Goal: Task Accomplishment & Management: Use online tool/utility

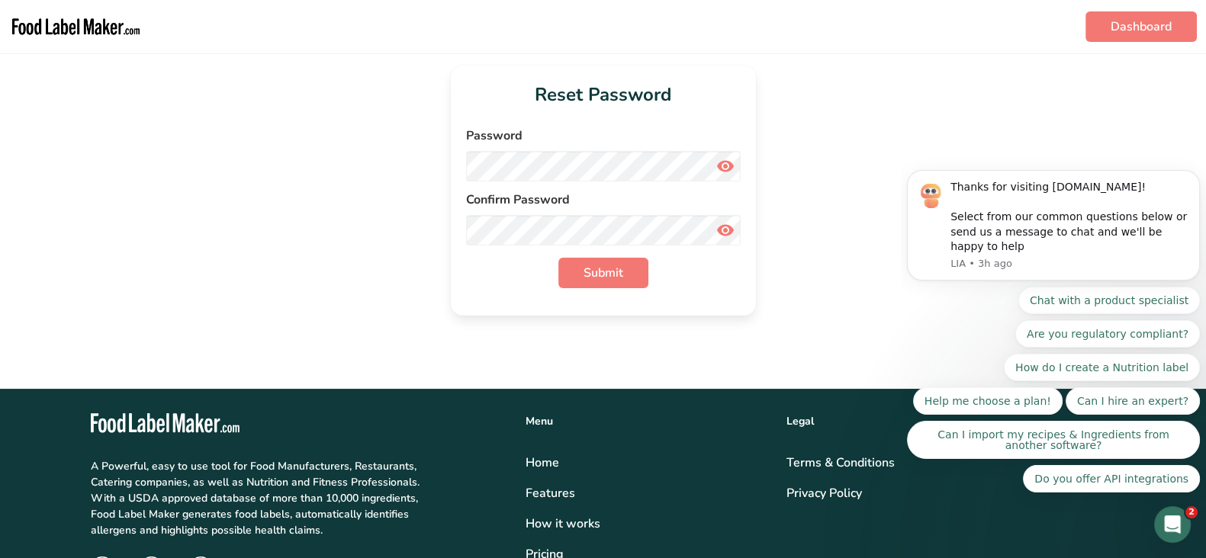
click at [62, 21] on img "main navigation" at bounding box center [76, 26] width 134 height 41
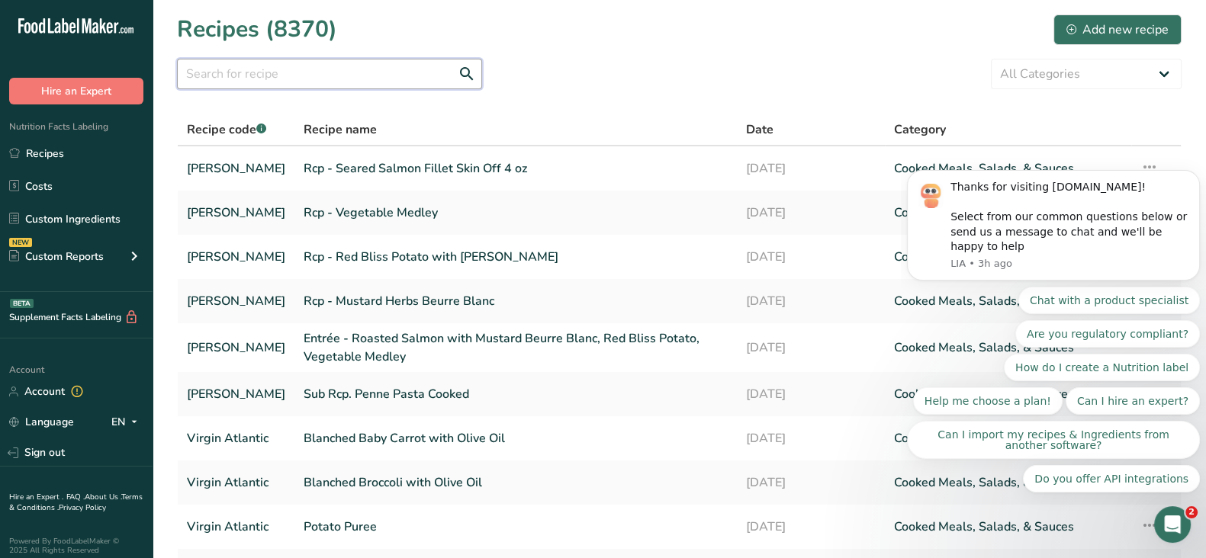
click at [252, 74] on input "text" at bounding box center [329, 74] width 305 height 31
paste input "Roasted Salmon with Mustard Beurre Blanc, Red Bliss Potato, Vegetable Medley"
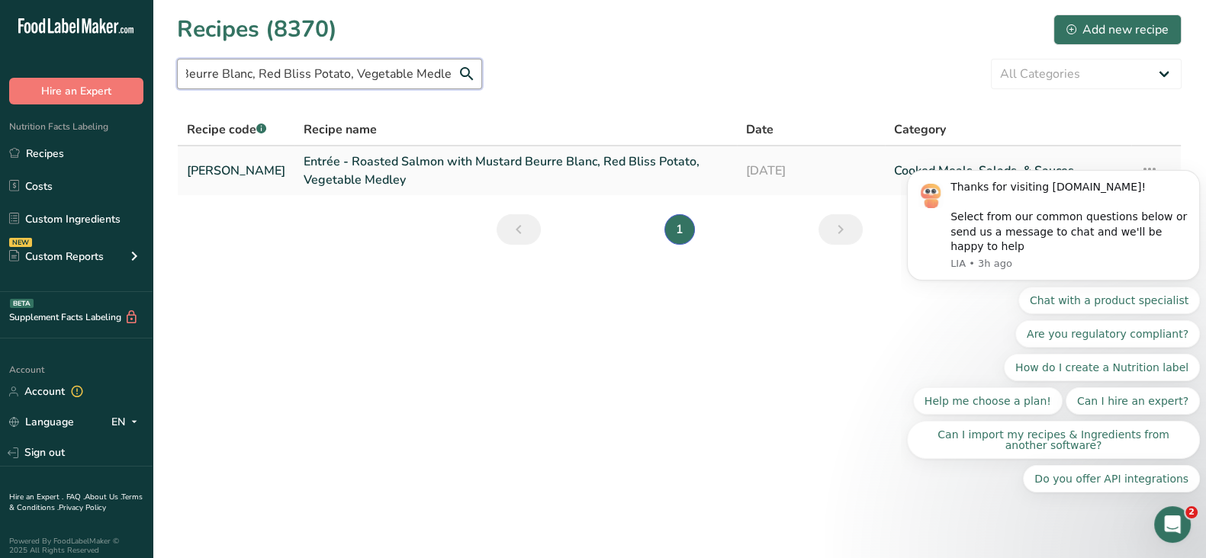
type input "Roasted Salmon with Mustard Beurre Blanc, Red Bliss Potato, Vegetable Medley"
click at [333, 169] on link "Entrée - Roasted Salmon with Mustard Beurre Blanc, Red Bliss Potato, Vegetable …" at bounding box center [516, 171] width 424 height 37
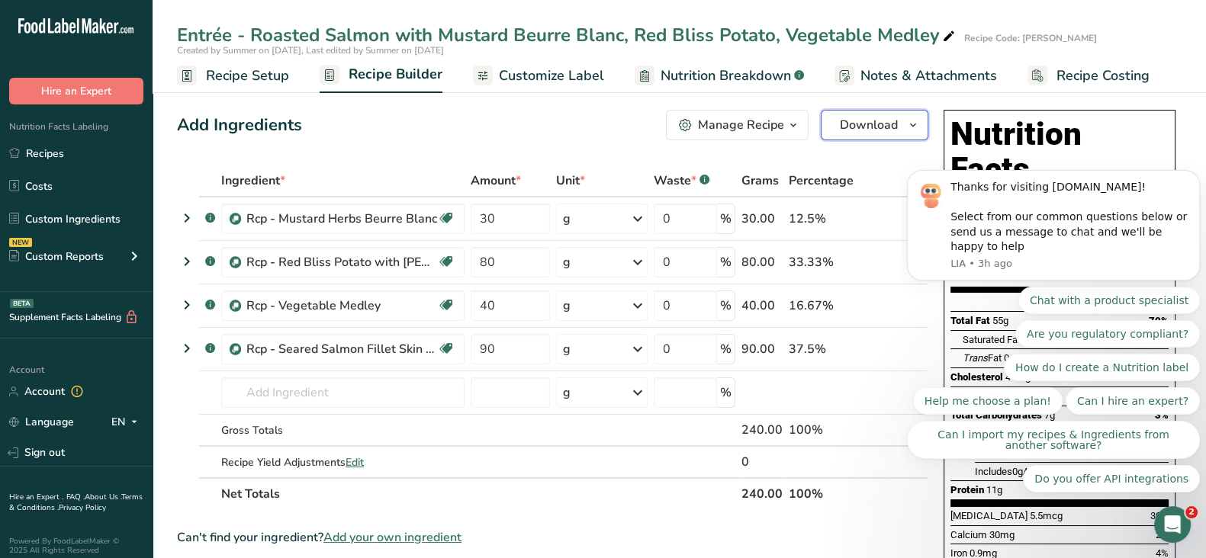
click at [870, 122] on span "Download" at bounding box center [869, 125] width 58 height 18
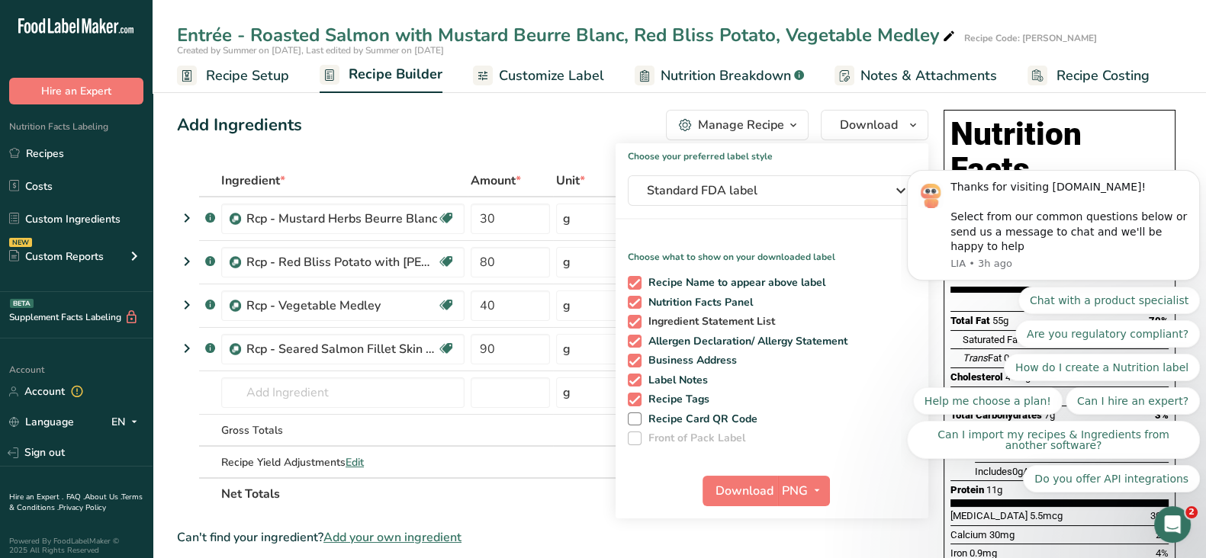
click at [654, 320] on span "Ingredient Statement List" at bounding box center [709, 322] width 134 height 14
click at [638, 320] on input "Ingredient Statement List" at bounding box center [633, 322] width 10 height 10
checkbox input "false"
click at [652, 341] on span "Allergen Declaration/ Allergy Statement" at bounding box center [745, 342] width 207 height 14
click at [638, 341] on input "Allergen Declaration/ Allergy Statement" at bounding box center [633, 341] width 10 height 10
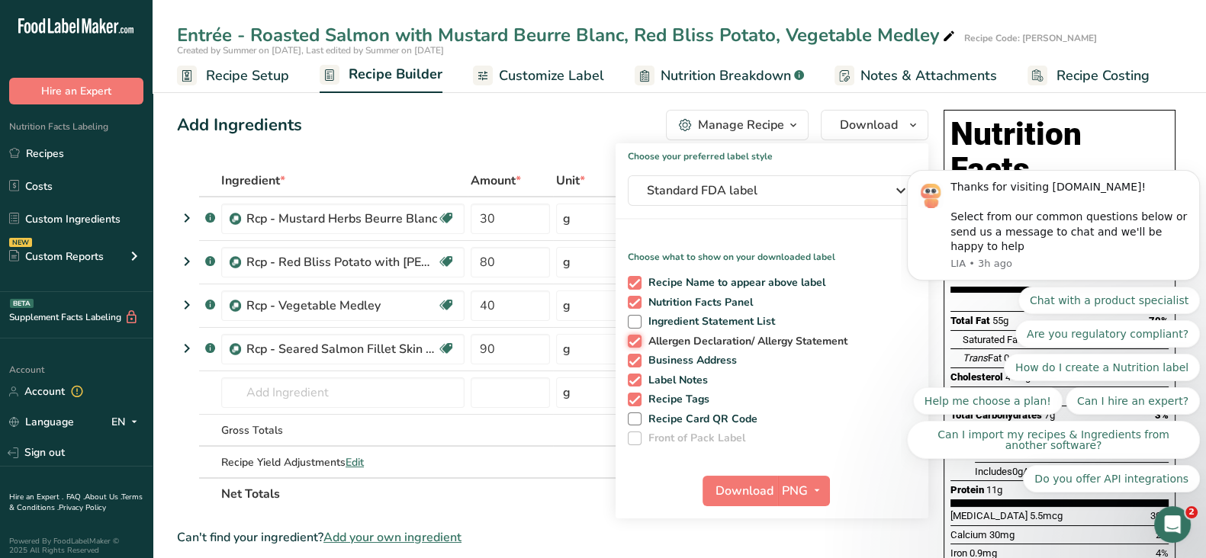
checkbox input "false"
click at [649, 360] on span "Business Address" at bounding box center [690, 361] width 96 height 14
click at [638, 360] on input "Business Address" at bounding box center [633, 361] width 10 height 10
checkbox input "false"
click at [657, 381] on span "Label Notes" at bounding box center [675, 381] width 67 height 14
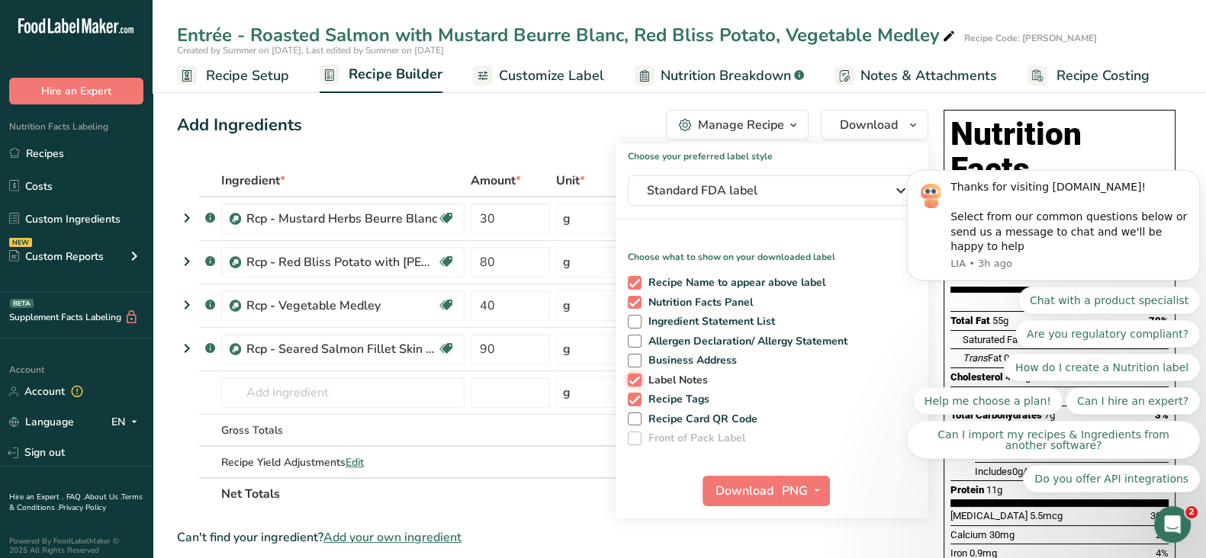
click at [638, 381] on input "Label Notes" at bounding box center [633, 380] width 10 height 10
checkbox input "false"
click at [657, 397] on span "Recipe Tags" at bounding box center [676, 400] width 69 height 14
click at [638, 397] on input "Recipe Tags" at bounding box center [633, 399] width 10 height 10
checkbox input "false"
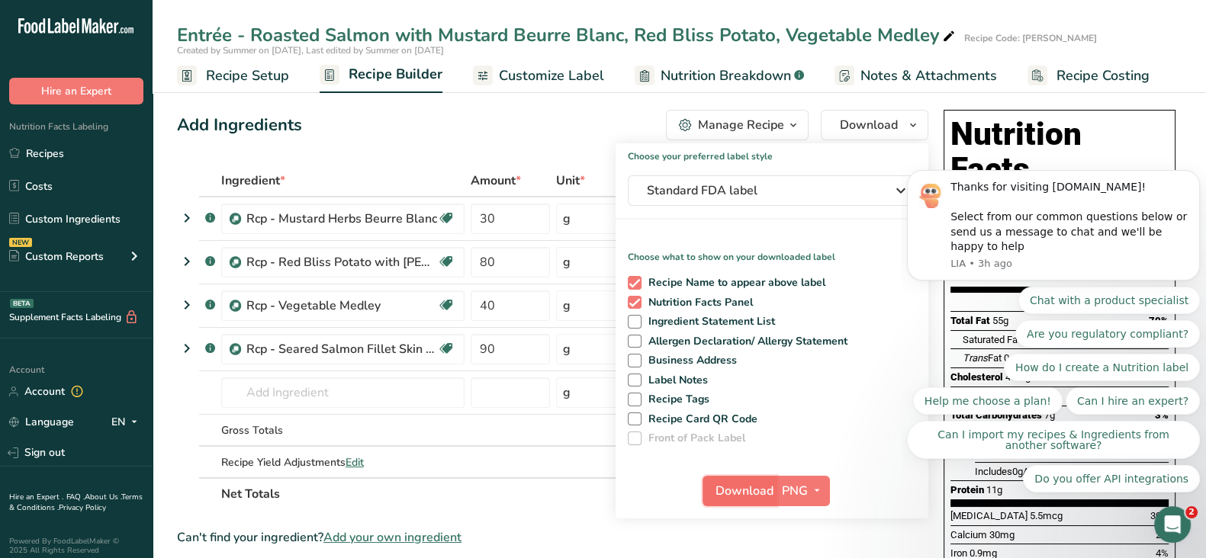
click at [739, 488] on span "Download" at bounding box center [745, 491] width 58 height 18
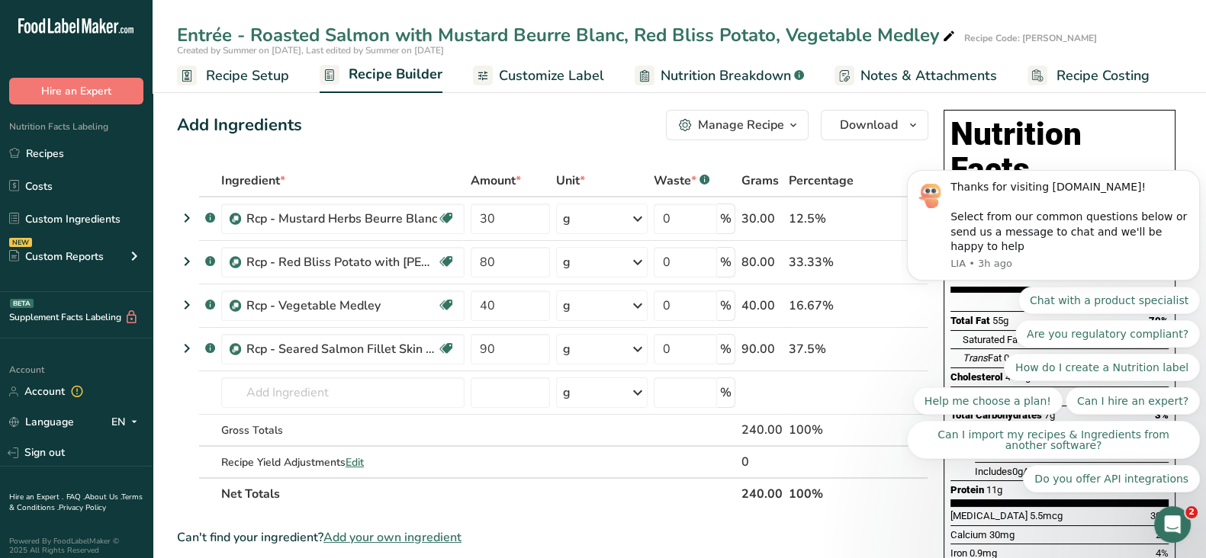
click at [694, 75] on span "Nutrition Breakdown" at bounding box center [726, 76] width 130 height 21
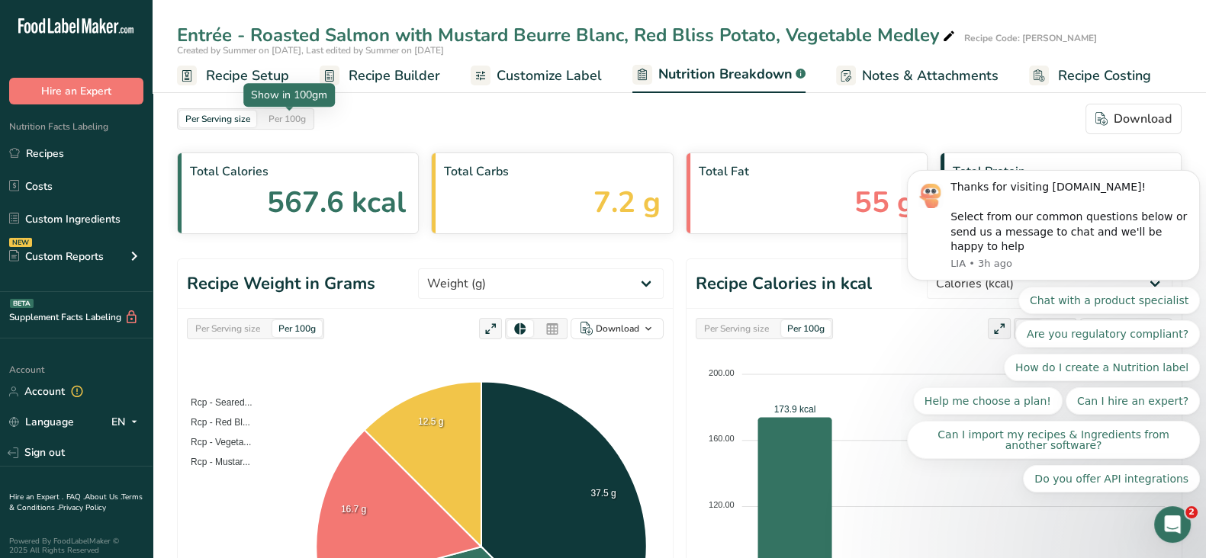
click at [298, 122] on div "Per 100g" at bounding box center [287, 119] width 50 height 17
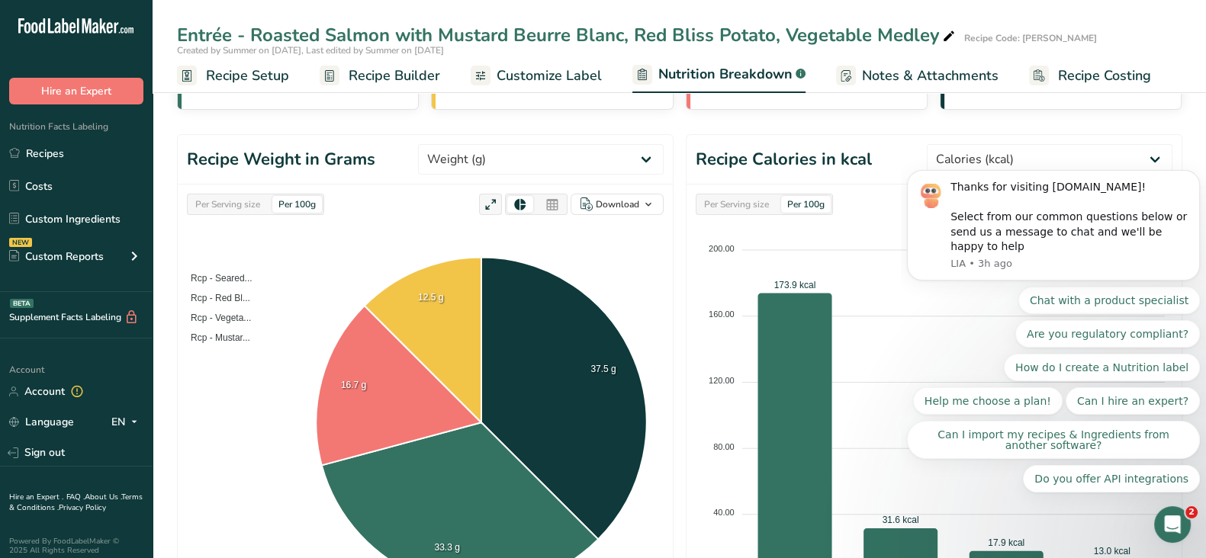
scroll to position [95, 0]
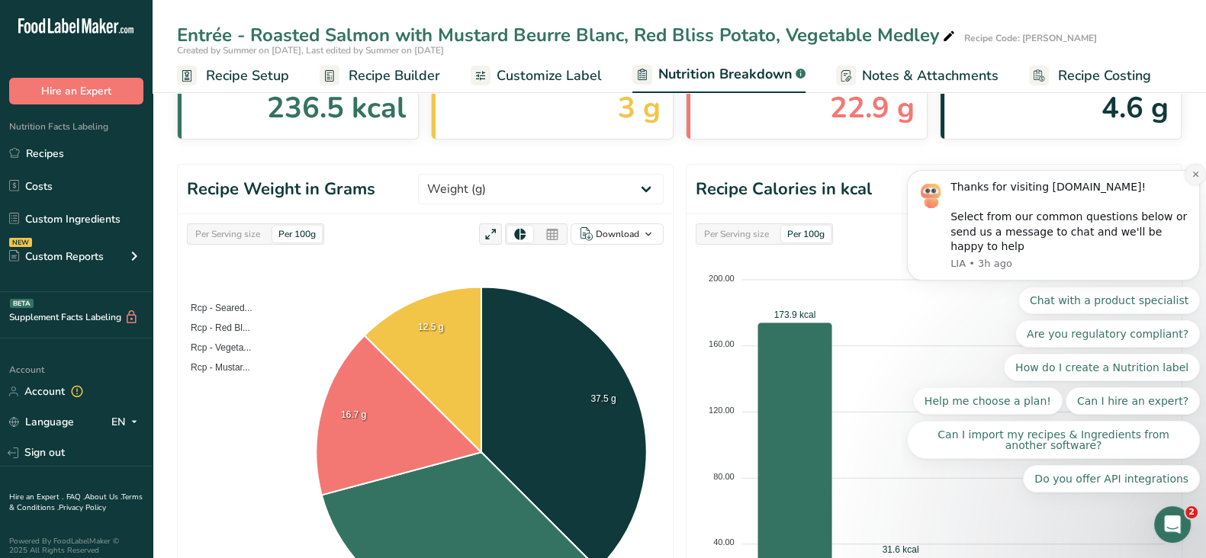
click at [1194, 185] on button "Dismiss notification" at bounding box center [1196, 175] width 20 height 20
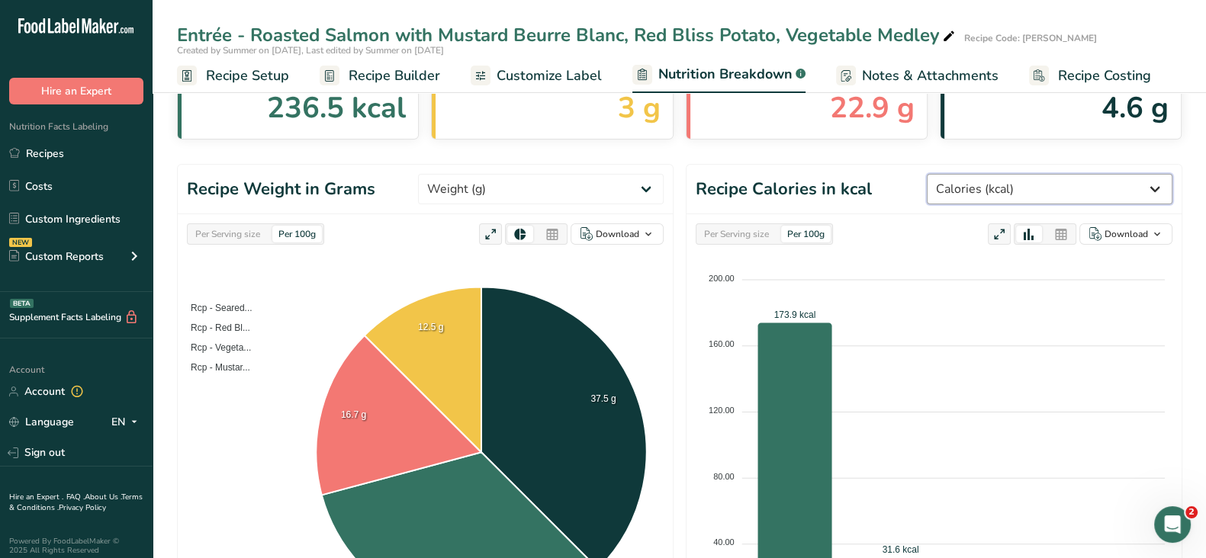
click at [1064, 192] on select "Weight (g) Calories (kcal) Energy KJ (kj) Total Fat (g) Saturated Fat (g) Trans…" at bounding box center [1050, 189] width 246 height 31
select select "Energy KJ"
click at [983, 174] on select "Weight (g) Calories (kcal) Energy KJ (kj) Total Fat (g) Saturated Fat (g) Trans…" at bounding box center [1050, 189] width 246 height 31
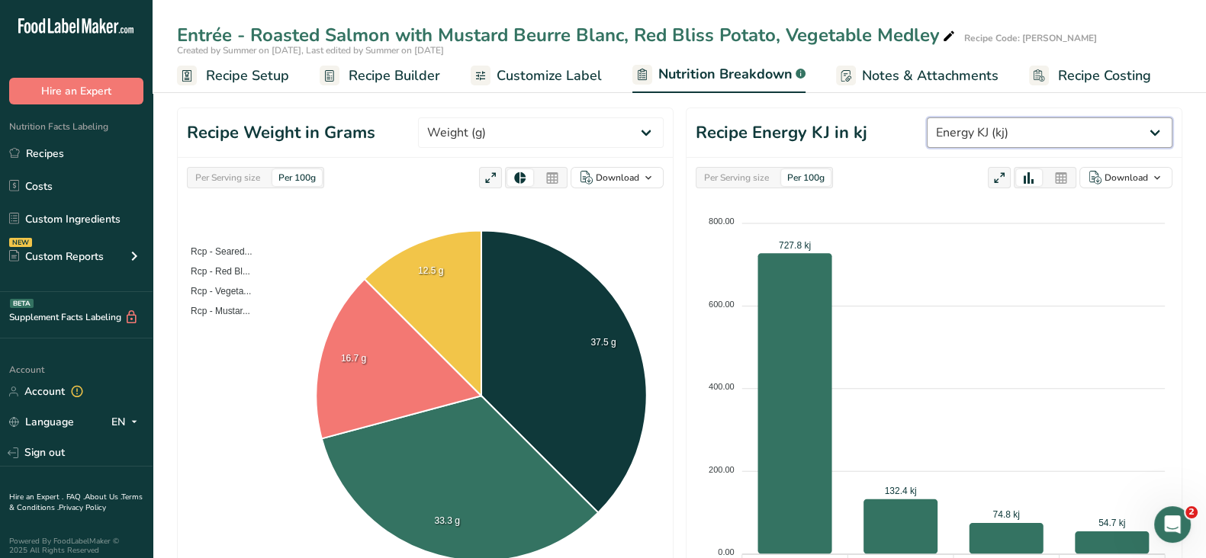
scroll to position [190, 0]
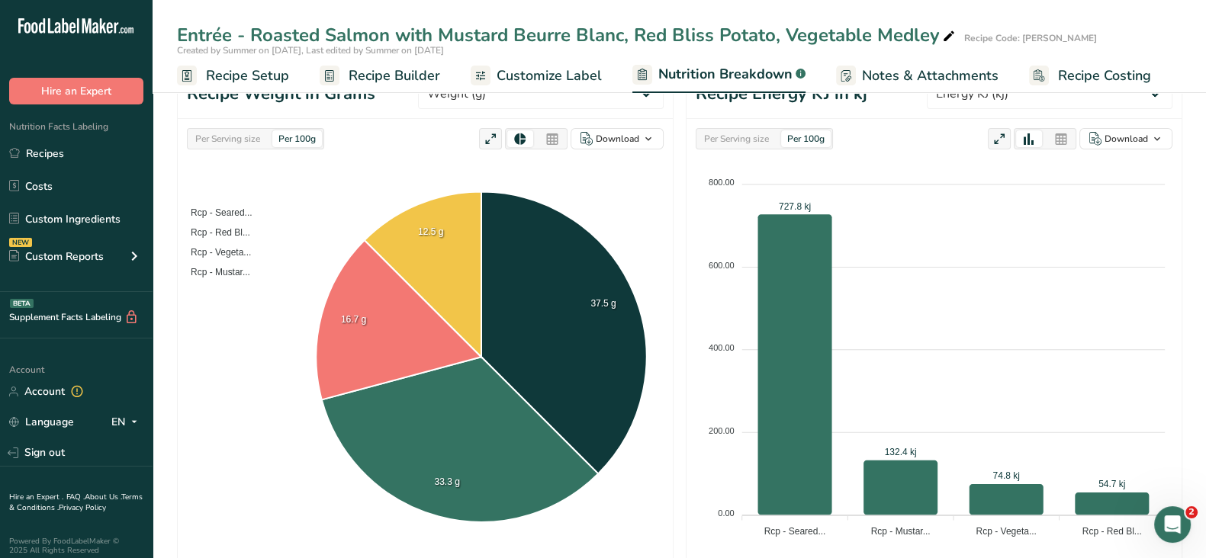
click at [1061, 142] on icon at bounding box center [1061, 139] width 14 height 21
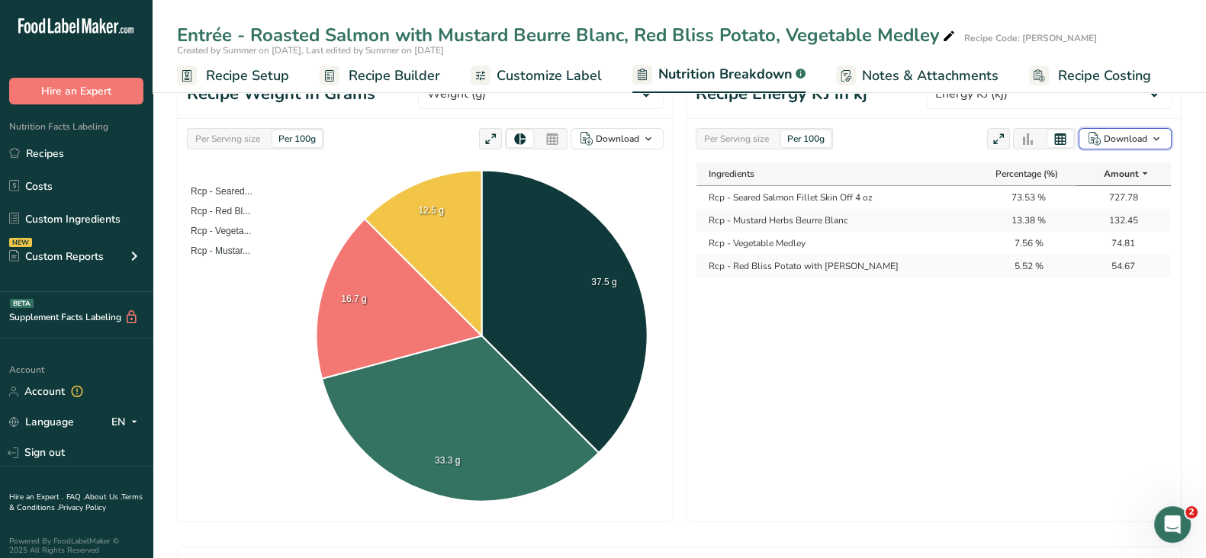
click at [1118, 135] on div "Download" at bounding box center [1125, 139] width 43 height 14
click at [1092, 188] on div "As table (.xlsx)" at bounding box center [1121, 189] width 84 height 20
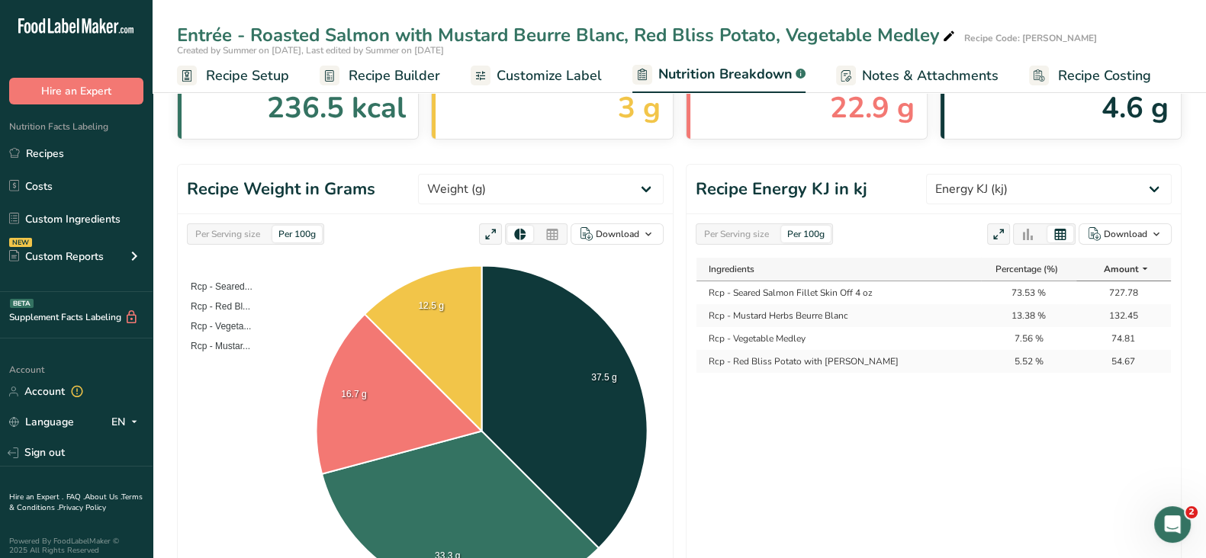
scroll to position [0, 0]
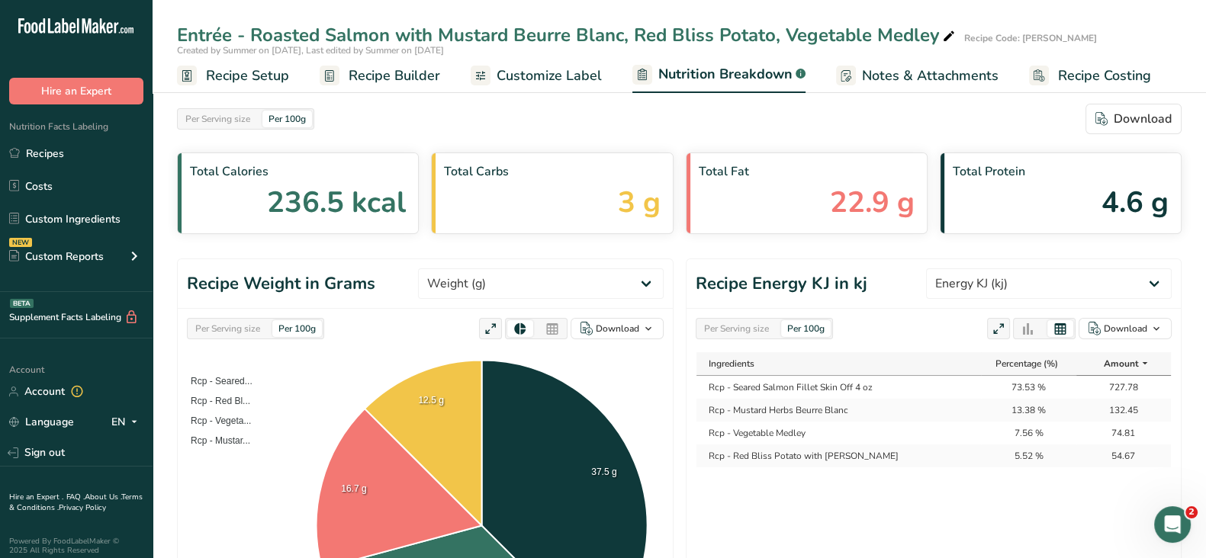
click at [707, 323] on div "Per Serving size" at bounding box center [736, 328] width 77 height 17
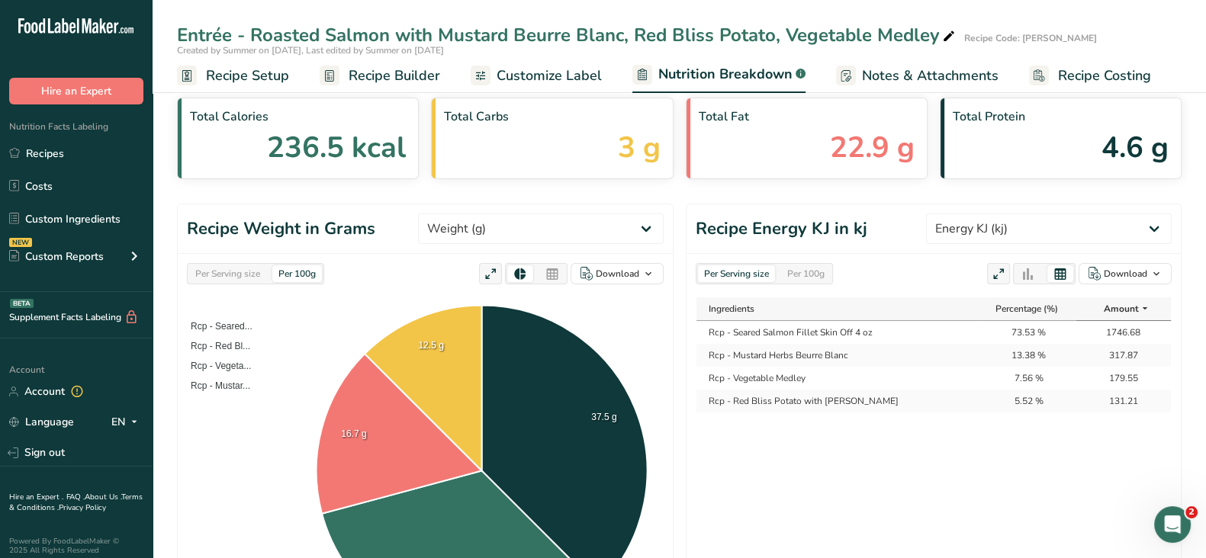
scroll to position [95, 0]
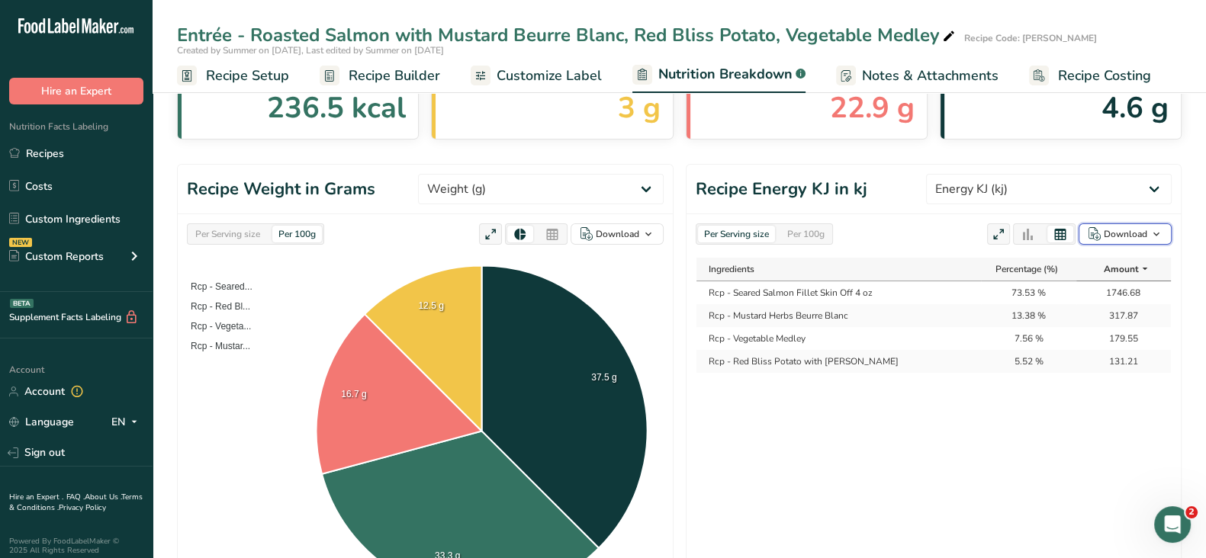
click at [1128, 234] on div "Download" at bounding box center [1125, 234] width 43 height 14
click at [1105, 280] on div "As table (.xlsx)" at bounding box center [1121, 284] width 84 height 20
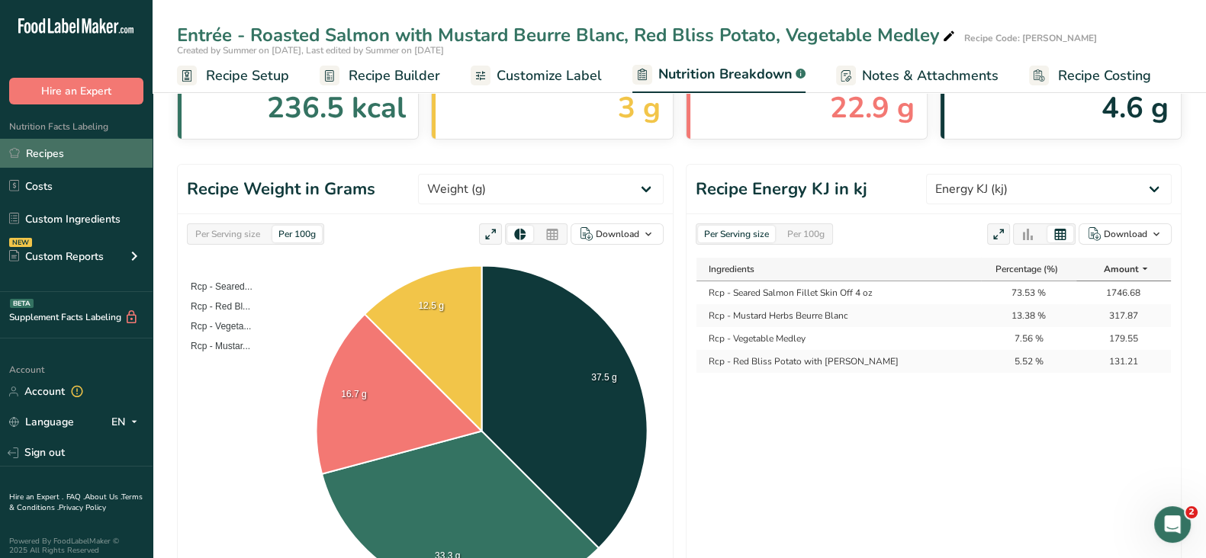
click at [53, 156] on link "Recipes" at bounding box center [76, 153] width 153 height 29
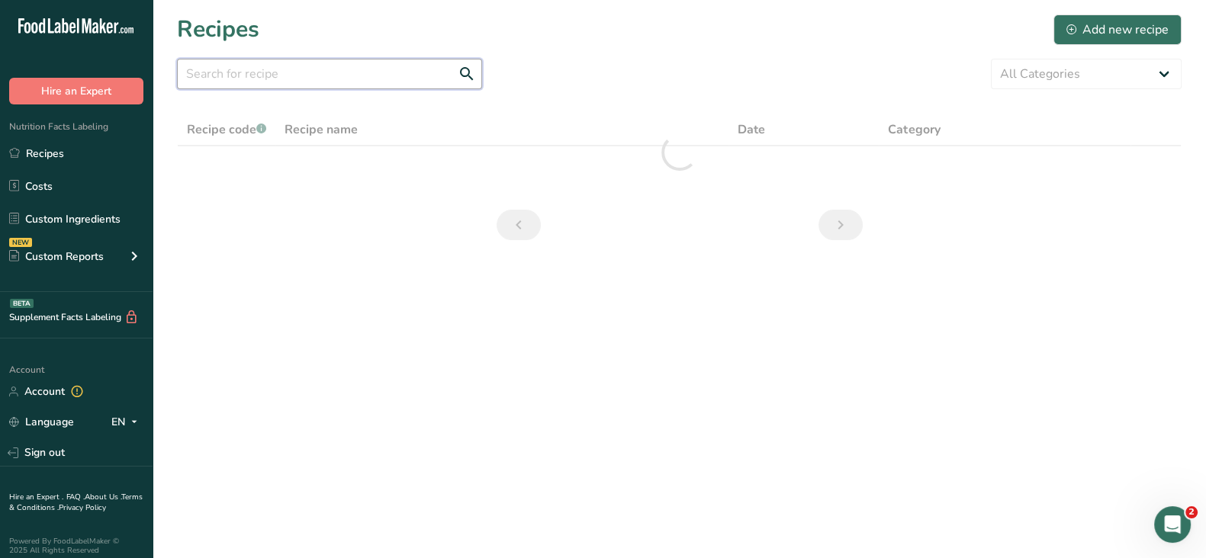
click at [279, 77] on input "text" at bounding box center [329, 74] width 305 height 31
paste input "Entrée 3 - Penang Vegetables [PERSON_NAME] [PERSON_NAME], Fried King Oyster Mus…"
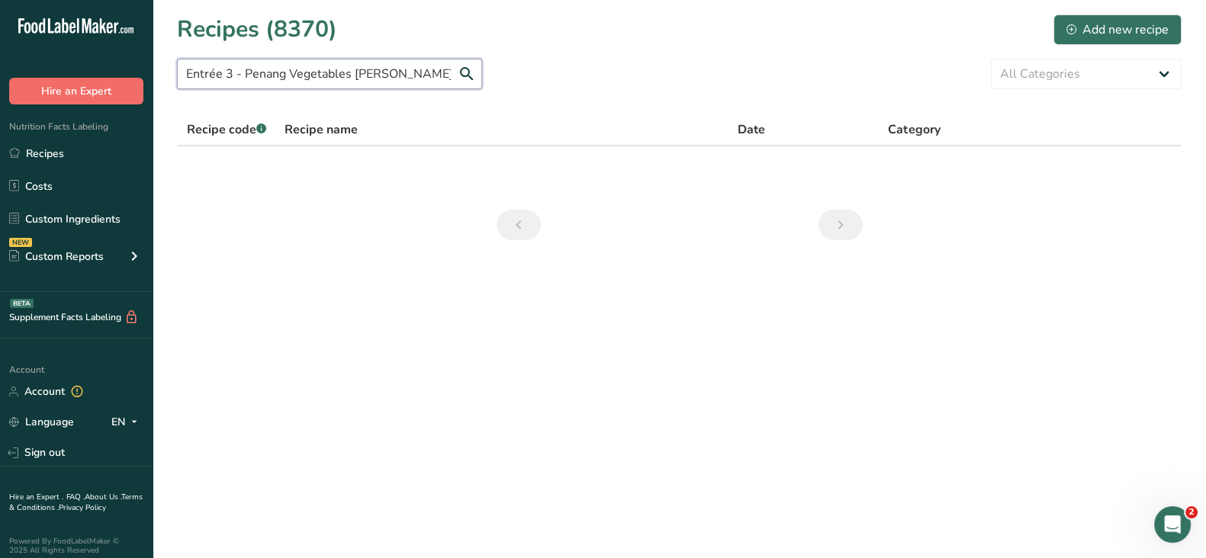
drag, startPoint x: 416, startPoint y: 69, endPoint x: 122, endPoint y: 79, distance: 293.9
click at [122, 79] on div ".a-20{fill:#fff;} Hire an Expert Nutrition Facts Labeling Recipes Costs Custom …" at bounding box center [603, 279] width 1206 height 558
click at [277, 78] on input "Entrée 3 - Penang Vegetables [PERSON_NAME] [PERSON_NAME], Fried King Oyster Mus…" at bounding box center [329, 74] width 305 height 31
drag, startPoint x: 243, startPoint y: 76, endPoint x: 4, endPoint y: 60, distance: 240.0
click at [19, 81] on div ".a-20{fill:#fff;} Hire an Expert Nutrition Facts Labeling Recipes Costs Custom …" at bounding box center [603, 279] width 1206 height 558
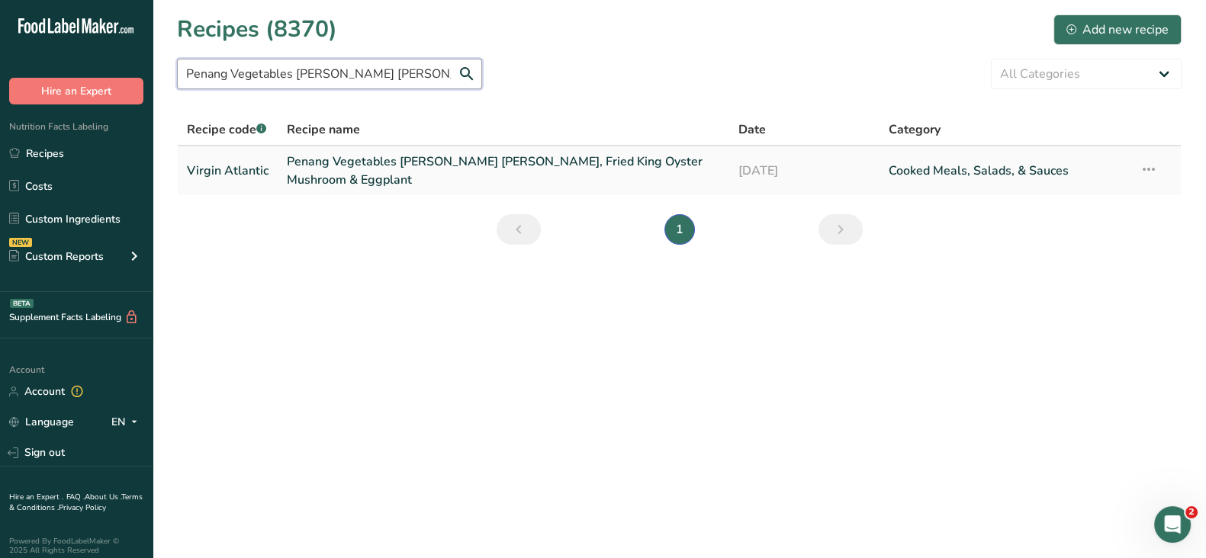
type input "Penang Vegetables [PERSON_NAME] [PERSON_NAME], Fried King Oyster Mushroom & Egg…"
click at [483, 164] on link "Penang Vegetables [PERSON_NAME] [PERSON_NAME], Fried King Oyster Mushroom & Egg…" at bounding box center [503, 171] width 433 height 37
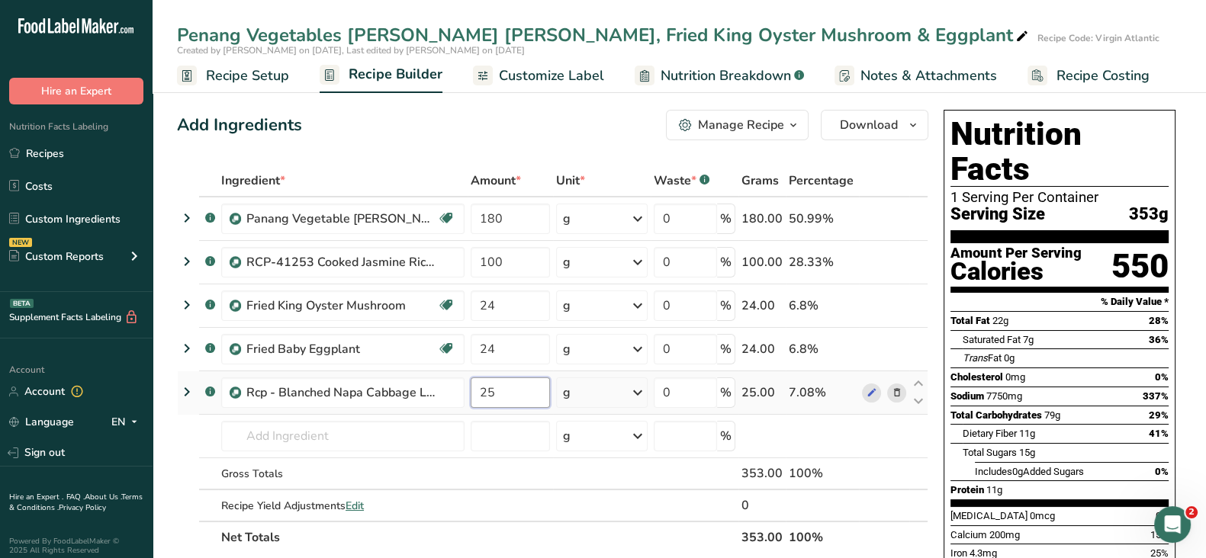
click at [489, 392] on input "25" at bounding box center [510, 393] width 79 height 31
type input "5"
click at [523, 135] on div "Add Ingredients Manage Recipe Delete Recipe Duplicate Recipe Scale Recipe Save …" at bounding box center [552, 125] width 751 height 31
click at [885, 129] on span "Download" at bounding box center [869, 125] width 58 height 18
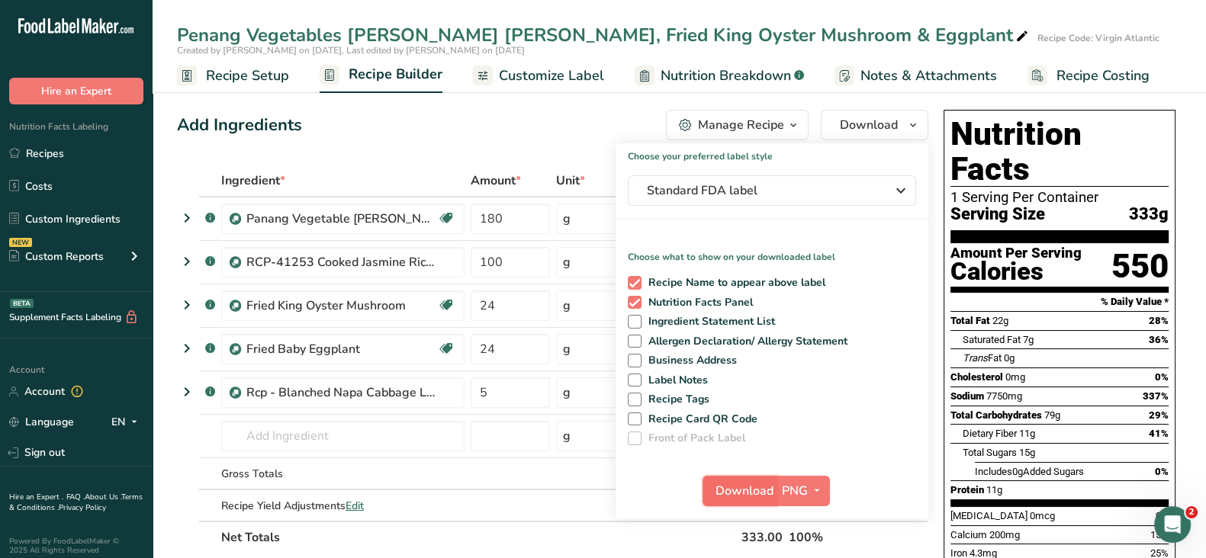
click at [733, 490] on span "Download" at bounding box center [745, 491] width 58 height 18
click at [726, 71] on span "Nutrition Breakdown" at bounding box center [726, 76] width 130 height 21
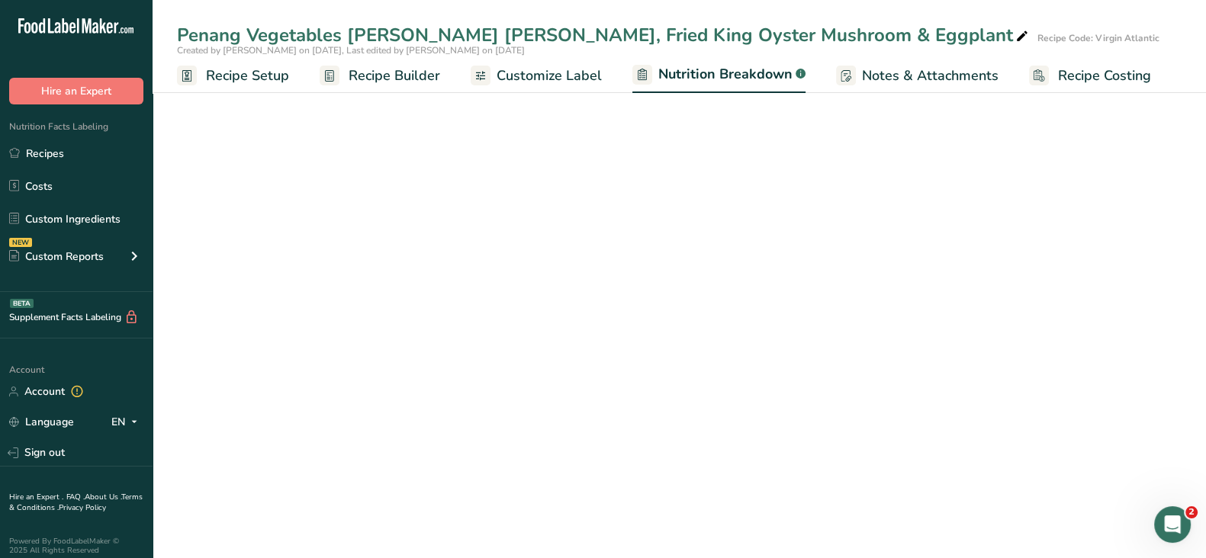
click at [726, 71] on span "Nutrition Breakdown" at bounding box center [725, 74] width 134 height 21
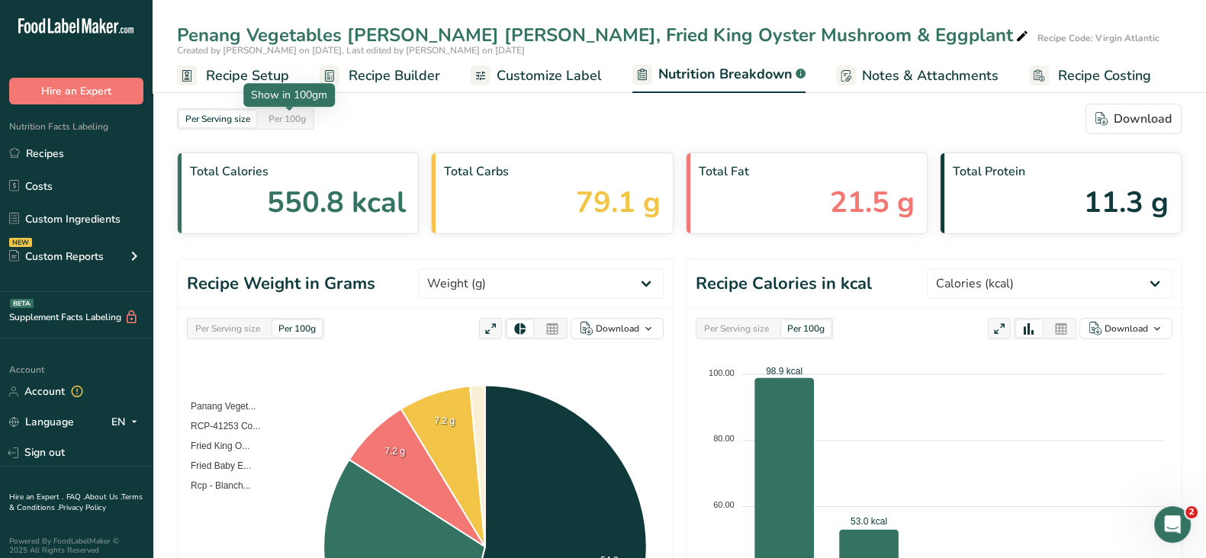
click at [278, 114] on div "Per 100g" at bounding box center [287, 119] width 50 height 17
click at [1064, 327] on icon at bounding box center [1061, 329] width 14 height 21
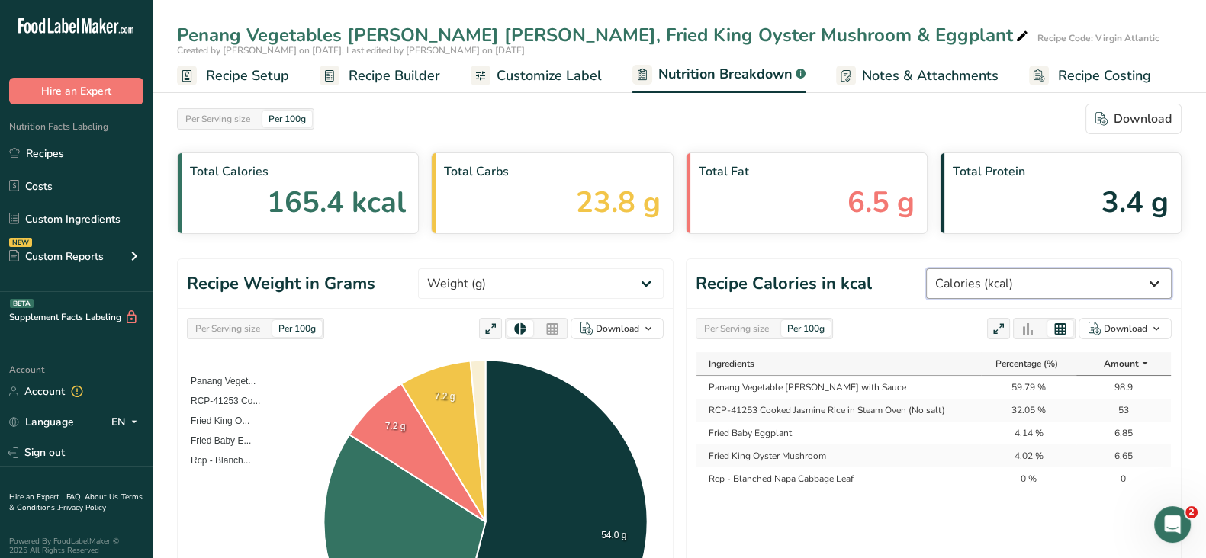
click at [1052, 269] on select "Weight (g) Calories (kcal) Energy KJ (kj) Total Fat (g) Saturated Fat (g) Trans…" at bounding box center [1049, 284] width 246 height 31
select select "Energy KJ"
click at [983, 269] on select "Weight (g) Calories (kcal) Energy KJ (kj) Total Fat (g) Saturated Fat (g) Trans…" at bounding box center [1049, 284] width 246 height 31
click at [1119, 332] on div "Download" at bounding box center [1125, 329] width 43 height 14
click at [1115, 383] on div "As table (.xlsx)" at bounding box center [1121, 378] width 84 height 20
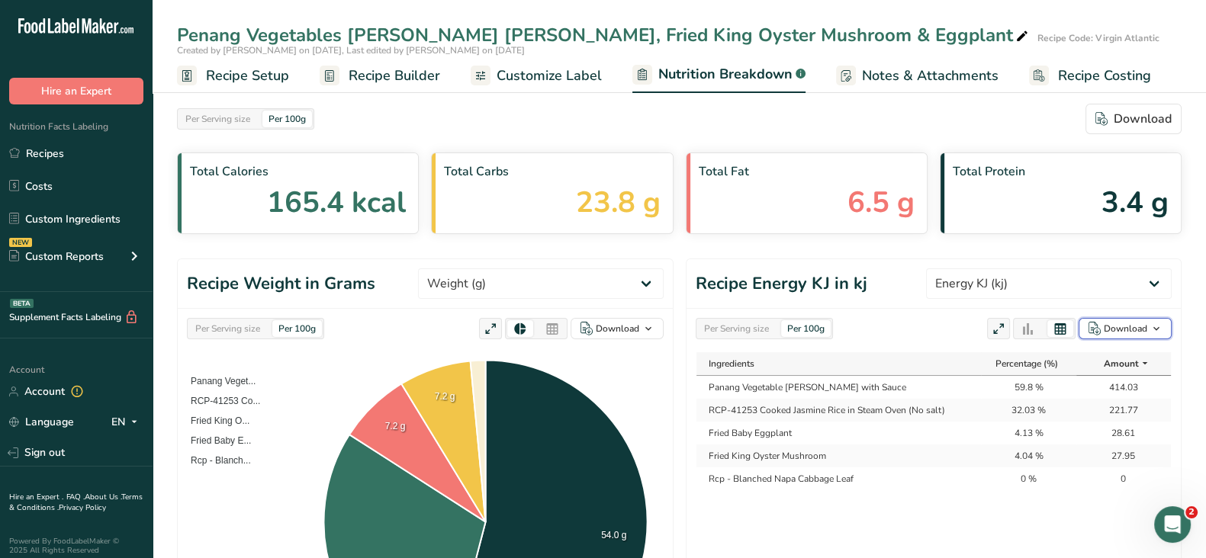
click at [1112, 330] on div "Download" at bounding box center [1125, 329] width 43 height 14
click at [1113, 375] on div "As table (.xlsx)" at bounding box center [1121, 378] width 84 height 20
click at [738, 327] on div "Per Serving size" at bounding box center [736, 328] width 77 height 17
click at [1123, 334] on div "Download" at bounding box center [1125, 329] width 43 height 14
click at [1092, 381] on div "As table (.xlsx)" at bounding box center [1121, 378] width 84 height 20
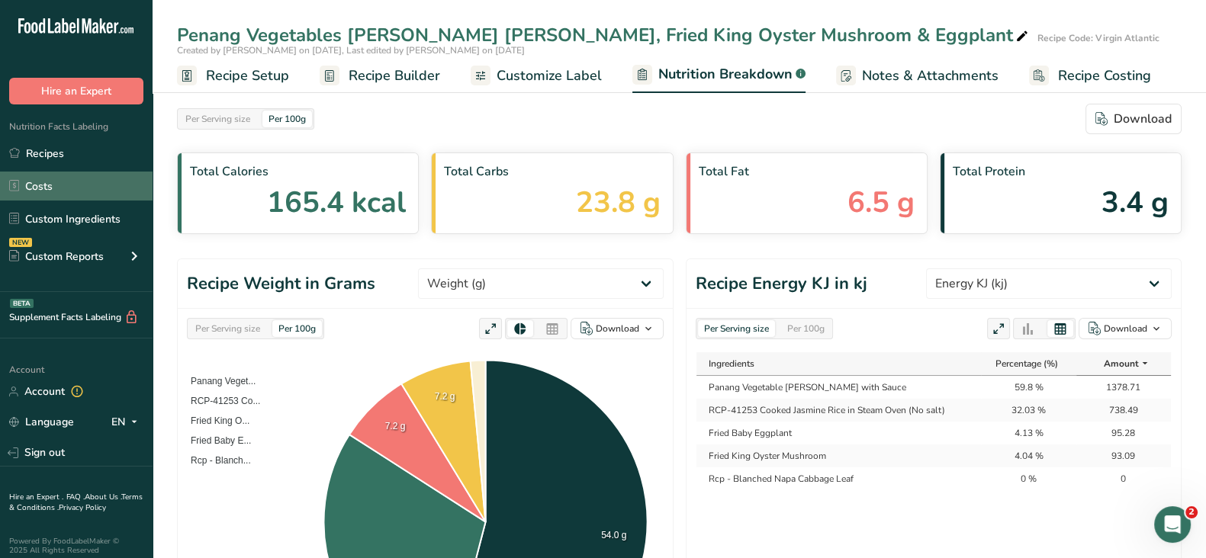
drag, startPoint x: 31, startPoint y: 151, endPoint x: 151, endPoint y: 172, distance: 122.4
click at [31, 151] on link "Recipes" at bounding box center [76, 153] width 153 height 29
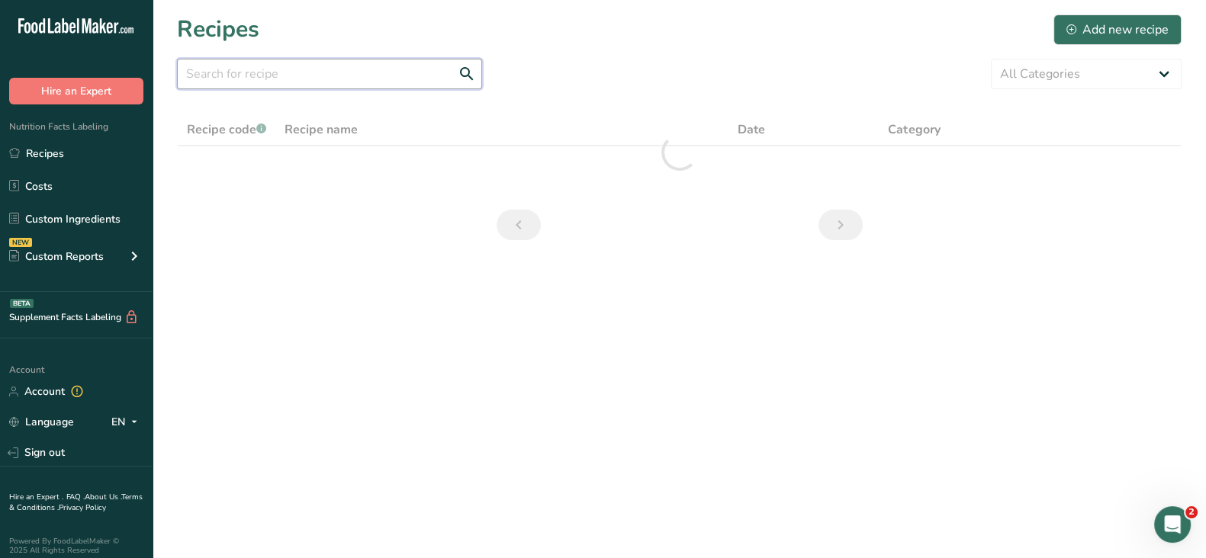
click at [246, 66] on input "text" at bounding box center [329, 74] width 305 height 31
paste input "Ginger Carrot Soup"
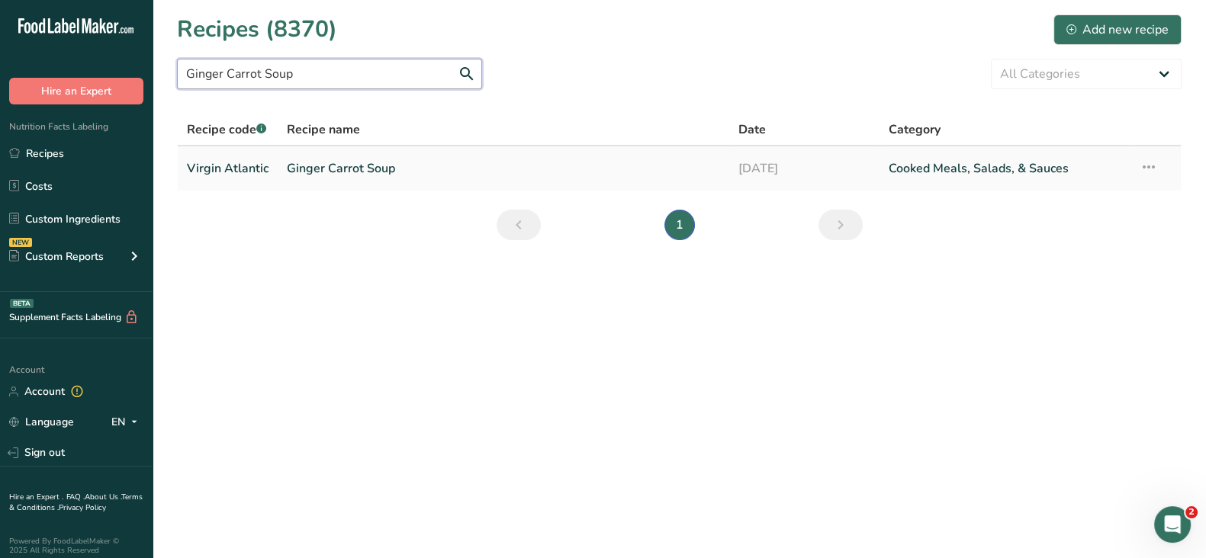
type input "Ginger Carrot Soup"
click at [370, 162] on link "Ginger Carrot Soup" at bounding box center [503, 169] width 433 height 32
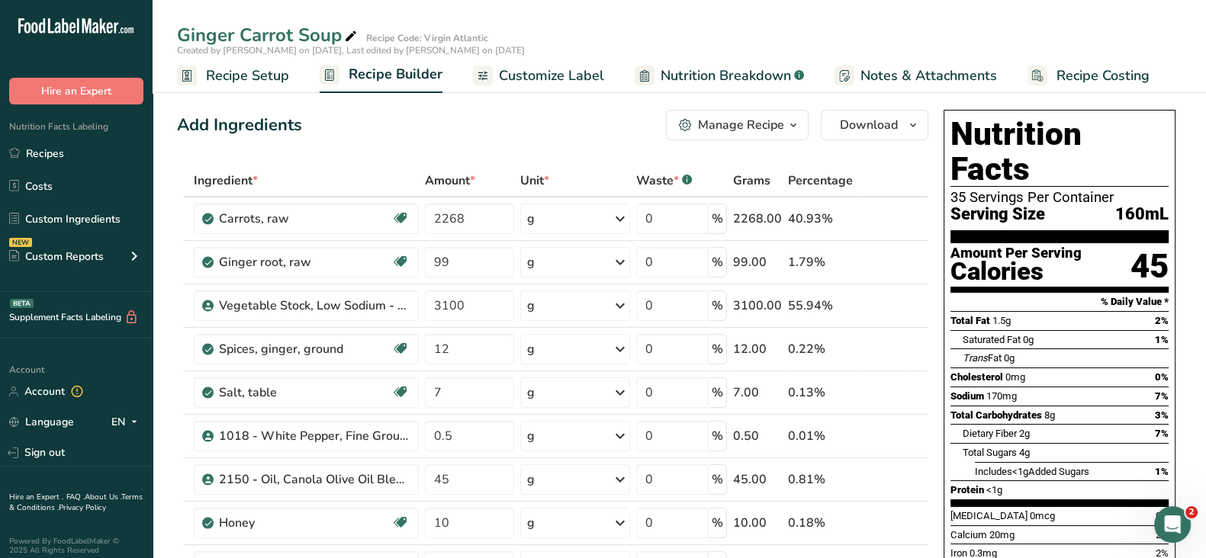
click at [758, 121] on div "Manage Recipe" at bounding box center [741, 125] width 86 height 18
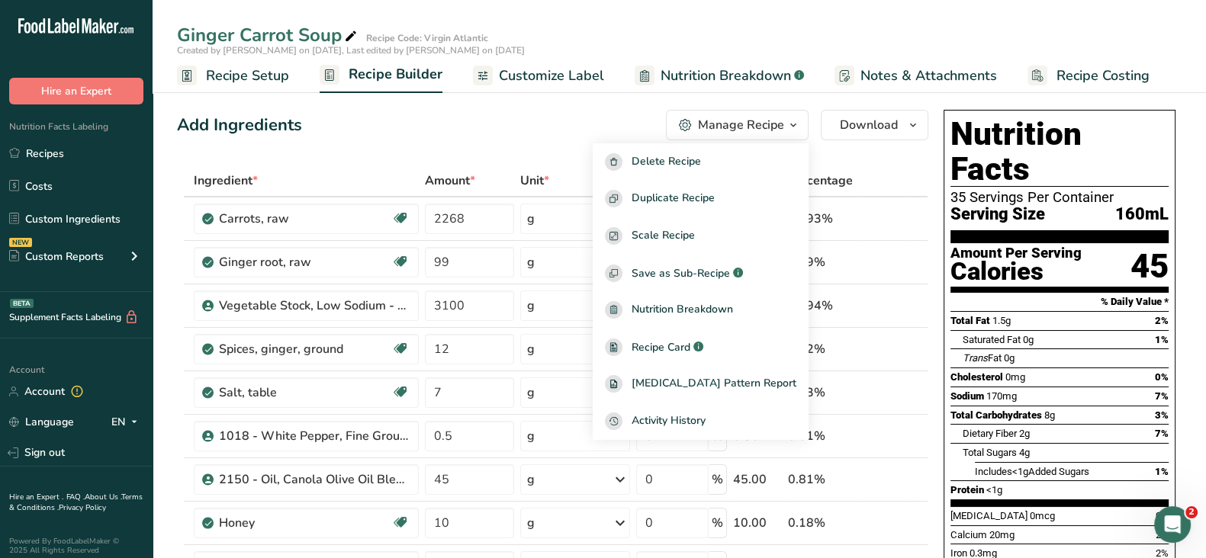
click at [542, 131] on div "Add Ingredients Manage Recipe Delete Recipe Duplicate Recipe Scale Recipe Save …" at bounding box center [552, 125] width 751 height 31
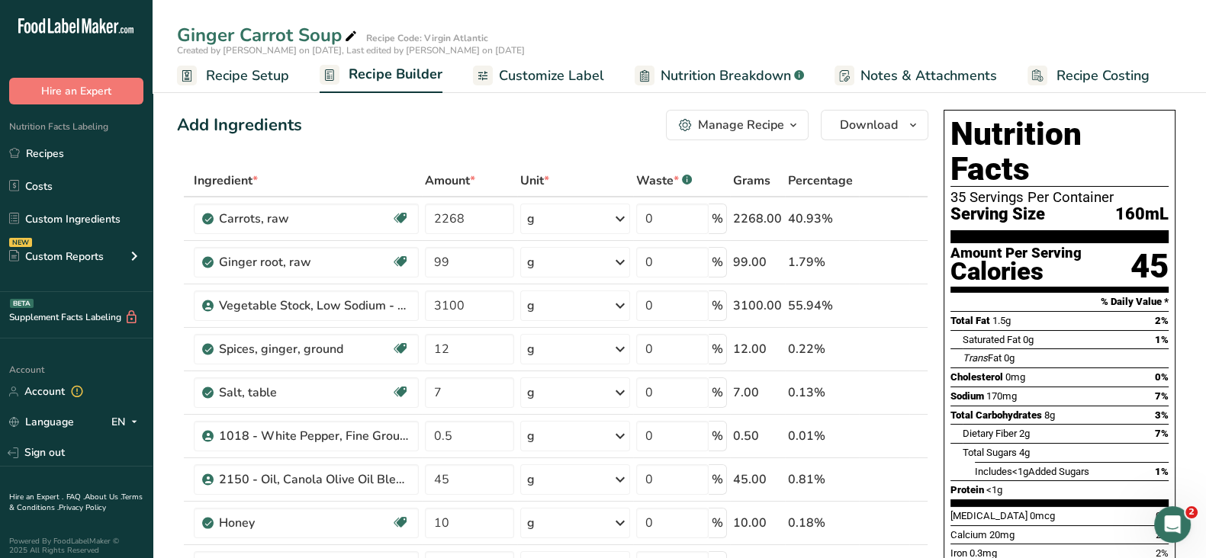
click at [744, 76] on span "Nutrition Breakdown" at bounding box center [726, 76] width 130 height 21
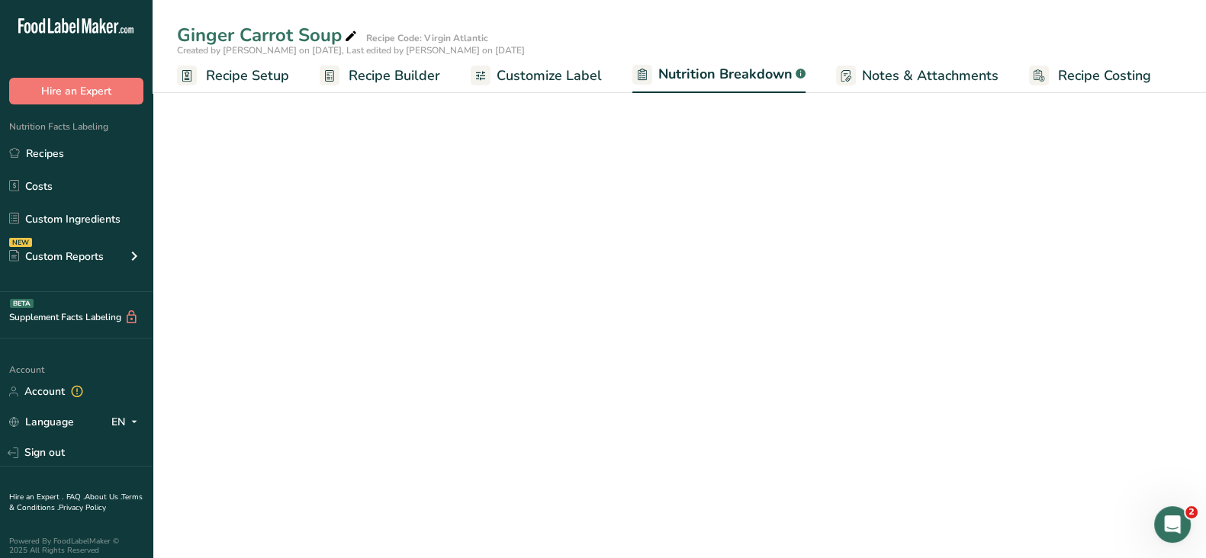
select select "Calories"
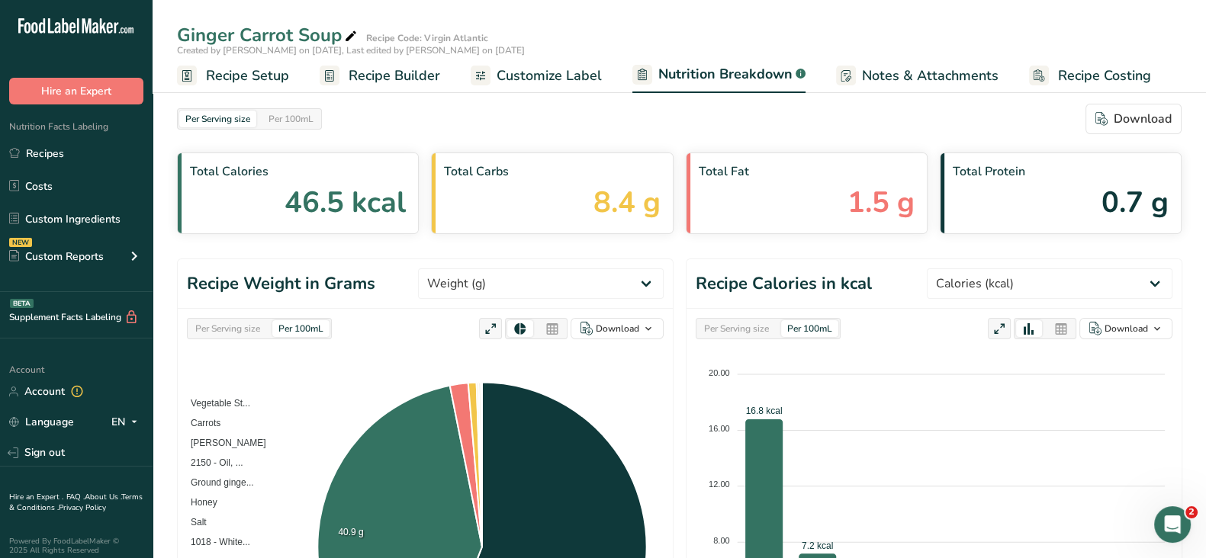
click at [417, 81] on span "Recipe Builder" at bounding box center [395, 76] width 92 height 21
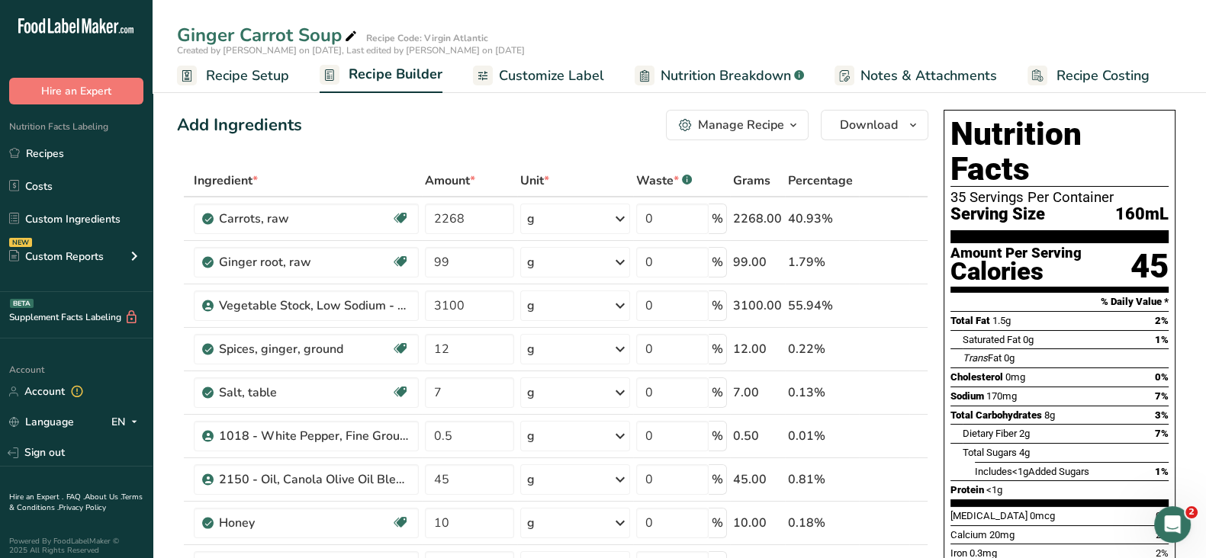
click at [260, 74] on span "Recipe Setup" at bounding box center [247, 76] width 83 height 21
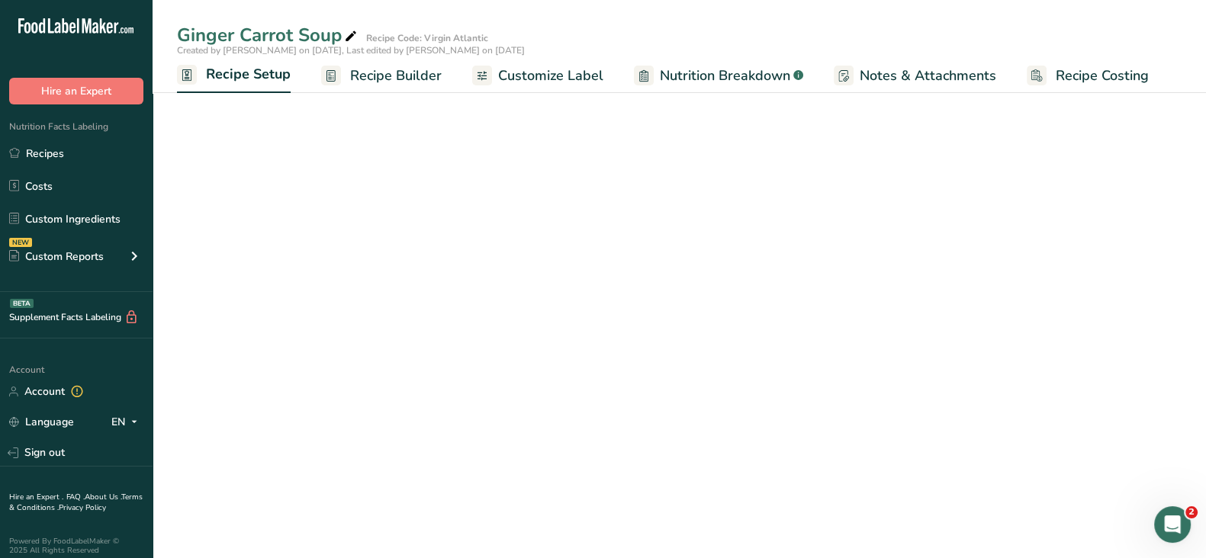
select select "22"
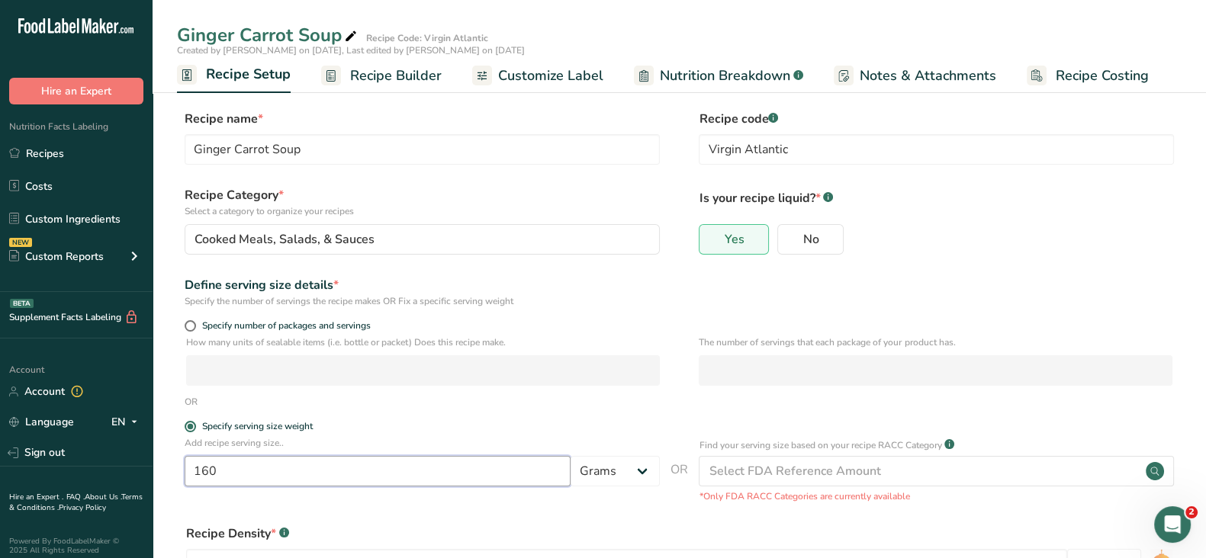
drag, startPoint x: 238, startPoint y: 478, endPoint x: 206, endPoint y: 451, distance: 41.7
click at [141, 463] on div ".a-20{fill:#fff;} Hire an Expert Nutrition Facts Labeling Recipes Costs Custom …" at bounding box center [603, 363] width 1206 height 727
click at [819, 253] on label "No" at bounding box center [810, 239] width 66 height 31
click at [788, 244] on input "No" at bounding box center [783, 239] width 10 height 10
radio input "true"
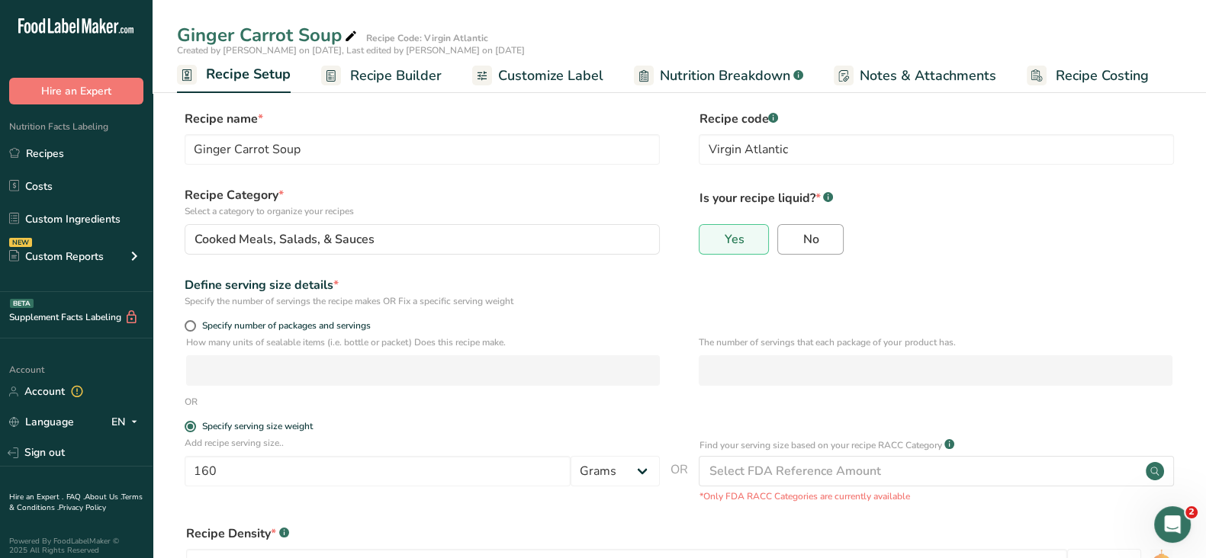
radio input "false"
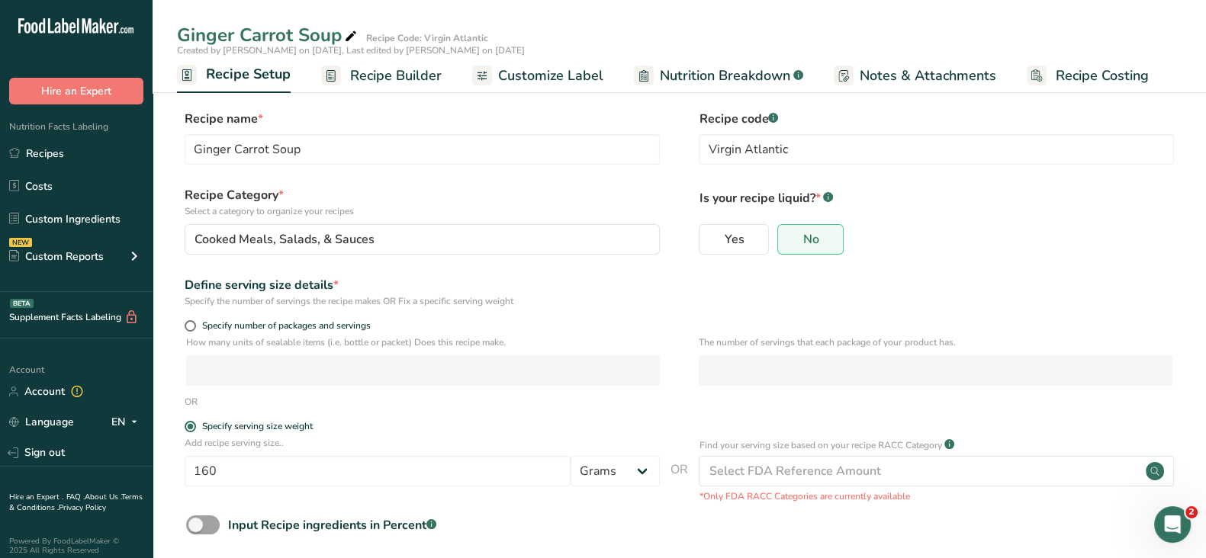
click at [1015, 249] on div "Yes No" at bounding box center [936, 244] width 475 height 40
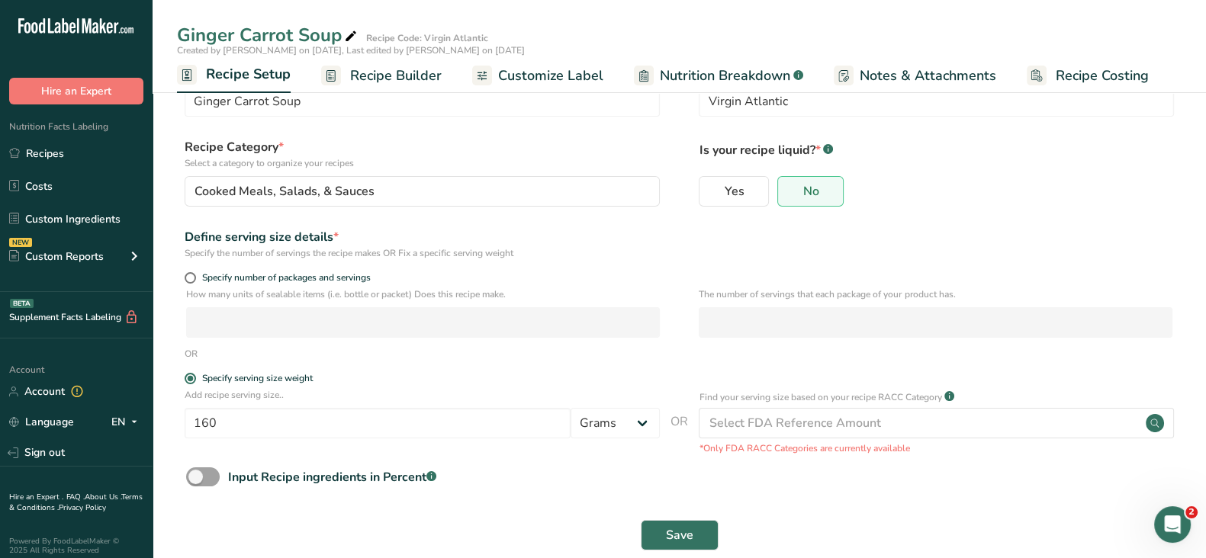
scroll to position [75, 0]
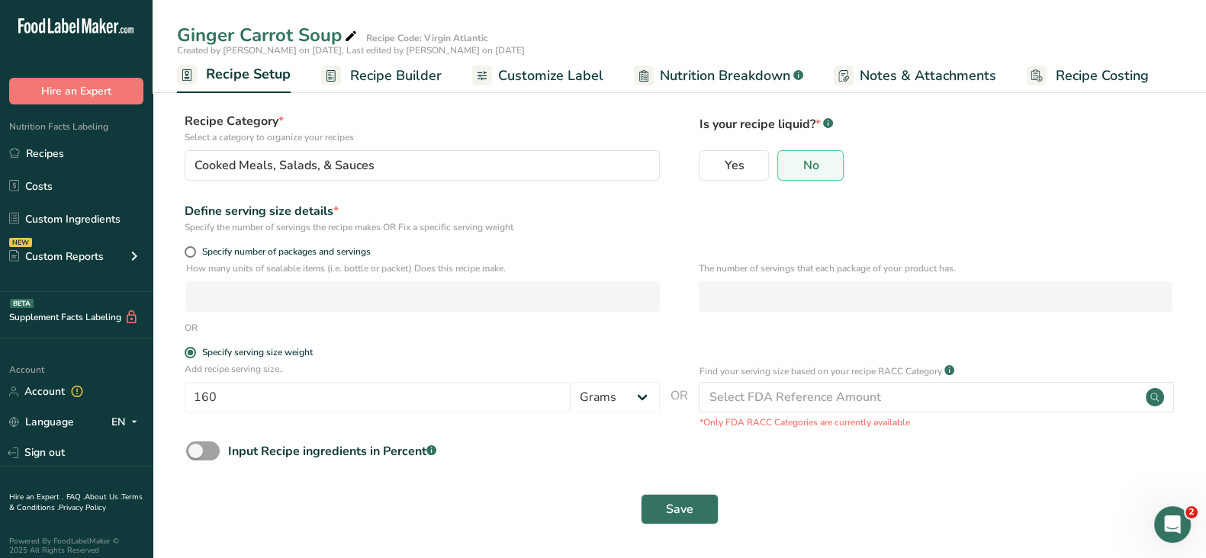
click at [183, 351] on div "Specify serving size weight" at bounding box center [679, 354] width 1005 height 15
click at [191, 252] on span at bounding box center [190, 251] width 11 height 11
click at [191, 252] on input "Specify number of packages and servings" at bounding box center [190, 252] width 10 height 10
radio input "true"
radio input "false"
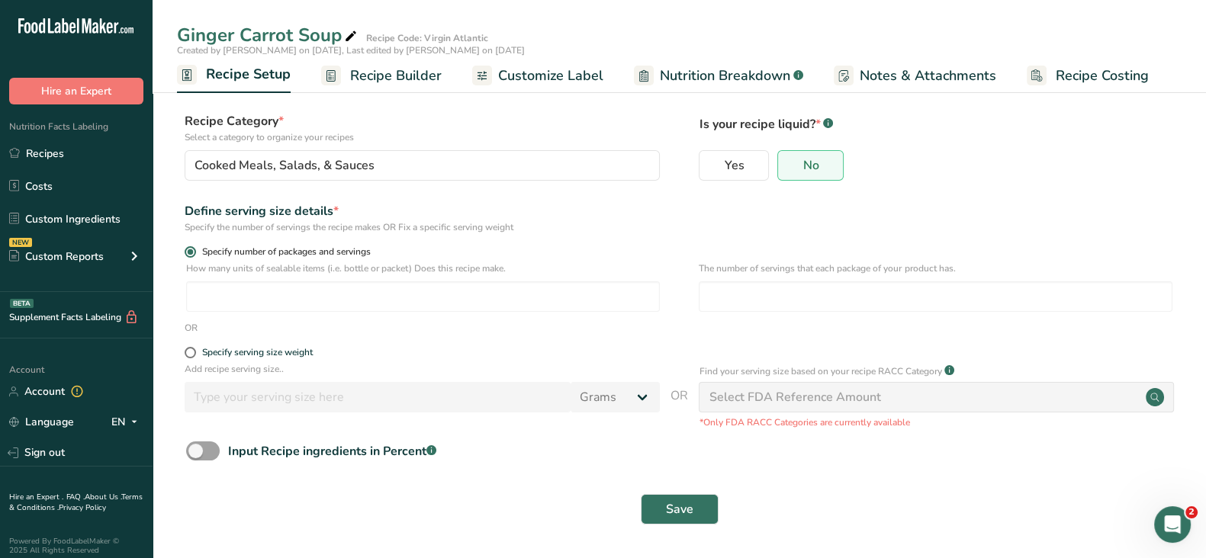
click at [191, 252] on span at bounding box center [190, 251] width 11 height 11
click at [191, 252] on input "Specify number of packages and servings" at bounding box center [190, 252] width 10 height 10
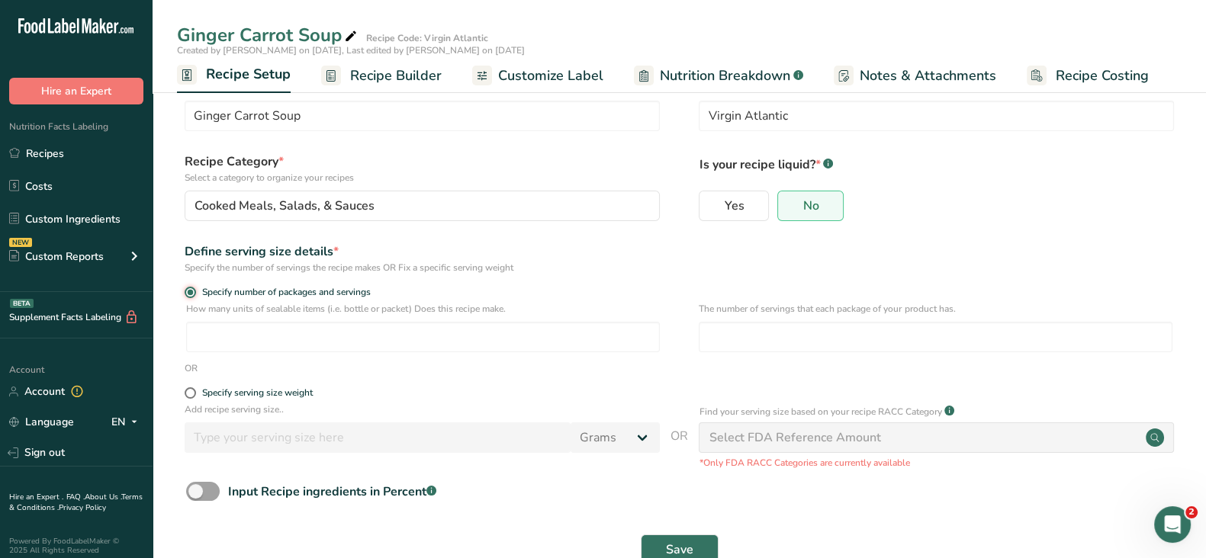
scroll to position [0, 0]
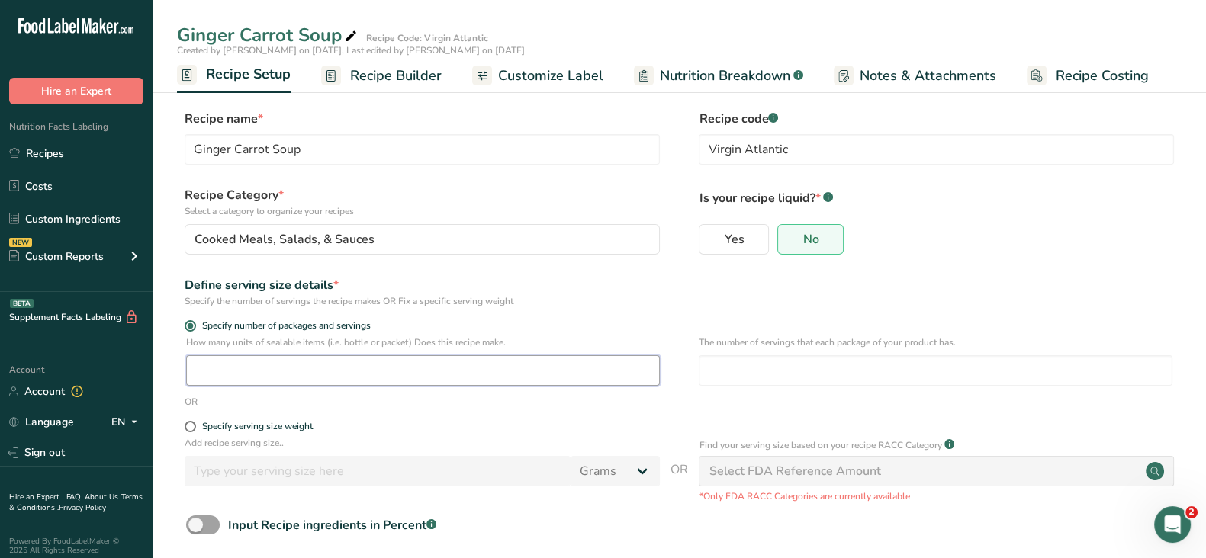
click at [400, 366] on input "number" at bounding box center [423, 371] width 474 height 31
click at [395, 72] on span "Recipe Builder" at bounding box center [396, 76] width 92 height 21
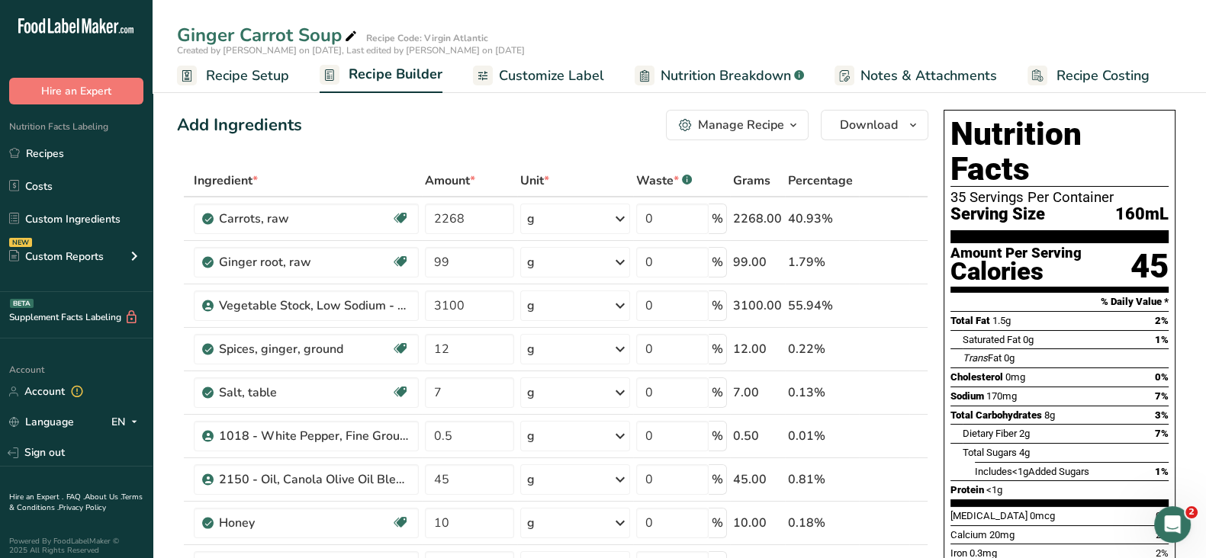
click at [252, 72] on span "Recipe Setup" at bounding box center [247, 76] width 83 height 21
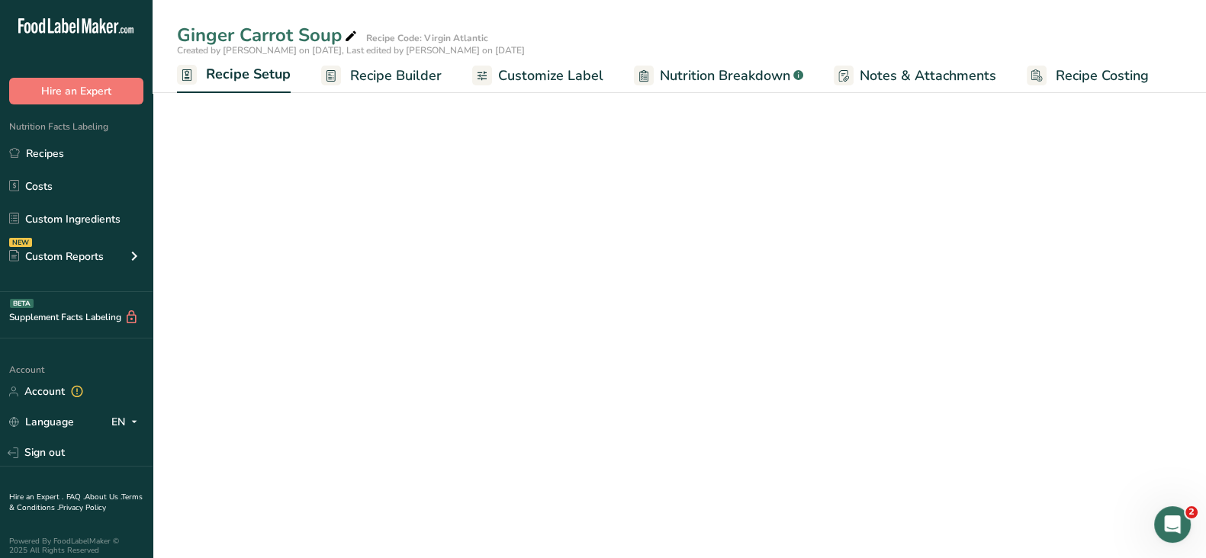
select select "22"
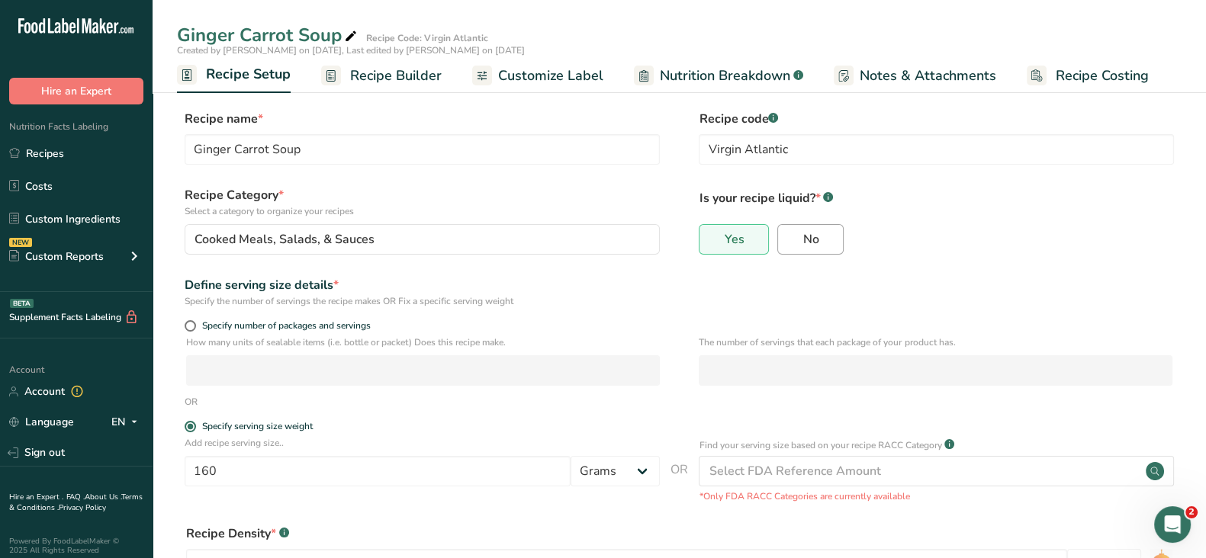
click at [813, 238] on span "No" at bounding box center [811, 239] width 16 height 15
click at [788, 238] on input "No" at bounding box center [783, 239] width 10 height 10
radio input "true"
radio input "false"
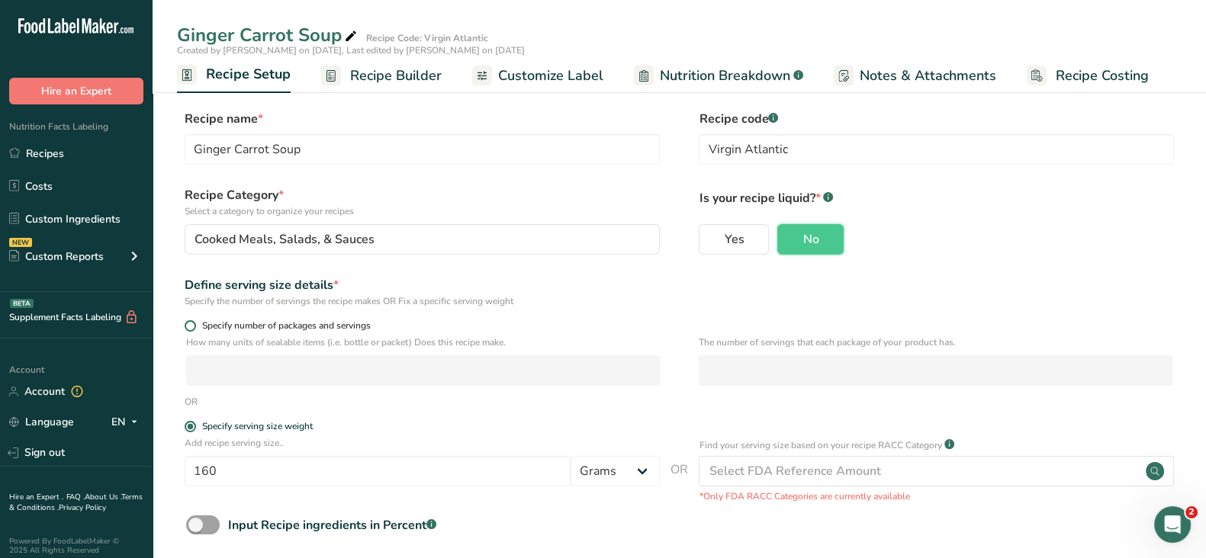
click at [193, 325] on span at bounding box center [190, 325] width 11 height 11
click at [193, 325] on input "Specify number of packages and servings" at bounding box center [190, 326] width 10 height 10
radio input "true"
radio input "false"
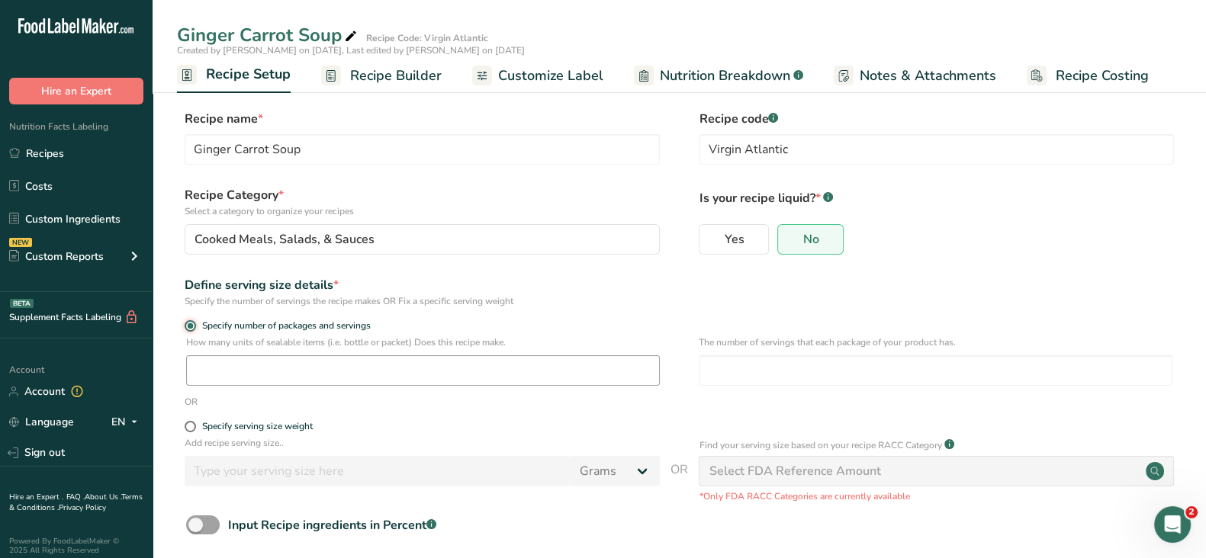
scroll to position [75, 0]
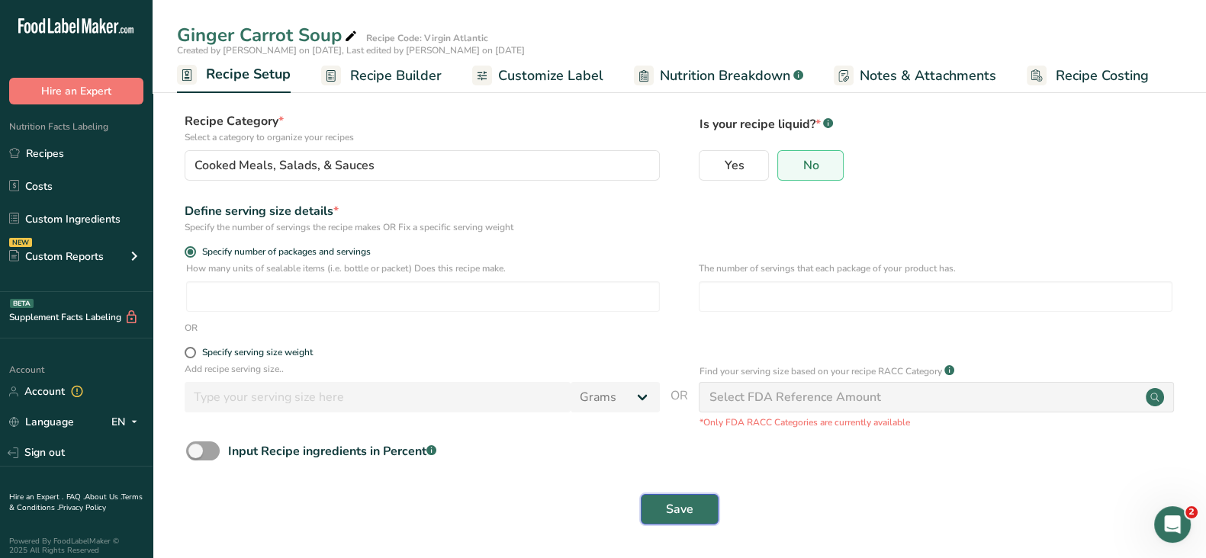
click at [692, 509] on span "Save" at bounding box center [679, 509] width 27 height 18
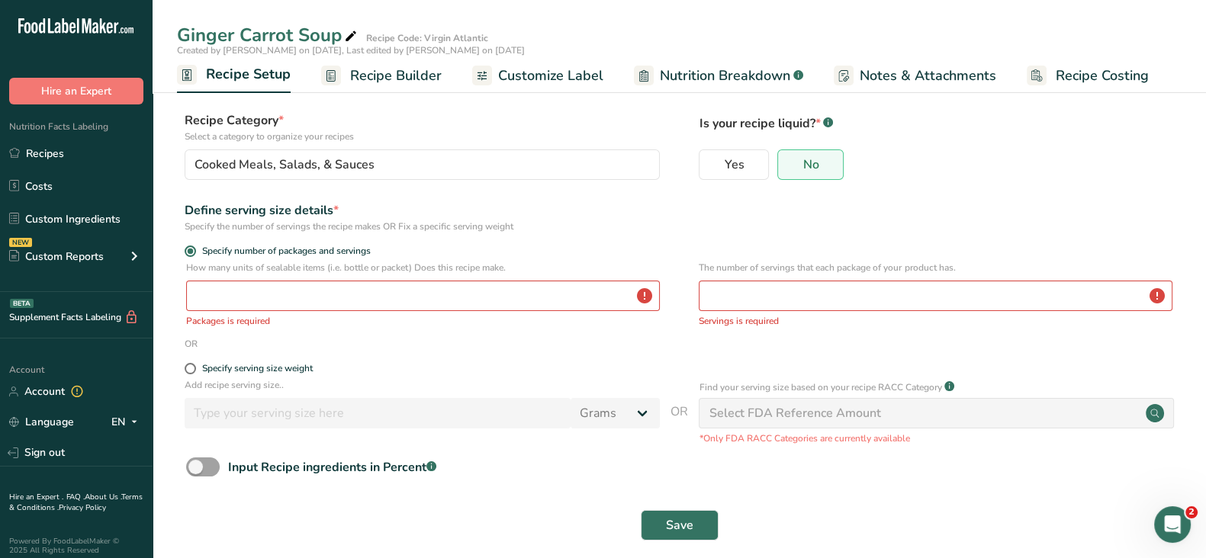
click at [763, 414] on div "Select FDA Reference Amount" at bounding box center [795, 413] width 172 height 18
click at [566, 289] on input "number" at bounding box center [423, 296] width 474 height 31
click at [43, 154] on link "Recipes" at bounding box center [76, 153] width 153 height 29
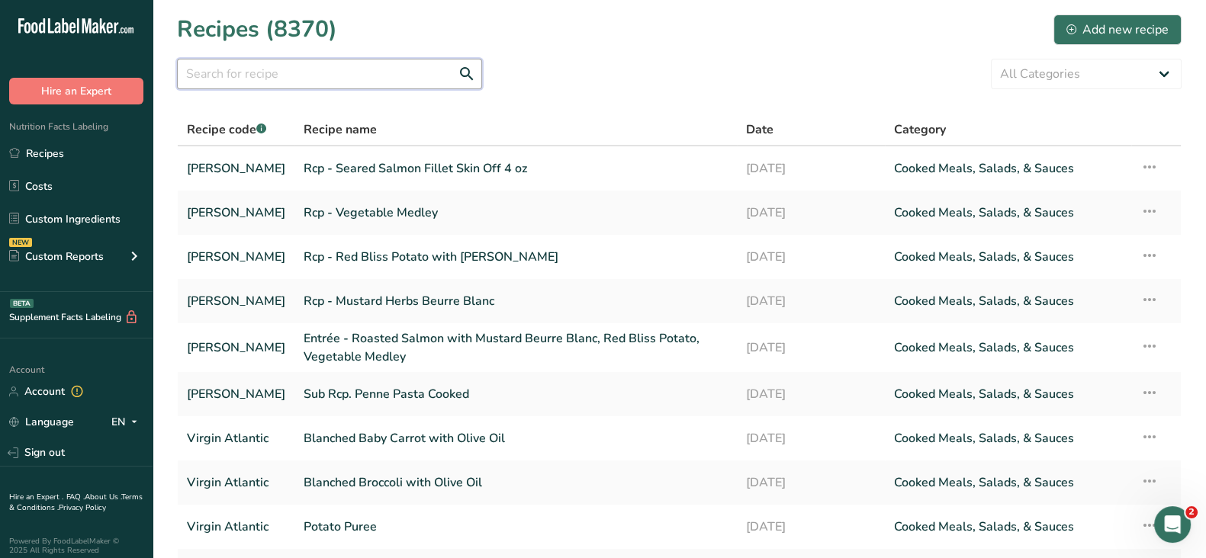
click at [268, 70] on input "text" at bounding box center [329, 74] width 305 height 31
paste input "Ginger Carrot Soup"
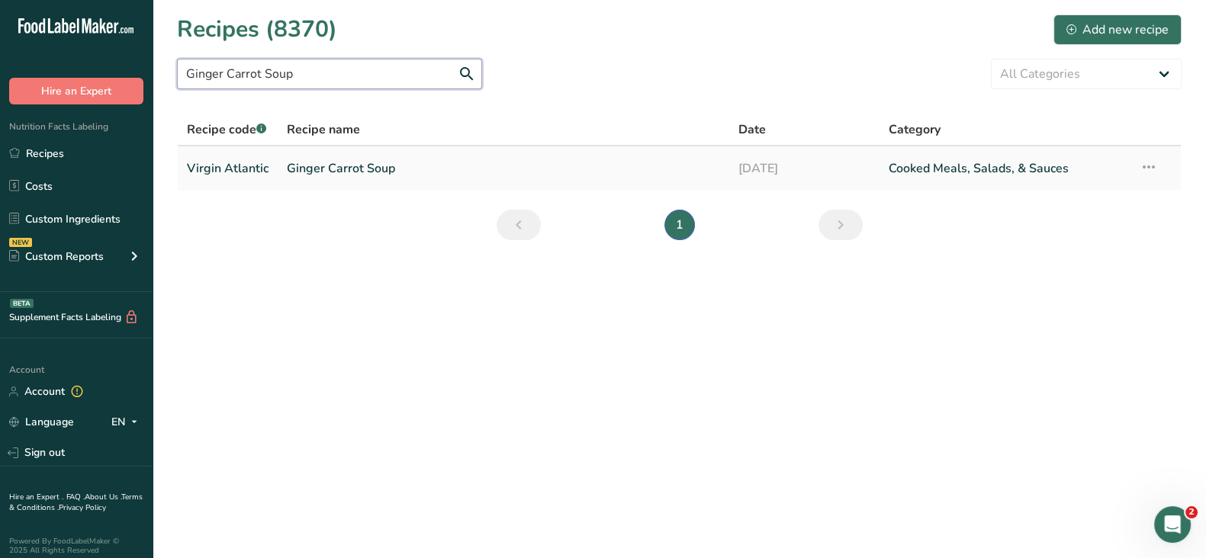
type input "Ginger Carrot Soup"
click at [357, 169] on link "Ginger Carrot Soup" at bounding box center [503, 169] width 433 height 32
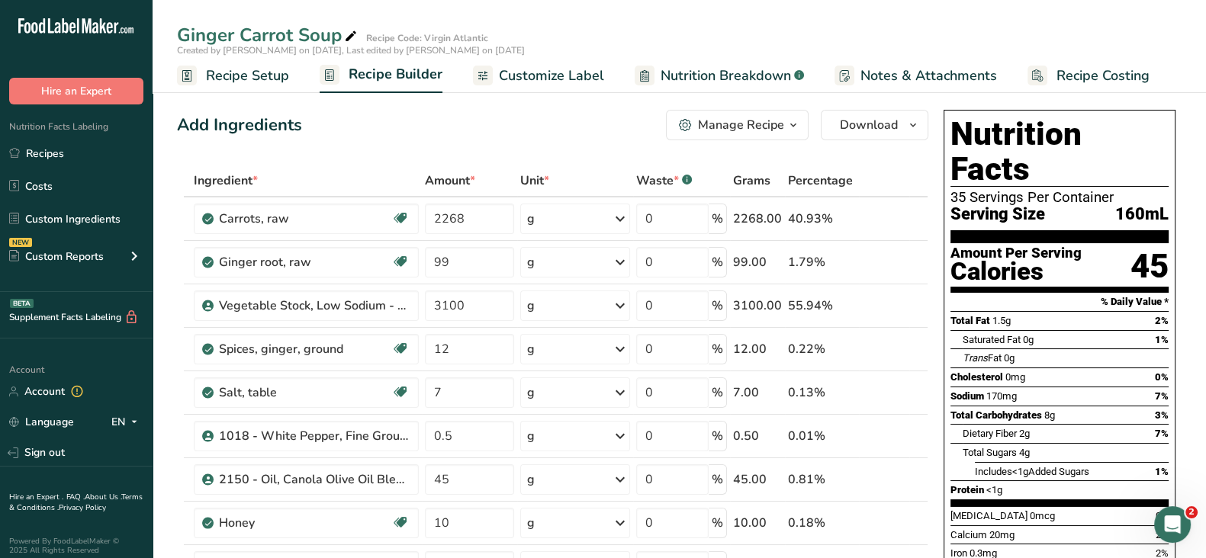
click at [256, 75] on span "Recipe Setup" at bounding box center [247, 76] width 83 height 21
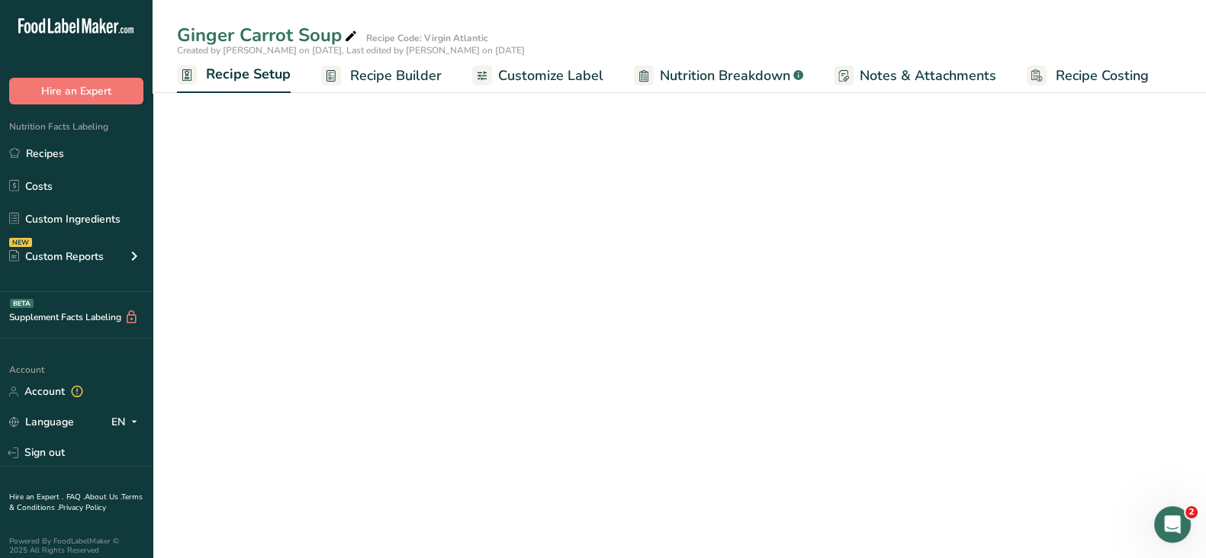
select select "22"
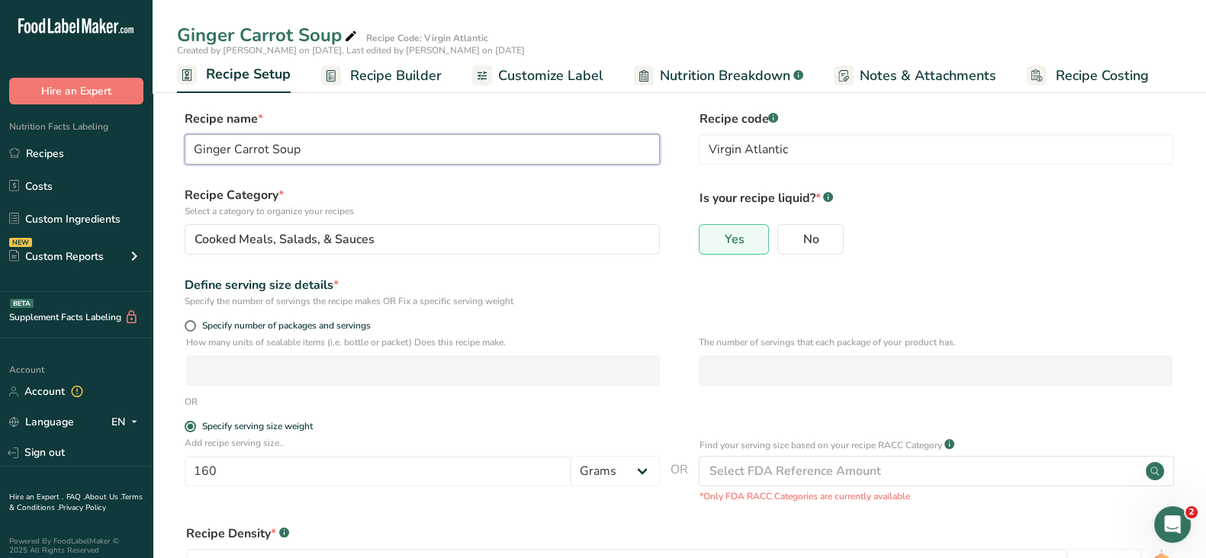
click at [187, 145] on input "Ginger Carrot Soup" at bounding box center [422, 149] width 475 height 31
type input "Rcp - Ginger Carrot Soup"
click at [812, 238] on span "No" at bounding box center [811, 239] width 16 height 15
click at [788, 238] on input "No" at bounding box center [783, 239] width 10 height 10
radio input "true"
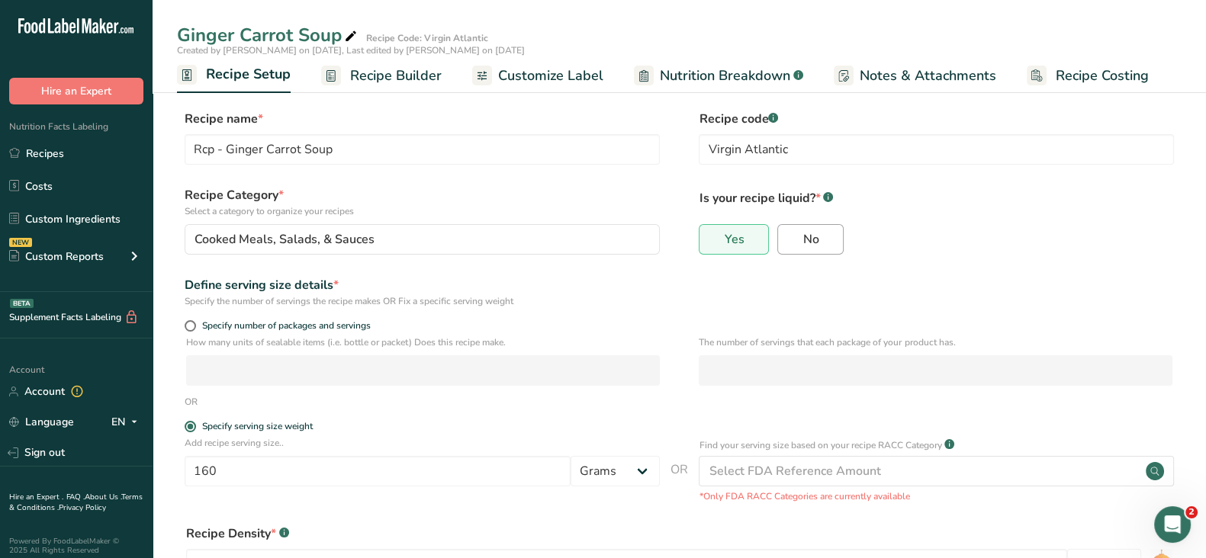
radio input "false"
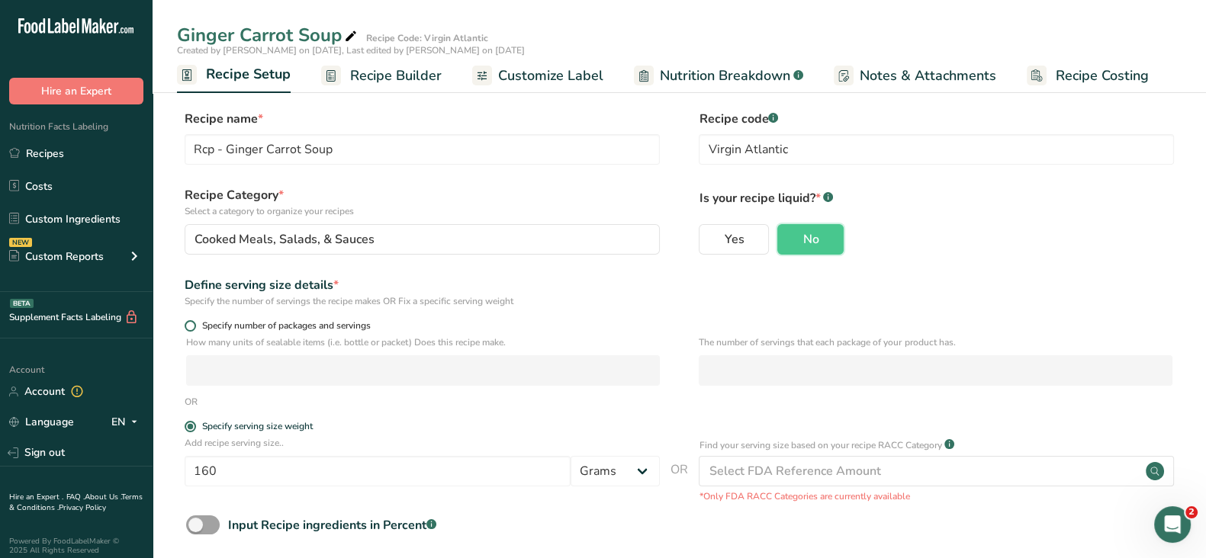
click at [189, 320] on span at bounding box center [190, 325] width 11 height 11
click at [189, 321] on input "Specify number of packages and servings" at bounding box center [190, 326] width 10 height 10
radio input "true"
radio input "false"
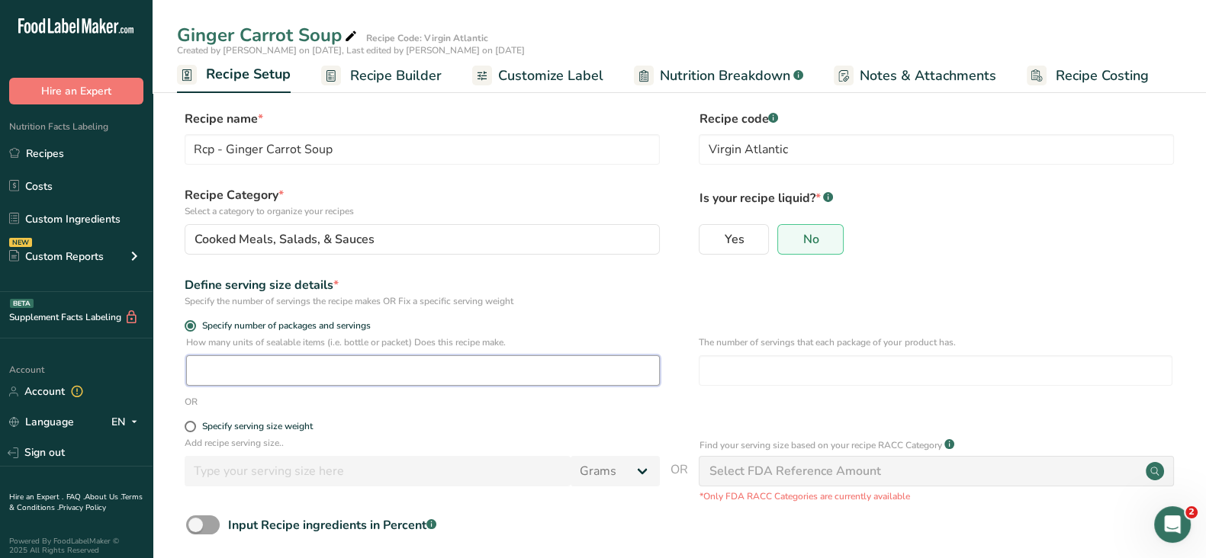
click at [209, 364] on input "number" at bounding box center [423, 371] width 474 height 31
type input "1"
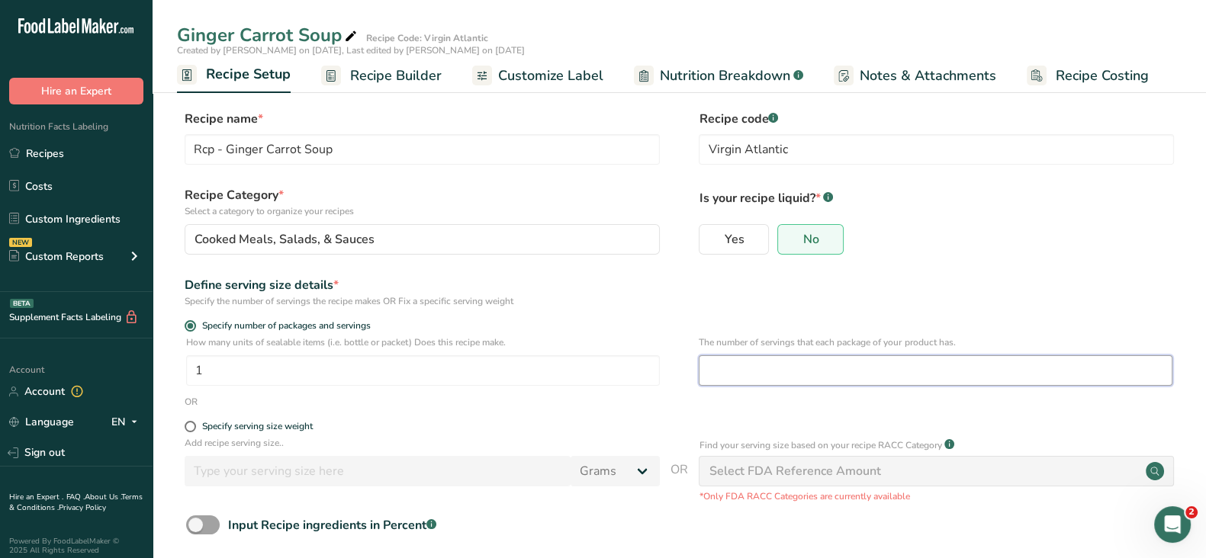
click at [800, 370] on input "number" at bounding box center [936, 371] width 474 height 31
type input "1"
click at [805, 315] on form "Recipe name * Rcp - Ginger Carrot Soup Recipe code .a-a{fill:#347362;}.b-a{fill…" at bounding box center [679, 359] width 1005 height 498
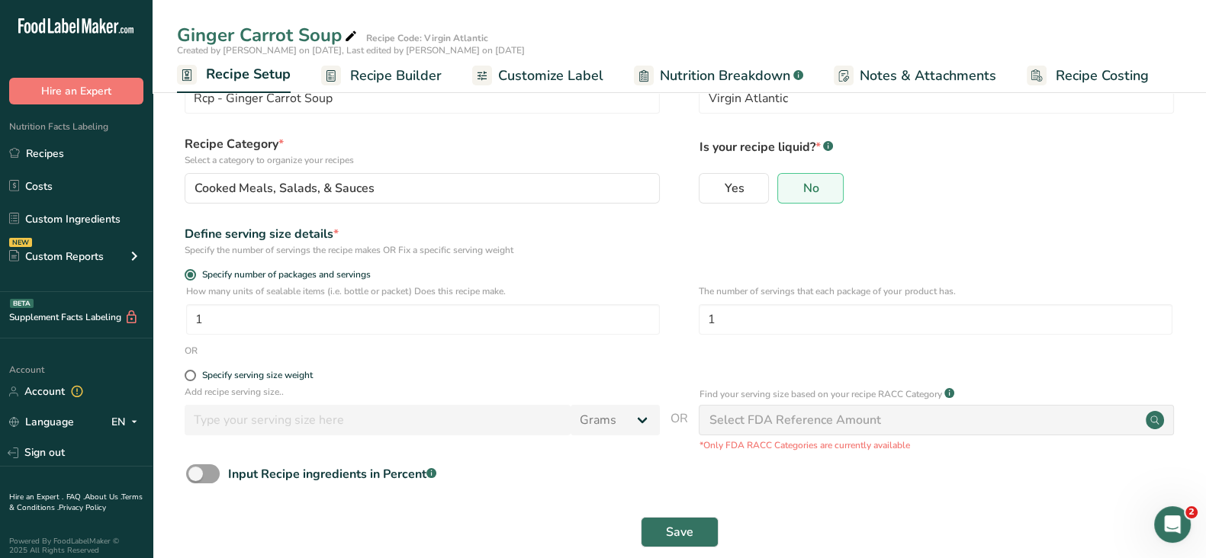
scroll to position [75, 0]
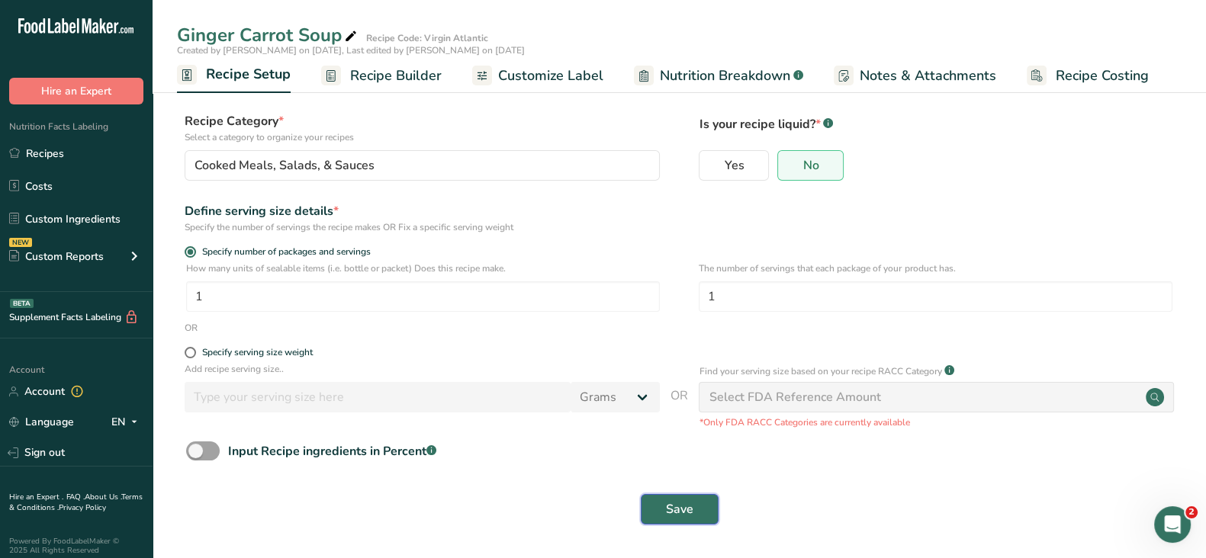
click at [661, 511] on button "Save" at bounding box center [680, 509] width 78 height 31
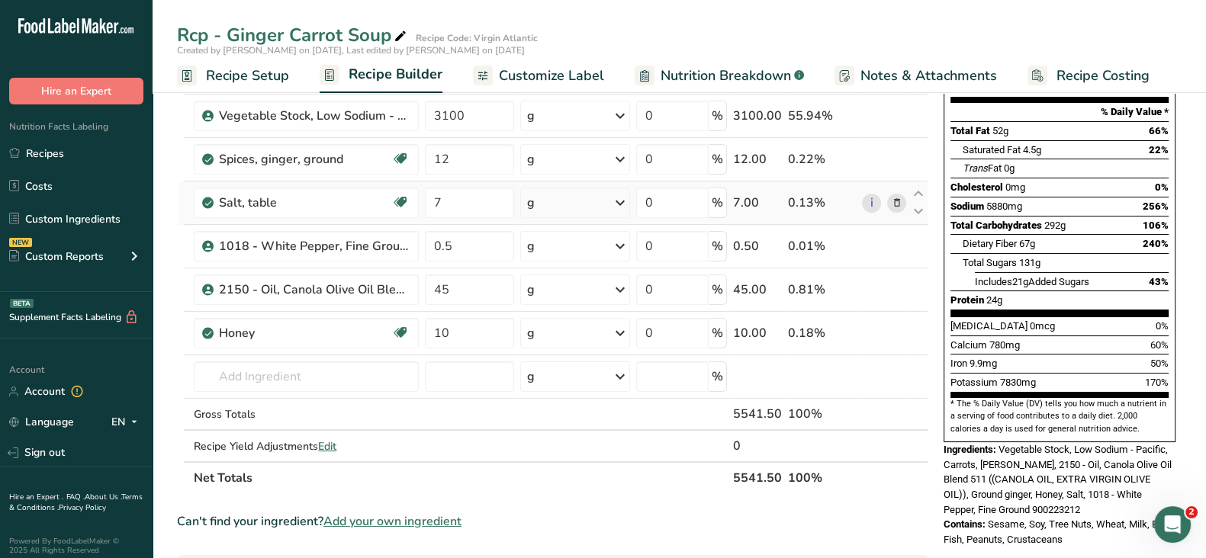
scroll to position [190, 0]
drag, startPoint x: 217, startPoint y: 76, endPoint x: 402, endPoint y: 108, distance: 187.5
click at [217, 76] on span "Recipe Setup" at bounding box center [247, 76] width 83 height 21
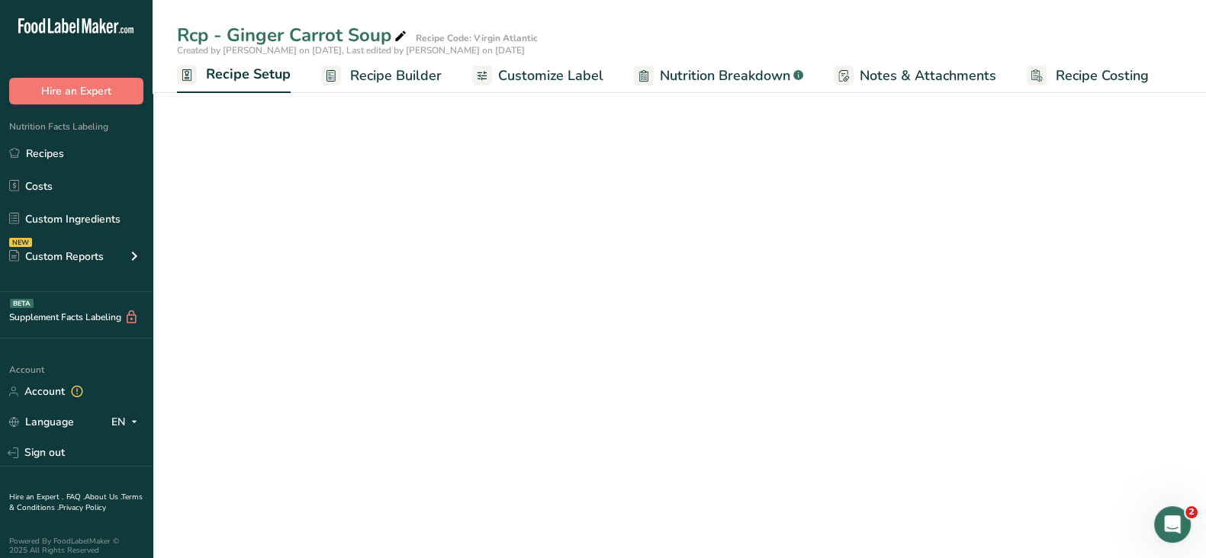
scroll to position [75, 0]
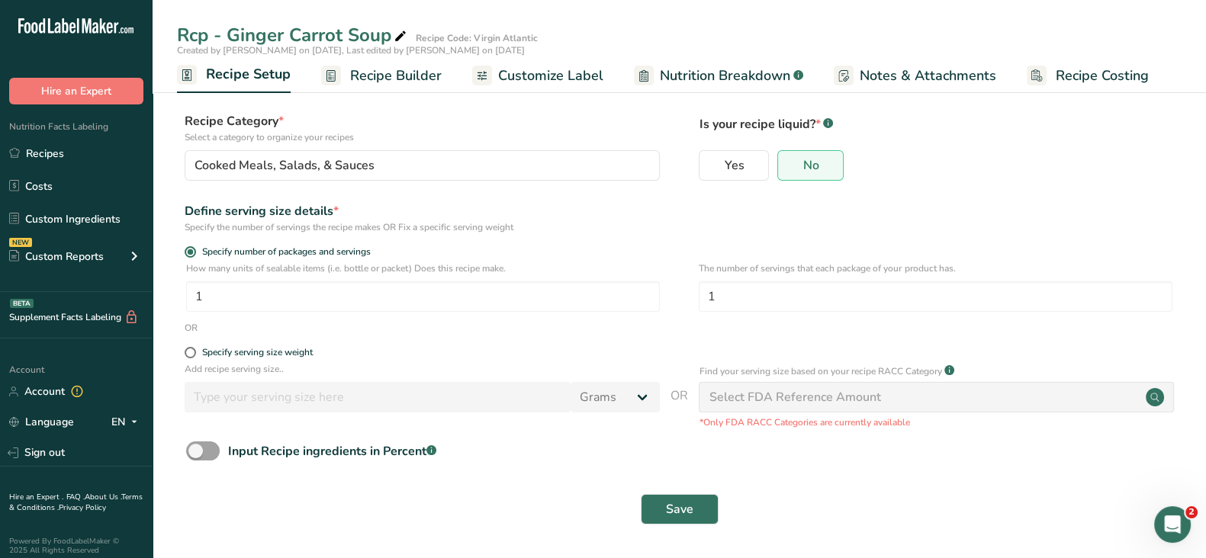
click at [549, 69] on span "Customize Label" at bounding box center [550, 76] width 105 height 21
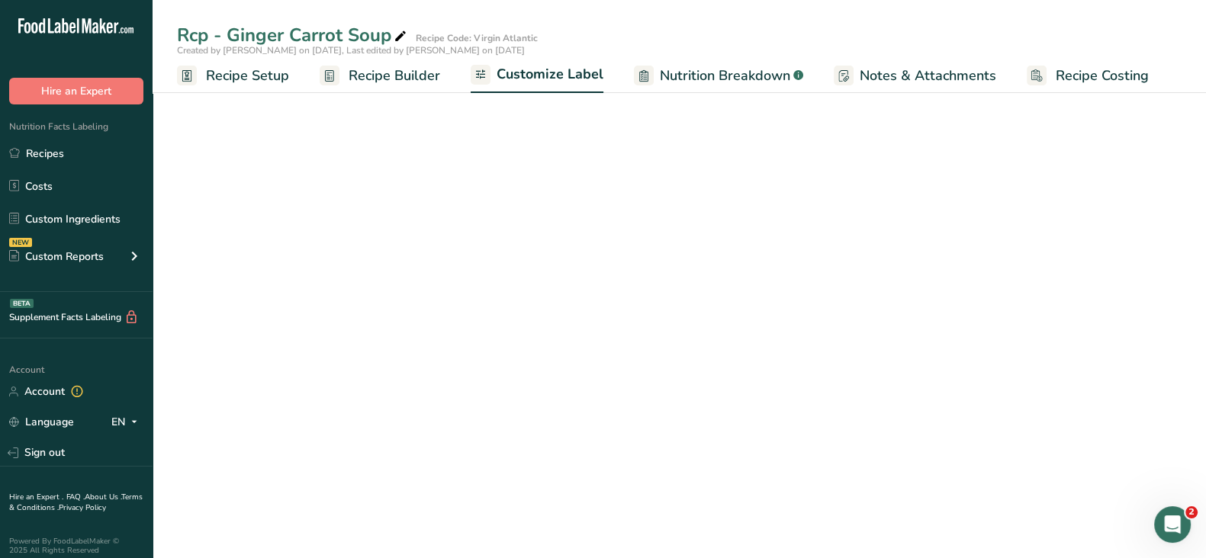
click at [336, 72] on rect at bounding box center [330, 76] width 20 height 20
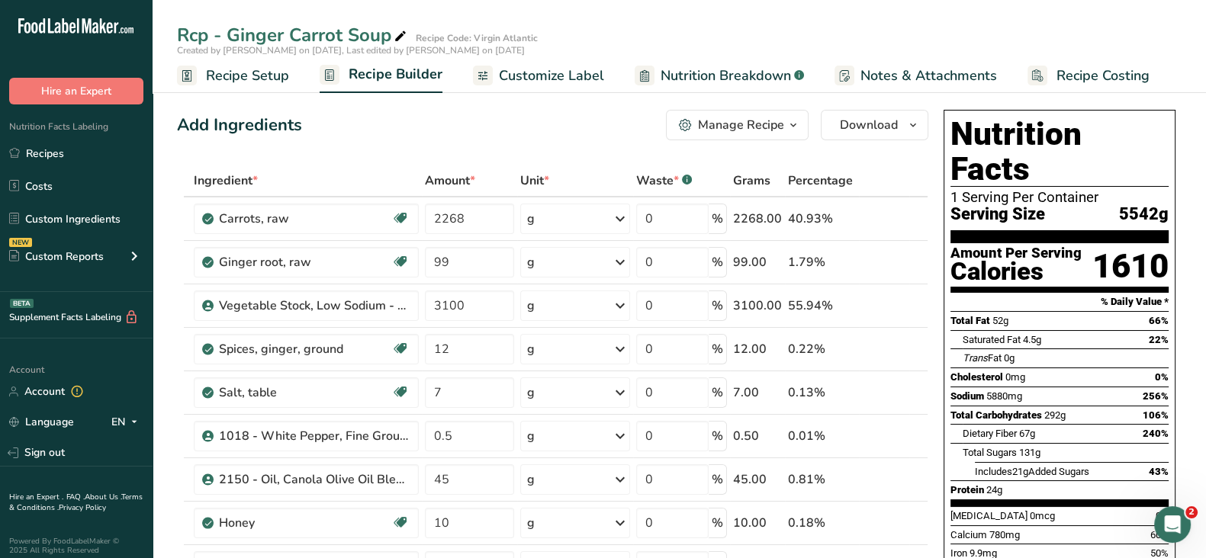
click at [770, 125] on div "Manage Recipe" at bounding box center [741, 125] width 86 height 18
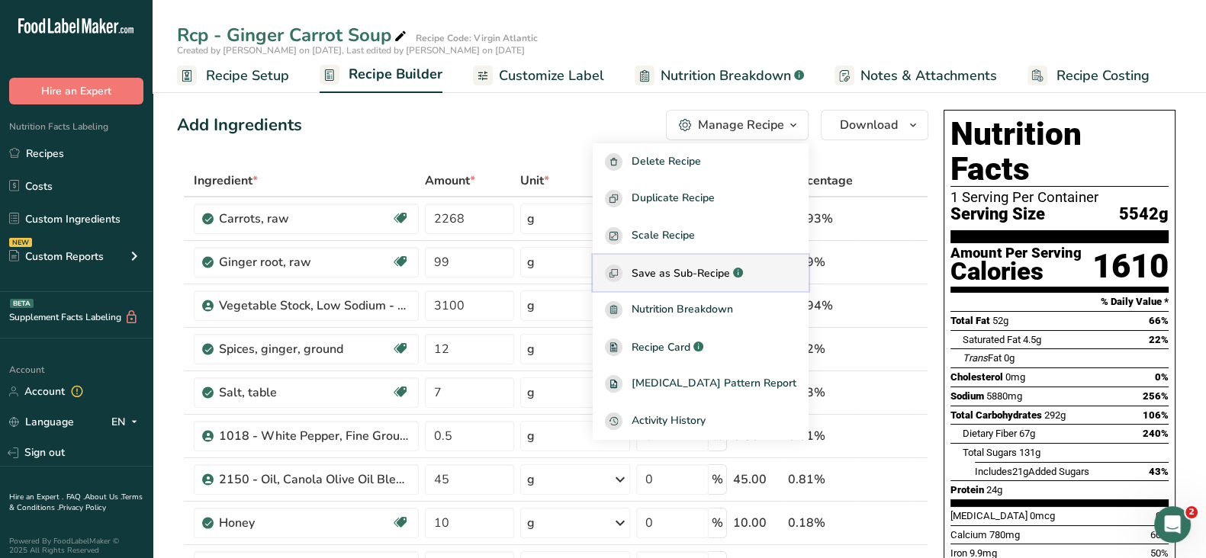
click at [683, 273] on span "Save as Sub-Recipe" at bounding box center [681, 273] width 98 height 16
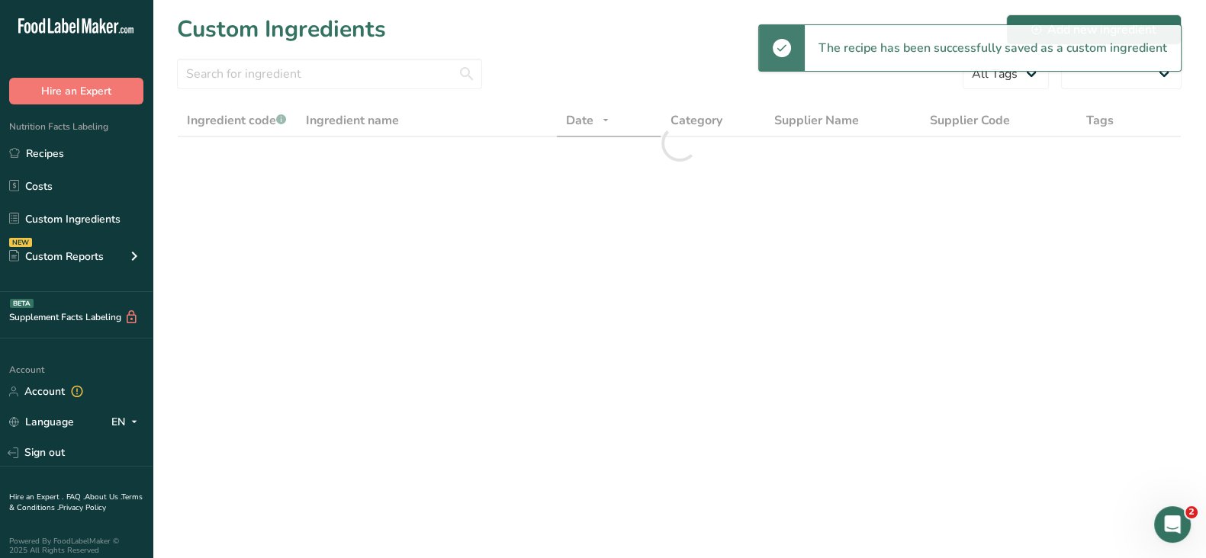
select select "30"
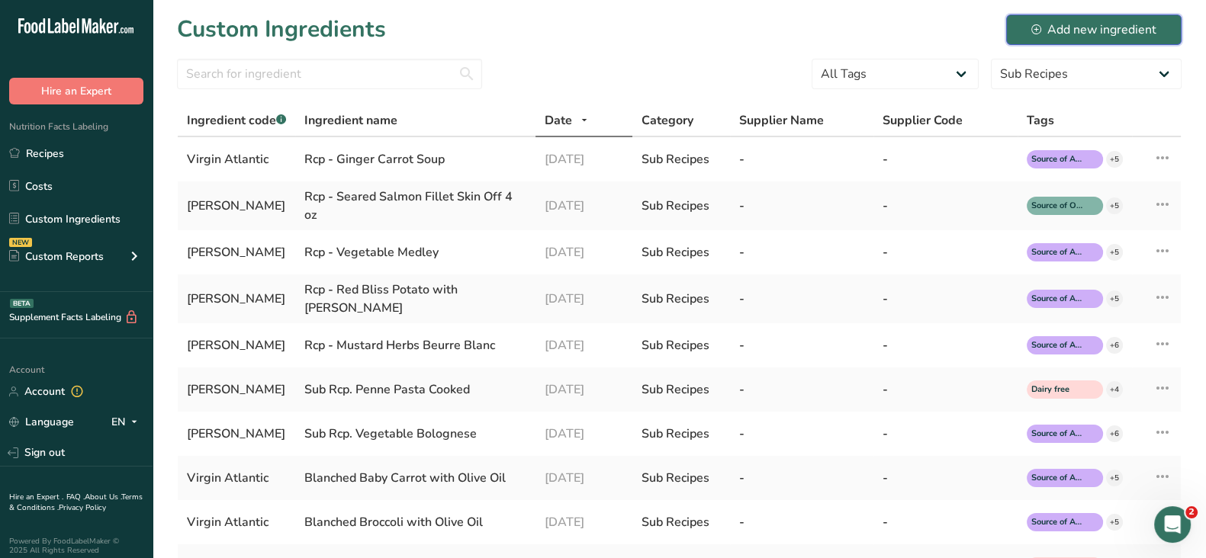
click at [1071, 36] on div "Add new ingredient" at bounding box center [1093, 30] width 125 height 18
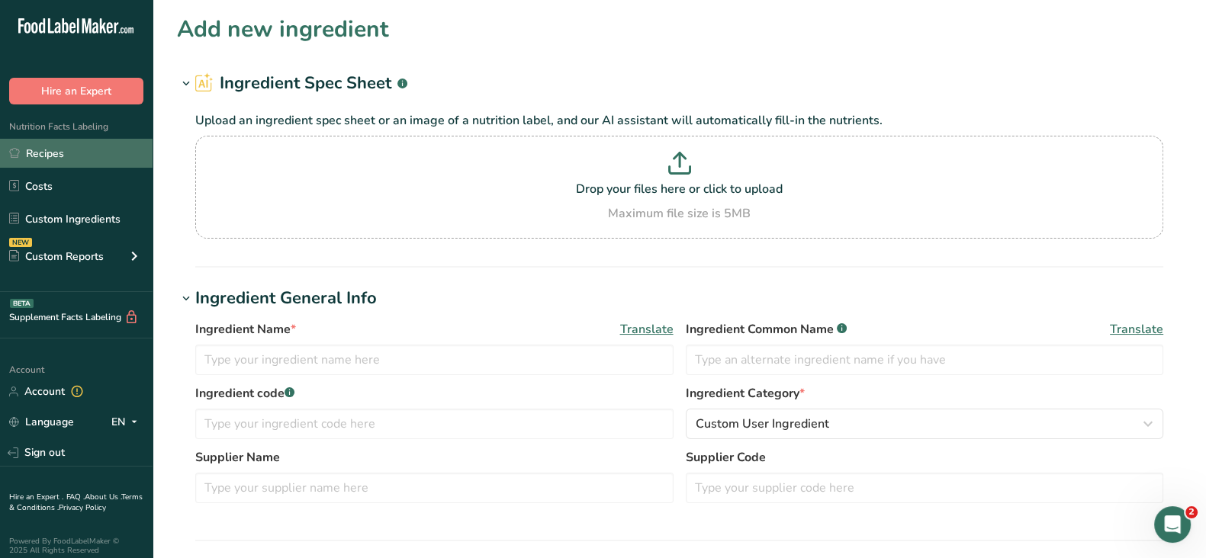
drag, startPoint x: 23, startPoint y: 150, endPoint x: 130, endPoint y: 162, distance: 107.5
click at [23, 150] on link "Recipes" at bounding box center [76, 153] width 153 height 29
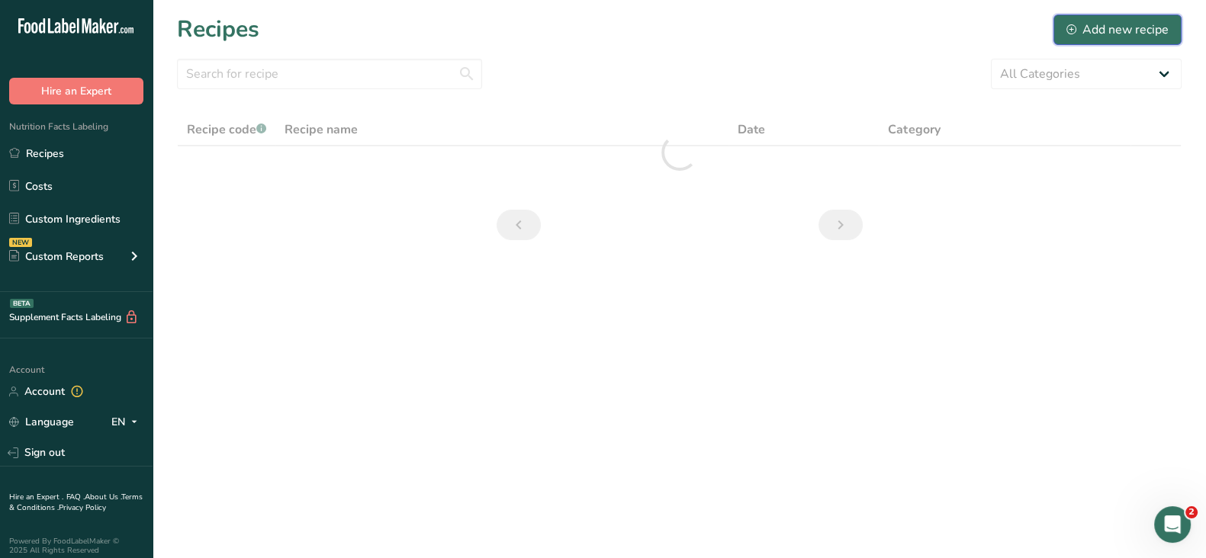
click at [1121, 28] on div "Add new recipe" at bounding box center [1118, 30] width 102 height 18
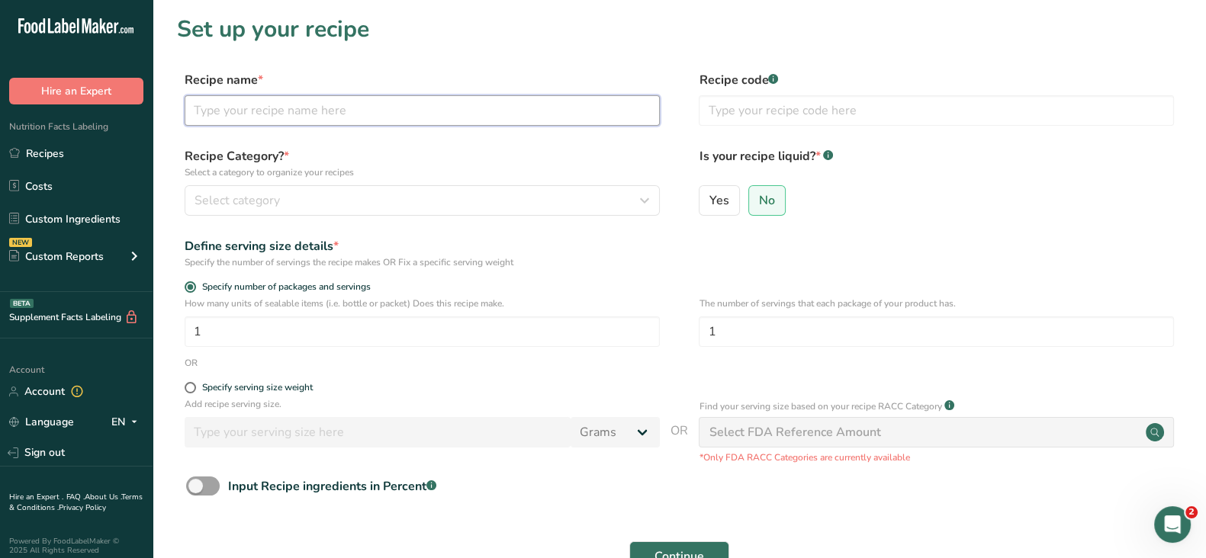
click at [242, 107] on input "text" at bounding box center [422, 110] width 475 height 31
paste input "Entrée Express Service - Ginger Carrot Soup"
type input "Entrée Express Service - Ginger Carrot Soup"
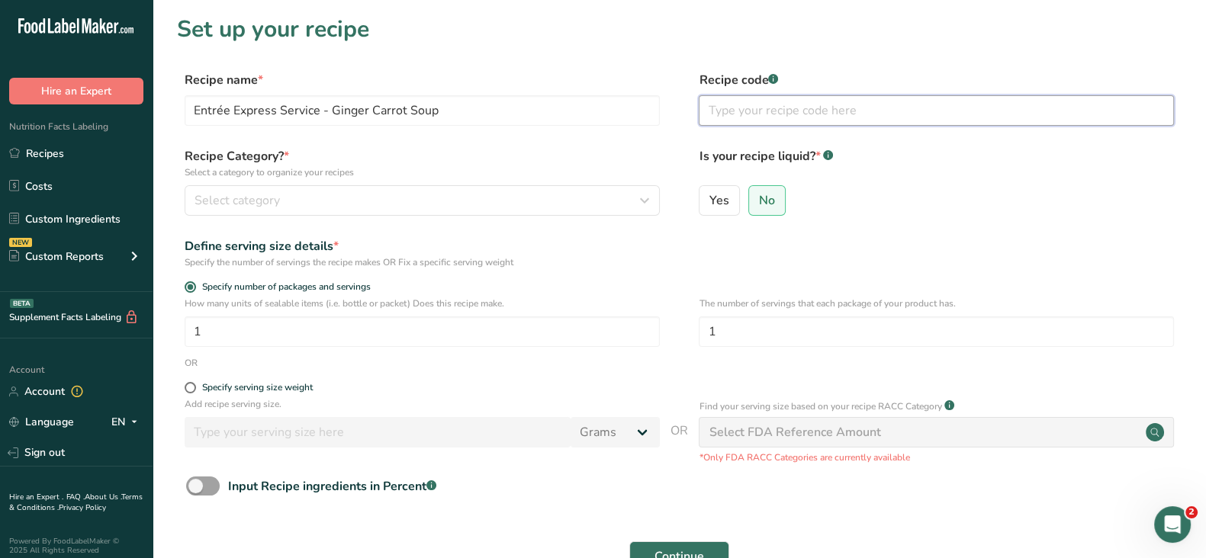
click at [763, 111] on input "text" at bounding box center [936, 110] width 475 height 31
type input "[PERSON_NAME]"
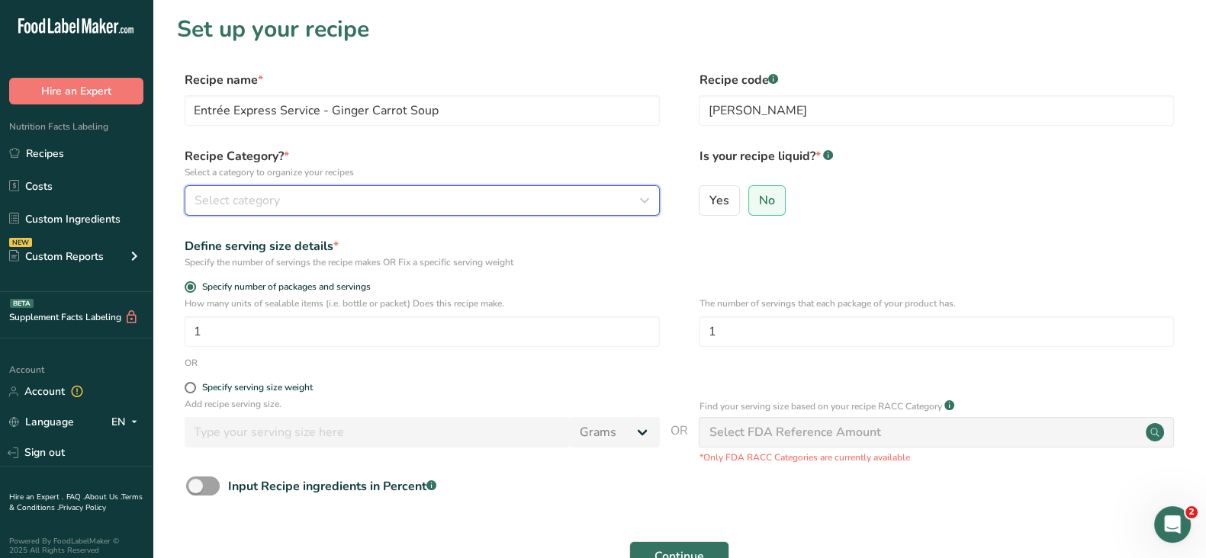
click at [433, 204] on div "Select category" at bounding box center [418, 200] width 446 height 18
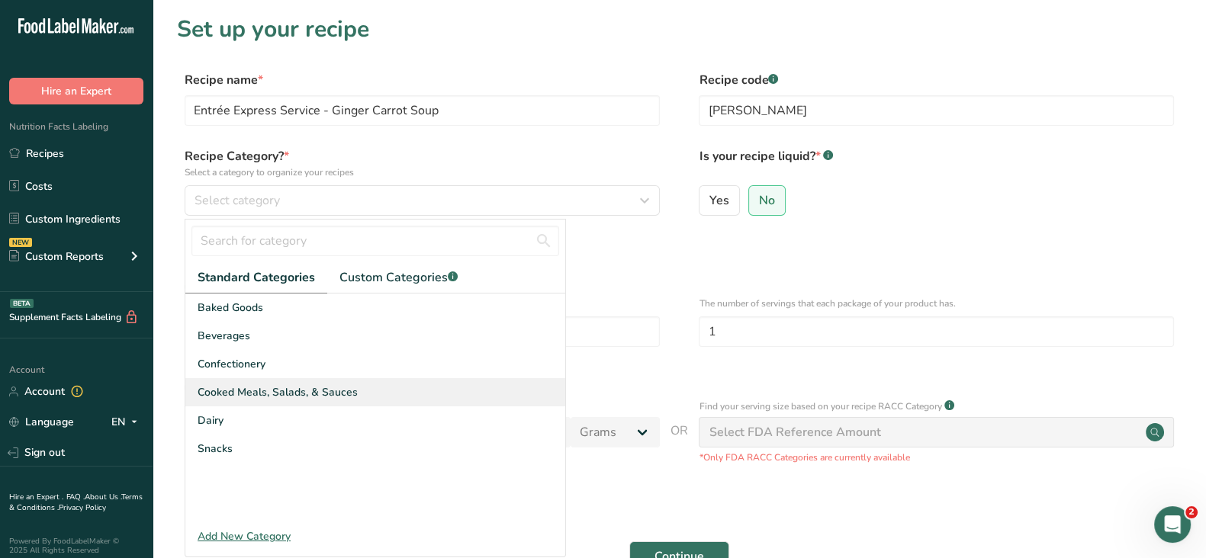
click at [260, 391] on span "Cooked Meals, Salads, & Sauces" at bounding box center [278, 392] width 160 height 16
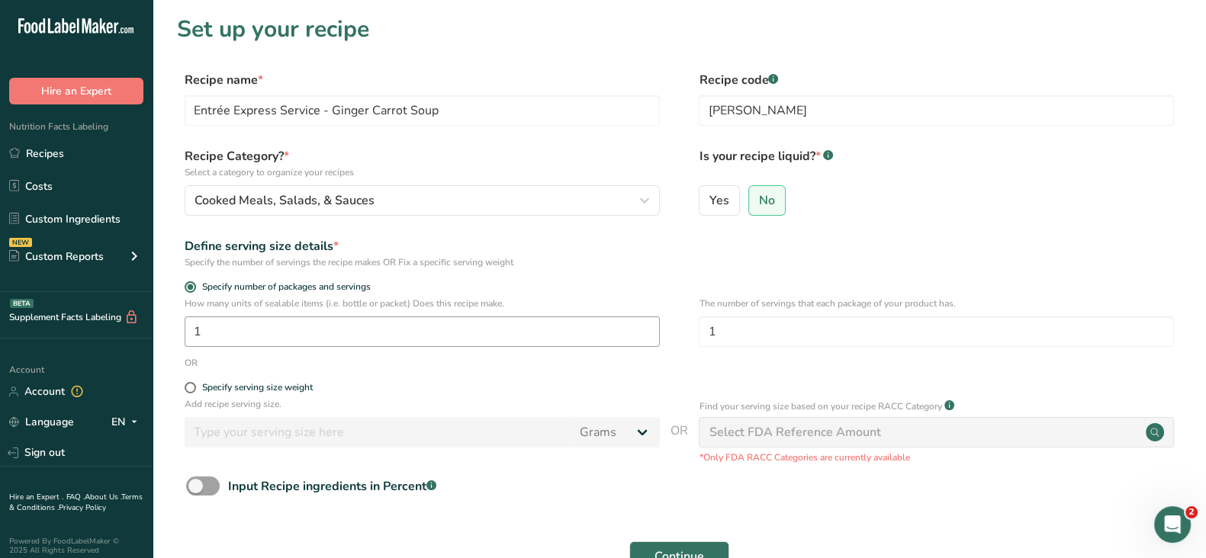
scroll to position [127, 0]
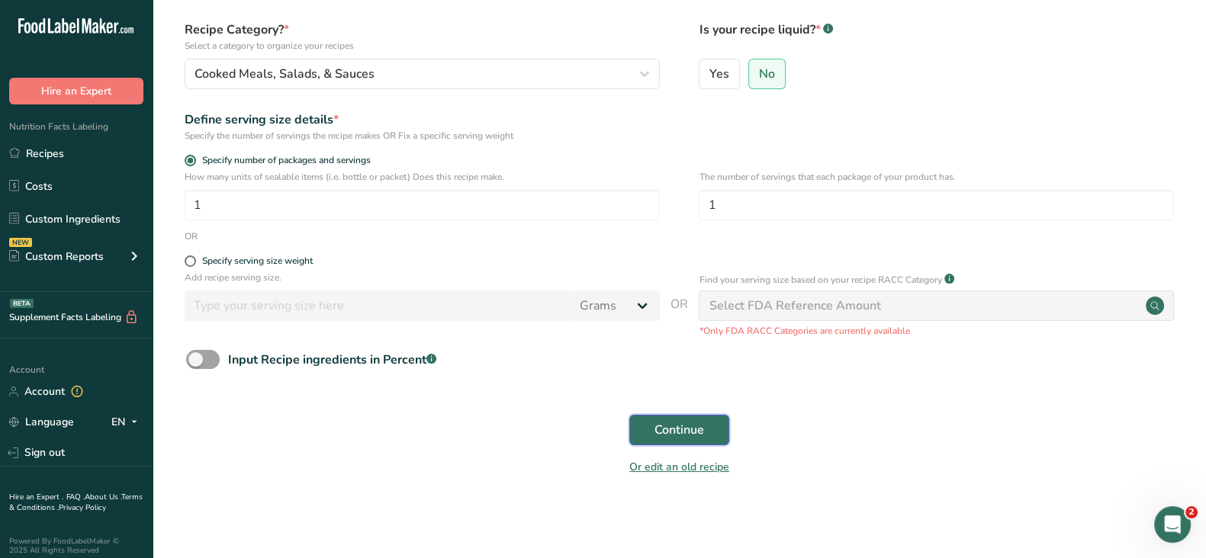
click at [652, 439] on button "Continue" at bounding box center [679, 430] width 100 height 31
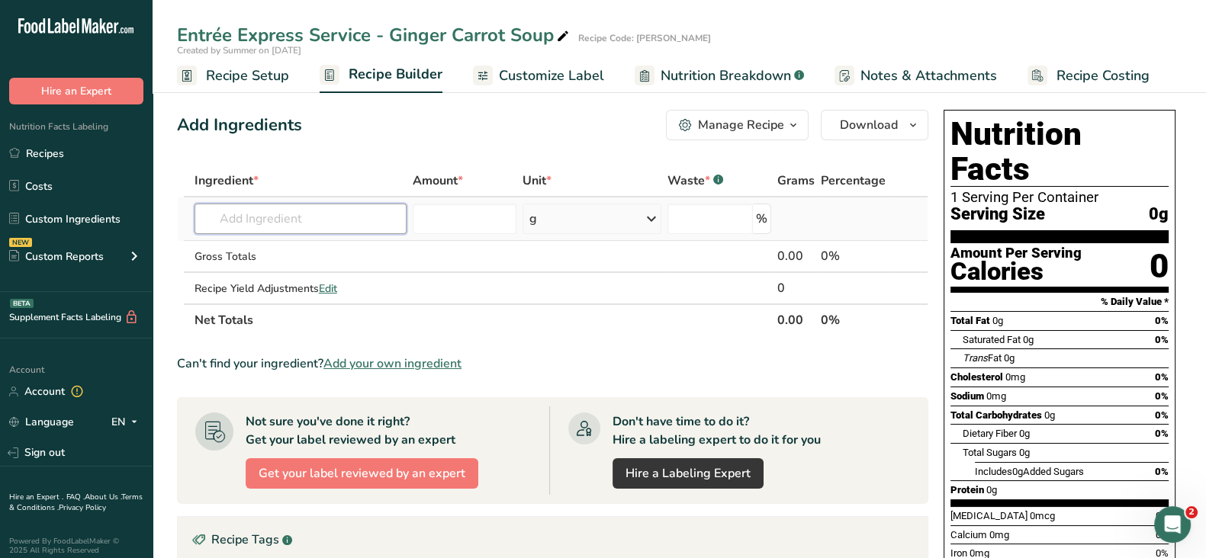
click at [294, 215] on input "text" at bounding box center [301, 219] width 212 height 31
paste input "Rcp - Ginger Carrot Soup"
type input "Rcp - Ginger Carrot Soup"
click at [301, 253] on p "Virgin Atlantic Rcp - Ginger Carrot Soup" at bounding box center [311, 250] width 208 height 16
type input "Rcp - Ginger Carrot Soup"
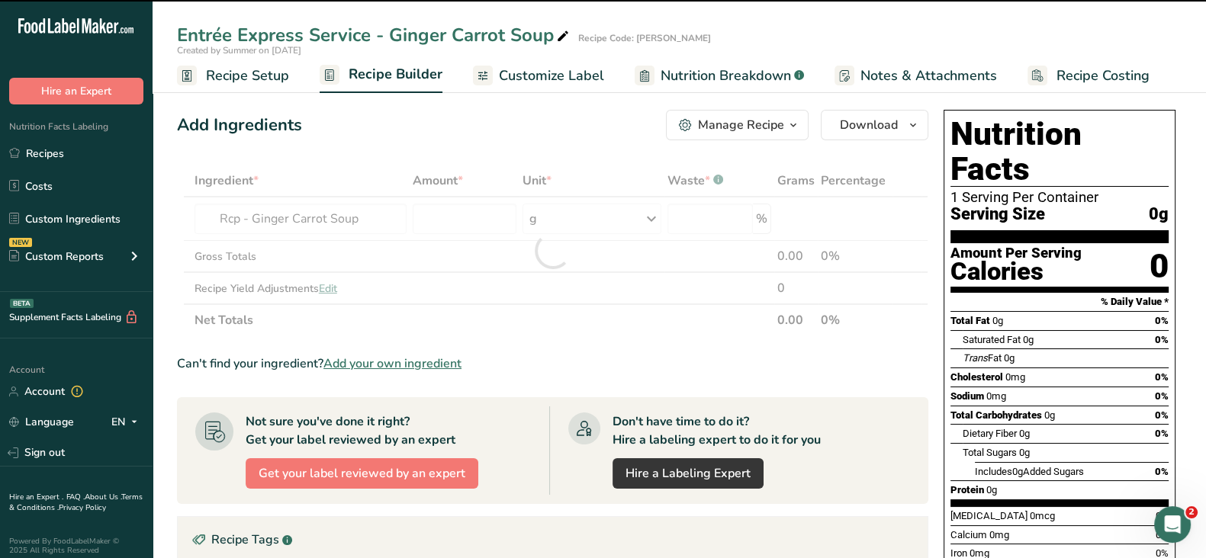
type input "0"
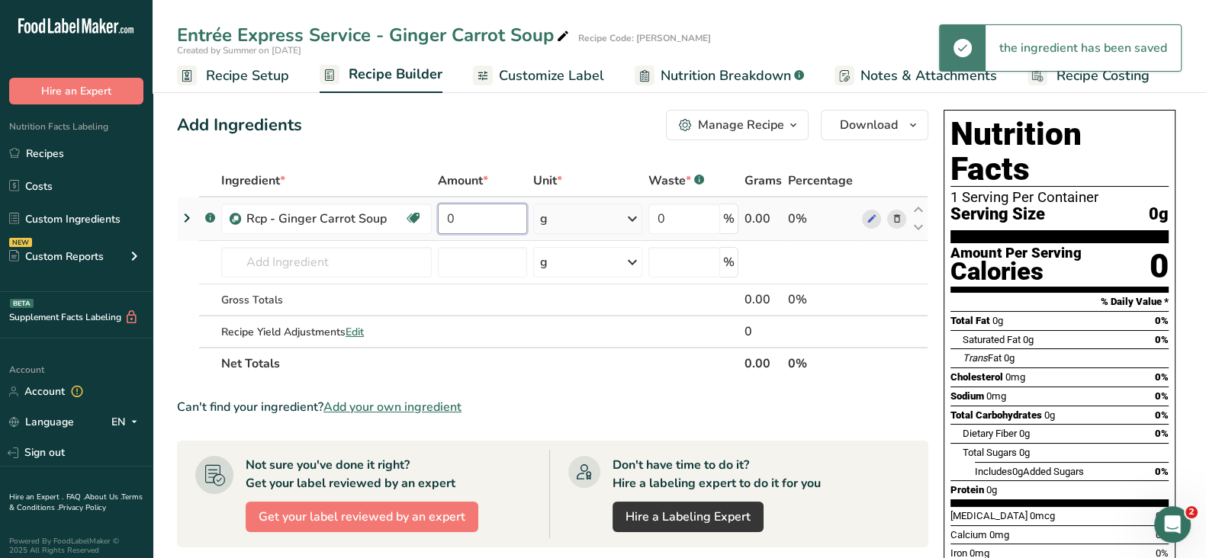
drag, startPoint x: 473, startPoint y: 219, endPoint x: 447, endPoint y: 223, distance: 26.2
click at [447, 223] on input "0" at bounding box center [482, 219] width 88 height 31
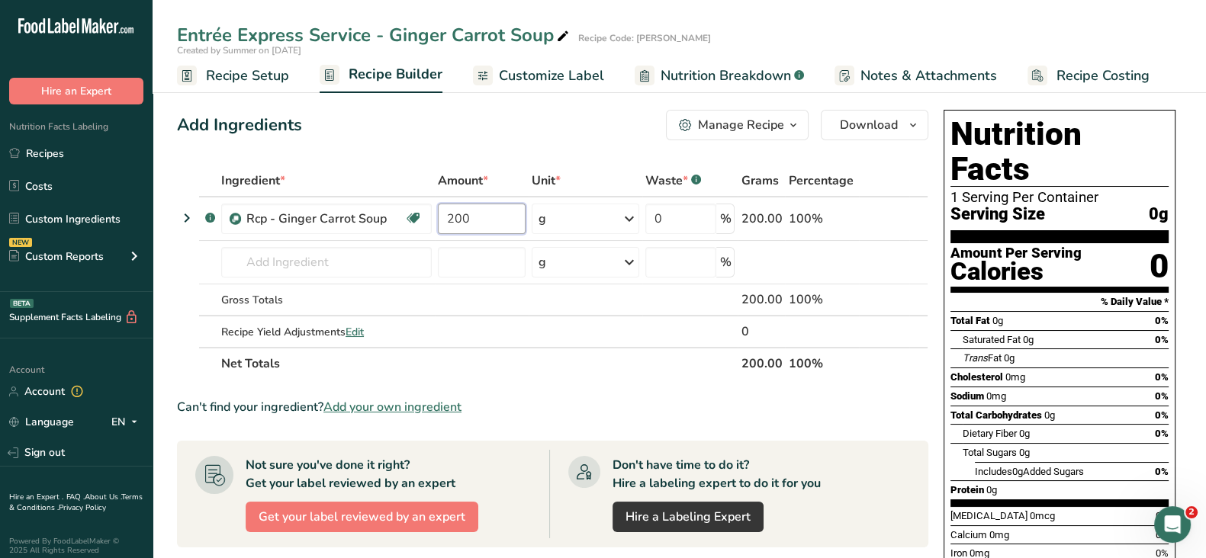
type input "200"
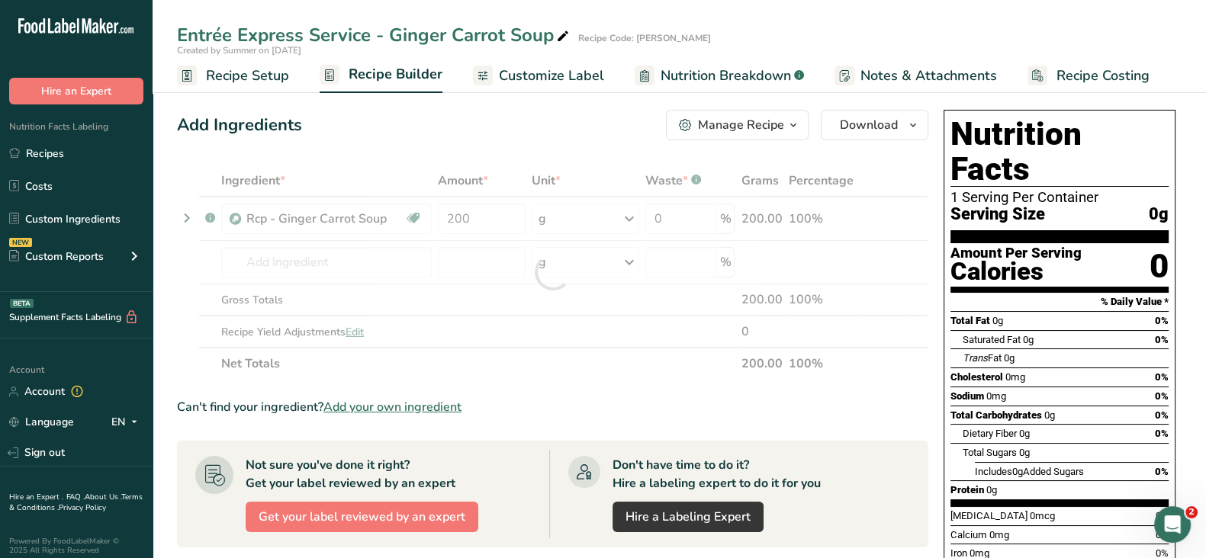
click at [423, 139] on div "Add Ingredients Manage Recipe Delete Recipe Duplicate Recipe Scale Recipe Save …" at bounding box center [552, 125] width 751 height 31
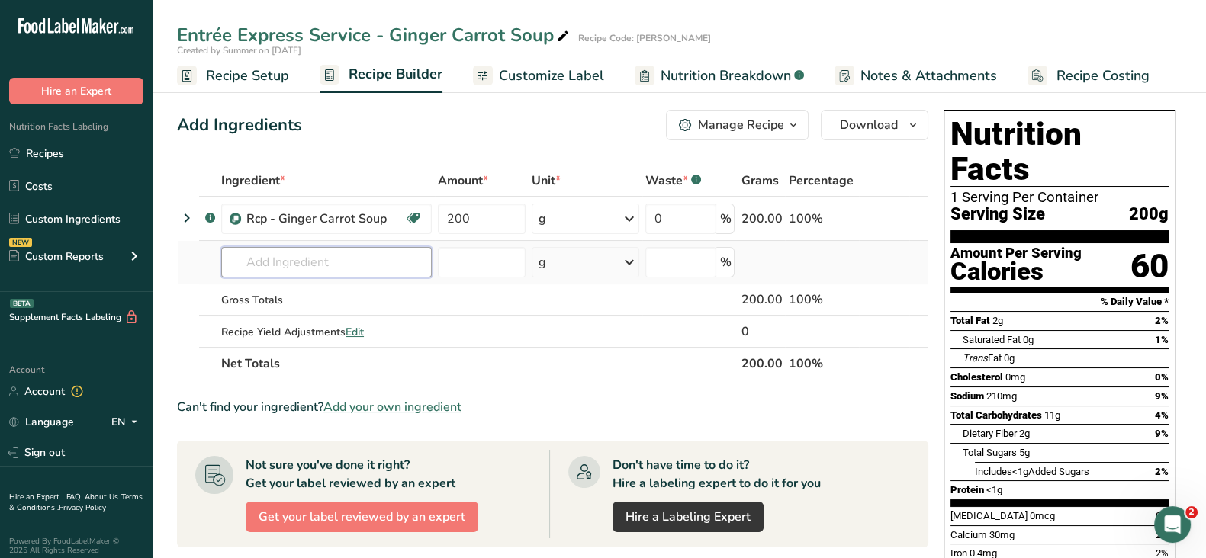
click at [259, 263] on input "text" at bounding box center [326, 262] width 211 height 31
paste input "Rcp - Caramelized [PERSON_NAME]"
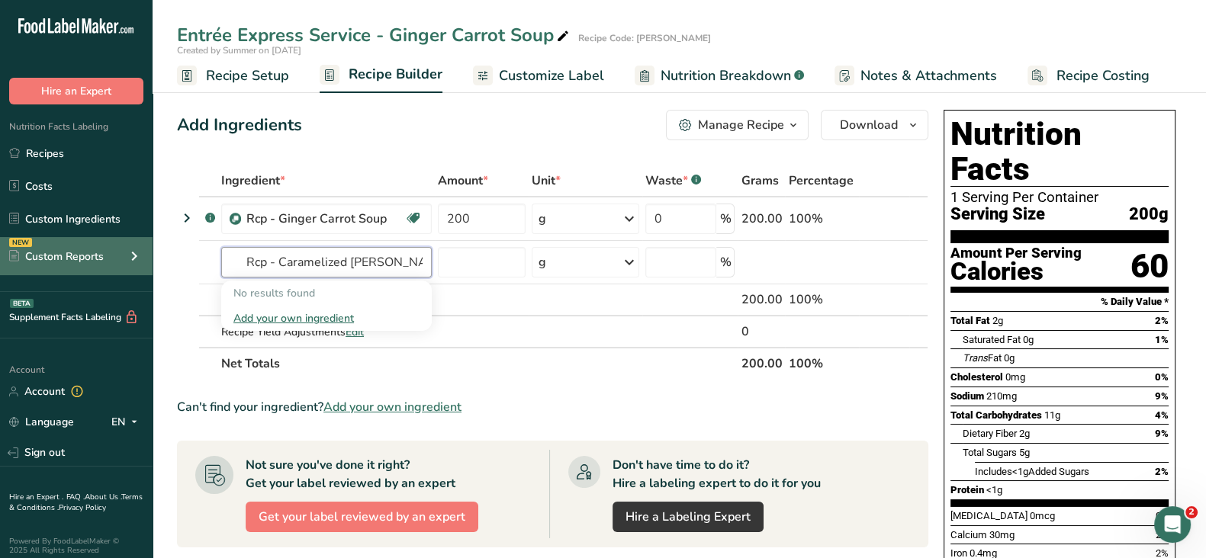
drag, startPoint x: 256, startPoint y: 263, endPoint x: 150, endPoint y: 247, distance: 108.0
click at [150, 247] on div ".a-20{fill:#fff;} Hire an Expert Nutrition Facts Labeling Recipes Costs Custom …" at bounding box center [603, 497] width 1206 height 994
drag, startPoint x: 278, startPoint y: 265, endPoint x: 175, endPoint y: 257, distance: 104.0
click at [175, 257] on section "Add Ingredients Manage Recipe Delete Recipe Duplicate Recipe Scale Recipe Save …" at bounding box center [680, 536] width 1054 height 915
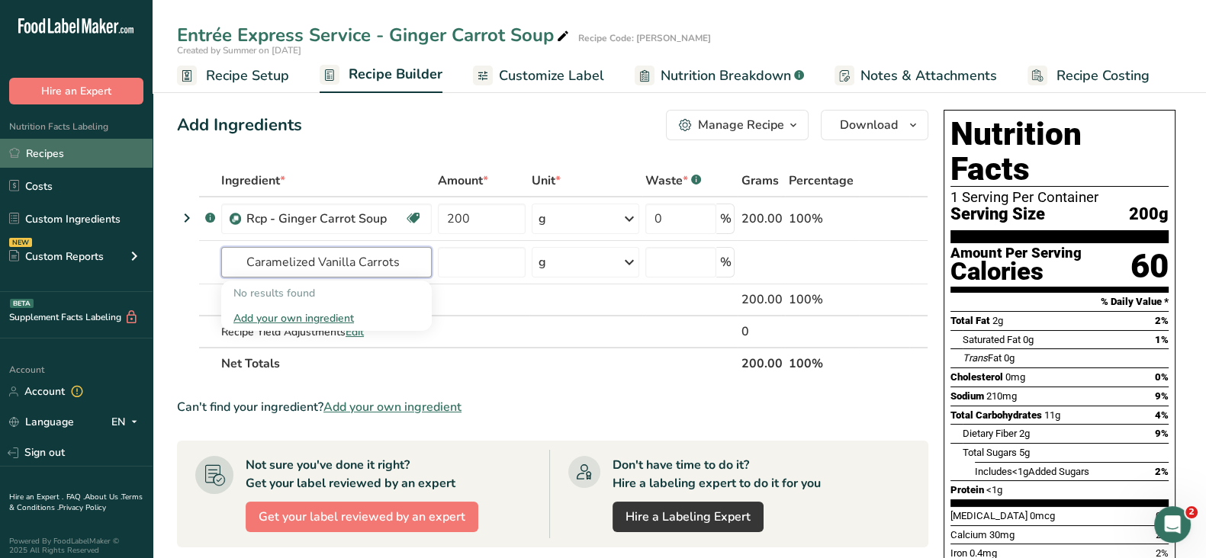
type input "Caramelized Vanilla Carrots"
click at [63, 148] on link "Recipes" at bounding box center [76, 153] width 153 height 29
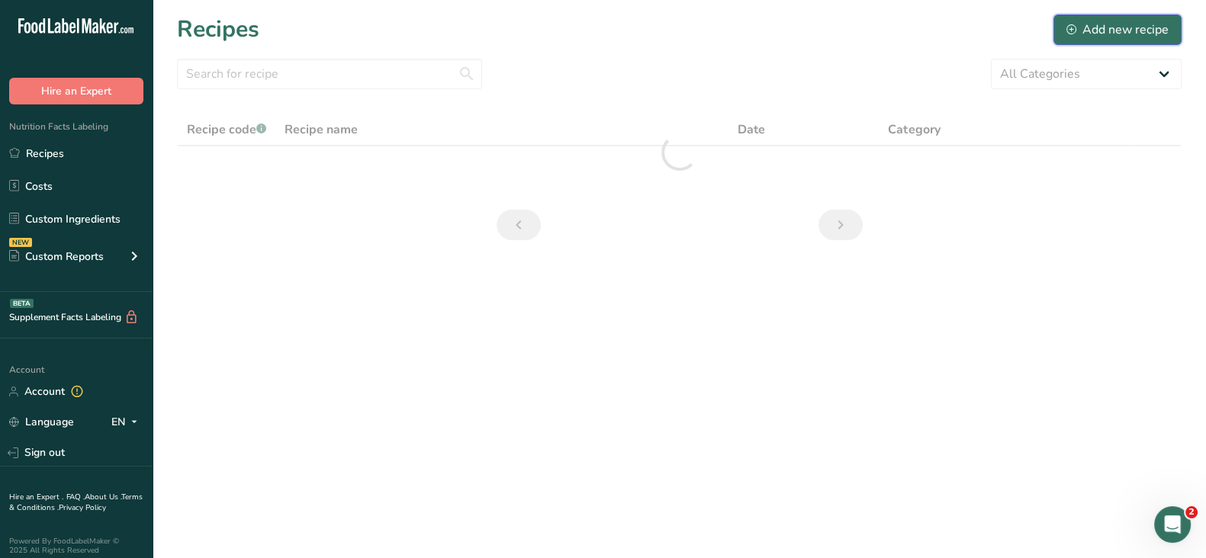
click at [1104, 31] on div "Add new recipe" at bounding box center [1118, 30] width 102 height 18
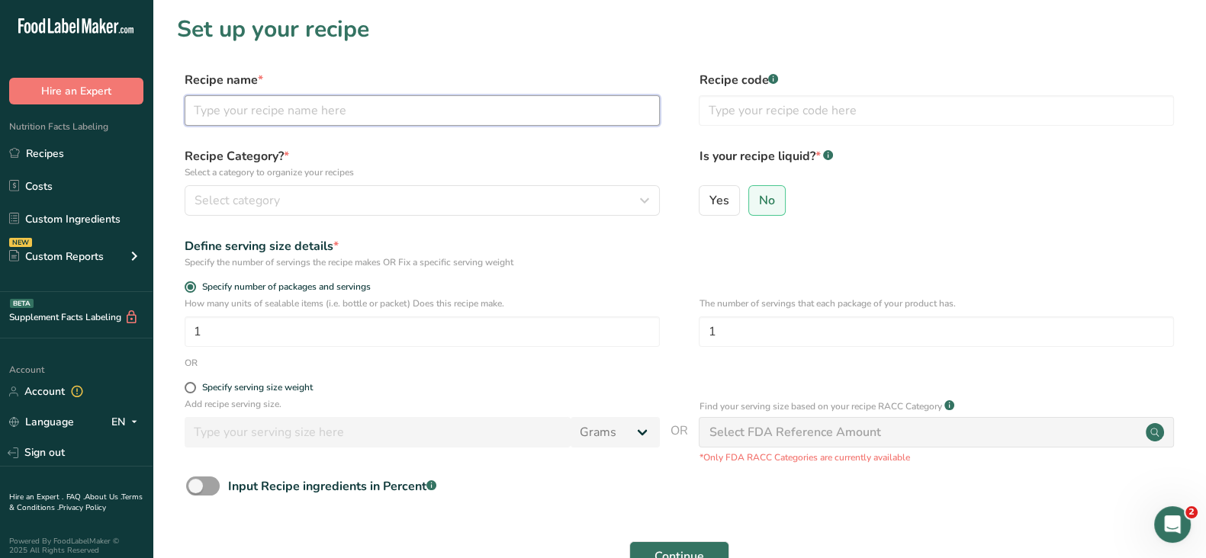
click at [310, 114] on input "text" at bounding box center [422, 110] width 475 height 31
paste input "Rcp - Caramelized [PERSON_NAME]"
type input "Rcp - Caramelized [PERSON_NAME]"
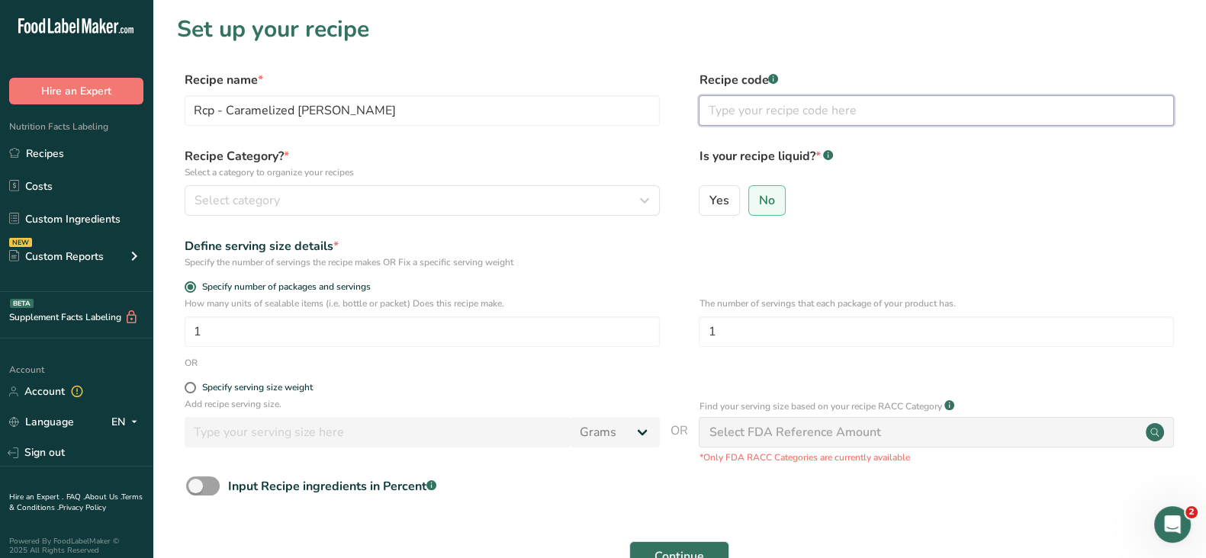
click at [777, 112] on input "text" at bounding box center [936, 110] width 475 height 31
type input "[PERSON_NAME]"
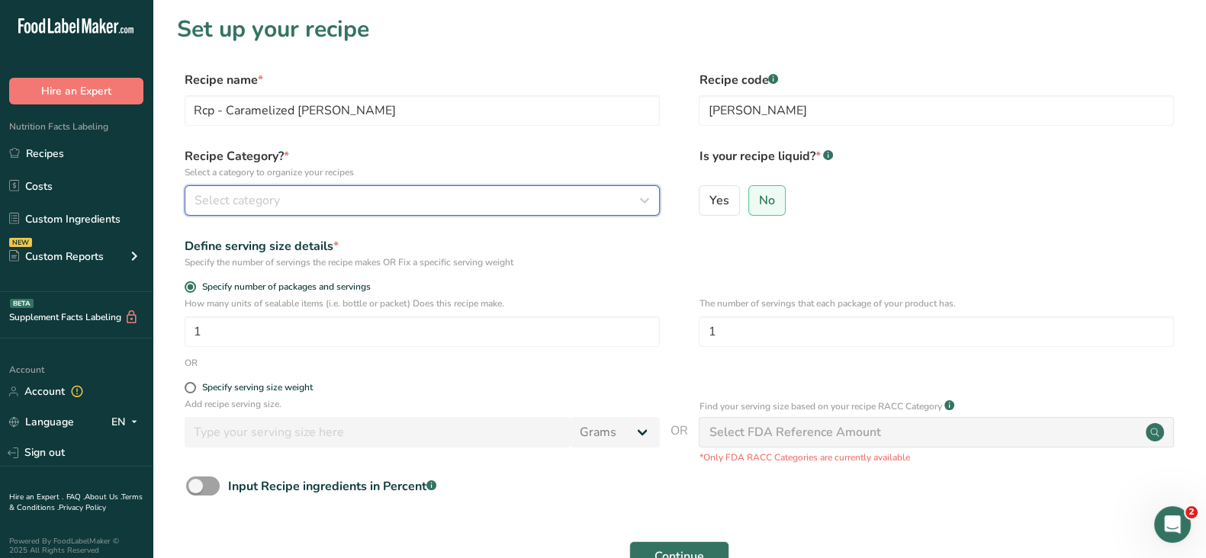
click at [459, 197] on div "Select category" at bounding box center [418, 200] width 446 height 18
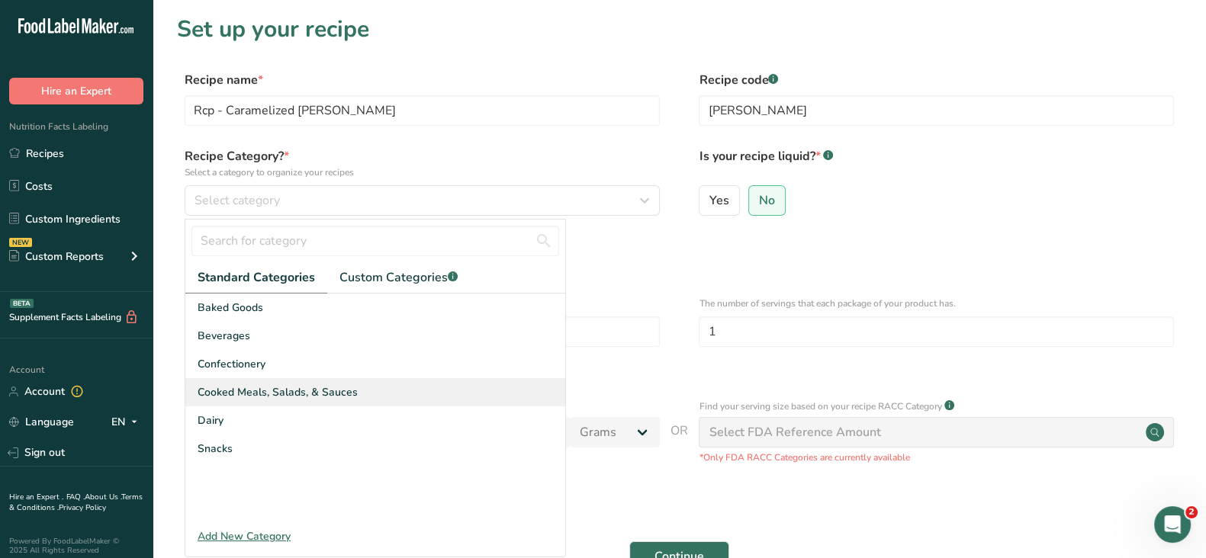
click at [242, 394] on span "Cooked Meals, Salads, & Sauces" at bounding box center [278, 392] width 160 height 16
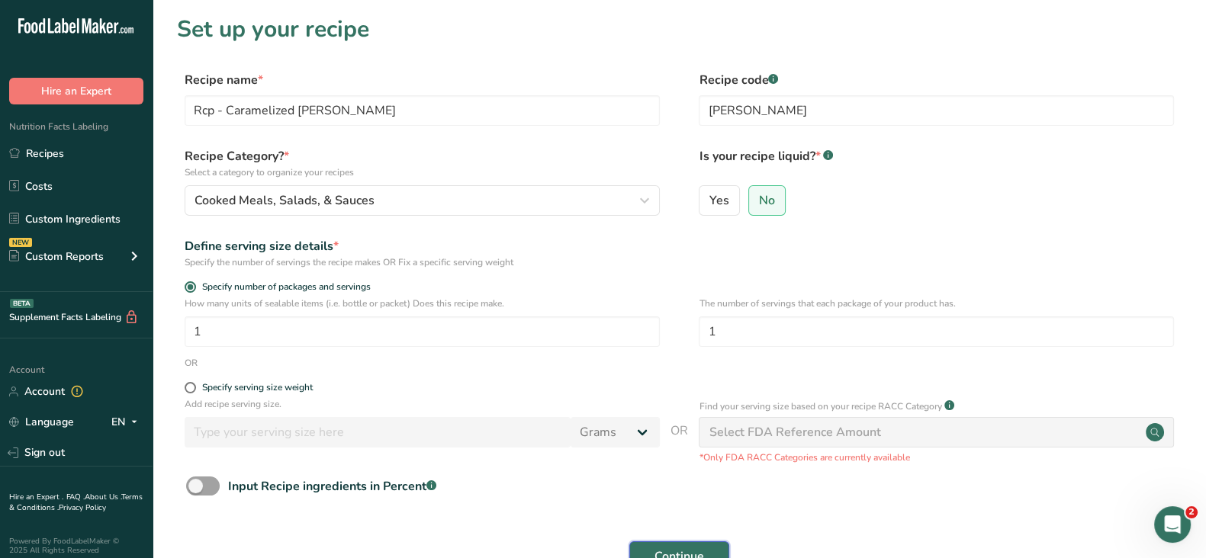
click at [690, 543] on button "Continue" at bounding box center [679, 557] width 100 height 31
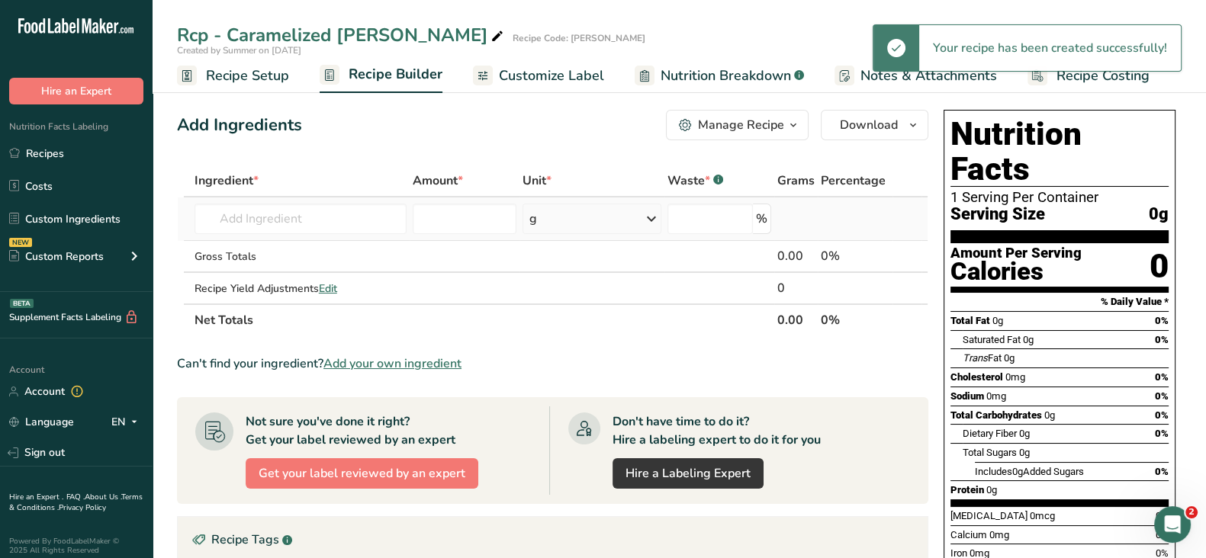
click at [296, 201] on td "Almond flour 1211 Milk, whole, 3.25% milkfat, without added vitamin A and [MEDI…" at bounding box center [300, 219] width 218 height 43
click at [290, 221] on input "text" at bounding box center [301, 219] width 212 height 31
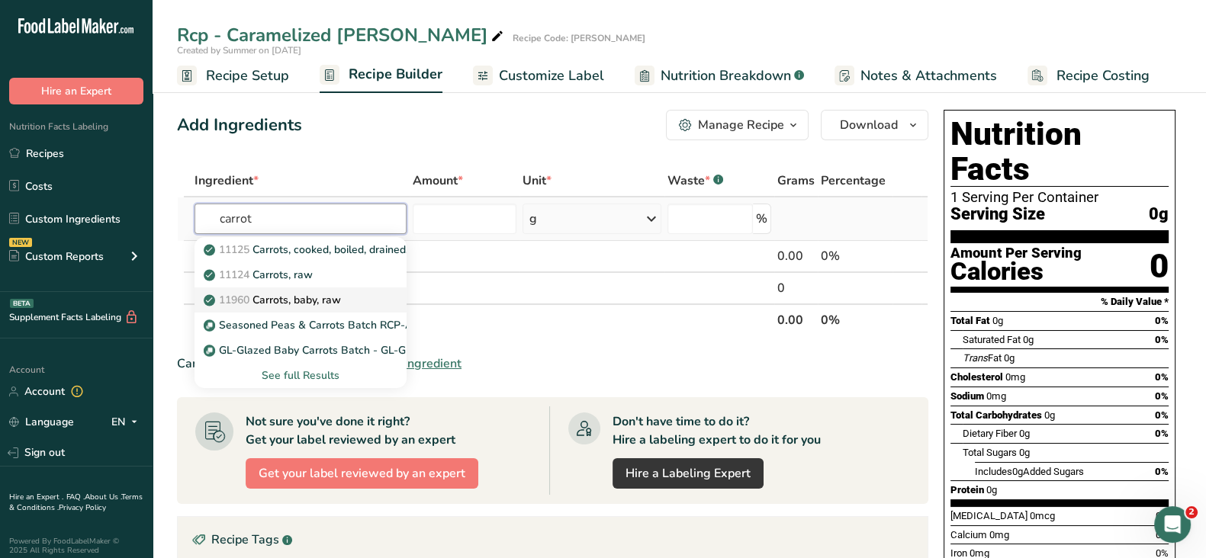
type input "carrot"
click at [281, 299] on p "11960 Carrots, baby, raw" at bounding box center [274, 300] width 134 height 16
type input "Carrots, baby, raw"
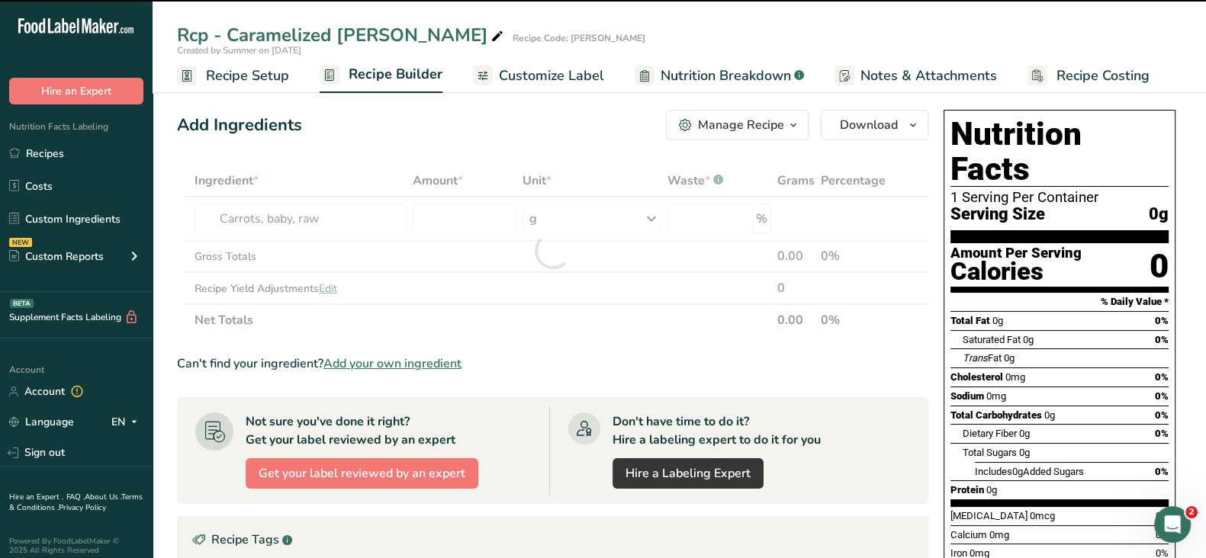
type input "0"
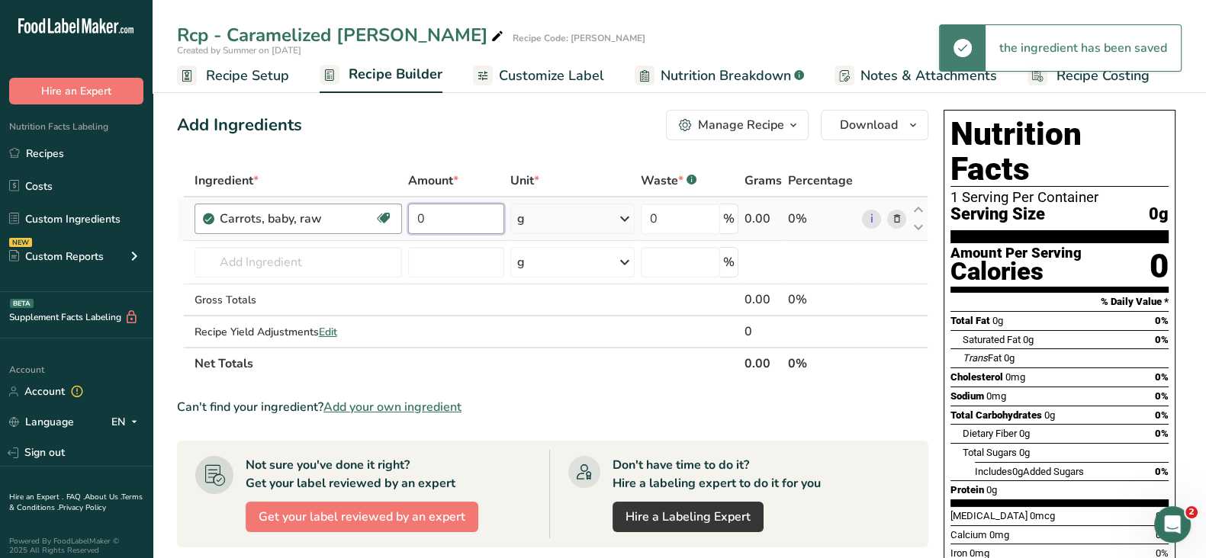
drag, startPoint x: 423, startPoint y: 217, endPoint x: 381, endPoint y: 215, distance: 42.0
click at [390, 217] on tr "Carrots, baby, raw Source of Antioxidants Dairy free Gluten free Vegan Vegetari…" at bounding box center [553, 219] width 750 height 43
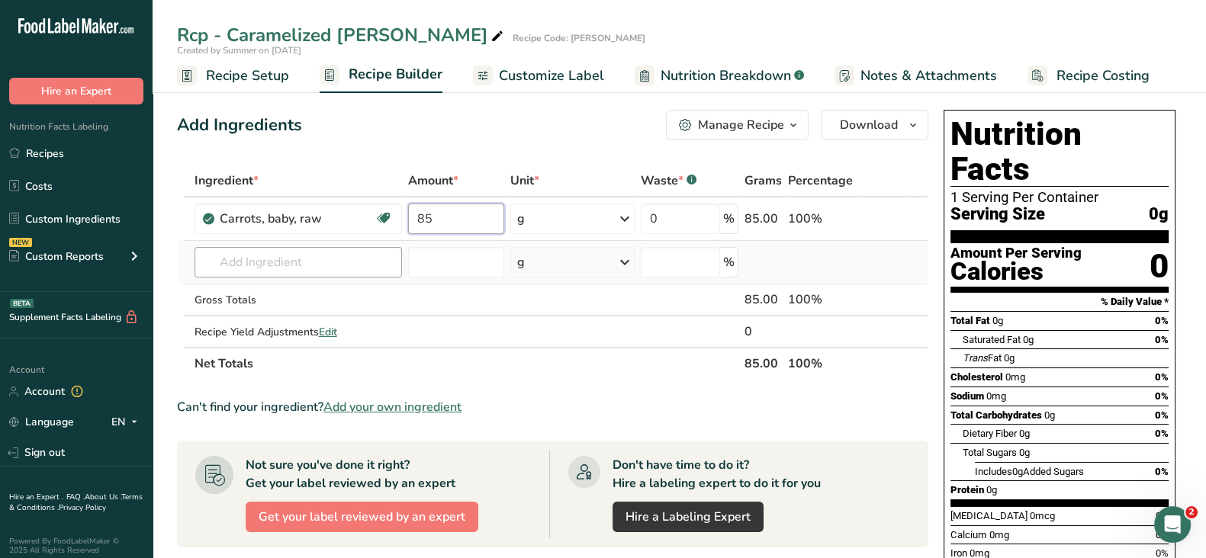
type input "85"
click at [238, 254] on div "Ingredient * Amount * Unit * Waste * .a-a{fill:#347362;}.b-a{fill:#fff;} Grams …" at bounding box center [552, 272] width 751 height 215
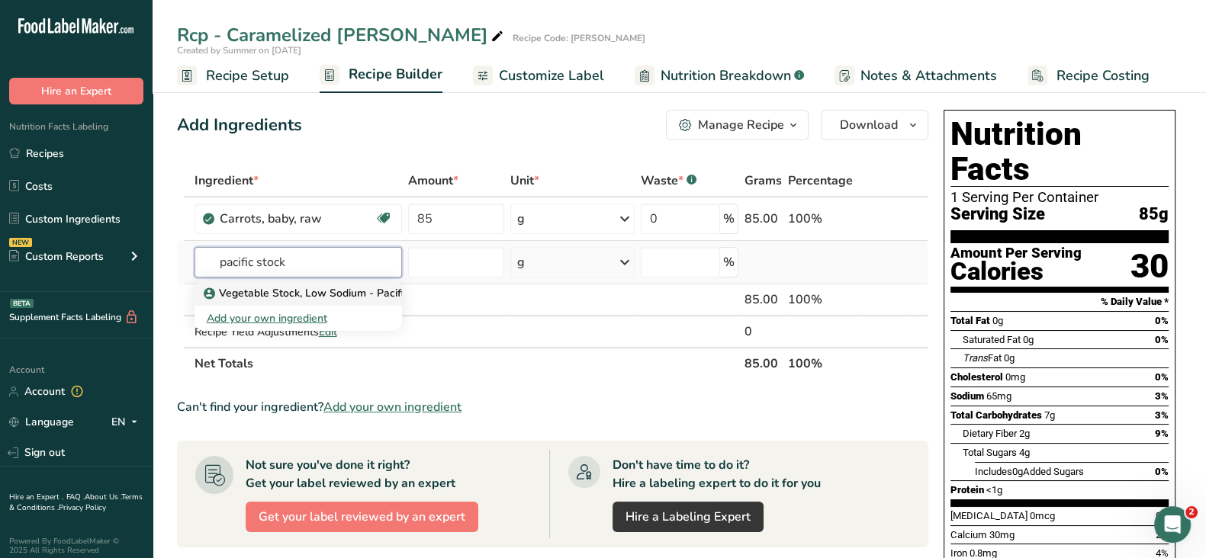
type input "pacific stock"
click at [265, 295] on p "Vegetable Stock, Low Sodium - Pacific" at bounding box center [308, 293] width 202 height 16
type input "Vegetable Stock, Low Sodium - Pacific"
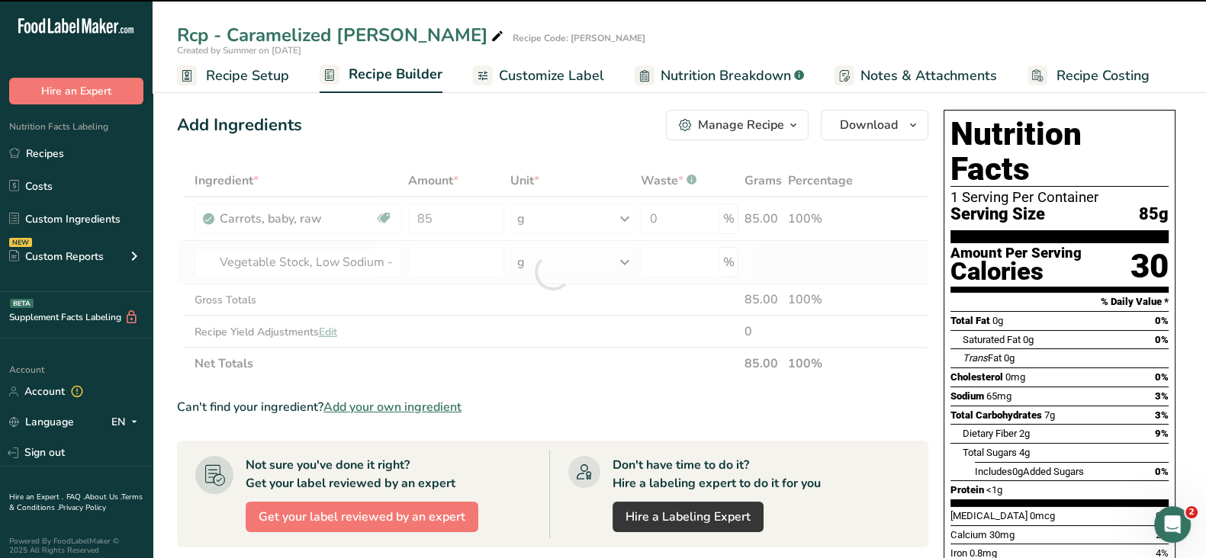
type input "0"
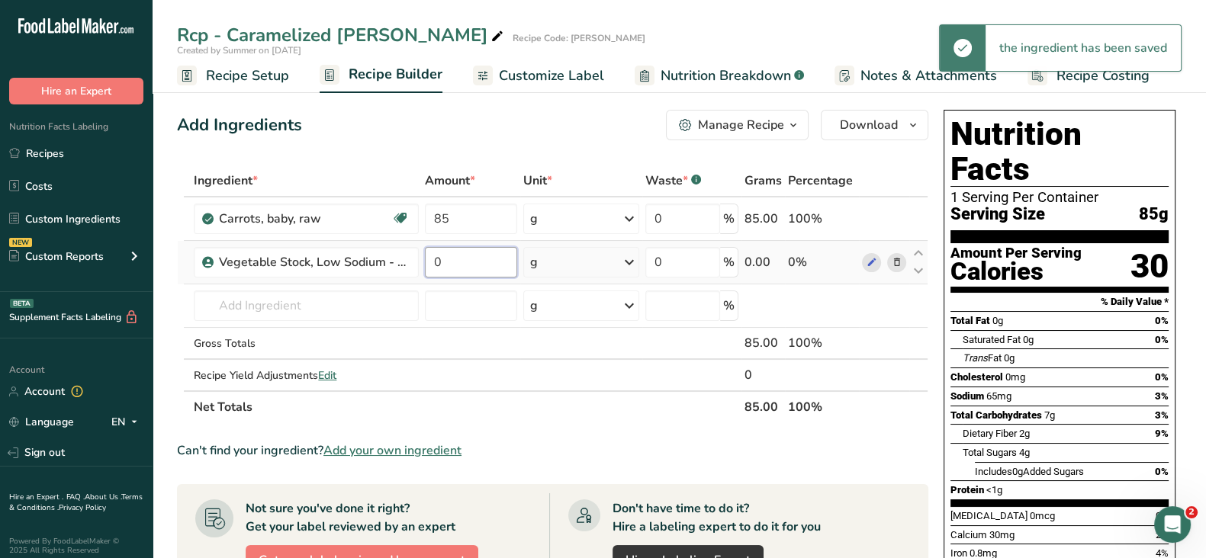
click at [458, 267] on input "0" at bounding box center [471, 262] width 92 height 31
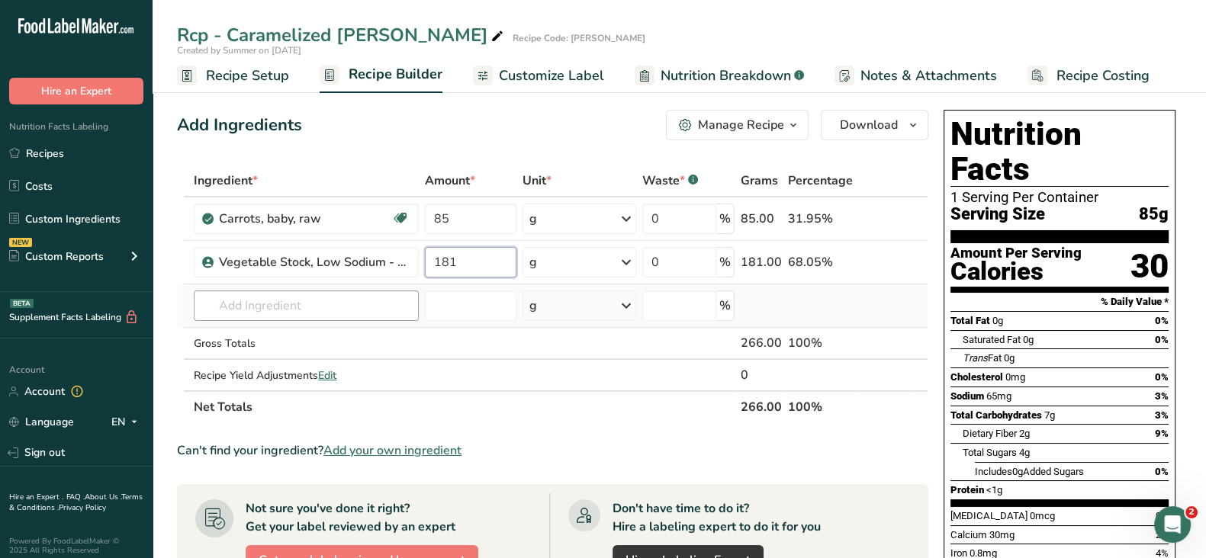
type input "181"
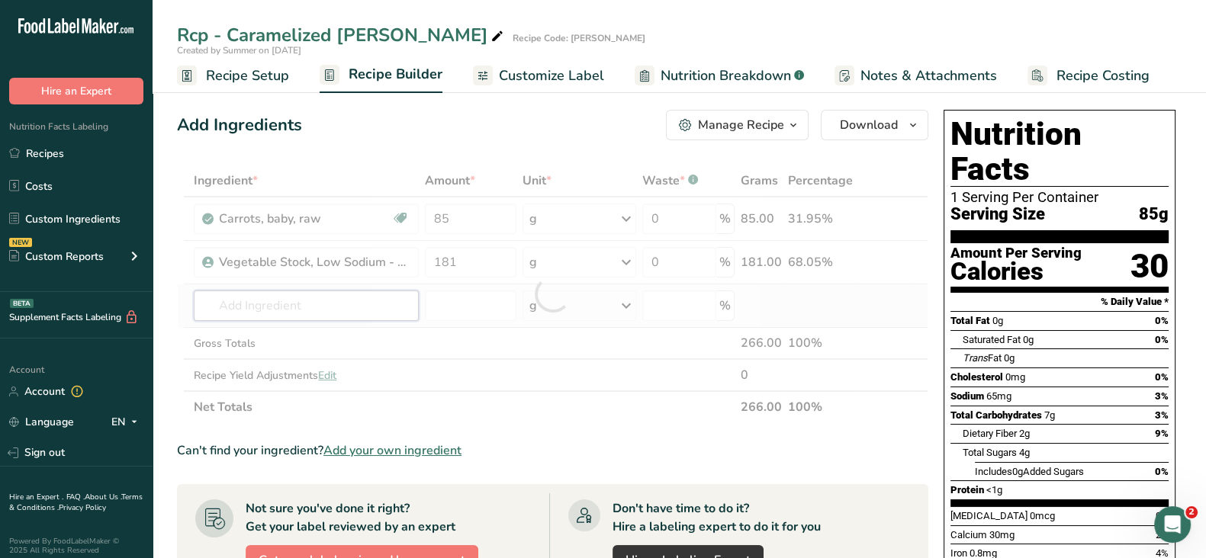
click at [301, 295] on div "Ingredient * Amount * Unit * Waste * .a-a{fill:#347362;}.b-a{fill:#fff;} Grams …" at bounding box center [552, 294] width 751 height 259
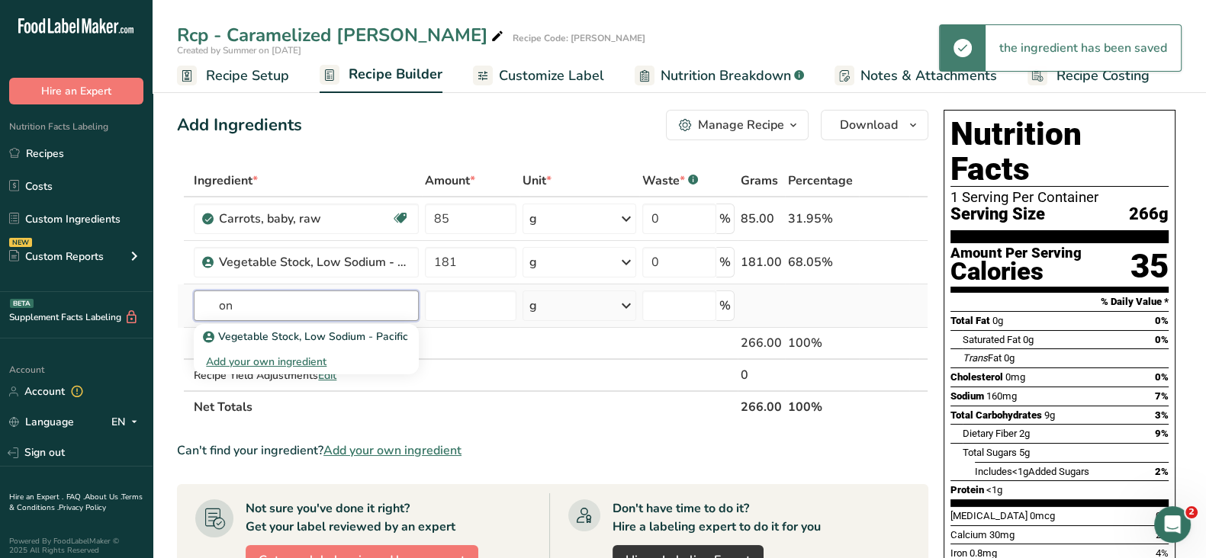
type input "o"
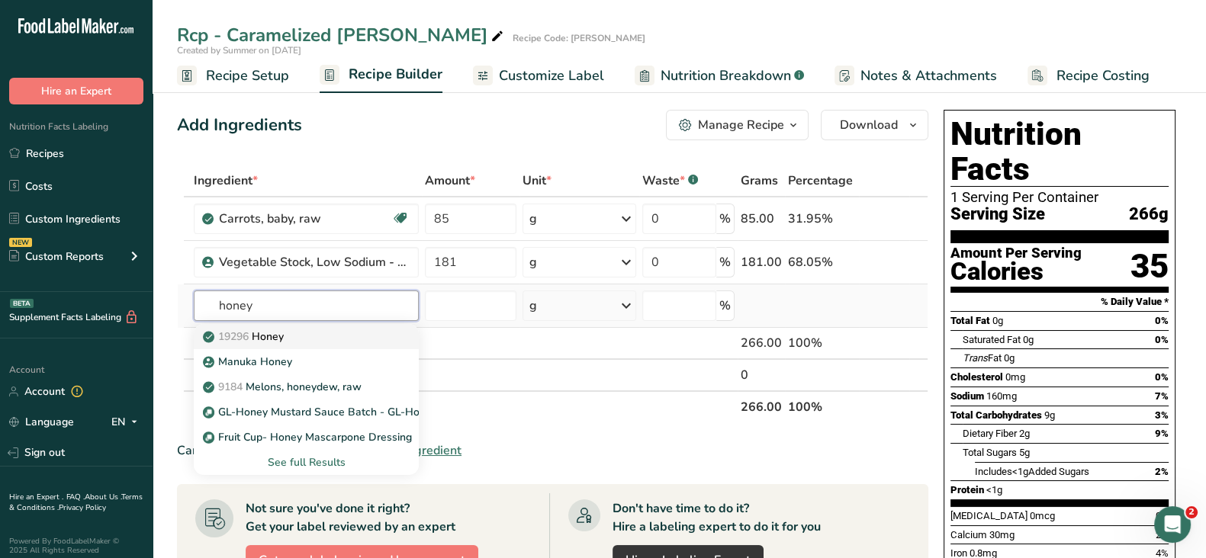
type input "Honey"
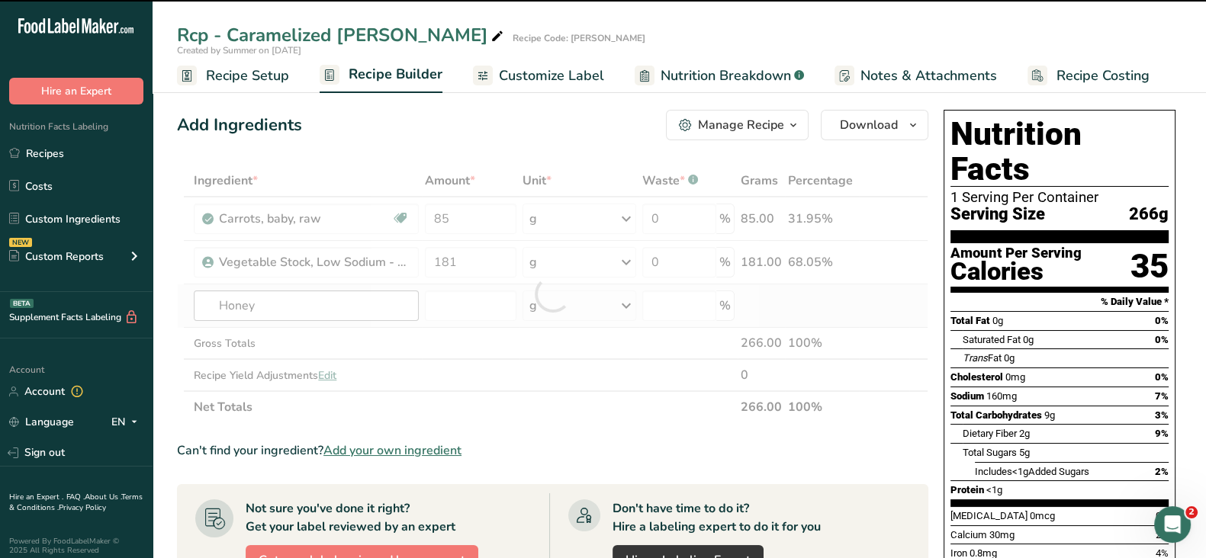
type input "0"
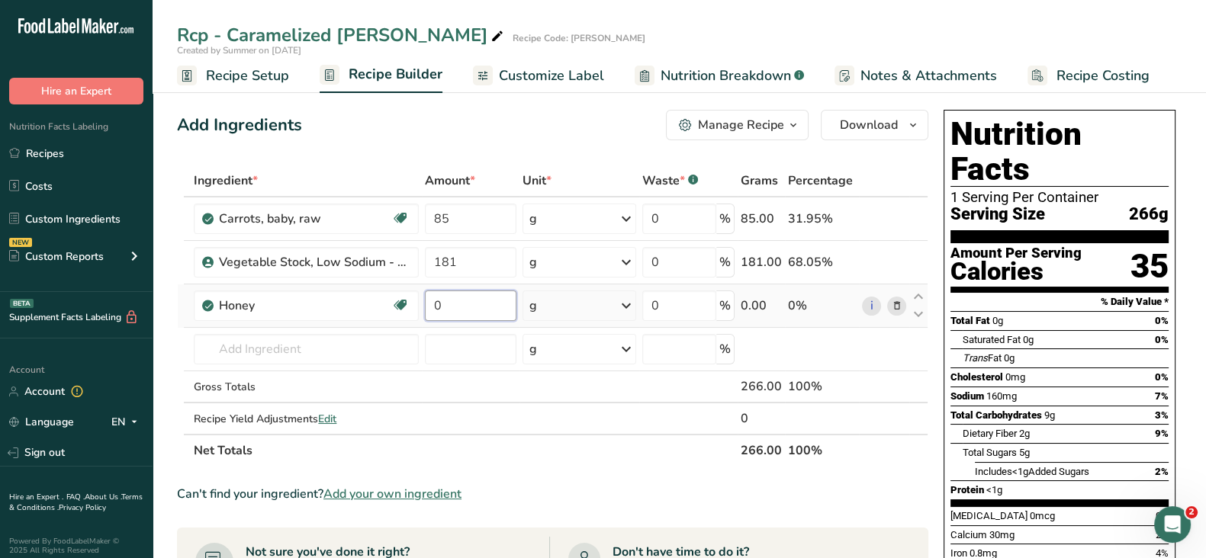
click at [467, 313] on input "0" at bounding box center [470, 306] width 91 height 31
type input "2"
type input "28"
click at [263, 353] on div "Ingredient * Amount * Unit * Waste * .a-a{fill:#347362;}.b-a{fill:#fff;} Grams …" at bounding box center [552, 316] width 751 height 302
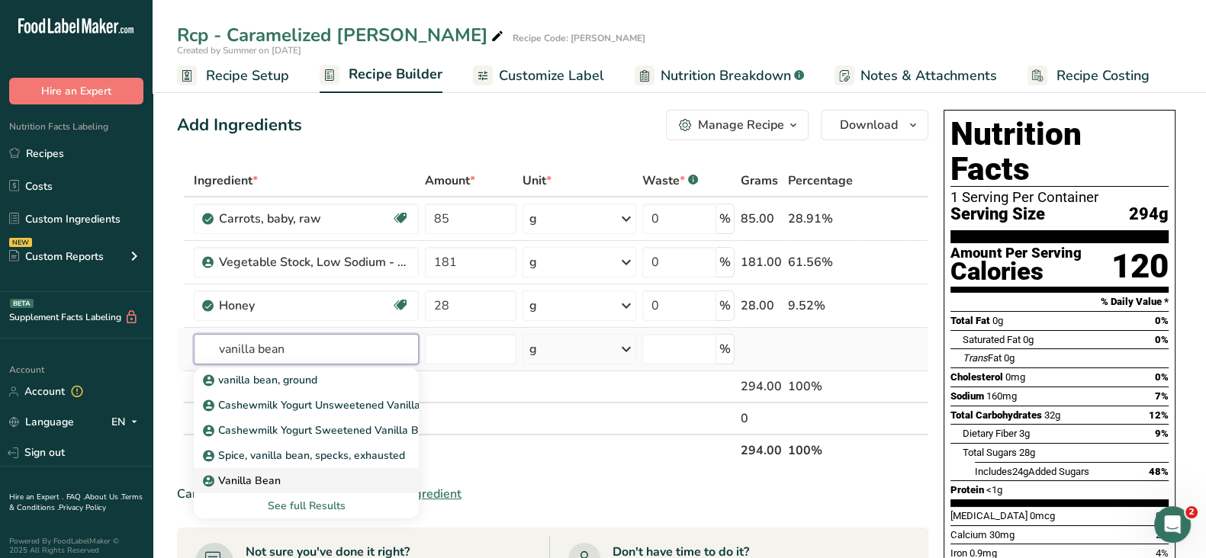
type input "vanilla bean"
click at [262, 478] on p "Vanilla Bean" at bounding box center [243, 481] width 75 height 16
type input "Vanilla Bean"
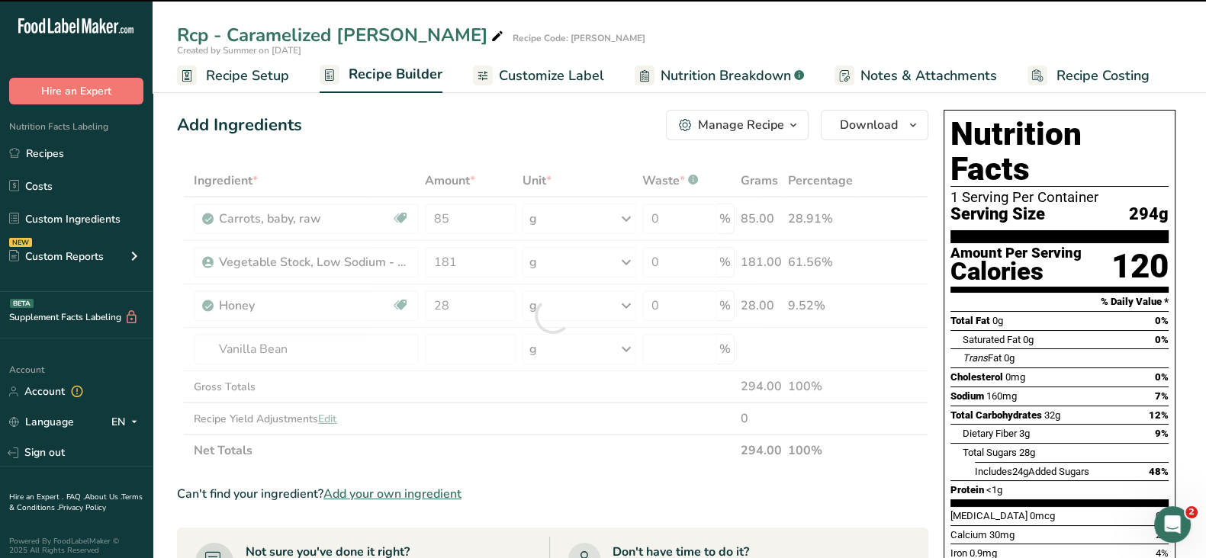
type input "0"
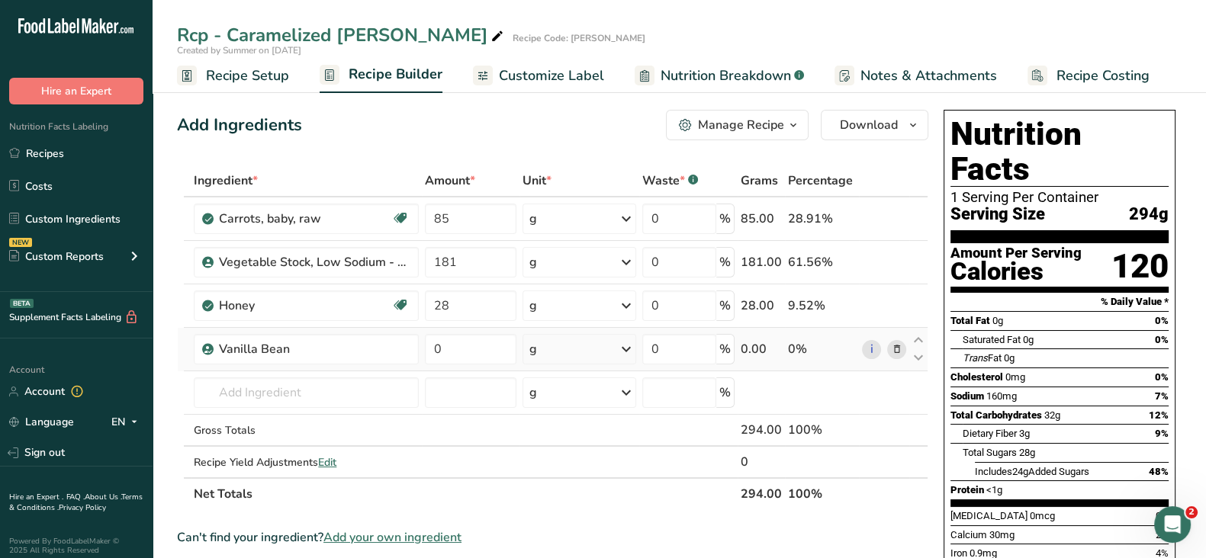
click at [543, 358] on div "g" at bounding box center [580, 349] width 114 height 31
click at [558, 469] on div "See more" at bounding box center [596, 470] width 128 height 16
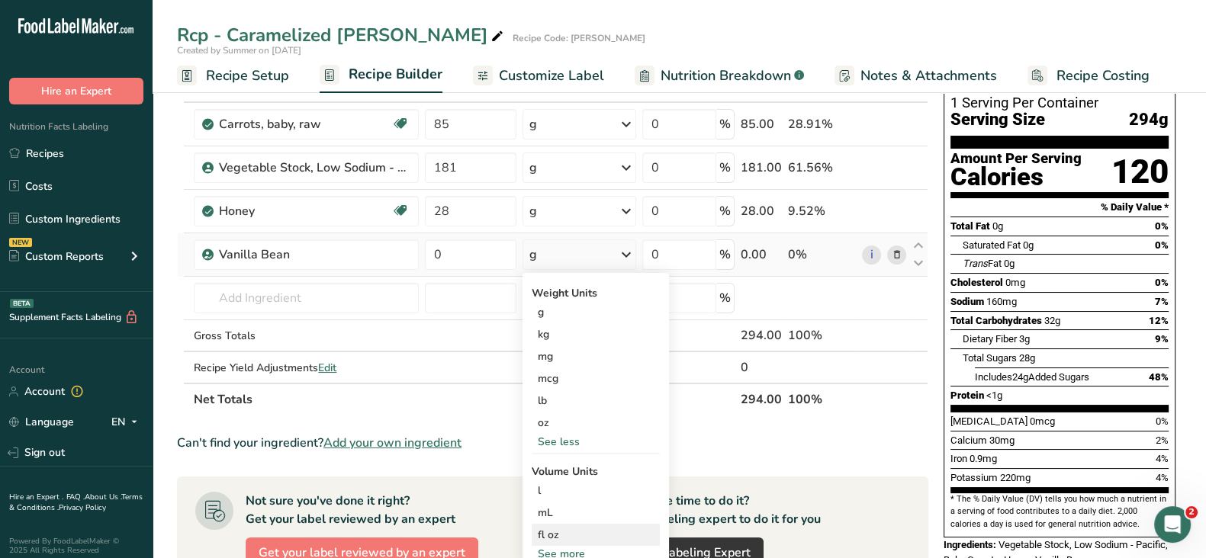
scroll to position [190, 0]
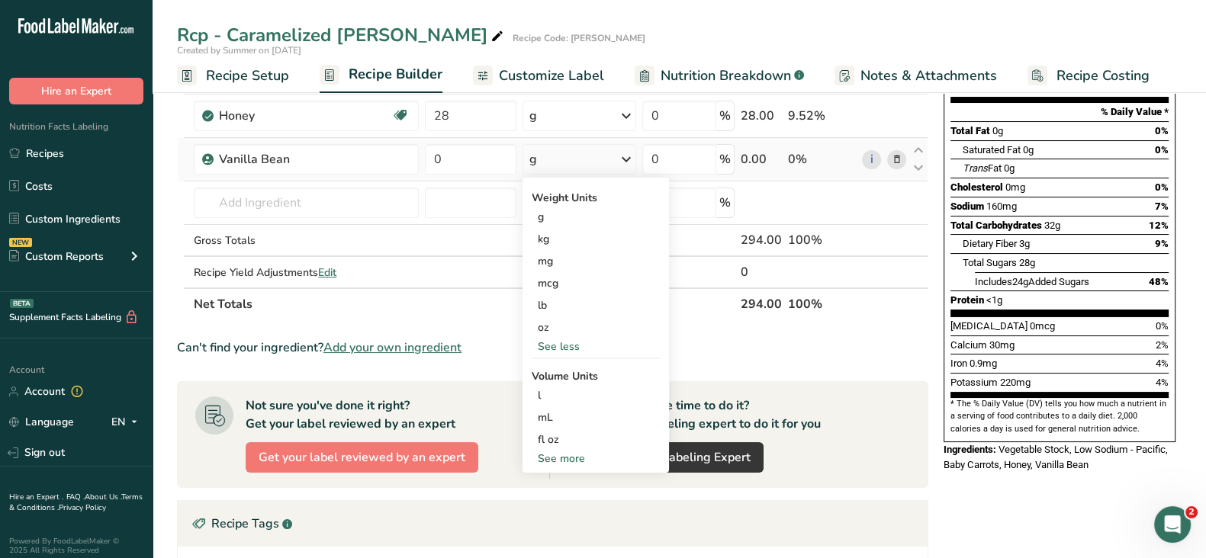
click at [589, 454] on div "See more" at bounding box center [596, 459] width 128 height 16
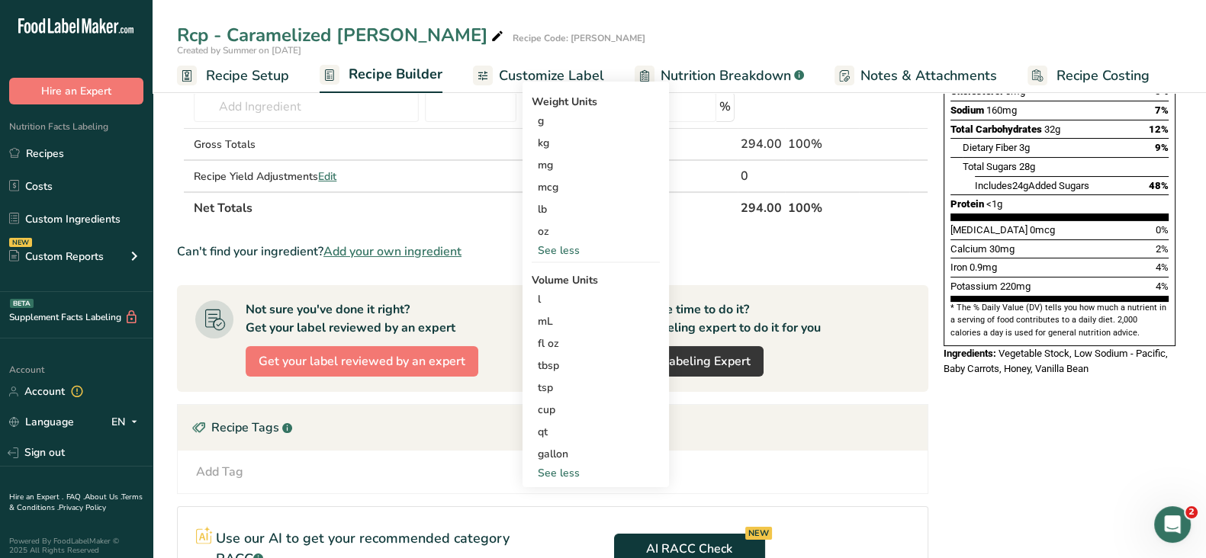
scroll to position [95, 0]
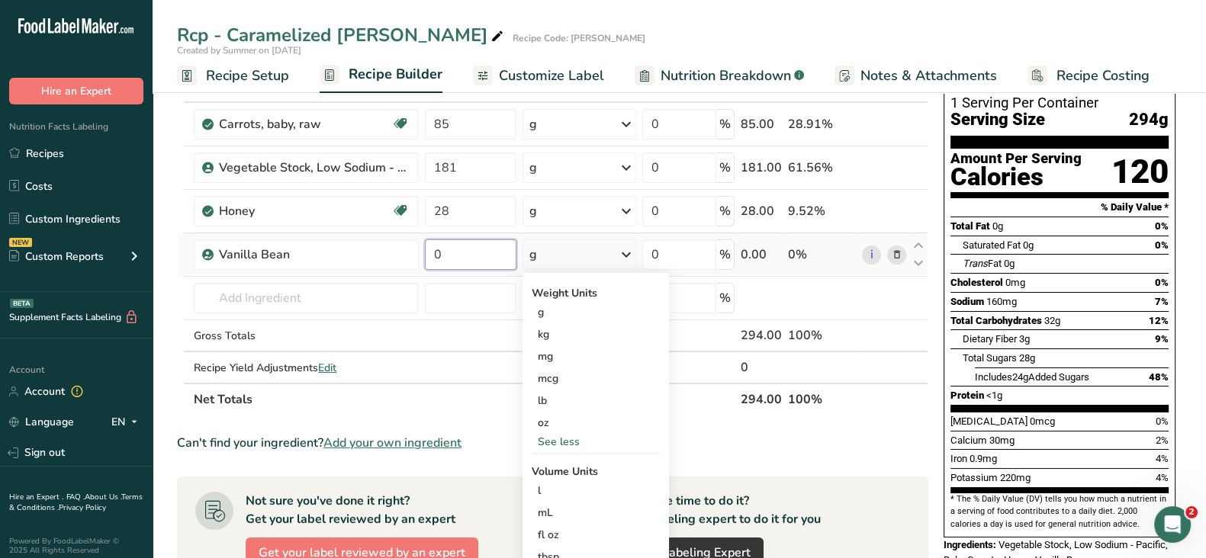
click at [445, 255] on input "0" at bounding box center [470, 255] width 91 height 31
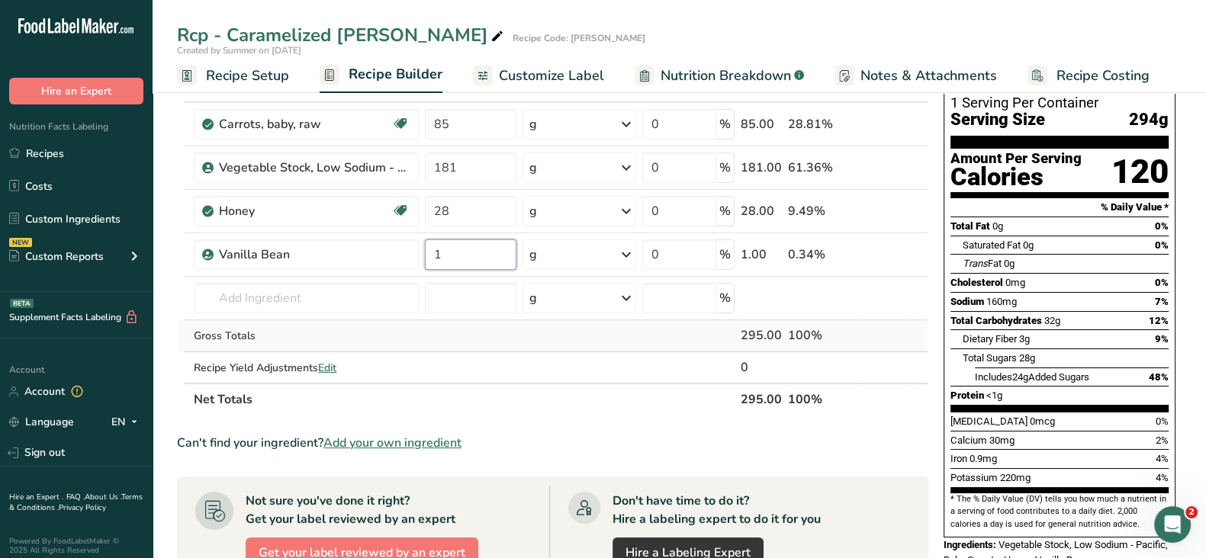
type input "1"
click at [340, 330] on div "Ingredient * Amount * Unit * Waste * .a-a{fill:#347362;}.b-a{fill:#fff;} Grams …" at bounding box center [552, 243] width 751 height 346
click at [336, 366] on span "Edit" at bounding box center [327, 368] width 18 height 14
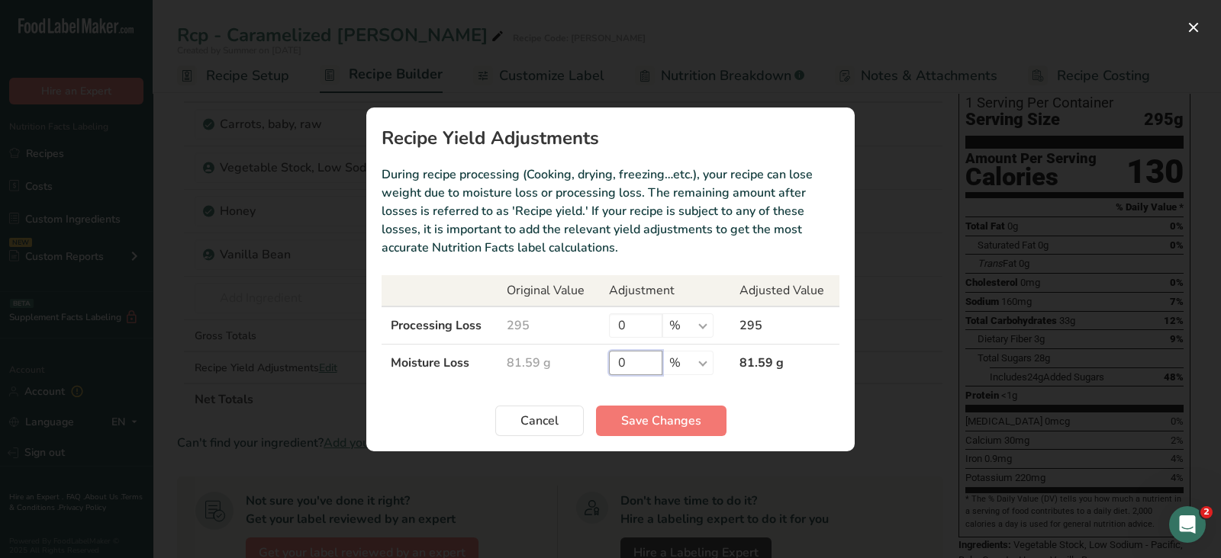
drag, startPoint x: 648, startPoint y: 361, endPoint x: 614, endPoint y: 362, distance: 34.4
click at [614, 362] on input "0" at bounding box center [635, 363] width 53 height 24
type input "100"
click at [644, 430] on button "Save Changes" at bounding box center [661, 421] width 130 height 31
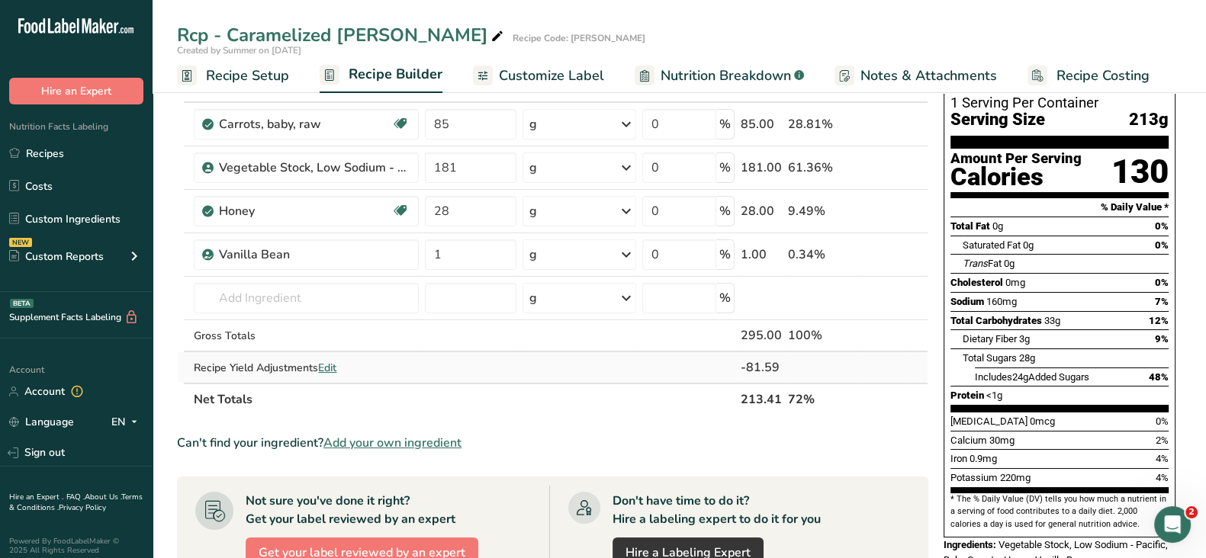
click at [331, 365] on span "Edit" at bounding box center [327, 368] width 18 height 14
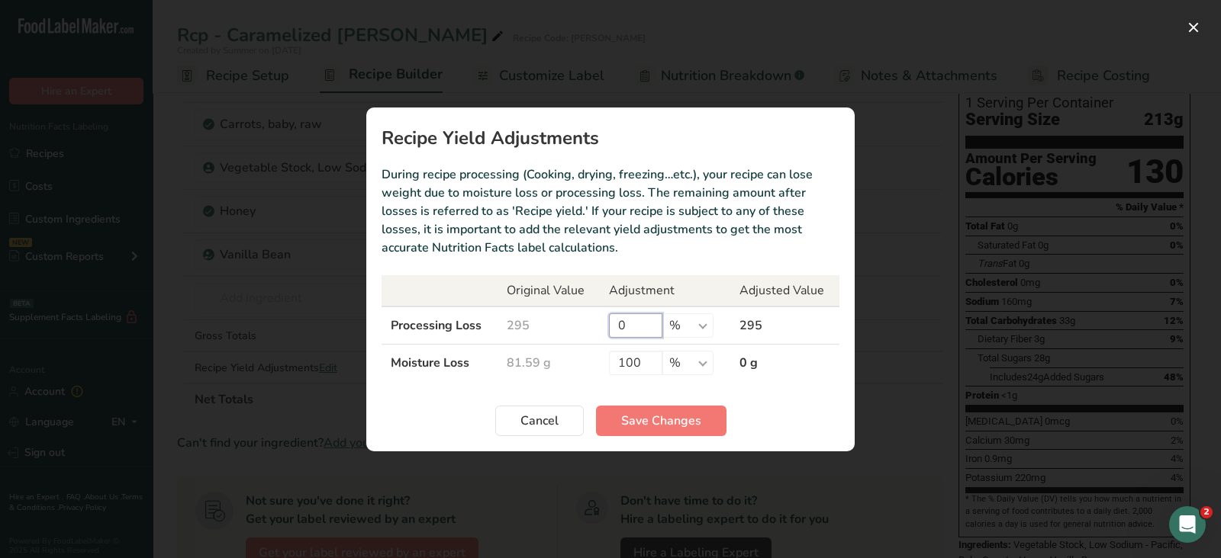
drag, startPoint x: 626, startPoint y: 320, endPoint x: 617, endPoint y: 322, distance: 8.7
click at [617, 322] on input "0" at bounding box center [635, 326] width 53 height 24
type input "30"
click at [623, 422] on span "Save Changes" at bounding box center [661, 421] width 80 height 18
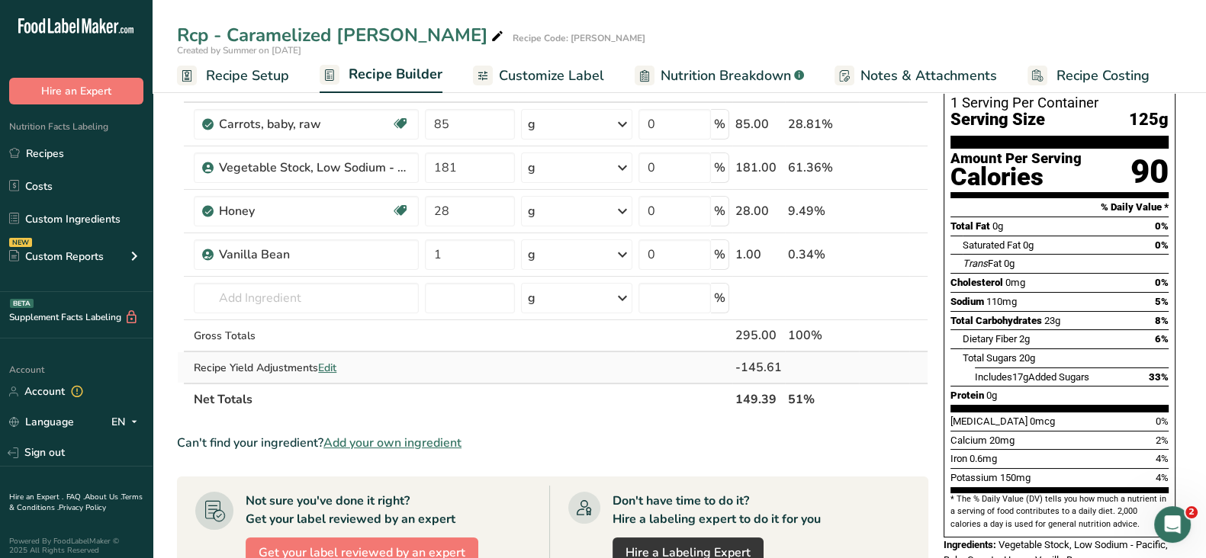
click at [330, 364] on span "Edit" at bounding box center [327, 368] width 18 height 14
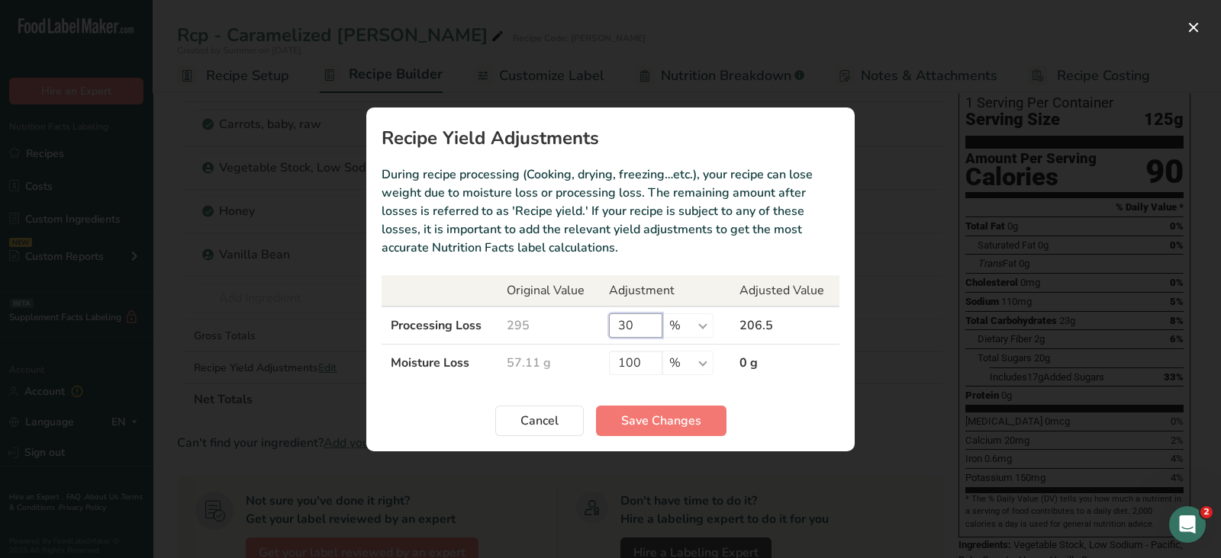
drag, startPoint x: 637, startPoint y: 324, endPoint x: 615, endPoint y: 324, distance: 22.1
click at [615, 324] on input "30" at bounding box center [635, 326] width 53 height 24
type input "50"
click at [656, 418] on span "Save Changes" at bounding box center [661, 421] width 80 height 18
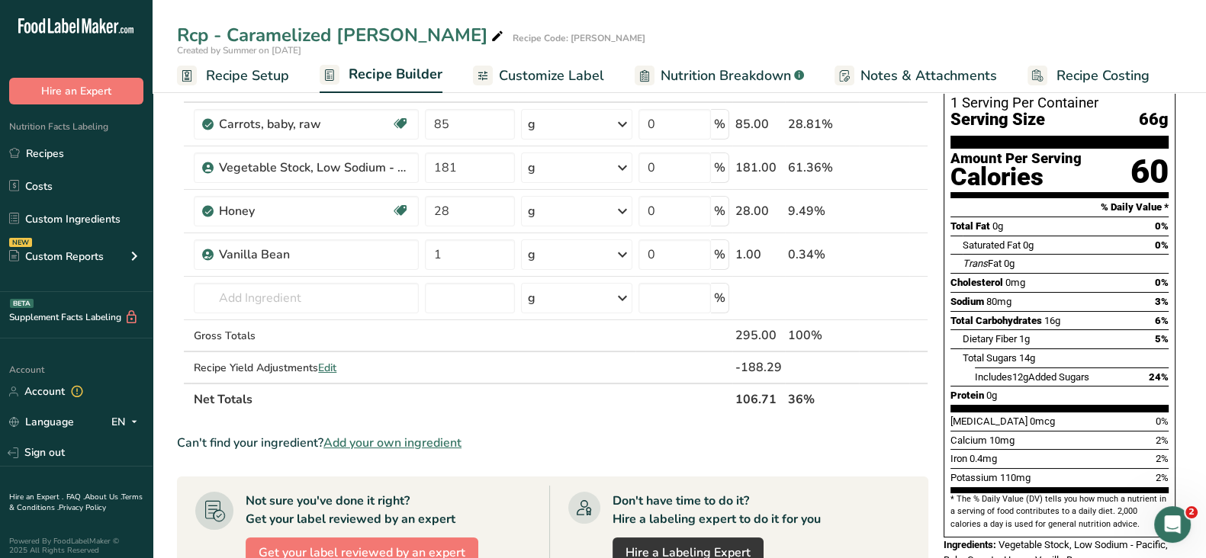
scroll to position [0, 0]
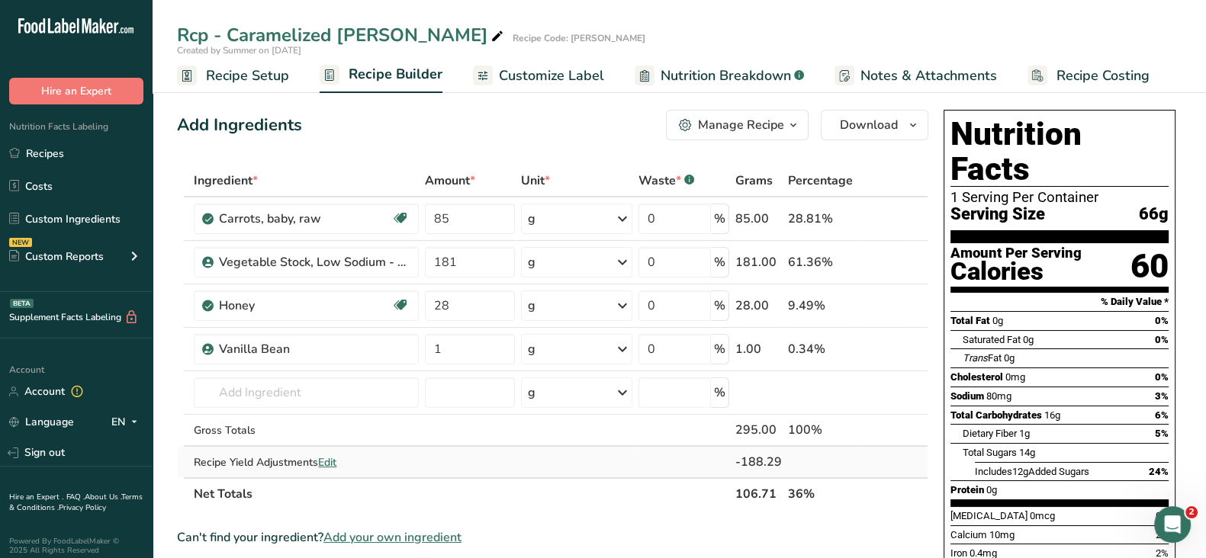
click at [331, 458] on span "Edit" at bounding box center [327, 462] width 18 height 14
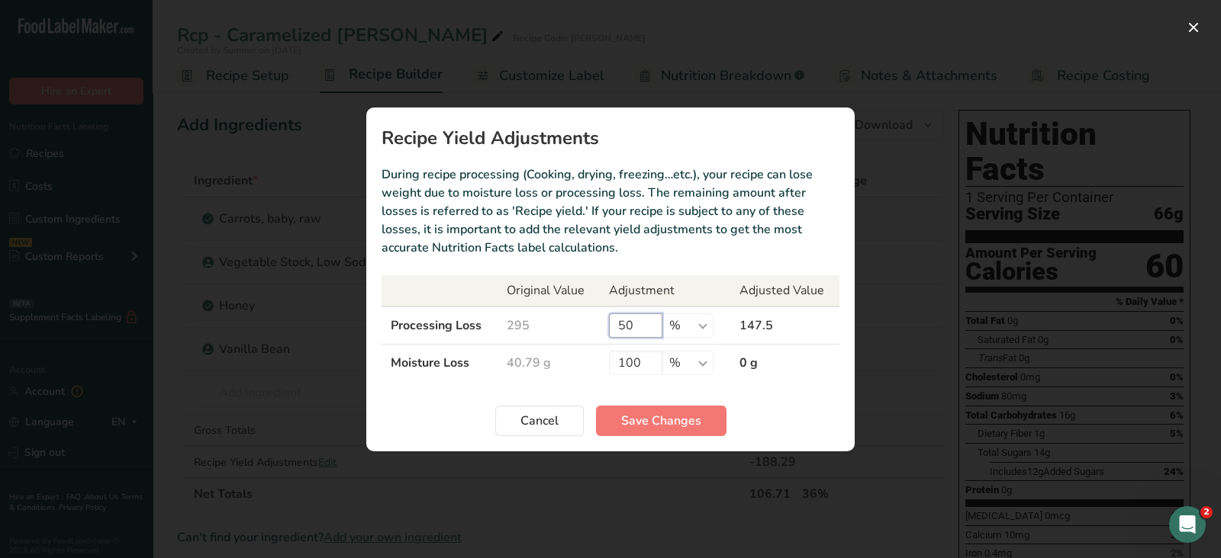
click at [641, 327] on input "50" at bounding box center [635, 326] width 53 height 24
type input "5"
type input "60"
click at [676, 421] on span "Save Changes" at bounding box center [661, 421] width 80 height 18
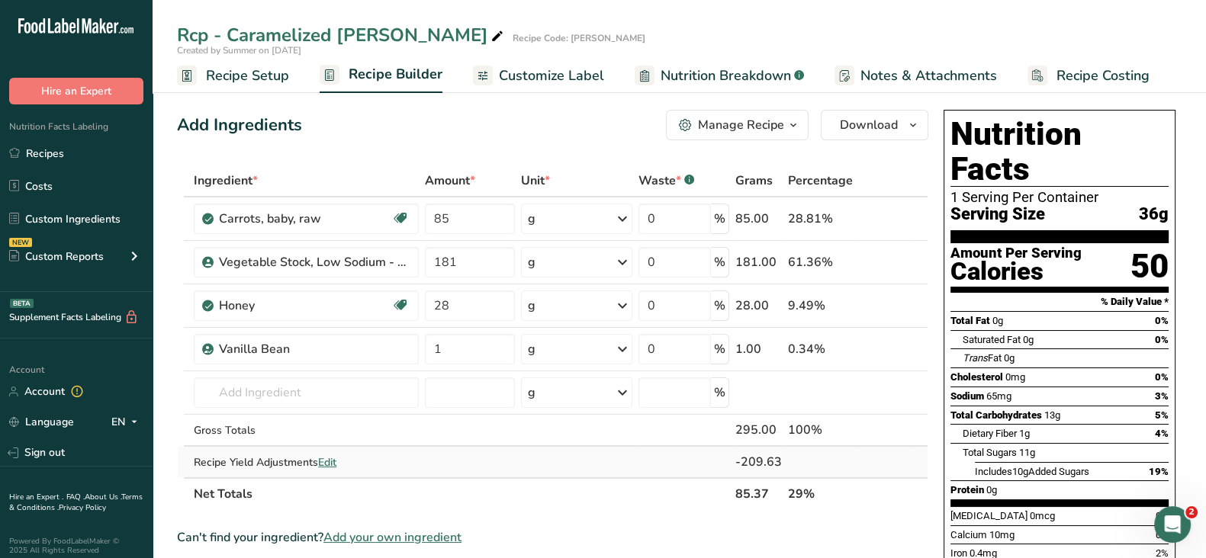
click at [332, 460] on span "Edit" at bounding box center [327, 462] width 18 height 14
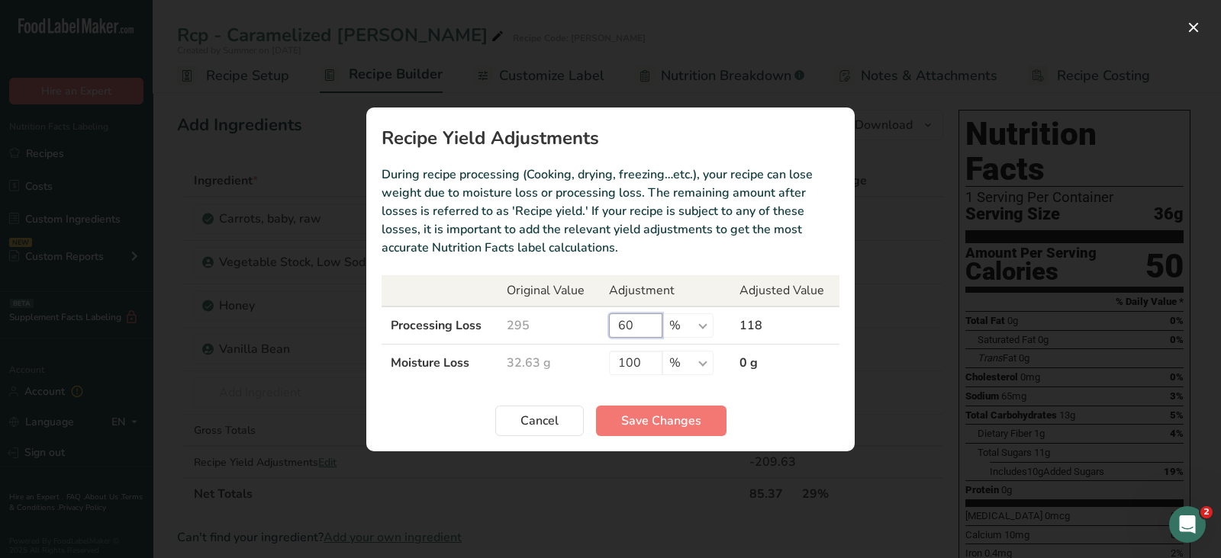
drag, startPoint x: 641, startPoint y: 326, endPoint x: 610, endPoint y: 324, distance: 30.6
click at [619, 331] on input "60" at bounding box center [635, 326] width 53 height 24
type input "70"
click at [645, 419] on span "Save Changes" at bounding box center [661, 421] width 80 height 18
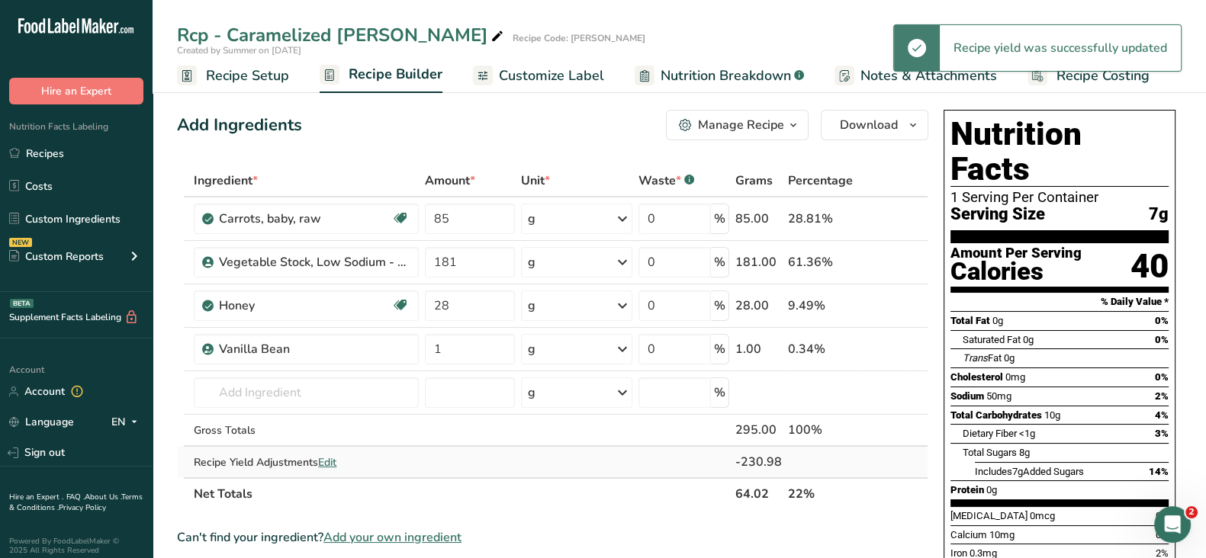
click at [327, 460] on span "Edit" at bounding box center [327, 462] width 18 height 14
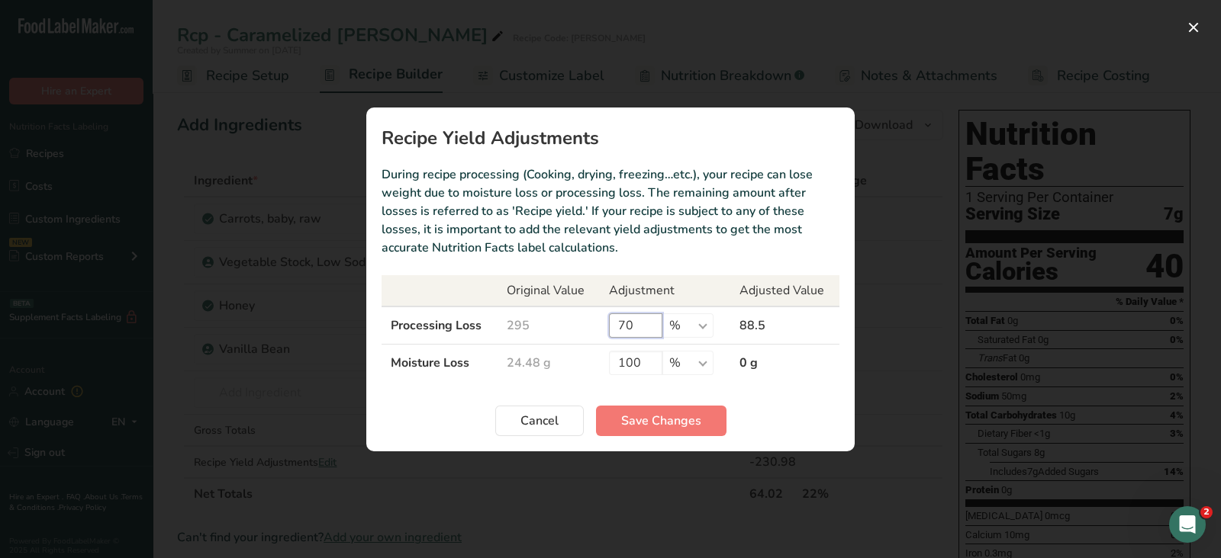
drag, startPoint x: 642, startPoint y: 323, endPoint x: 615, endPoint y: 323, distance: 26.7
click at [615, 323] on input "70" at bounding box center [635, 326] width 53 height 24
click at [549, 420] on span "Cancel" at bounding box center [539, 421] width 38 height 18
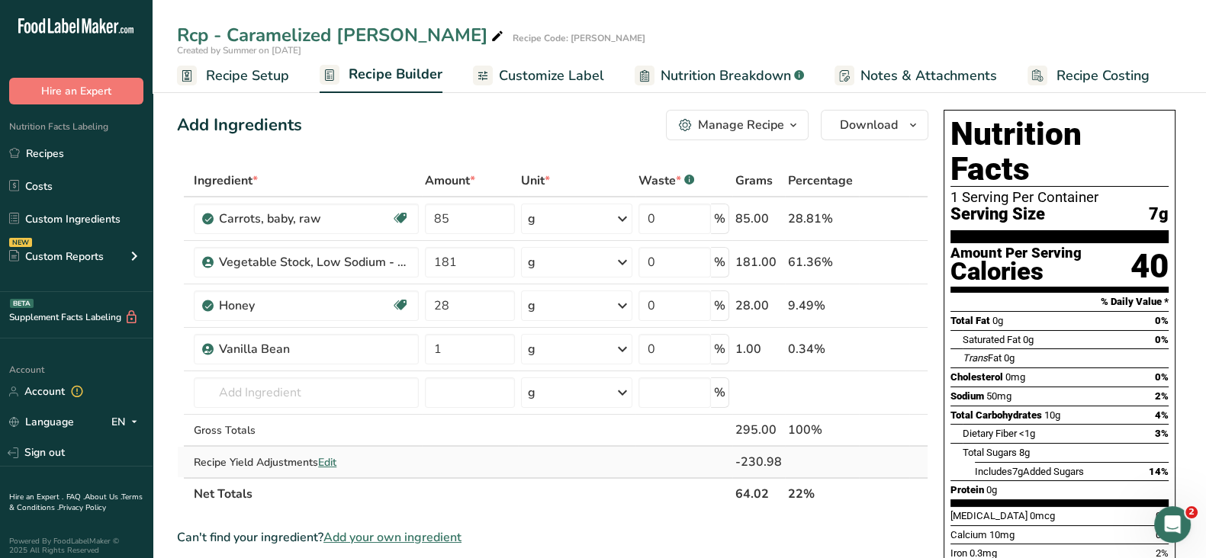
click at [335, 465] on span "Edit" at bounding box center [327, 462] width 18 height 14
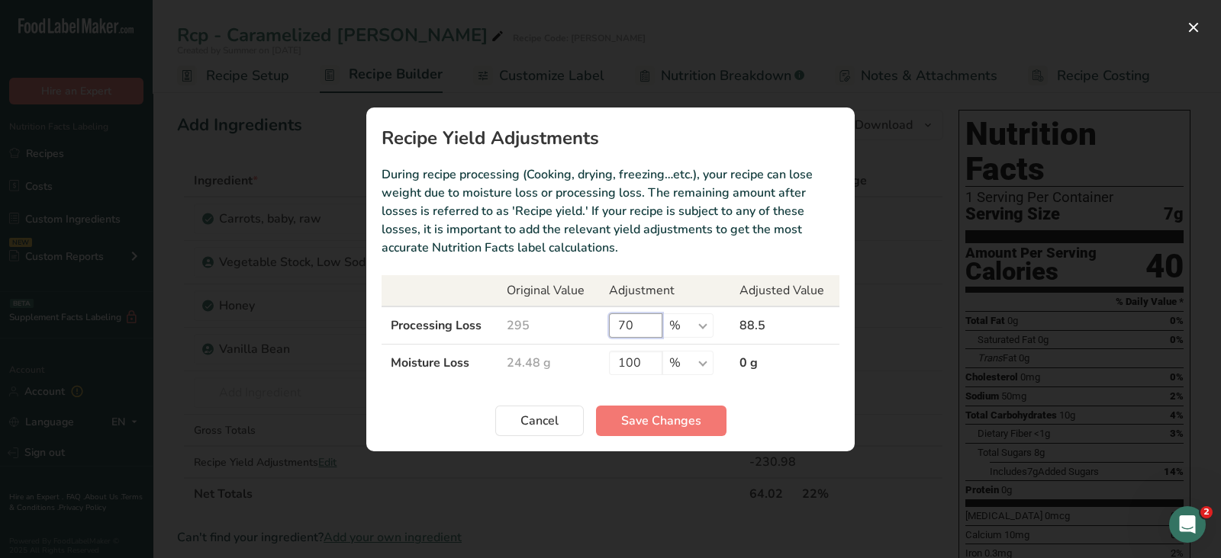
drag, startPoint x: 650, startPoint y: 328, endPoint x: 593, endPoint y: 322, distance: 57.5
click at [595, 327] on tr "Processing Loss 295 70 % g kg mg mcg lb oz 88.5" at bounding box center [610, 326] width 458 height 38
type input "0"
drag, startPoint x: 573, startPoint y: 353, endPoint x: 523, endPoint y: 342, distance: 50.9
click at [536, 342] on tbody "Processing Loss 295 0 % g kg mg mcg lb oz 295 Moisture Loss 81.59 g 100 % g kg …" at bounding box center [610, 344] width 458 height 75
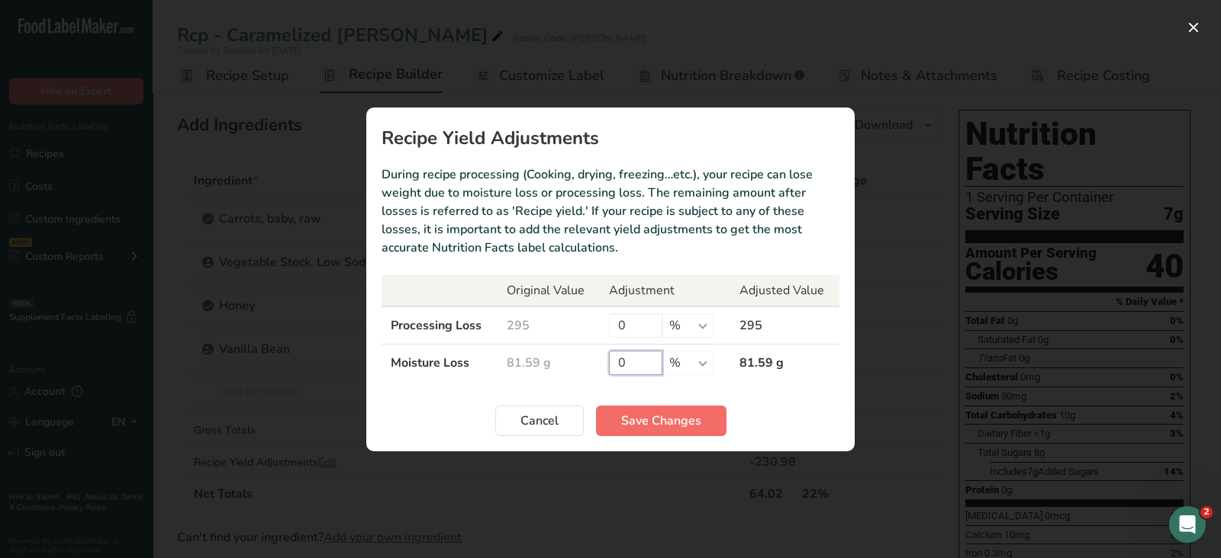
type input "0"
click at [617, 430] on button "Save Changes" at bounding box center [661, 421] width 130 height 31
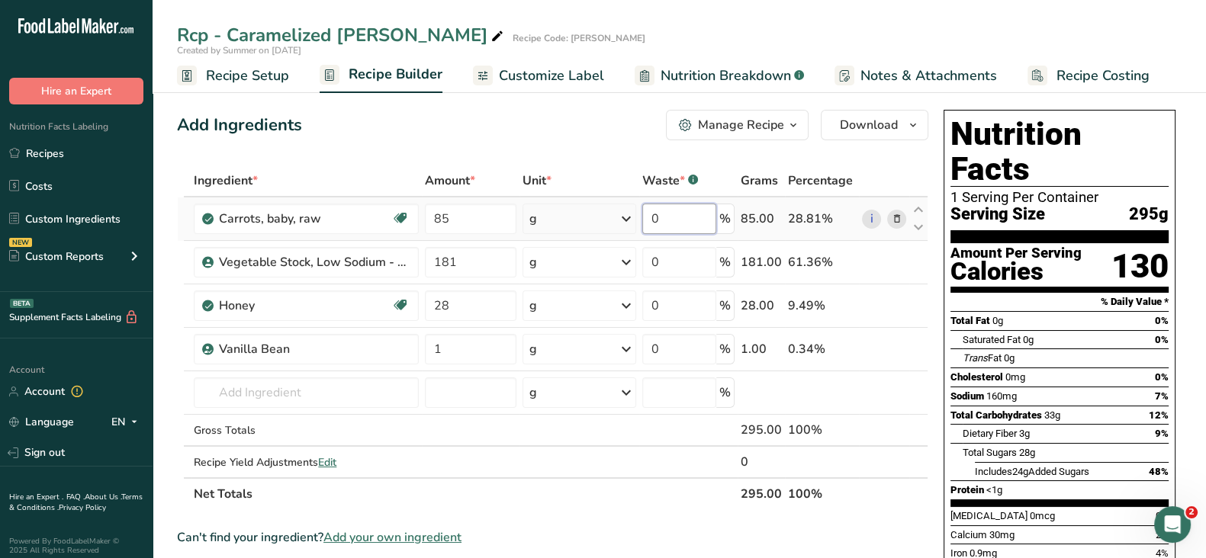
click at [676, 220] on input "0" at bounding box center [679, 219] width 74 height 31
type input "81"
click at [702, 269] on div "Ingredient * Amount * Unit * Waste * .a-a{fill:#347362;}.b-a{fill:#fff;} Grams …" at bounding box center [552, 338] width 751 height 346
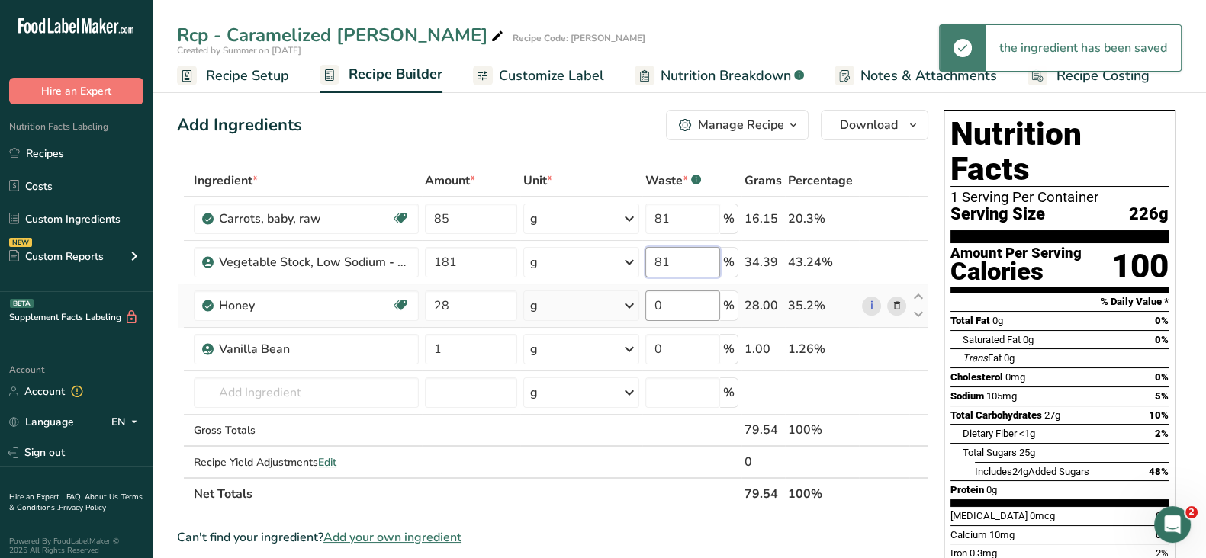
type input "81"
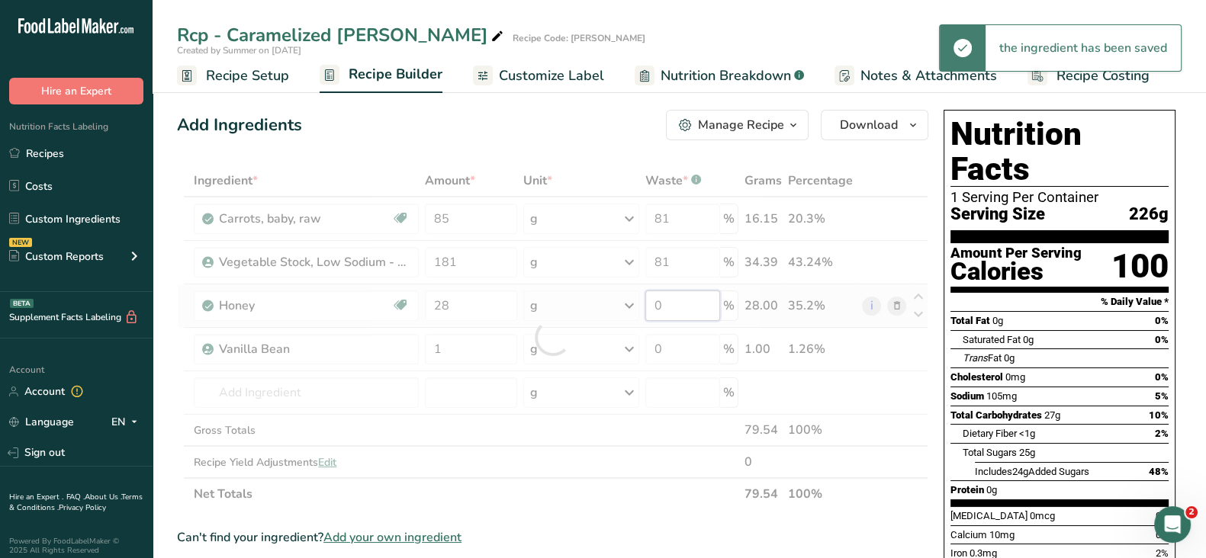
click at [686, 307] on div "Ingredient * Amount * Unit * Waste * .a-a{fill:#347362;}.b-a{fill:#fff;} Grams …" at bounding box center [552, 338] width 751 height 346
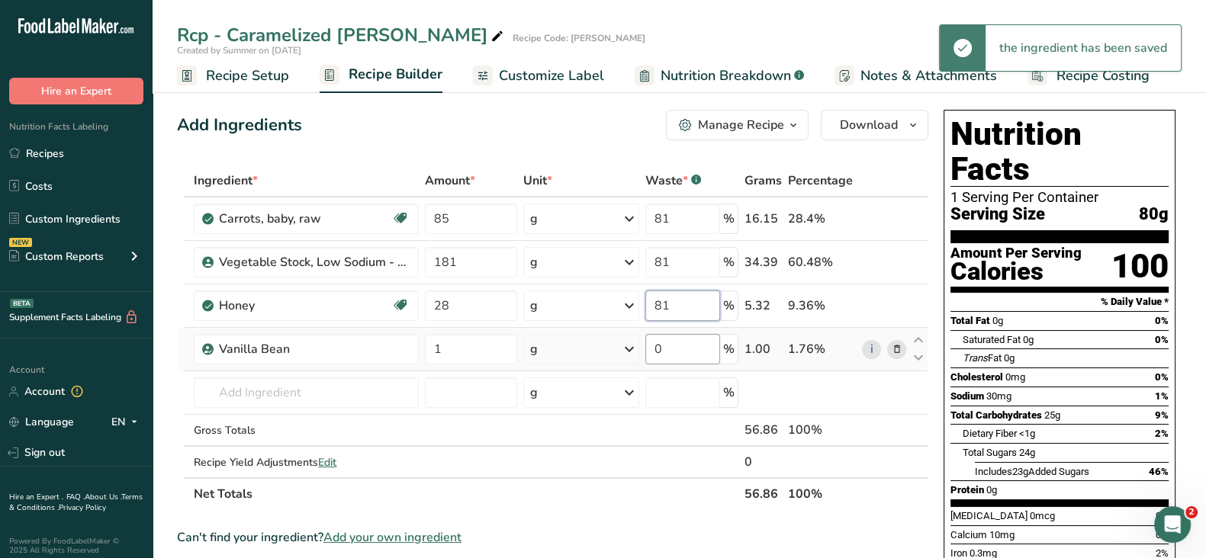
type input "81"
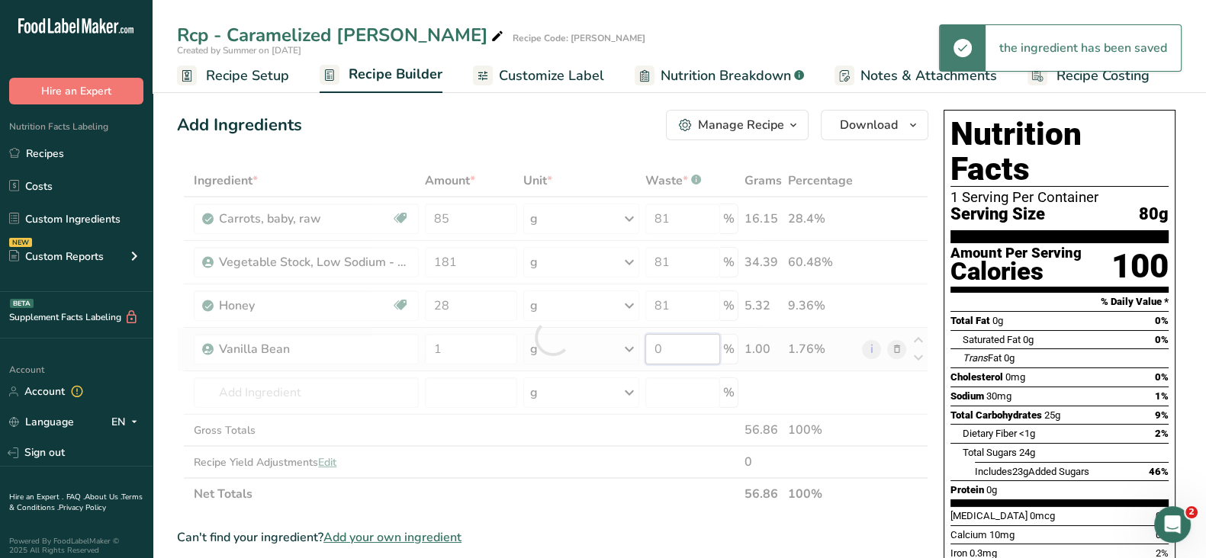
click at [687, 352] on div "Ingredient * Amount * Unit * Waste * .a-a{fill:#347362;}.b-a{fill:#fff;} Grams …" at bounding box center [552, 338] width 751 height 346
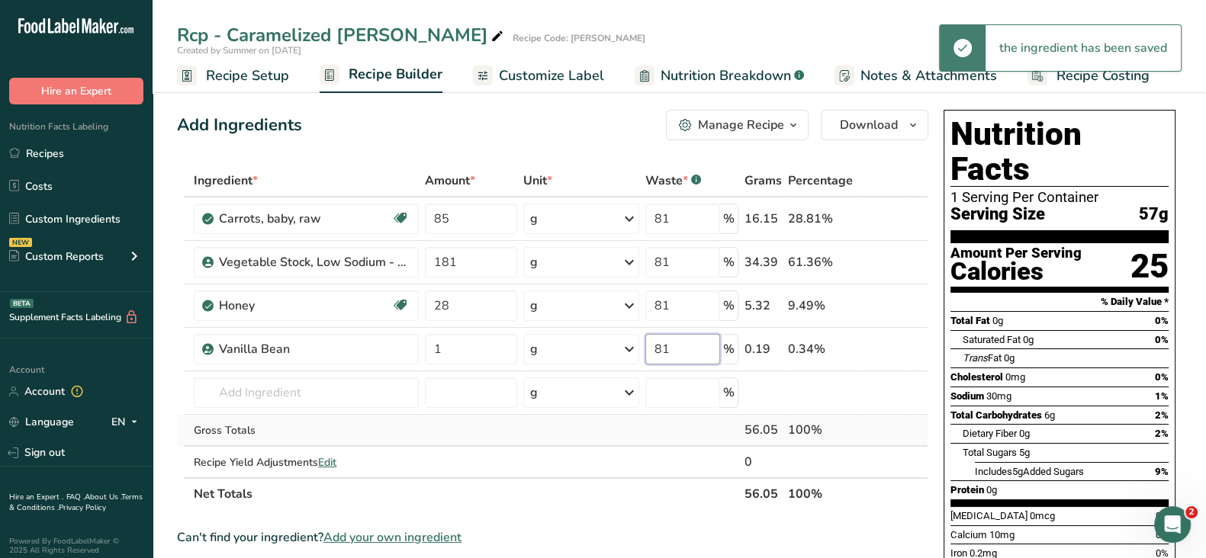
type input "81"
click at [552, 440] on div "Ingredient * Amount * Unit * Waste * .a-a{fill:#347362;}.b-a{fill:#fff;} Grams …" at bounding box center [552, 338] width 751 height 346
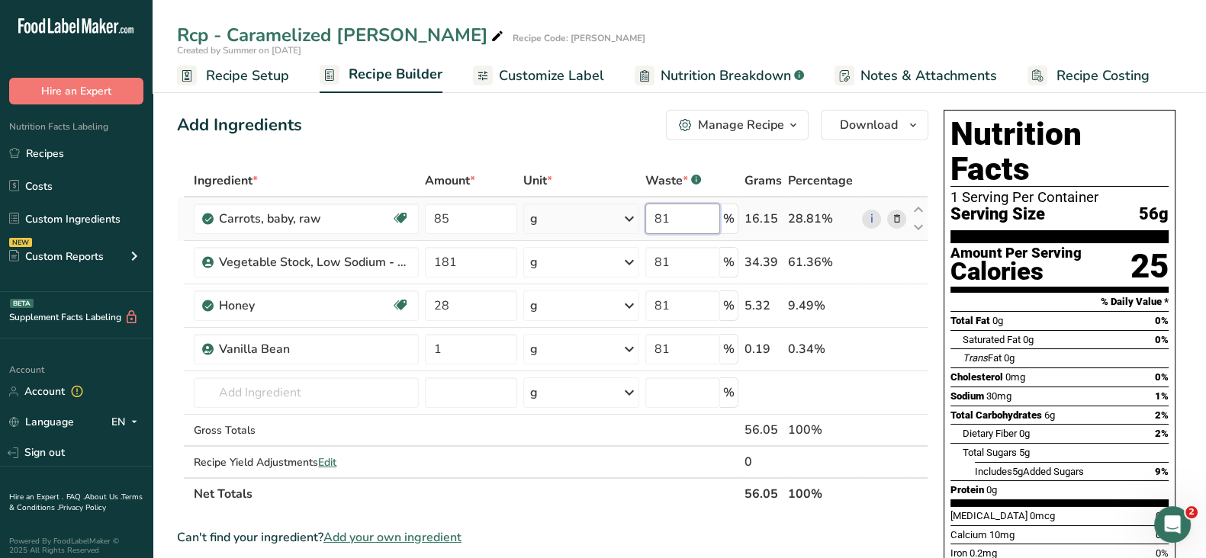
click at [677, 220] on input "81" at bounding box center [682, 219] width 75 height 31
type input "8"
type input "80"
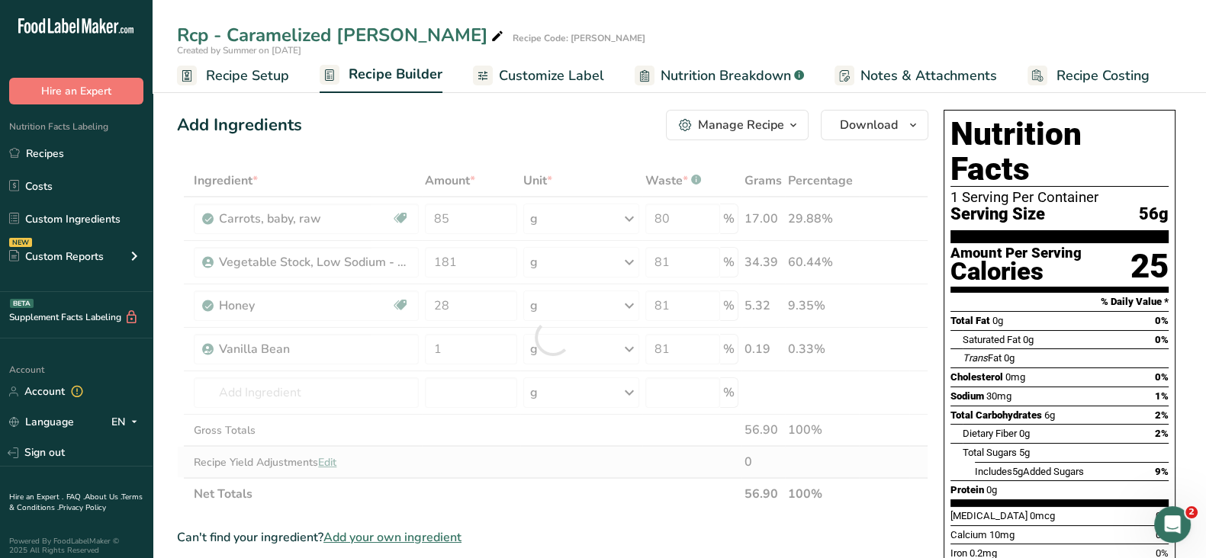
click at [619, 463] on div "Ingredient * Amount * Unit * Waste * .a-a{fill:#347362;}.b-a{fill:#fff;} Grams …" at bounding box center [552, 338] width 751 height 346
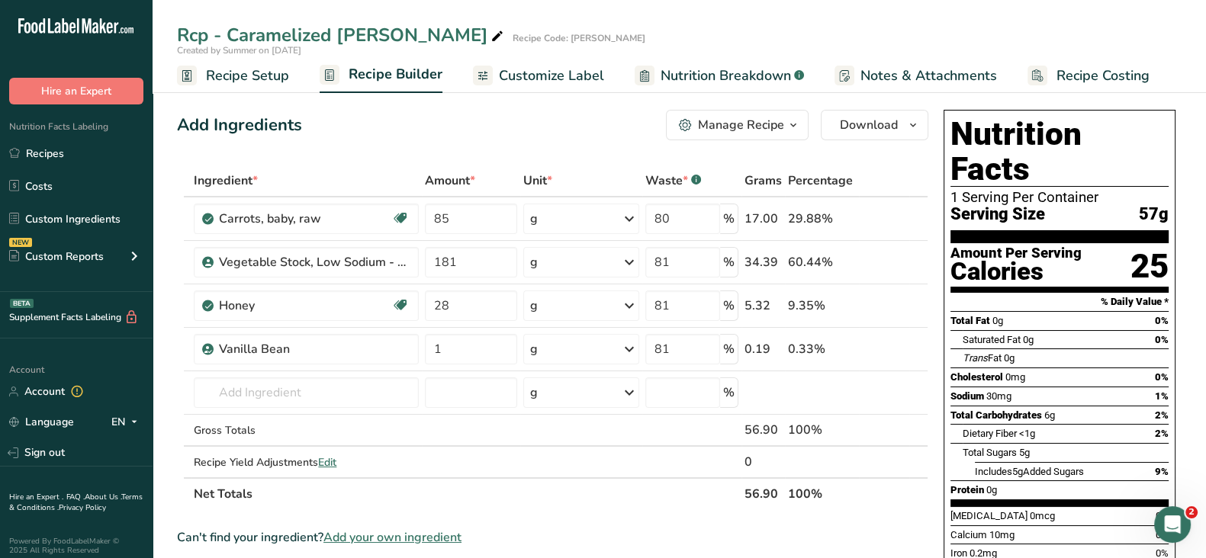
click at [729, 130] on div "Manage Recipe" at bounding box center [741, 125] width 86 height 18
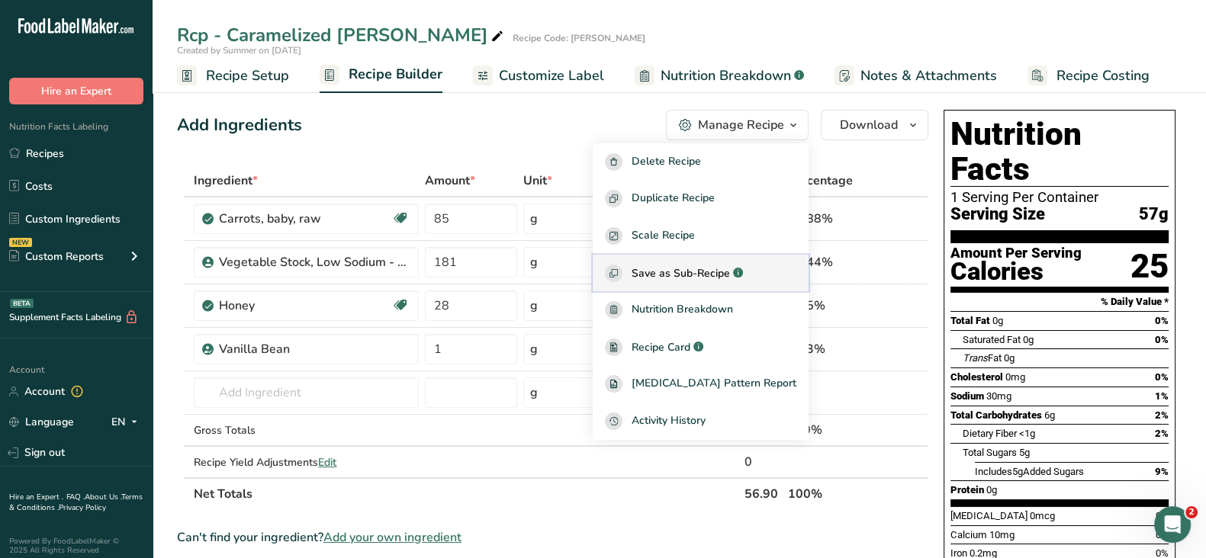
click at [730, 269] on span "Save as Sub-Recipe" at bounding box center [681, 273] width 98 height 16
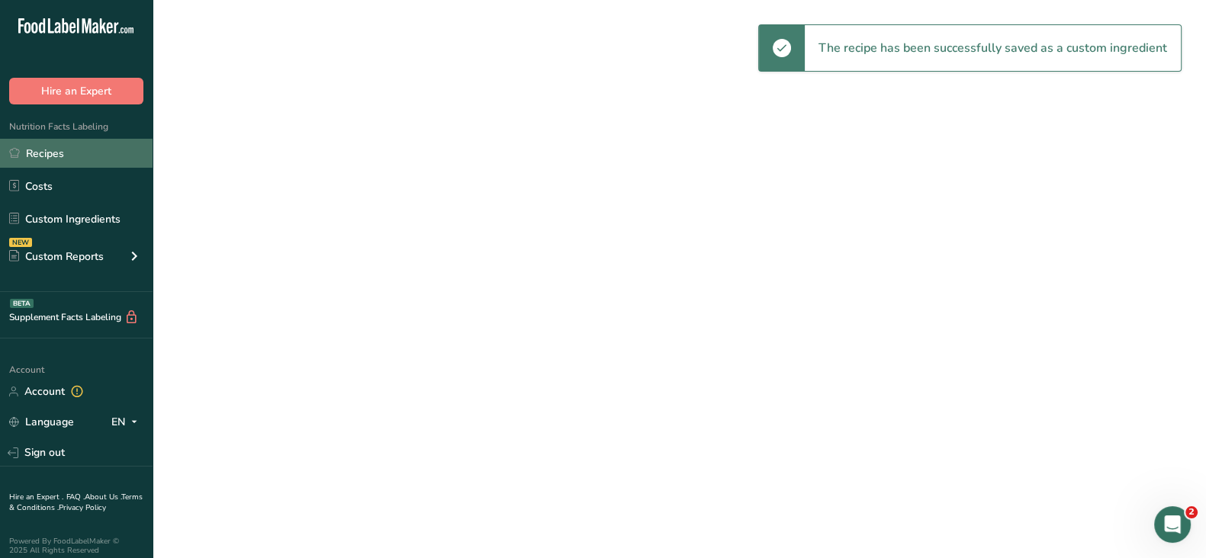
select select "30"
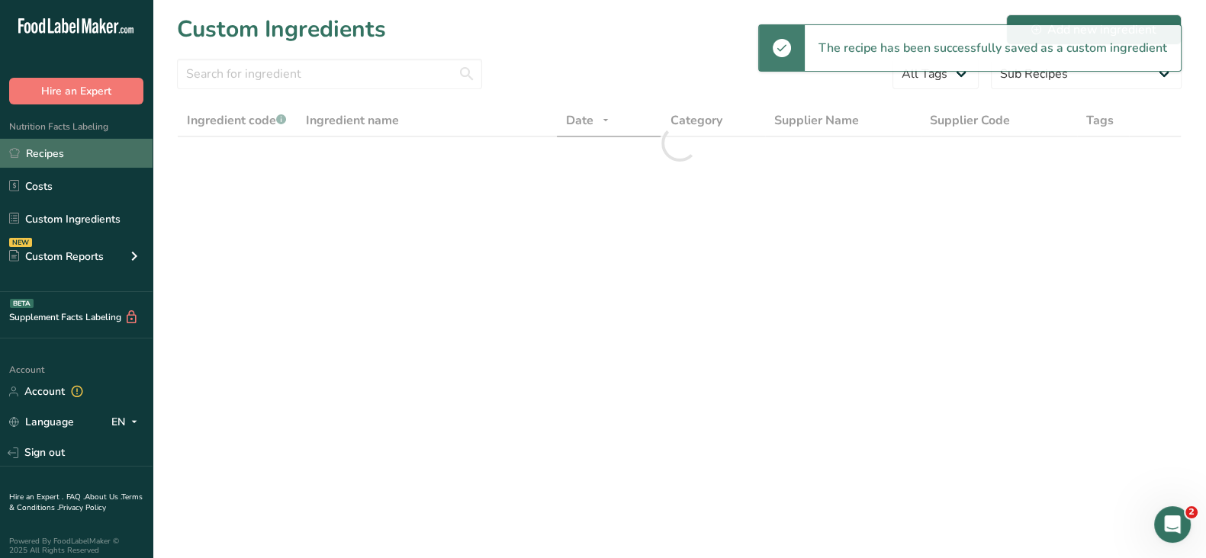
click at [63, 150] on link "Recipes" at bounding box center [76, 153] width 153 height 29
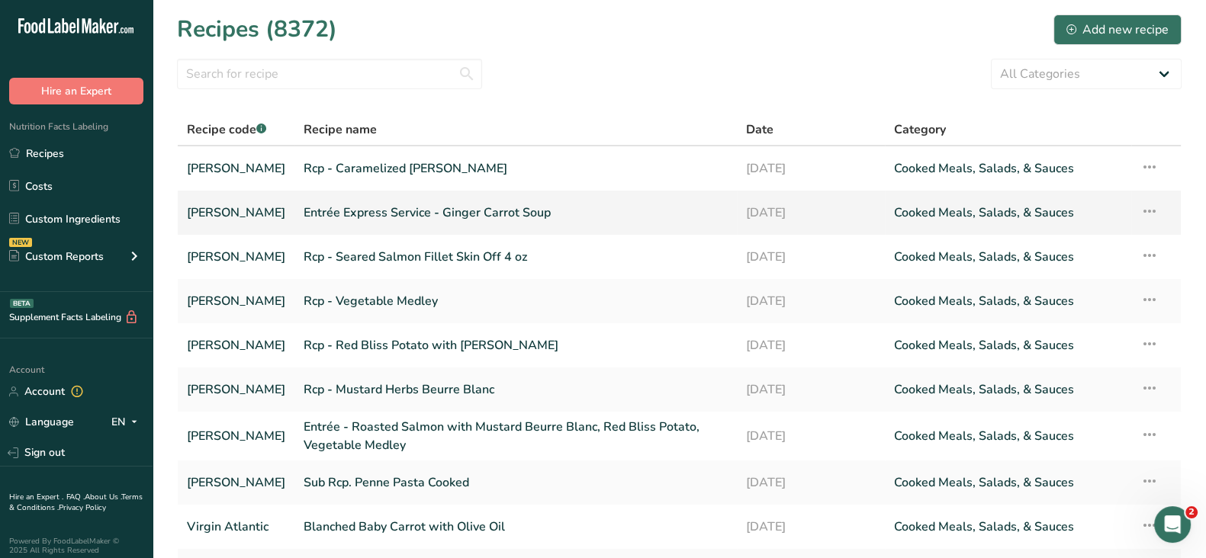
click at [458, 213] on link "Entrée Express Service - Ginger Carrot Soup" at bounding box center [516, 213] width 424 height 32
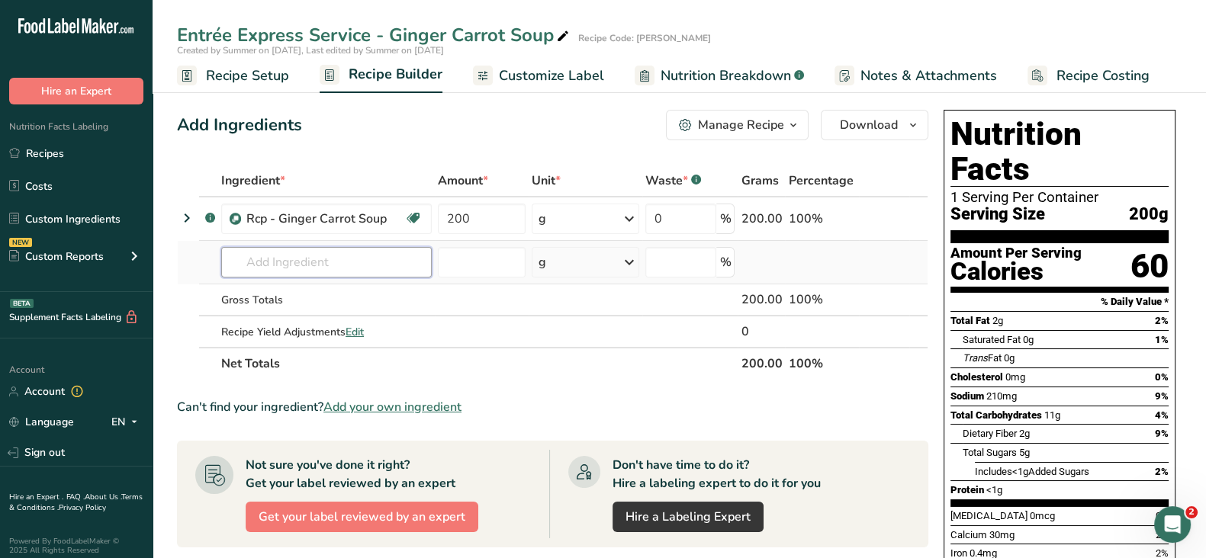
click at [290, 258] on input "text" at bounding box center [326, 262] width 211 height 31
paste input "Rcp - Caramelized [PERSON_NAME]"
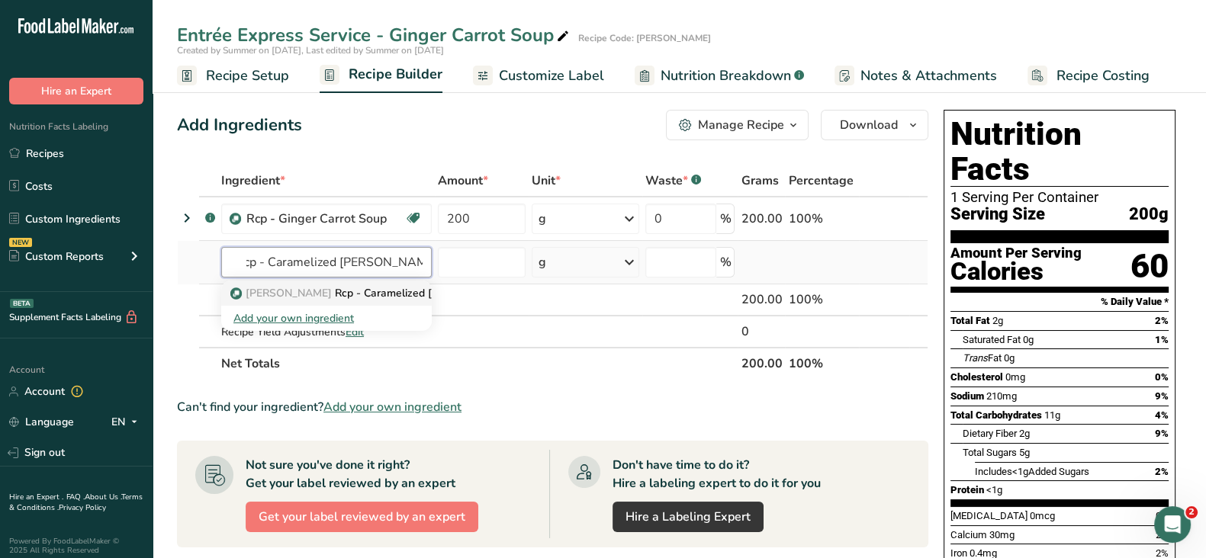
type input "Rcp - Caramelized [PERSON_NAME]"
click at [294, 293] on span "[PERSON_NAME]" at bounding box center [289, 293] width 86 height 14
type input "Rcp - Caramelized [PERSON_NAME]"
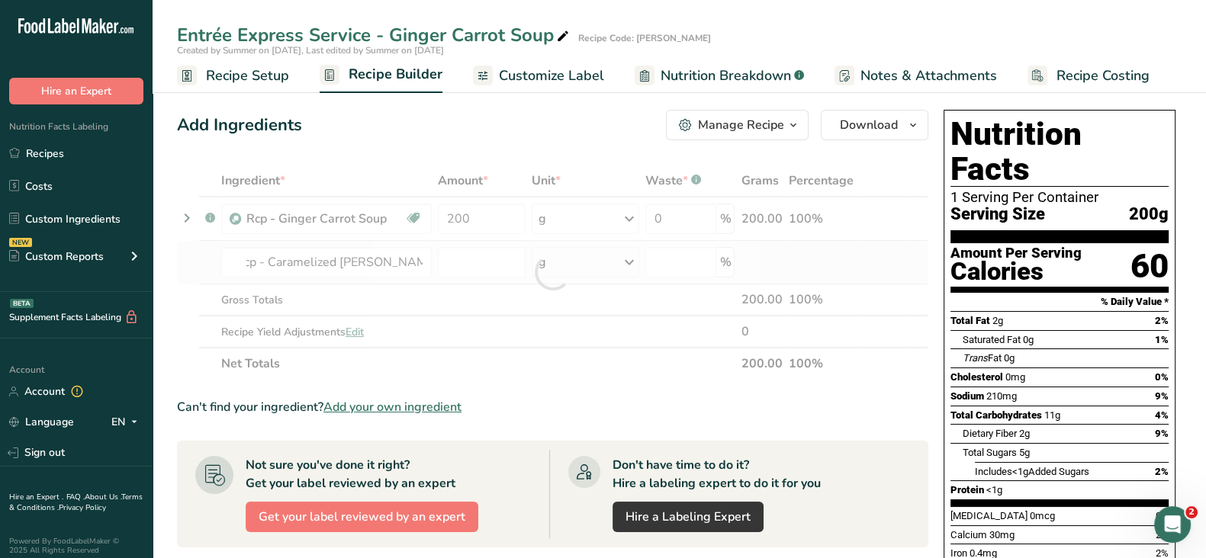
scroll to position [0, 0]
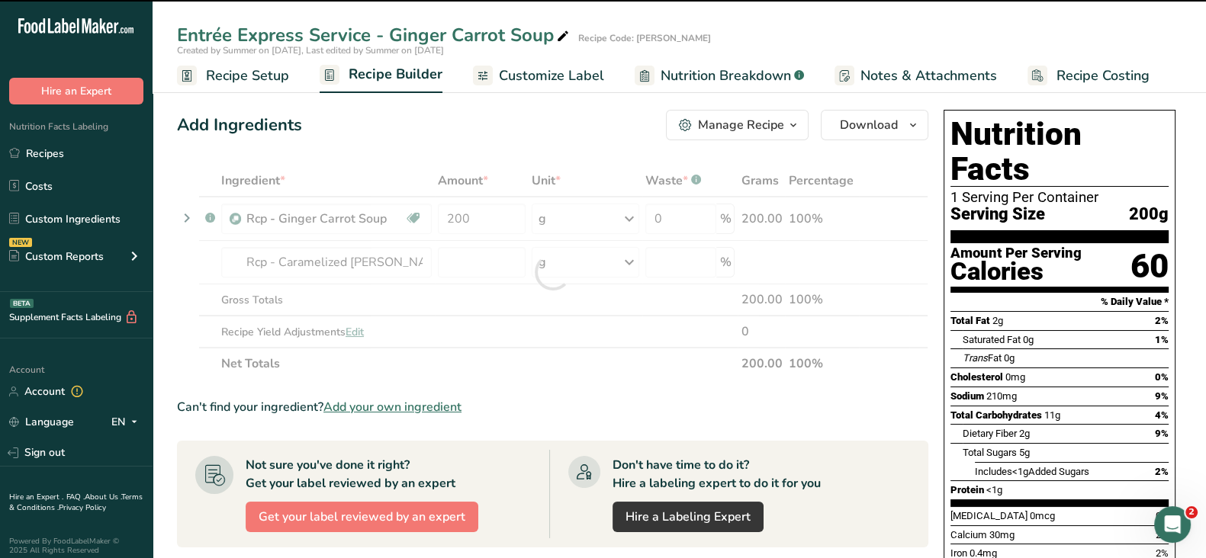
type input "0"
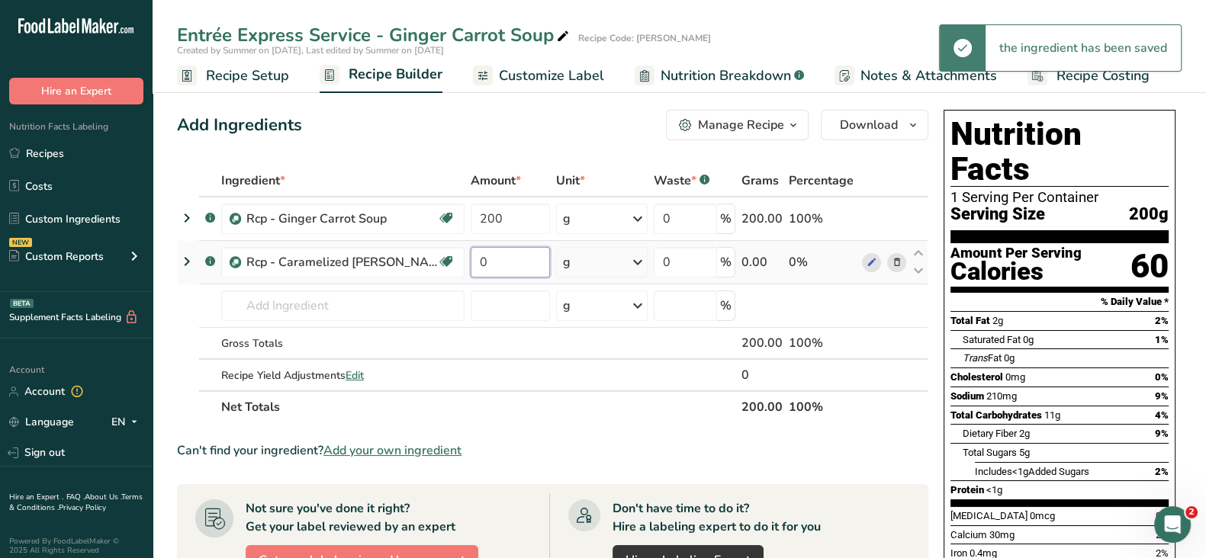
drag, startPoint x: 496, startPoint y: 261, endPoint x: 473, endPoint y: 258, distance: 23.1
click at [473, 258] on input "0" at bounding box center [510, 262] width 79 height 31
type input "5"
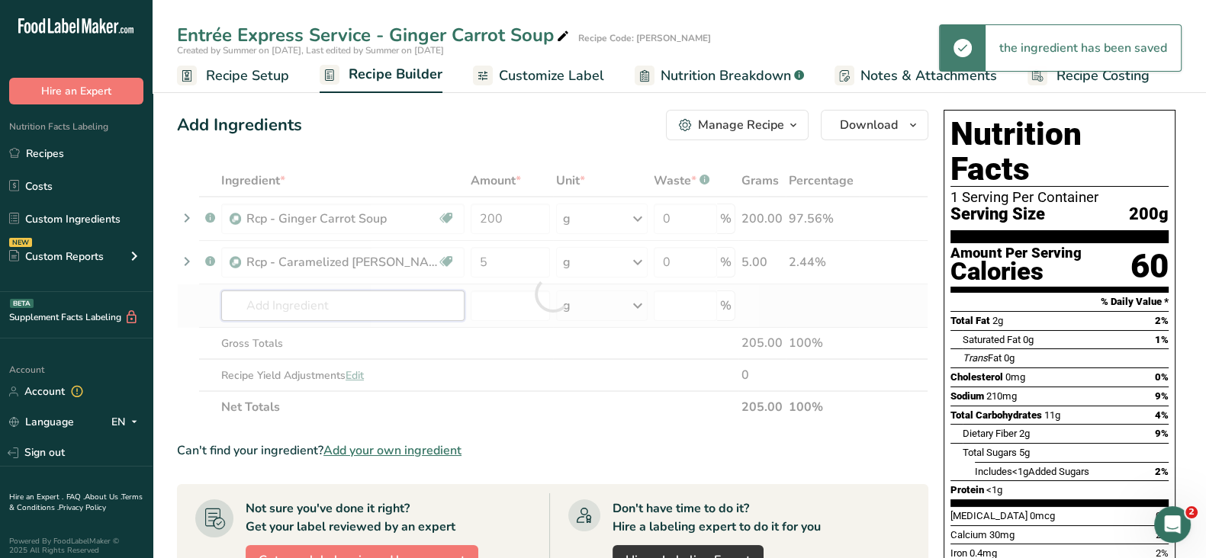
click at [273, 304] on div "Ingredient * Amount * Unit * Waste * .a-a{fill:#347362;}.b-a{fill:#fff;} Grams …" at bounding box center [552, 294] width 751 height 259
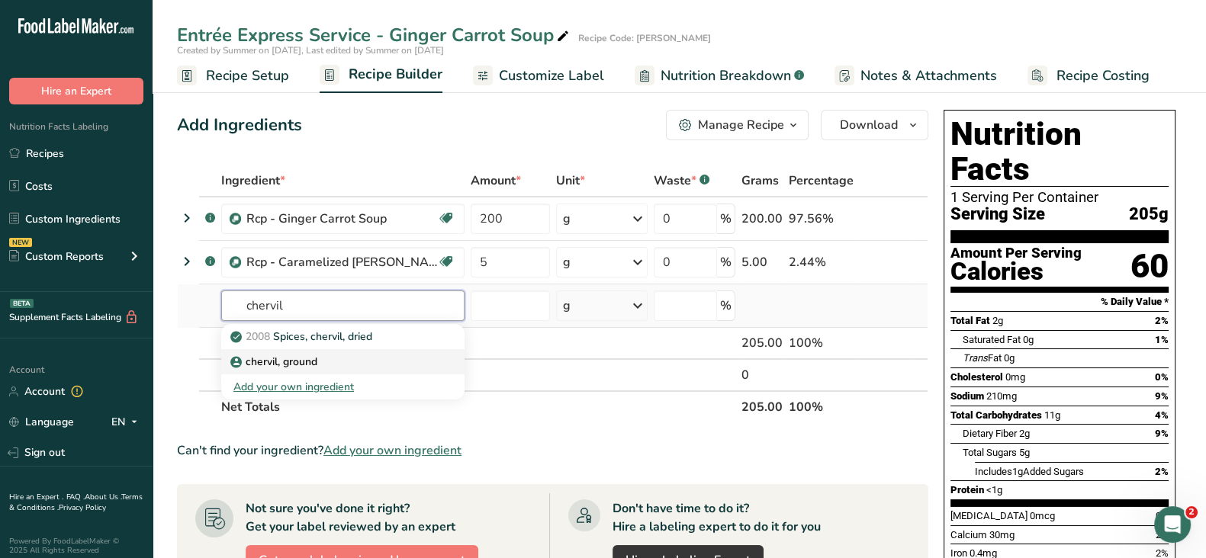
type input "chervil"
click at [339, 362] on div "chervil, ground" at bounding box center [330, 362] width 195 height 16
type input "chervil, ground"
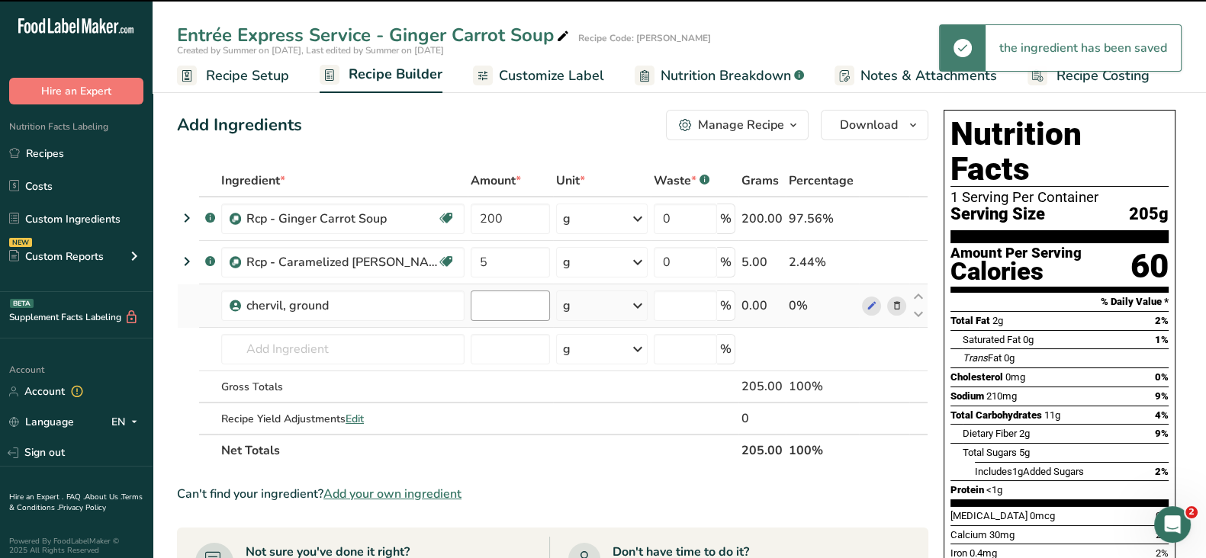
type input "0"
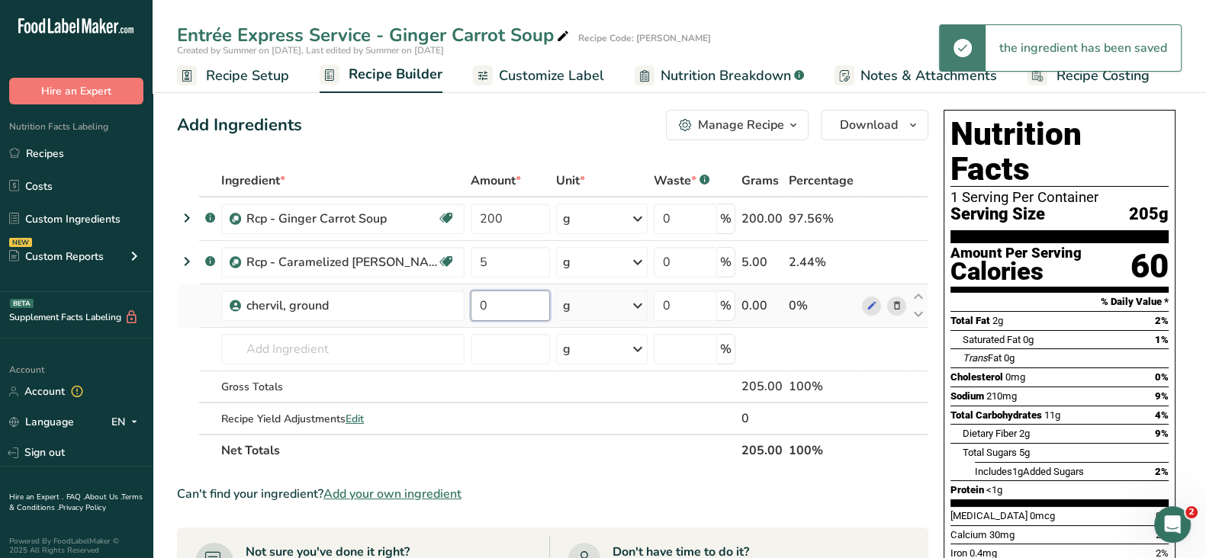
click at [509, 305] on input "0" at bounding box center [510, 306] width 79 height 31
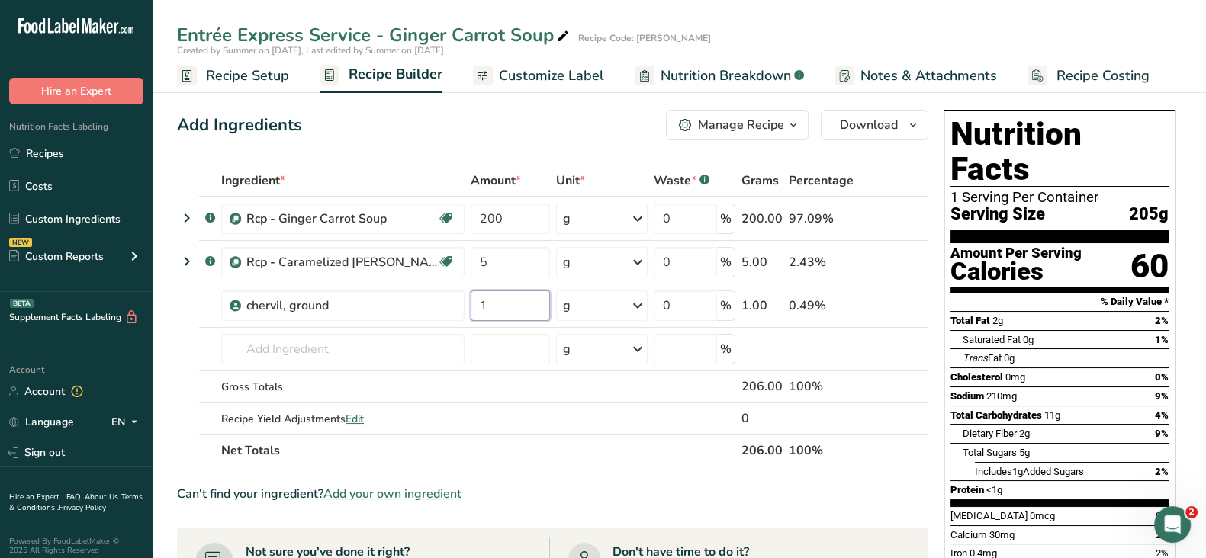
type input "1"
click at [513, 115] on div "Add Ingredients Manage Recipe Delete Recipe Duplicate Recipe Scale Recipe Save …" at bounding box center [552, 125] width 751 height 31
click at [881, 120] on span "Download" at bounding box center [869, 125] width 58 height 18
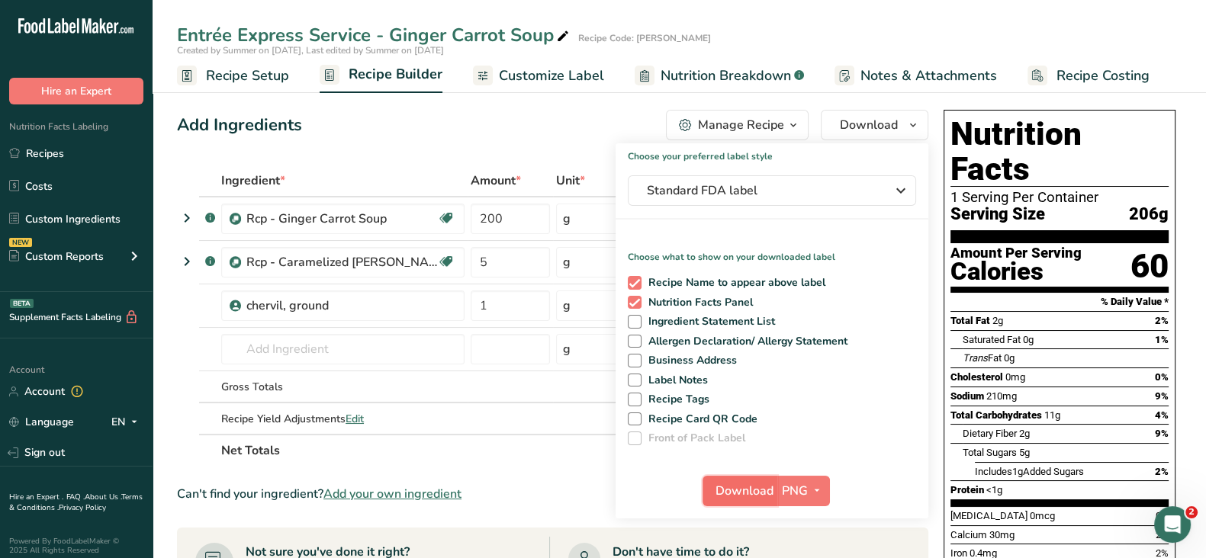
click at [748, 497] on span "Download" at bounding box center [745, 491] width 58 height 18
click at [693, 78] on span "Nutrition Breakdown" at bounding box center [726, 76] width 130 height 21
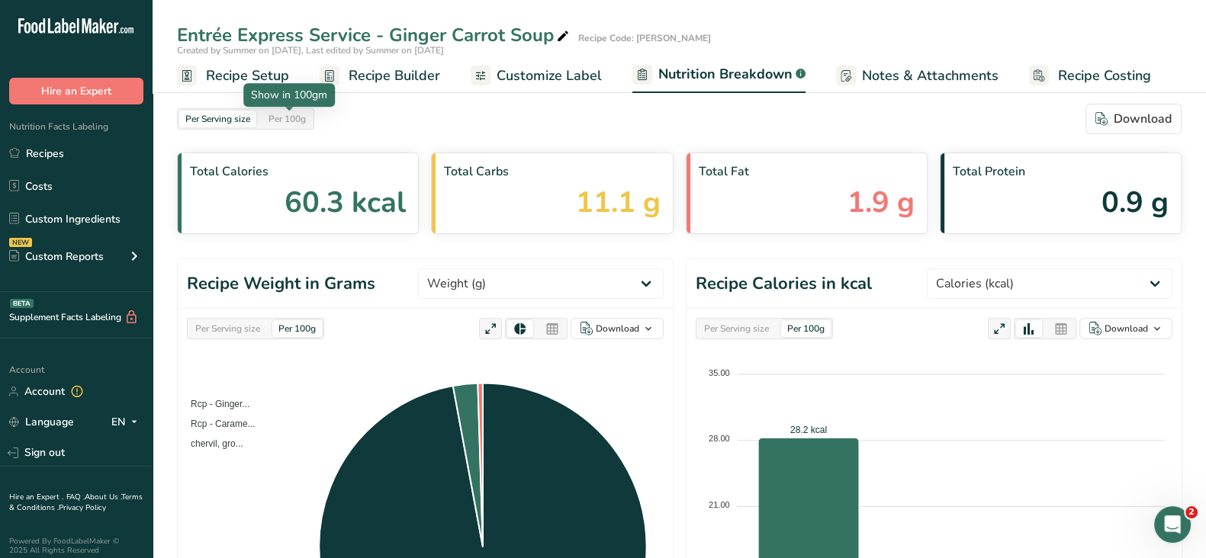
click at [294, 113] on div "Per 100g" at bounding box center [287, 119] width 50 height 17
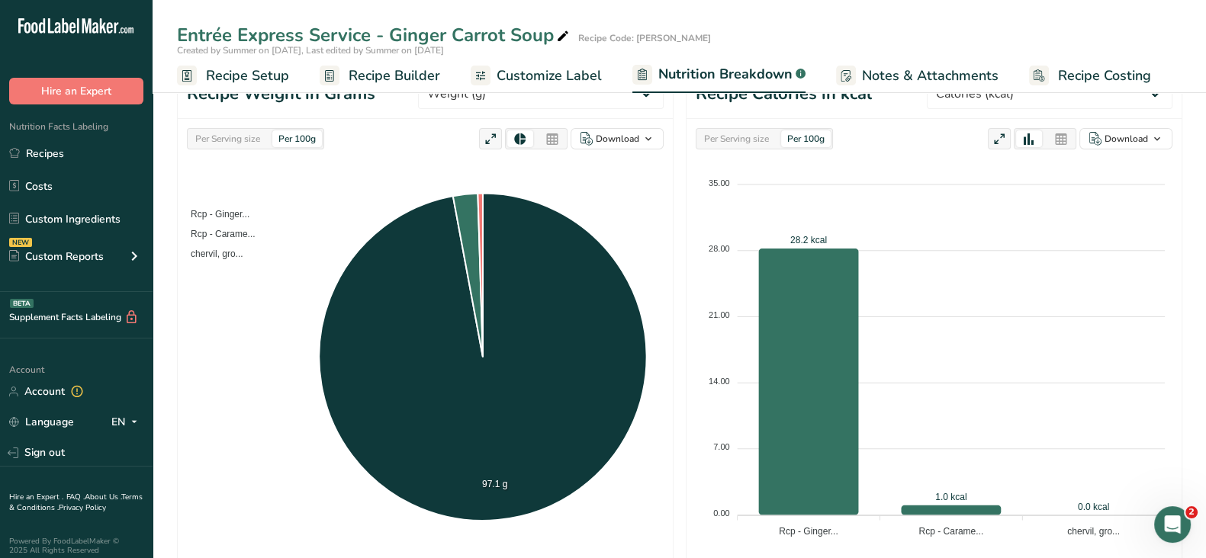
click at [1060, 137] on icon at bounding box center [1061, 139] width 14 height 21
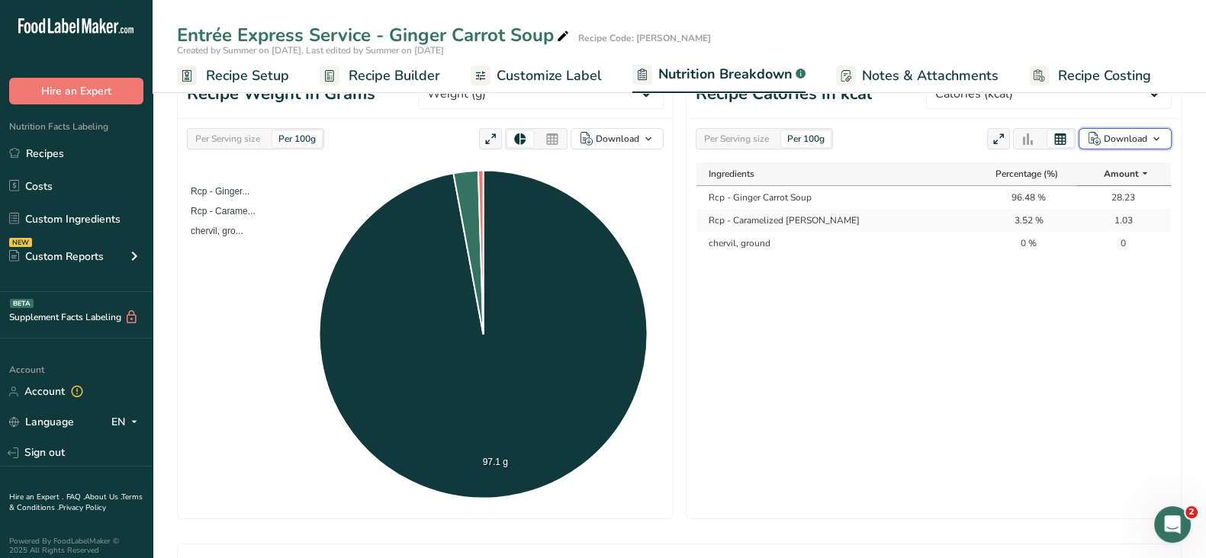
click at [1121, 139] on div "Download" at bounding box center [1125, 139] width 43 height 14
click at [1100, 188] on div "As table (.xlsx)" at bounding box center [1121, 189] width 84 height 20
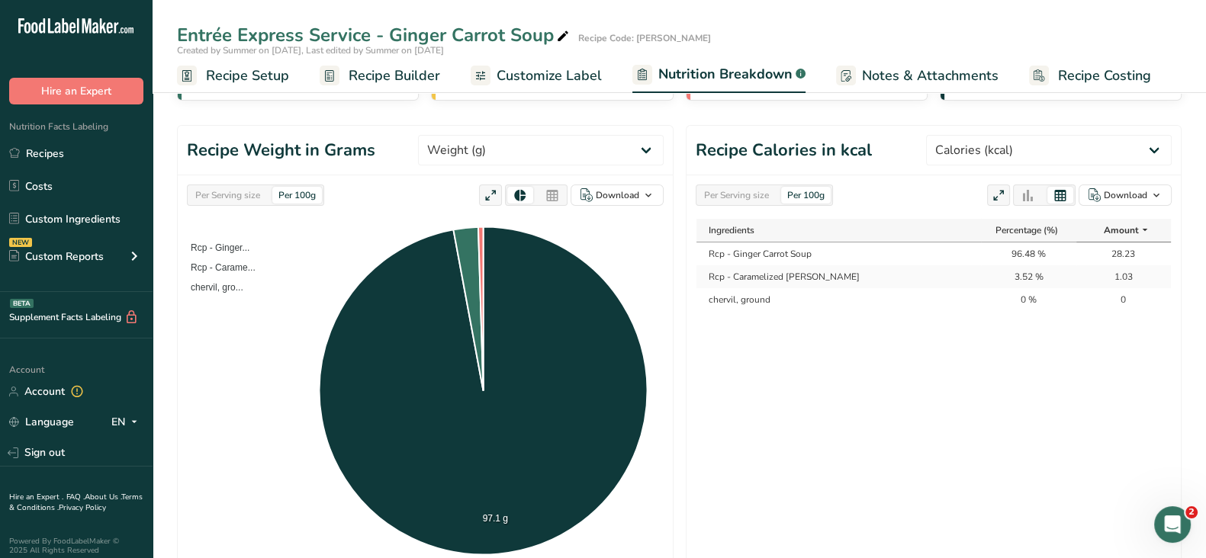
scroll to position [95, 0]
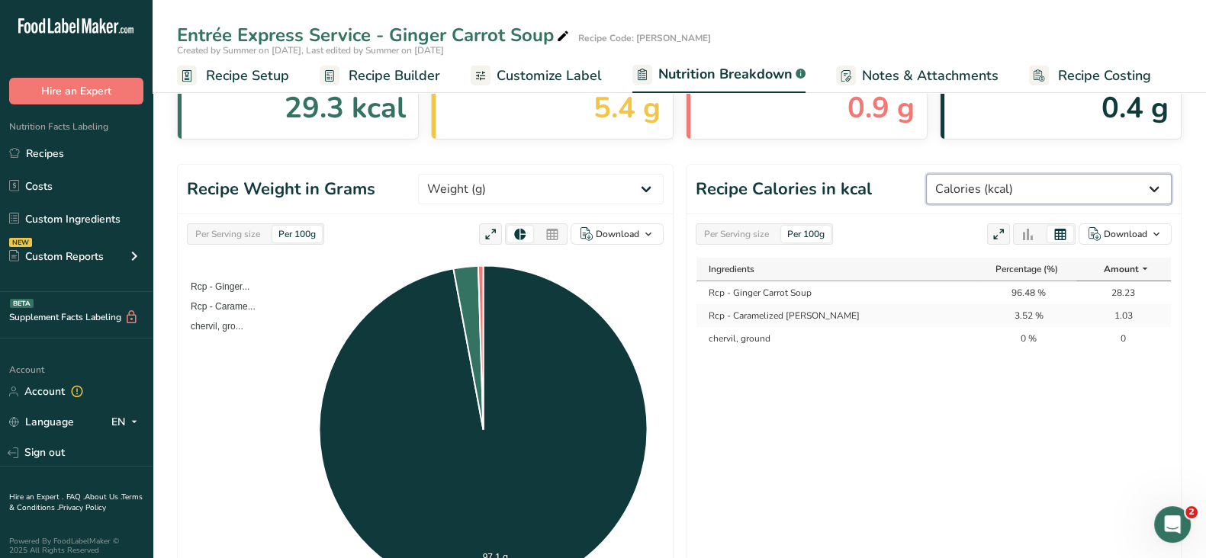
click at [1060, 188] on select "Weight (g) Calories (kcal) Energy KJ (kj) Total Fat (g) Saturated Fat (g) Trans…" at bounding box center [1049, 189] width 246 height 31
select select "Energy KJ"
click at [983, 174] on select "Weight (g) Calories (kcal) Energy KJ (kj) Total Fat (g) Saturated Fat (g) Trans…" at bounding box center [1049, 189] width 246 height 31
click at [1137, 232] on div "Download" at bounding box center [1125, 234] width 43 height 14
click at [1098, 284] on div "As table (.xlsx)" at bounding box center [1121, 284] width 84 height 20
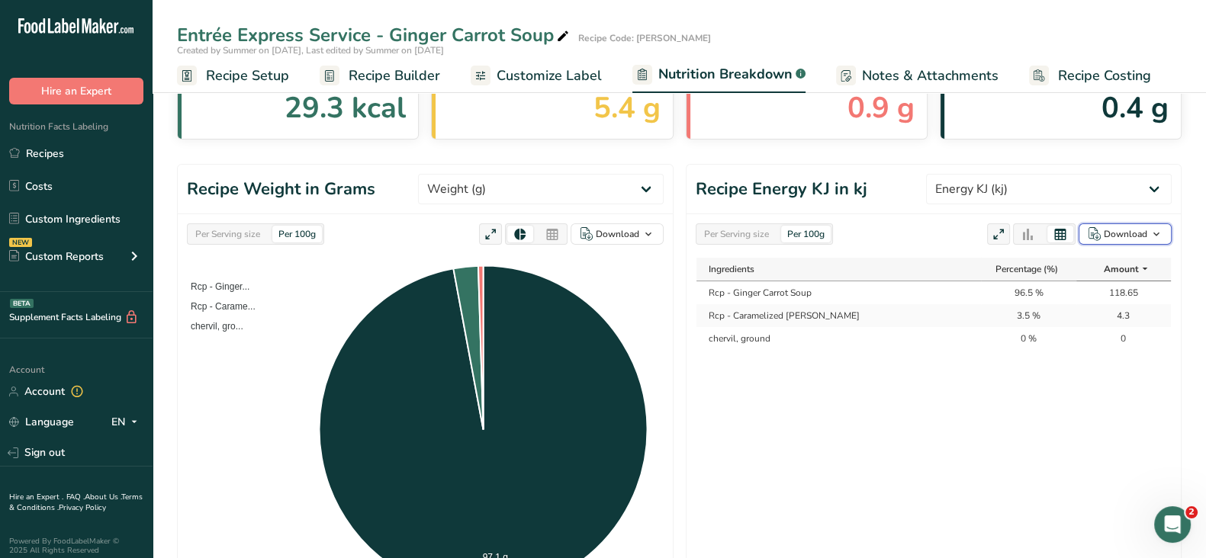
click at [1135, 233] on div "Download" at bounding box center [1125, 234] width 43 height 14
click at [714, 230] on div "Per Serving size" at bounding box center [736, 234] width 77 height 17
click at [1120, 233] on div "Download" at bounding box center [1125, 234] width 43 height 14
click at [1099, 282] on div "As table (.xlsx)" at bounding box center [1121, 284] width 84 height 20
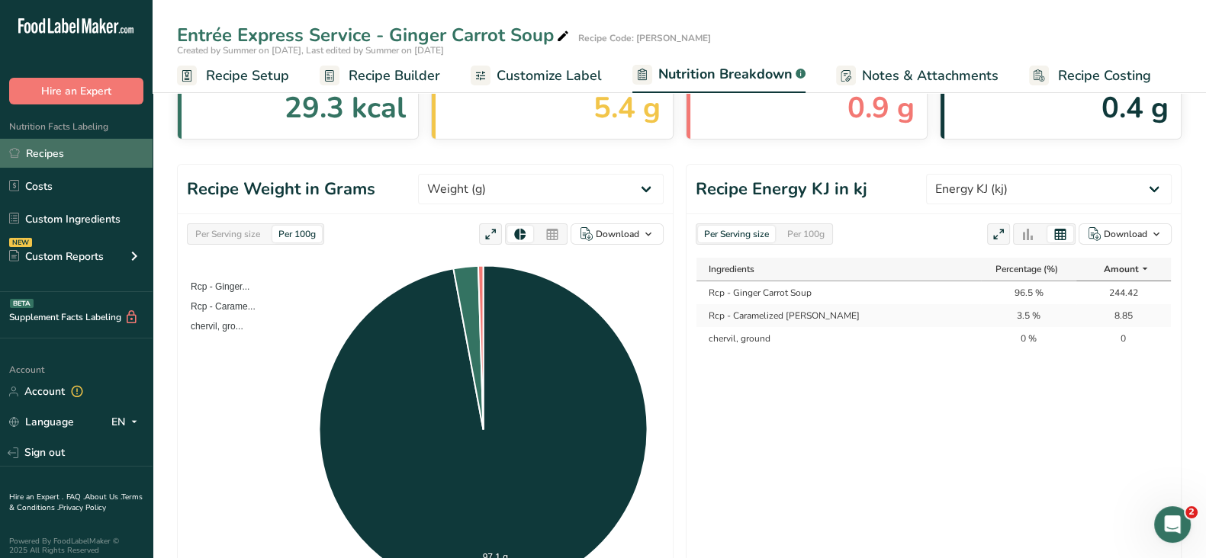
click at [24, 154] on link "Recipes" at bounding box center [76, 153] width 153 height 29
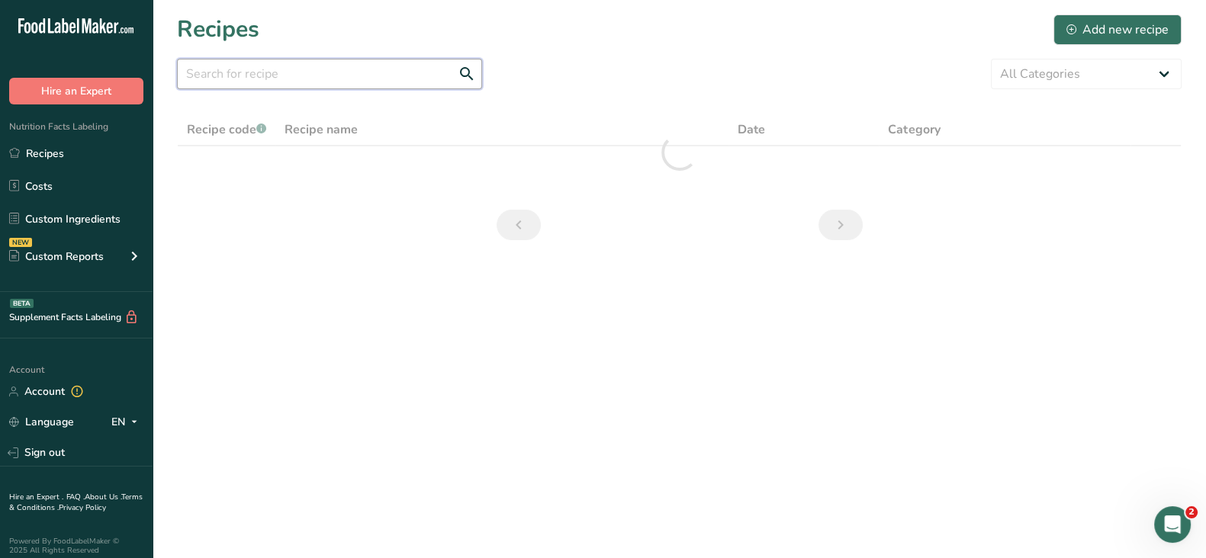
click at [262, 75] on input "text" at bounding box center [329, 74] width 305 height 31
paste input "Grilled Cheese Sandwich with Spinach"
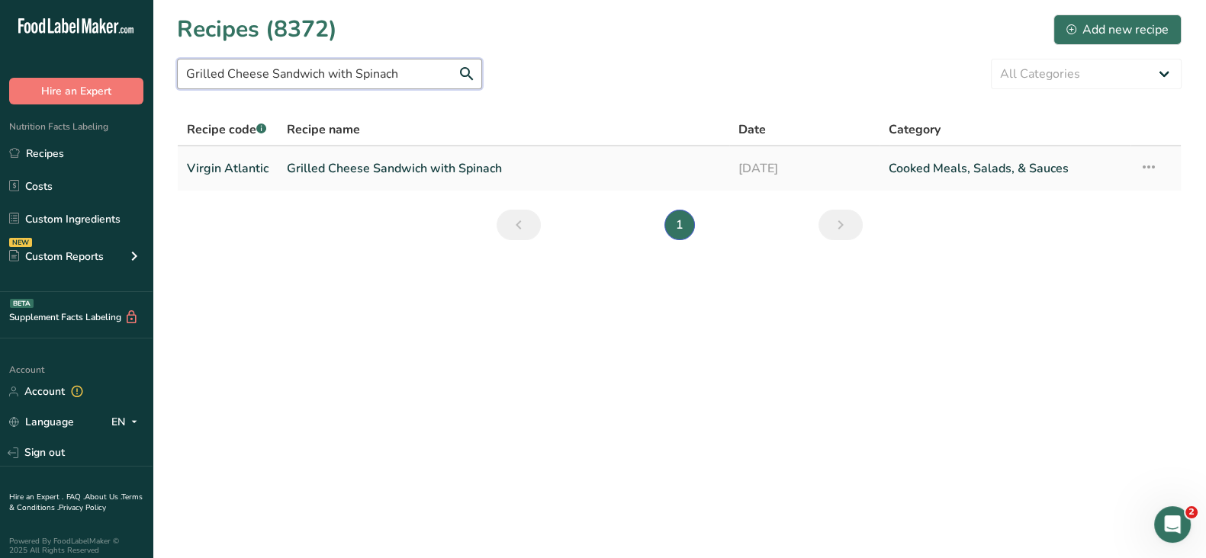
type input "Grilled Cheese Sandwich with Spinach"
click at [292, 172] on link "Grilled Cheese Sandwich with Spinach" at bounding box center [503, 169] width 433 height 32
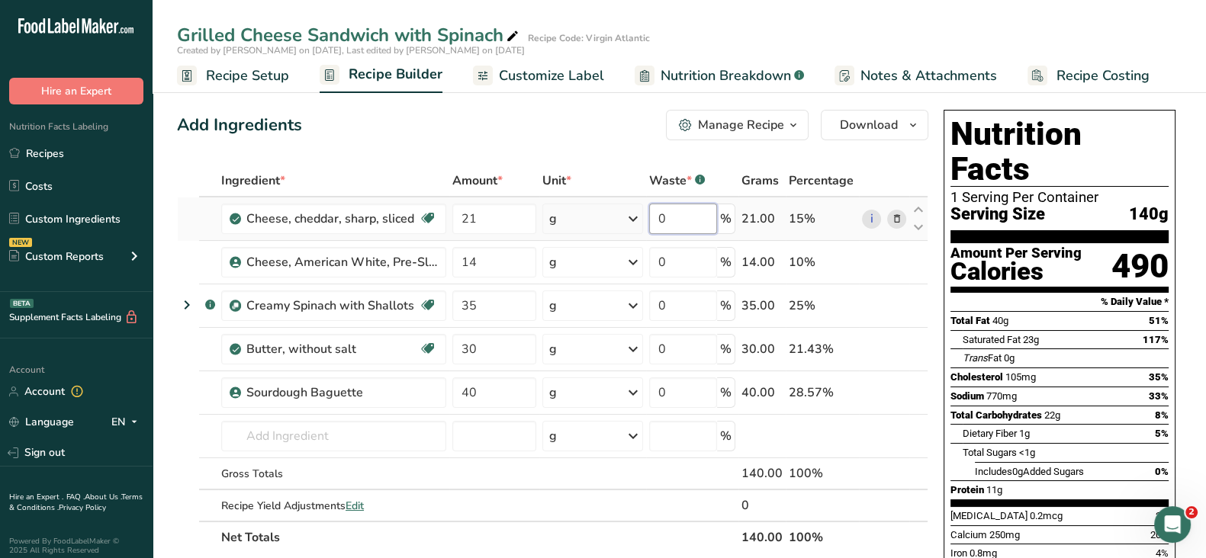
click at [689, 223] on input "0" at bounding box center [683, 219] width 68 height 31
type input "7.2"
click at [673, 272] on div "Ingredient * Amount * Unit * Waste * .a-a{fill:#347362;}.b-a{fill:#fff;} Grams …" at bounding box center [552, 359] width 751 height 389
type input "7.2"
click at [684, 316] on div "Ingredient * Amount * Unit * Waste * .a-a{fill:#347362;}.b-a{fill:#fff;} Grams …" at bounding box center [552, 359] width 751 height 389
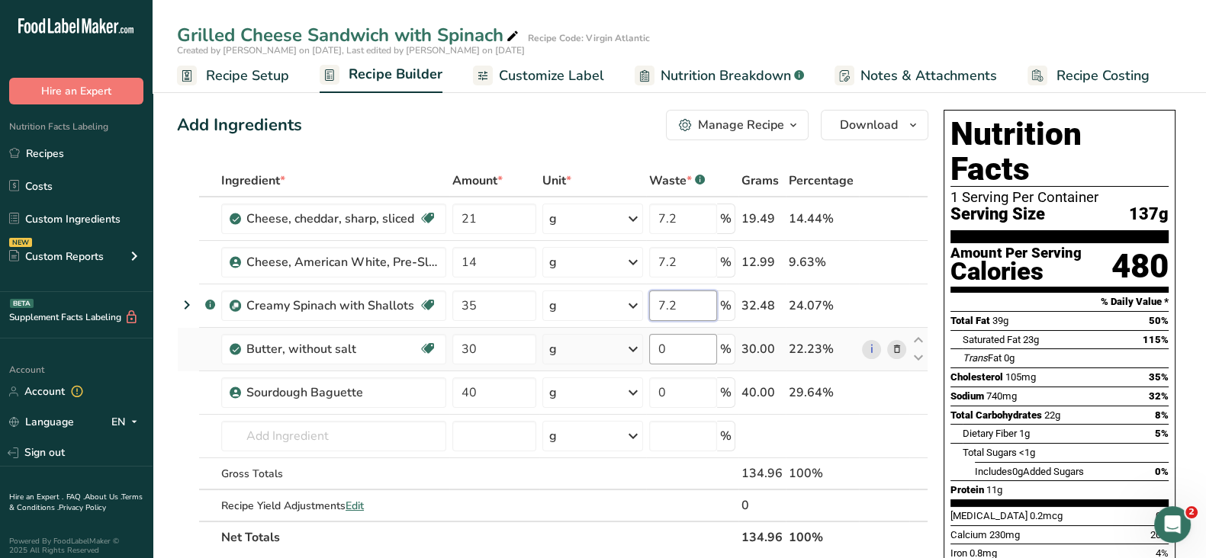
type input "7.2"
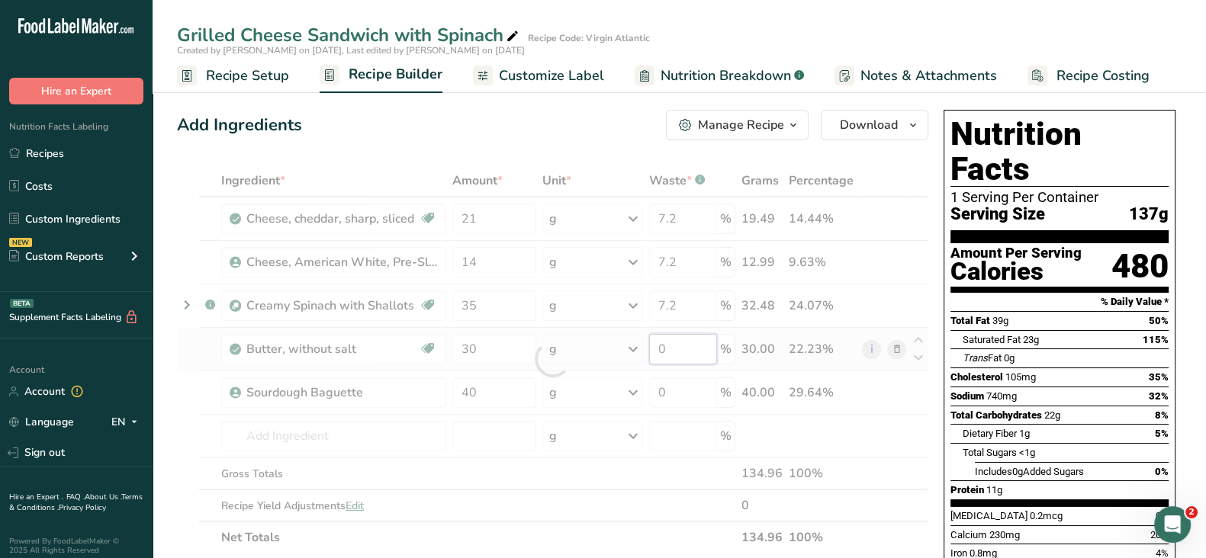
click at [693, 349] on div "Ingredient * Amount * Unit * Waste * .a-a{fill:#347362;}.b-a{fill:#fff;} Grams …" at bounding box center [552, 359] width 751 height 389
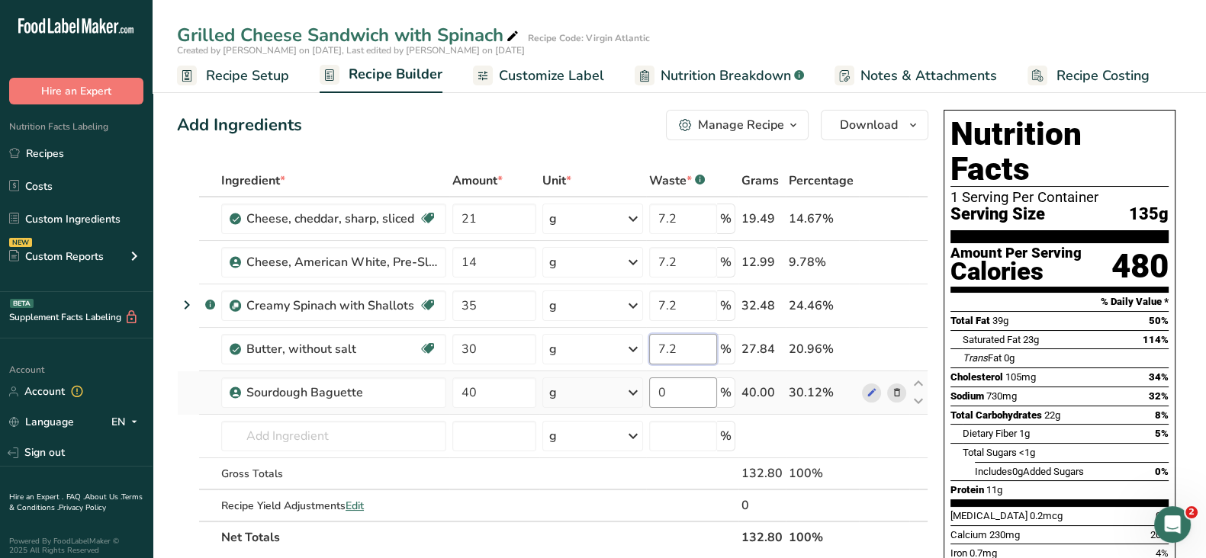
type input "7.2"
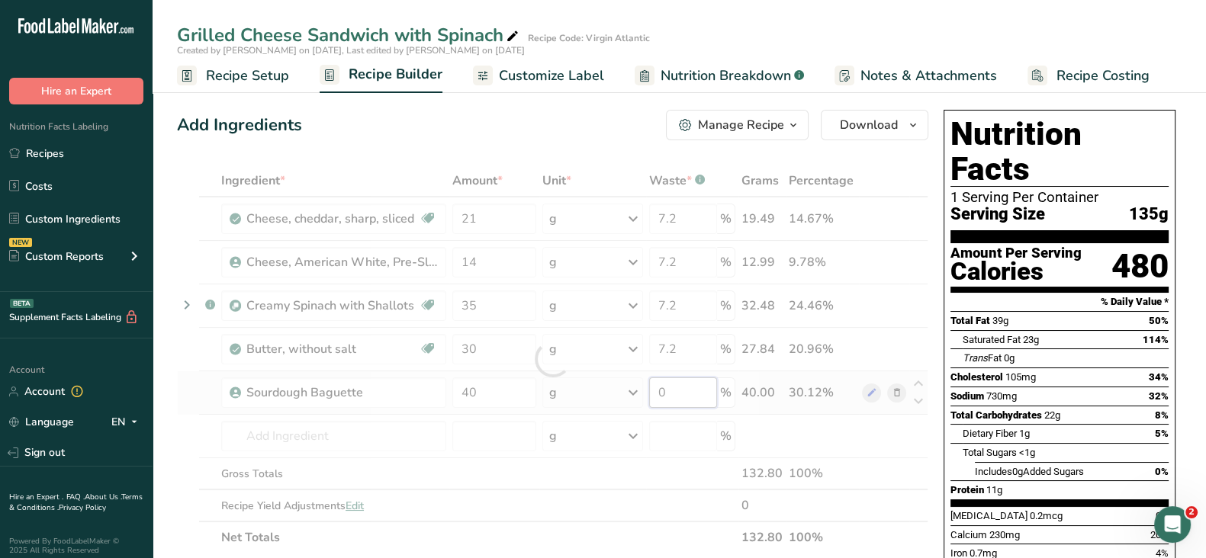
click at [695, 391] on div "Ingredient * Amount * Unit * Waste * .a-a{fill:#347362;}.b-a{fill:#fff;} Grams …" at bounding box center [552, 359] width 751 height 389
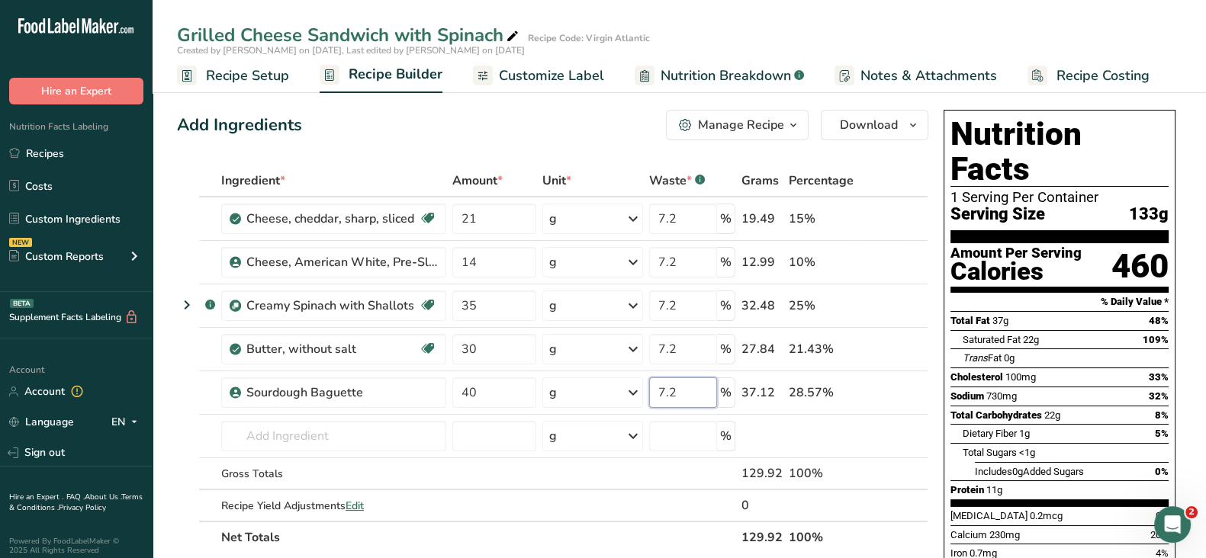
type input "7.2"
click at [220, 66] on span "Recipe Setup" at bounding box center [247, 76] width 83 height 21
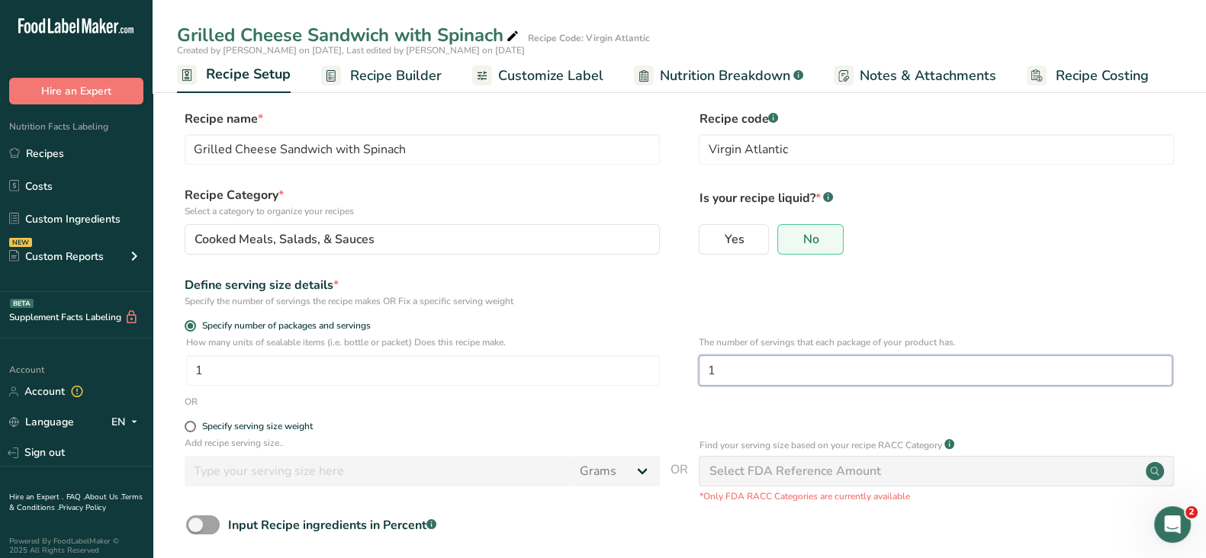
drag, startPoint x: 738, startPoint y: 373, endPoint x: 707, endPoint y: 365, distance: 32.4
click at [704, 365] on input "1" at bounding box center [936, 371] width 474 height 31
type input "2"
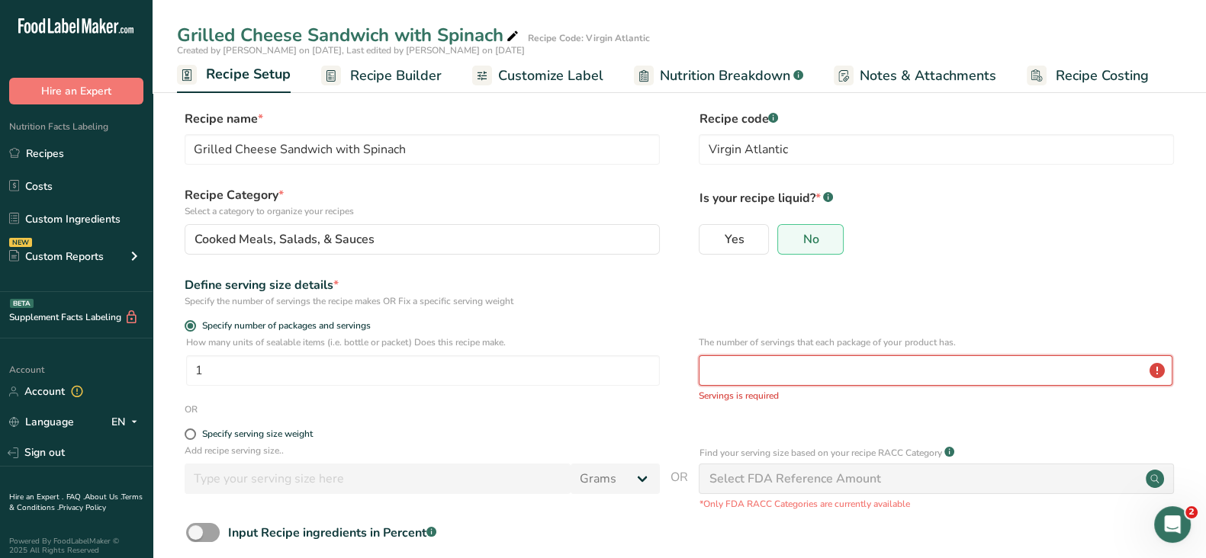
type input "1"
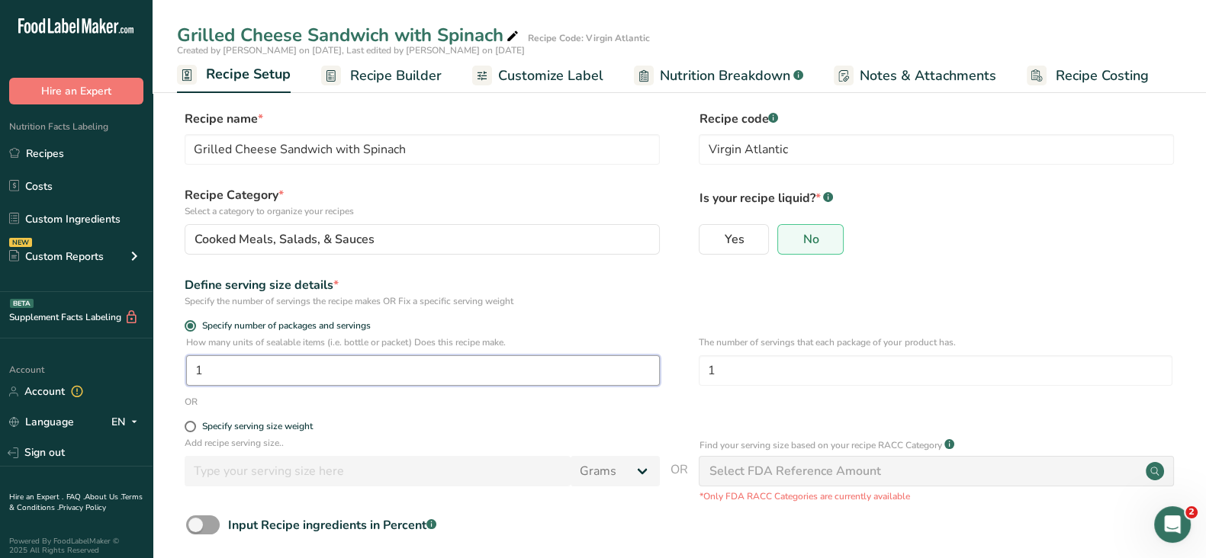
click at [282, 372] on input "1" at bounding box center [423, 371] width 474 height 31
drag, startPoint x: 204, startPoint y: 372, endPoint x: 183, endPoint y: 369, distance: 21.6
click at [183, 369] on div "How many units of sealable items (i.e. bottle or packet) Does this recipe make.…" at bounding box center [679, 366] width 1005 height 60
type input "2"
click at [478, 290] on div "Define serving size details *" at bounding box center [422, 285] width 475 height 18
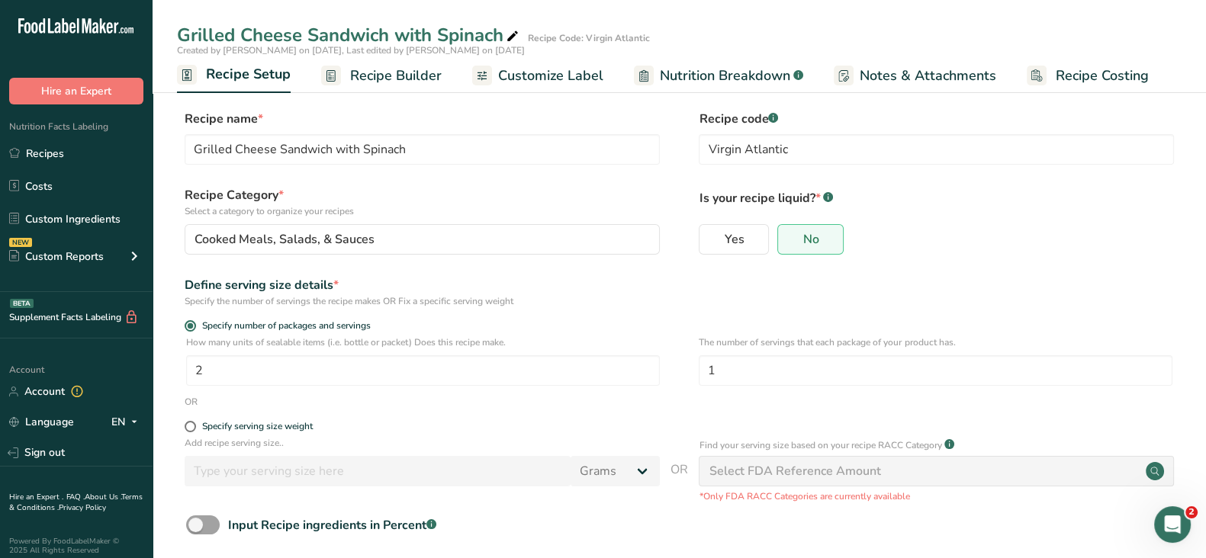
click at [375, 73] on span "Recipe Builder" at bounding box center [396, 76] width 92 height 21
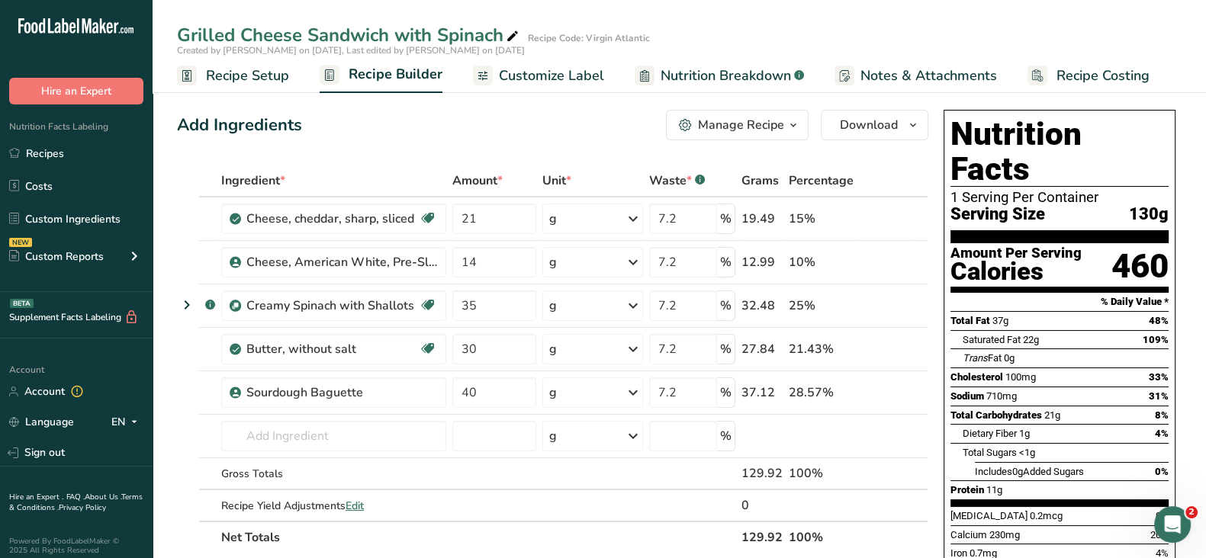
click at [246, 71] on span "Recipe Setup" at bounding box center [247, 76] width 83 height 21
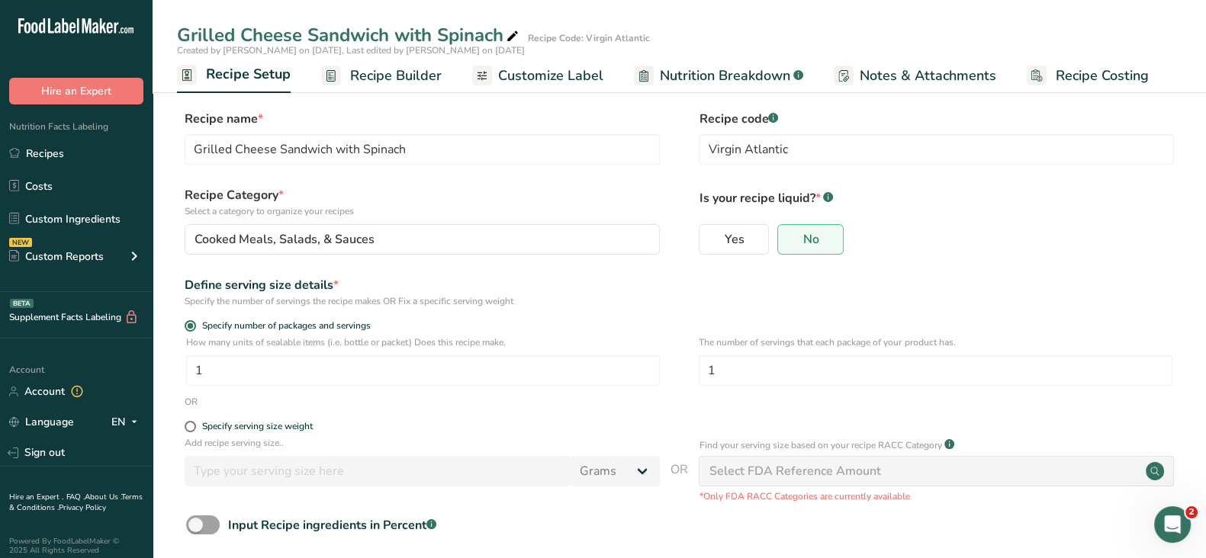
scroll to position [75, 0]
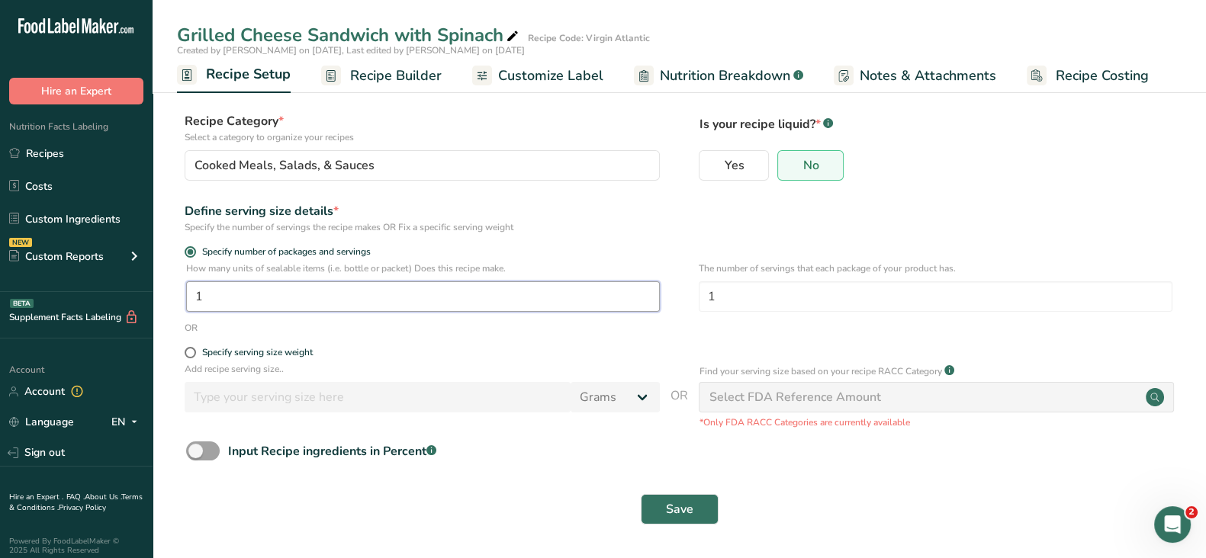
drag, startPoint x: 229, startPoint y: 295, endPoint x: 156, endPoint y: 292, distance: 72.5
click at [156, 292] on section "Recipe name * Grilled Cheese Sandwich with Spinach Recipe code .a-a{fill:#34736…" at bounding box center [680, 281] width 1054 height 553
type input "2"
click at [648, 501] on button "Save" at bounding box center [680, 509] width 78 height 31
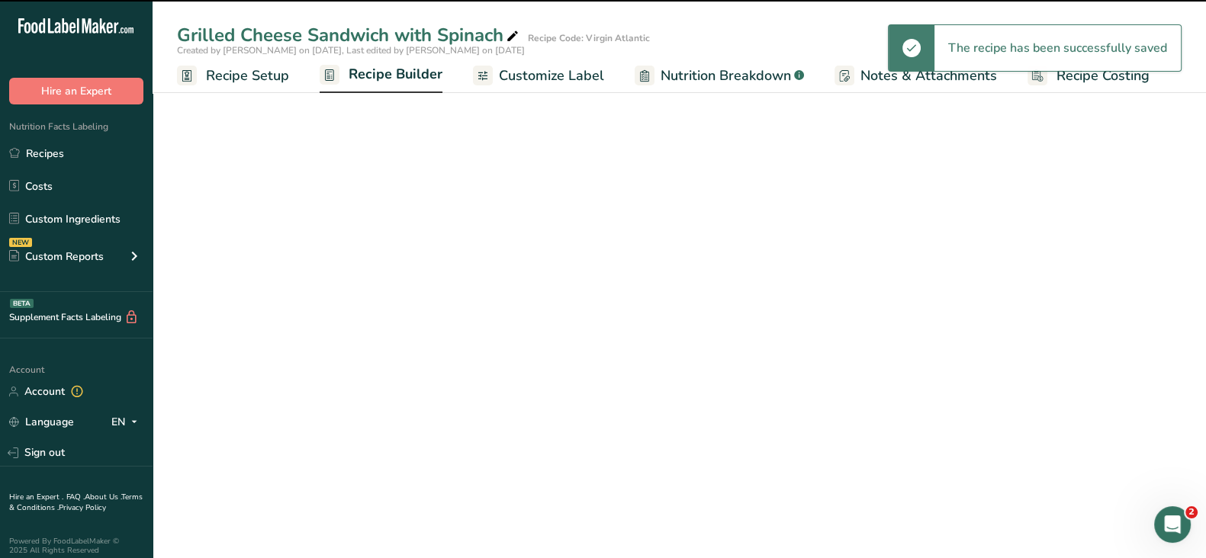
click at [378, 82] on span "Recipe Builder" at bounding box center [396, 74] width 94 height 21
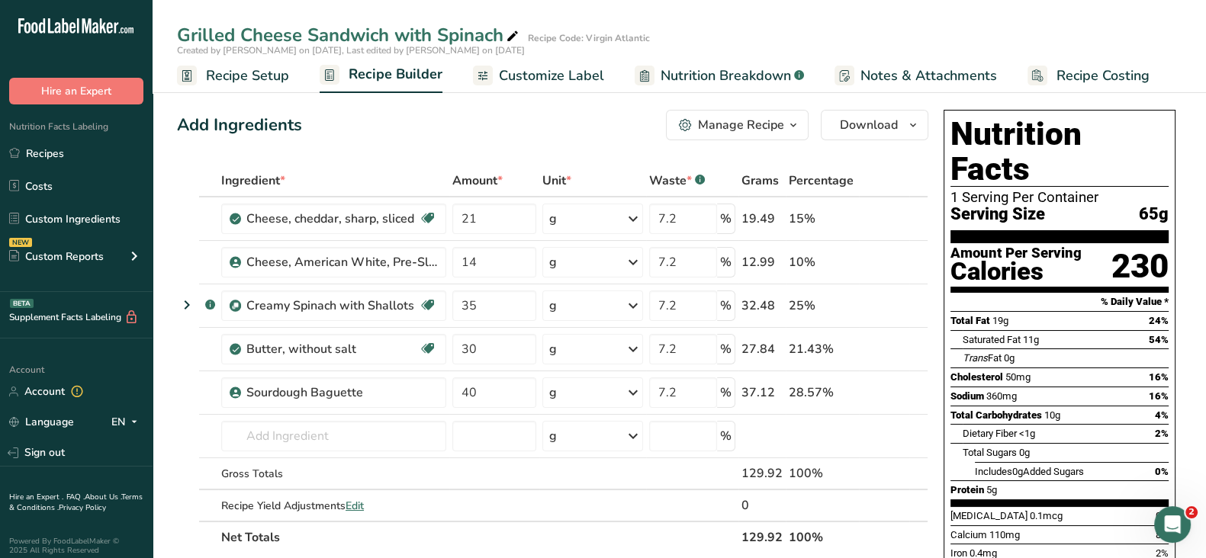
click at [225, 74] on span "Recipe Setup" at bounding box center [247, 76] width 83 height 21
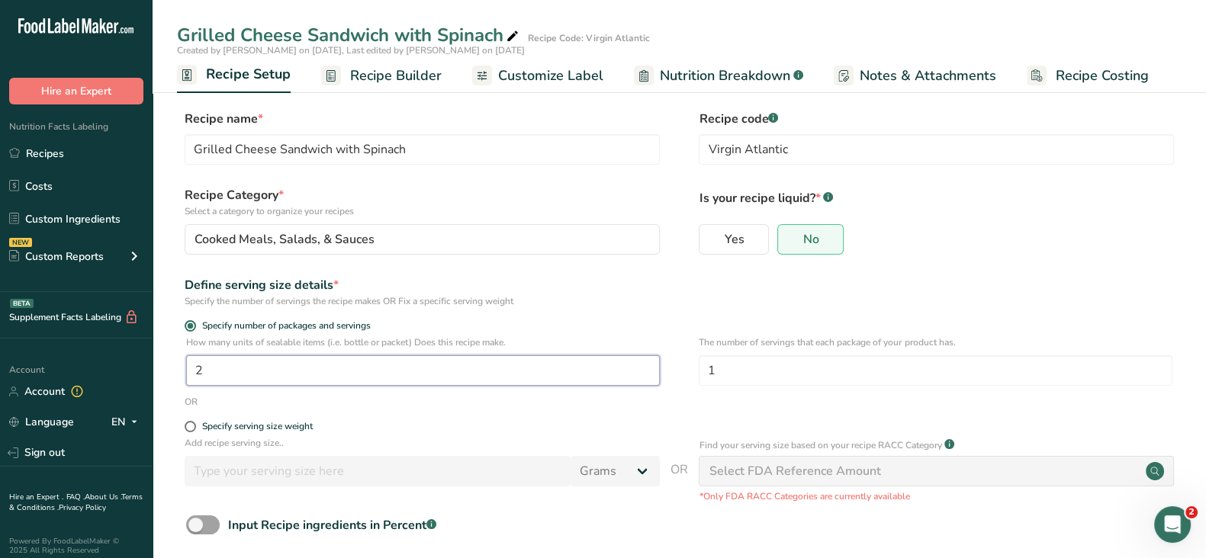
drag, startPoint x: 243, startPoint y: 360, endPoint x: 152, endPoint y: 353, distance: 91.8
click at [153, 353] on section "Recipe name * Grilled Cheese Sandwich with Spinach Recipe code .a-a{fill:#34736…" at bounding box center [680, 355] width 1054 height 553
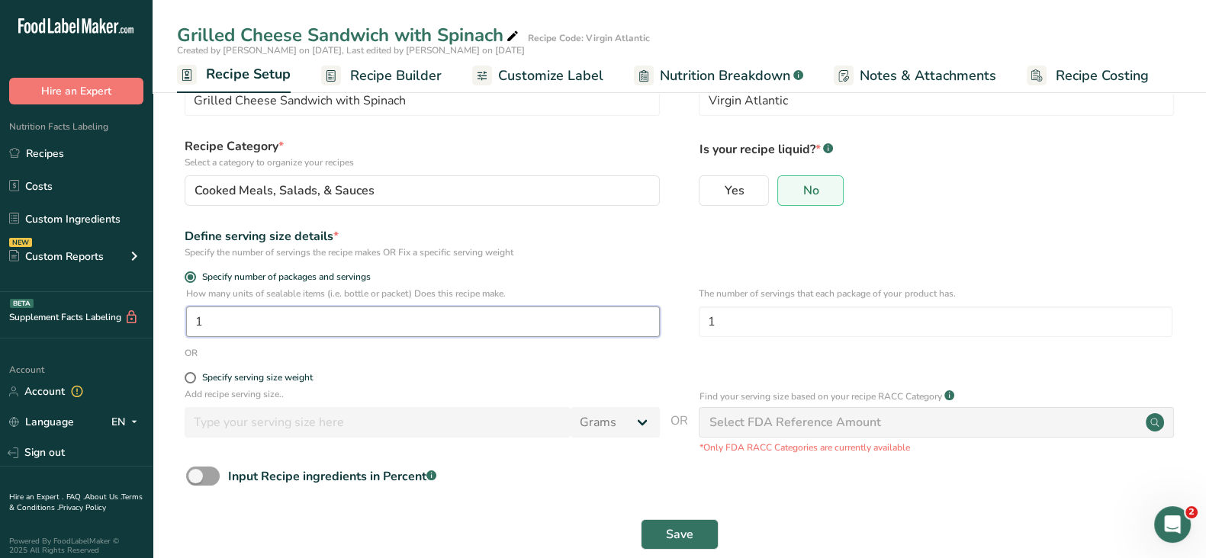
scroll to position [75, 0]
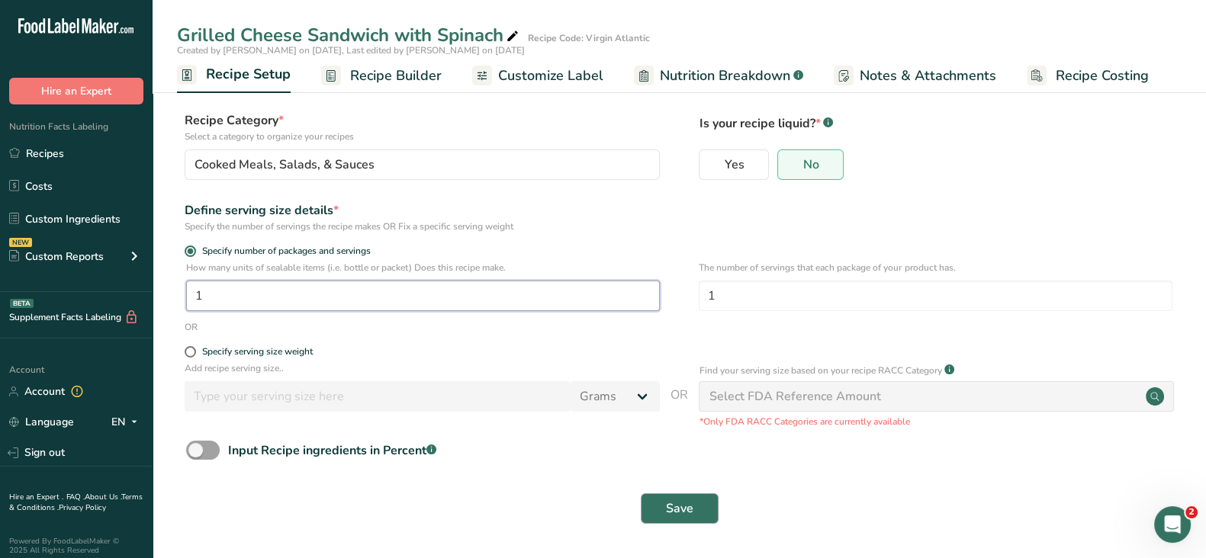
type input "1"
click at [663, 504] on button "Save" at bounding box center [680, 509] width 78 height 31
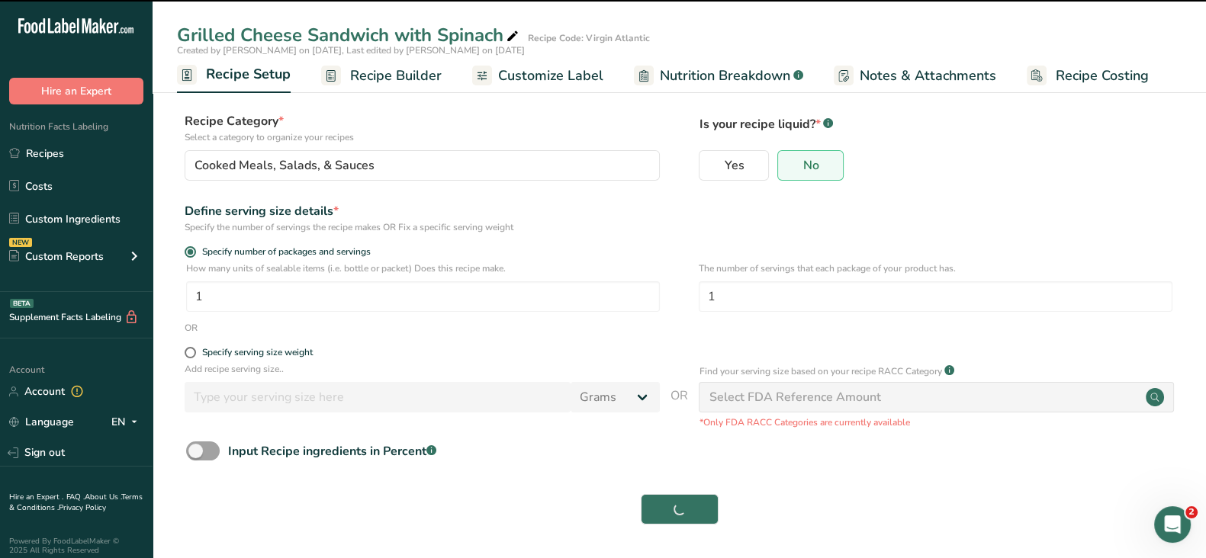
click at [375, 74] on span "Recipe Builder" at bounding box center [396, 76] width 92 height 21
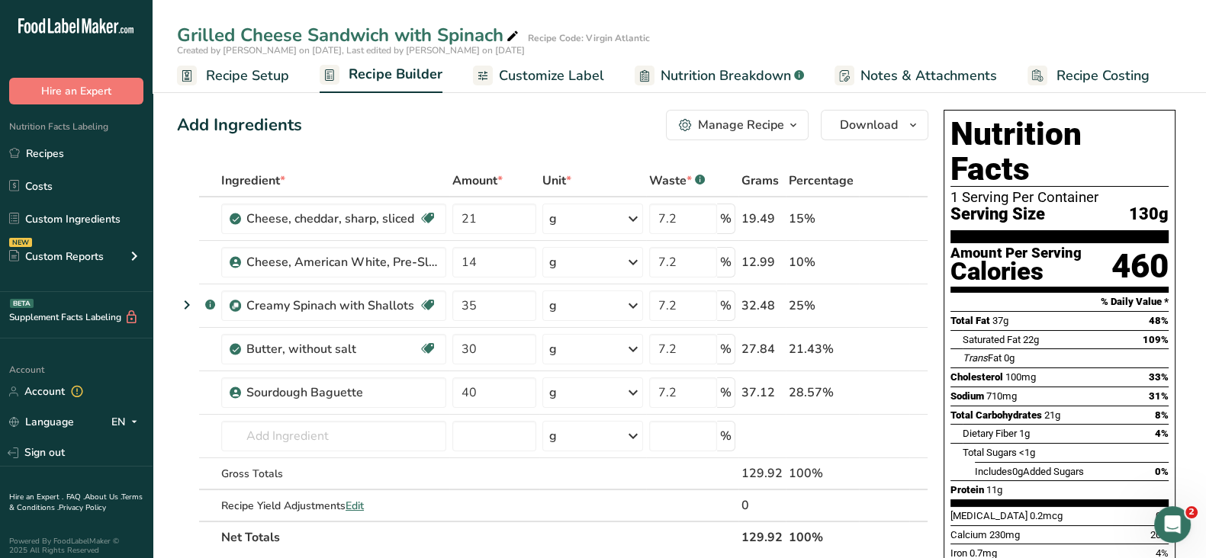
click at [232, 82] on span "Recipe Setup" at bounding box center [247, 76] width 83 height 21
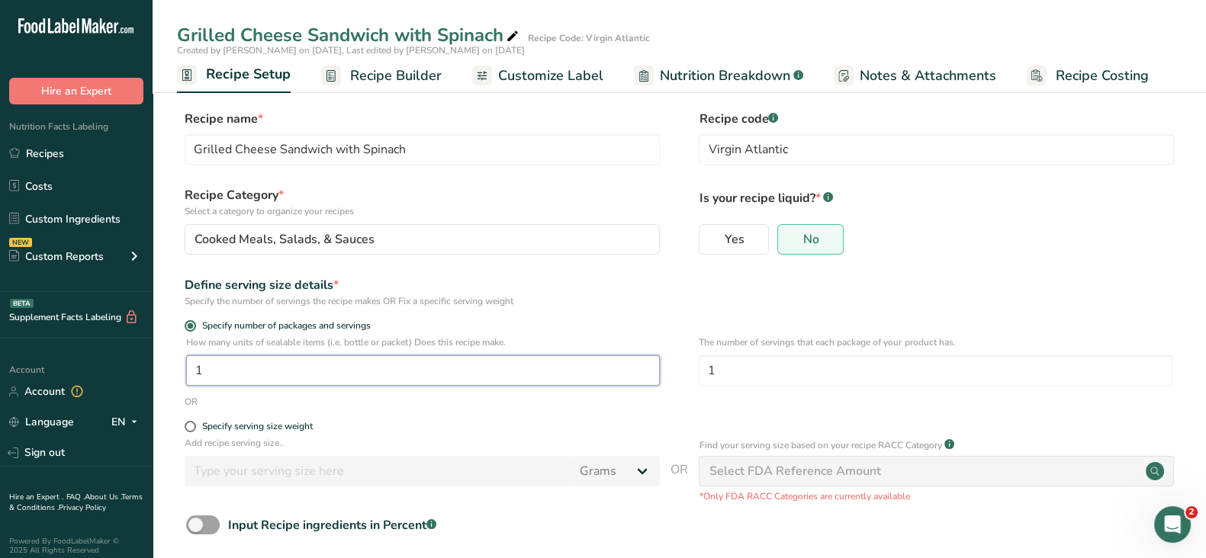
drag, startPoint x: 246, startPoint y: 372, endPoint x: 155, endPoint y: 350, distance: 93.4
click at [147, 352] on div ".a-20{fill:#fff;} Hire an Expert Nutrition Facts Labeling Recipes Costs Custom …" at bounding box center [603, 316] width 1206 height 632
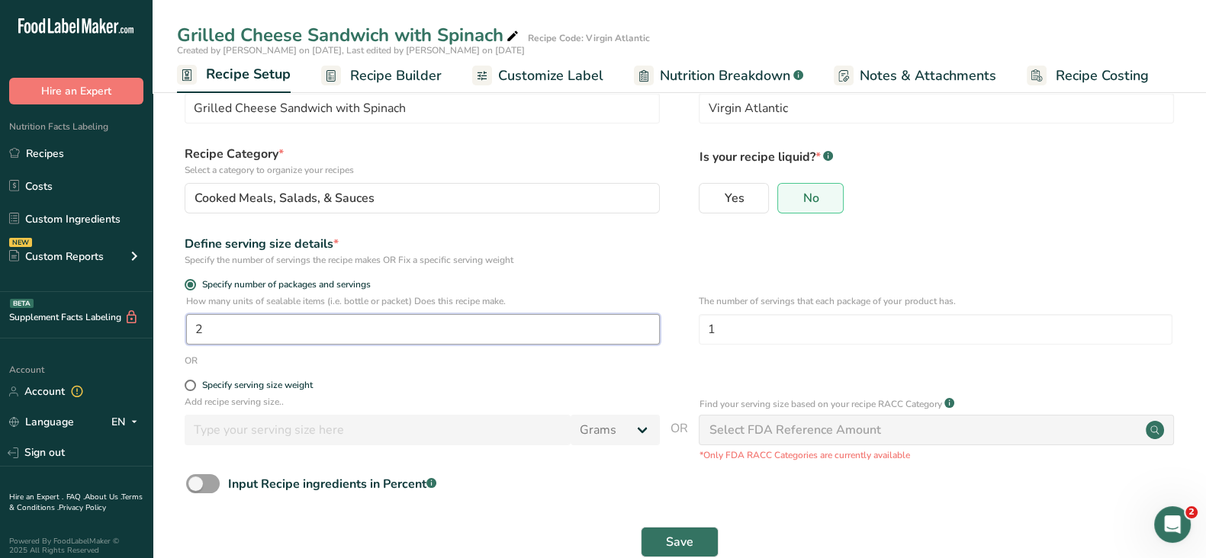
scroll to position [75, 0]
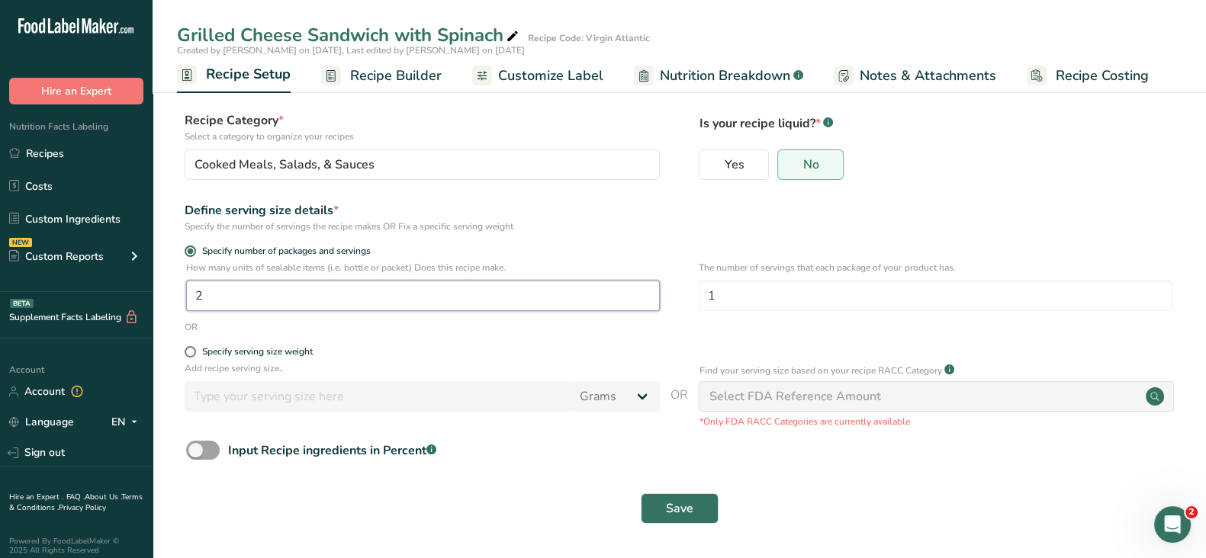
type input "2"
click at [660, 503] on button "Save" at bounding box center [680, 509] width 78 height 31
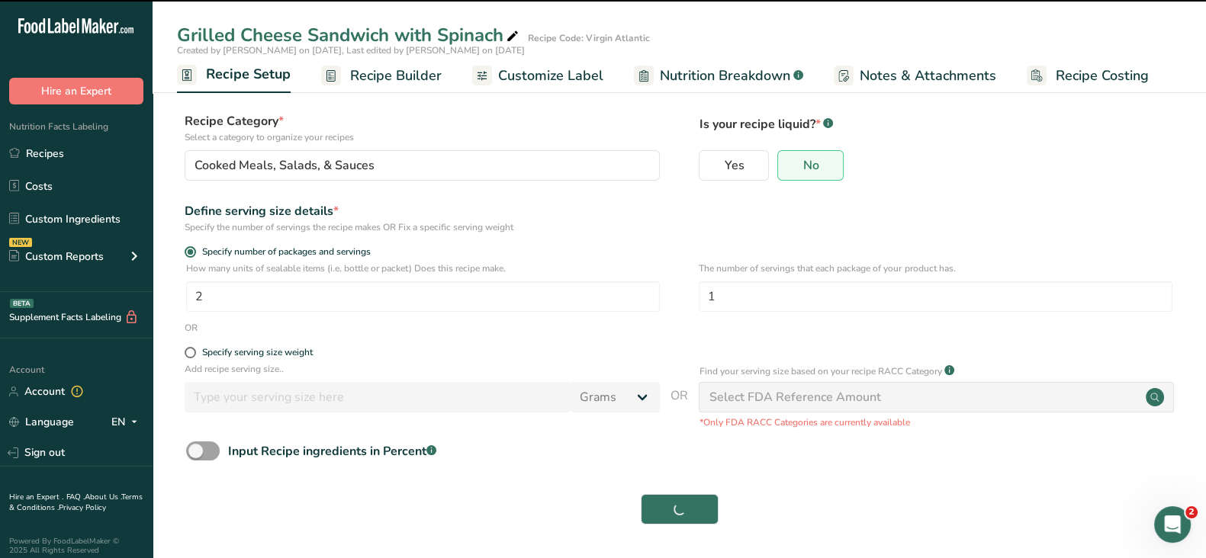
click at [370, 76] on span "Recipe Builder" at bounding box center [396, 76] width 92 height 21
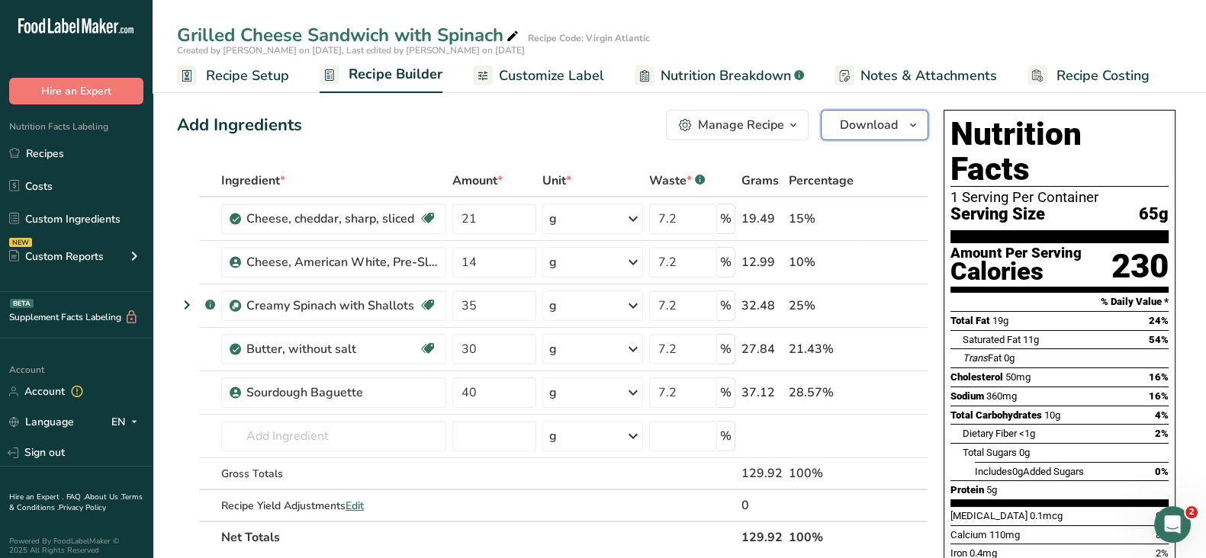
click at [873, 123] on span "Download" at bounding box center [869, 125] width 58 height 18
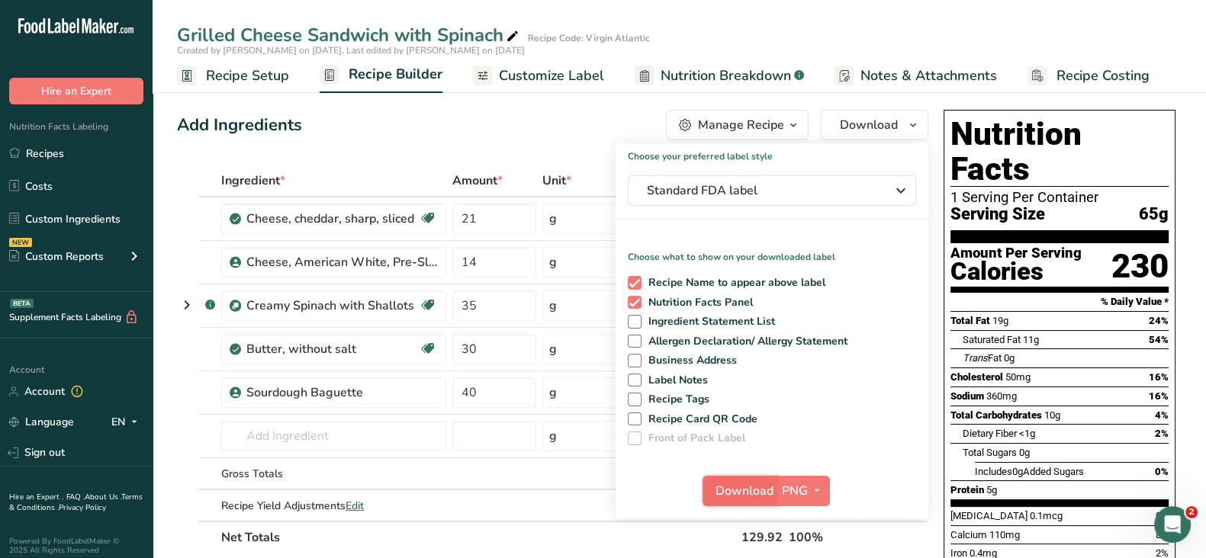
click at [750, 486] on span "Download" at bounding box center [745, 491] width 58 height 18
drag, startPoint x: 728, startPoint y: 81, endPoint x: 703, endPoint y: 140, distance: 63.9
click at [728, 81] on span "Nutrition Breakdown" at bounding box center [726, 76] width 130 height 21
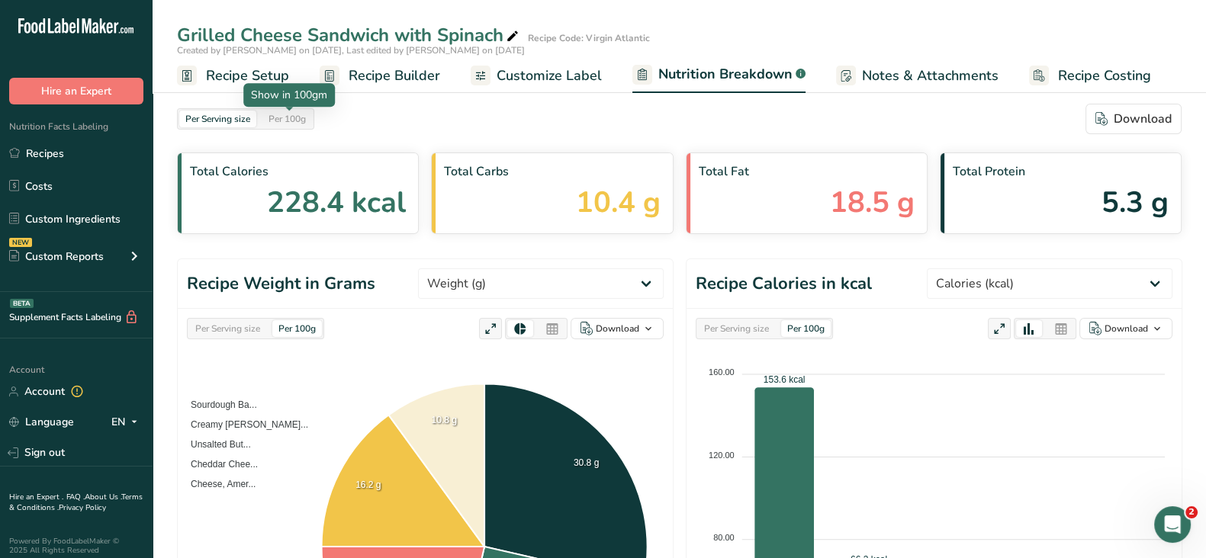
click at [301, 120] on div "Per 100g" at bounding box center [287, 119] width 50 height 17
click at [1054, 279] on select "Weight (g) Calories (kcal) Energy KJ (kj) Total Fat (g) Saturated Fat (g) Trans…" at bounding box center [1050, 284] width 246 height 31
select select "Energy KJ"
click at [983, 269] on select "Weight (g) Calories (kcal) Energy KJ (kj) Total Fat (g) Saturated Fat (g) Trans…" at bounding box center [1050, 284] width 246 height 31
click at [1062, 329] on icon at bounding box center [1061, 329] width 14 height 21
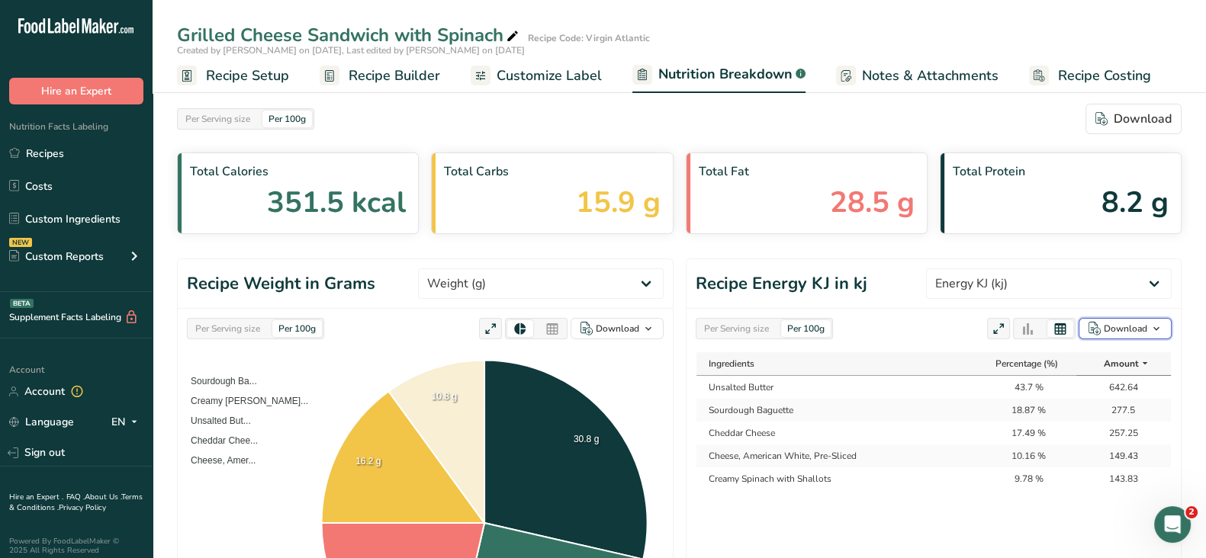
click at [1130, 329] on div "Download" at bounding box center [1125, 329] width 43 height 14
click at [1095, 381] on div "As table (.xlsx)" at bounding box center [1121, 378] width 84 height 20
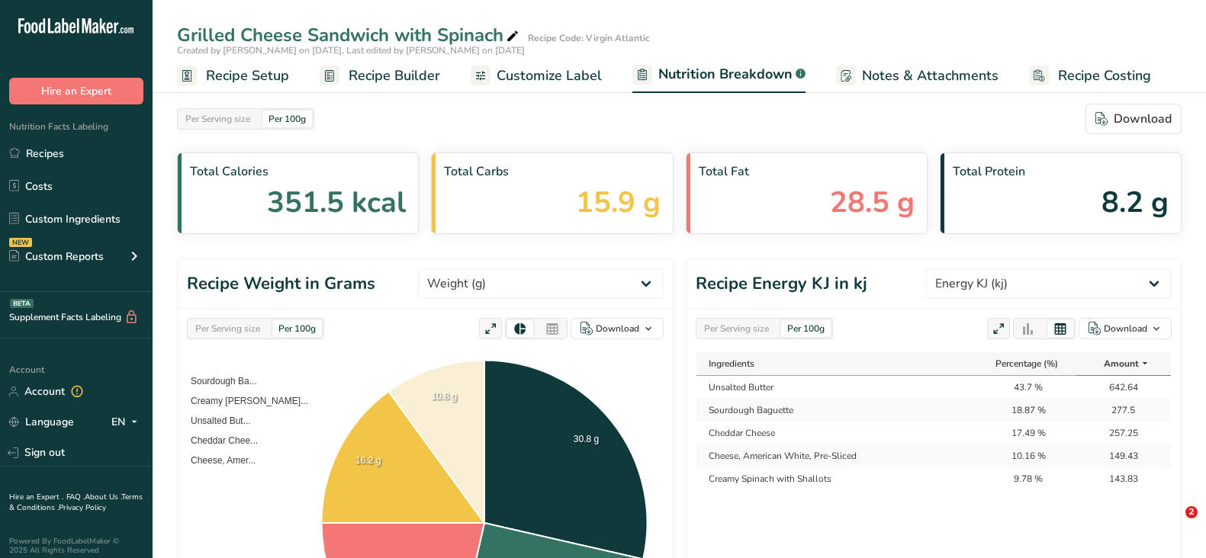
select select "Energy KJ"
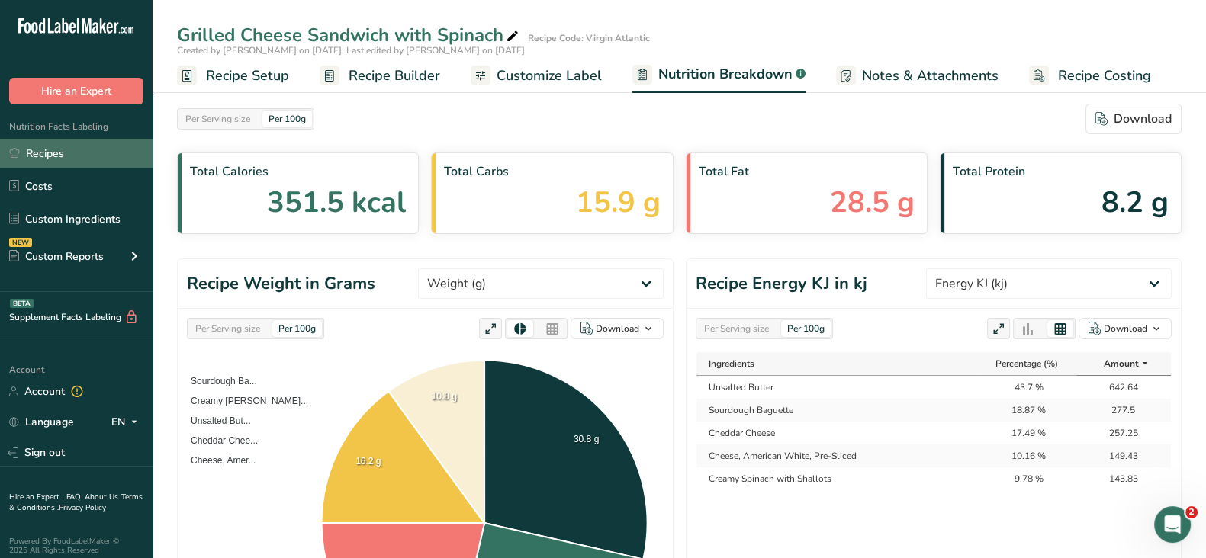
click at [56, 154] on link "Recipes" at bounding box center [76, 153] width 153 height 29
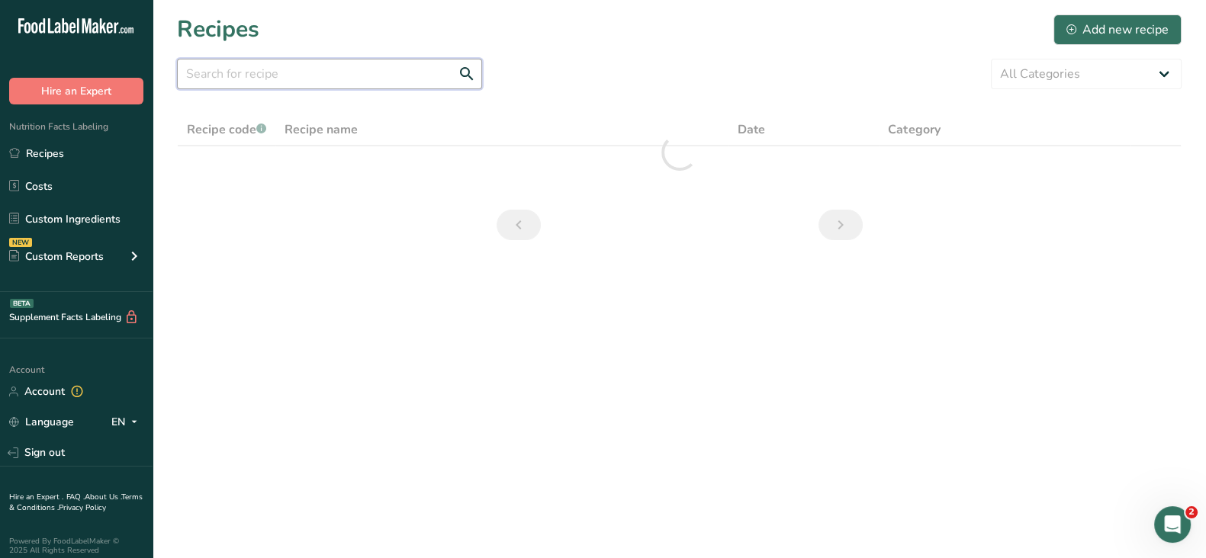
click at [301, 65] on input "text" at bounding box center [329, 74] width 305 height 31
paste input "Grilled Salmon with Yuzu Sauce, Vegetable, Flavored Rice"
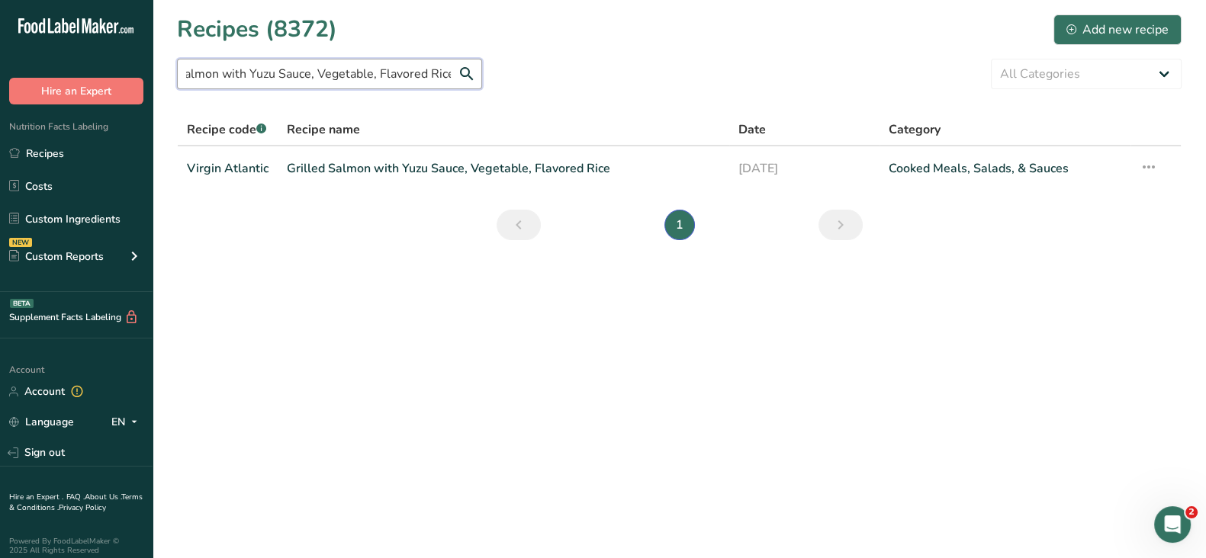
type input "Grilled Salmon with Yuzu Sauce, Vegetable, Flavored Rice"
drag, startPoint x: 476, startPoint y: 169, endPoint x: 514, endPoint y: 173, distance: 38.3
click at [476, 169] on link "Grilled Salmon with Yuzu Sauce, Vegetable, Flavored Rice" at bounding box center [503, 169] width 433 height 32
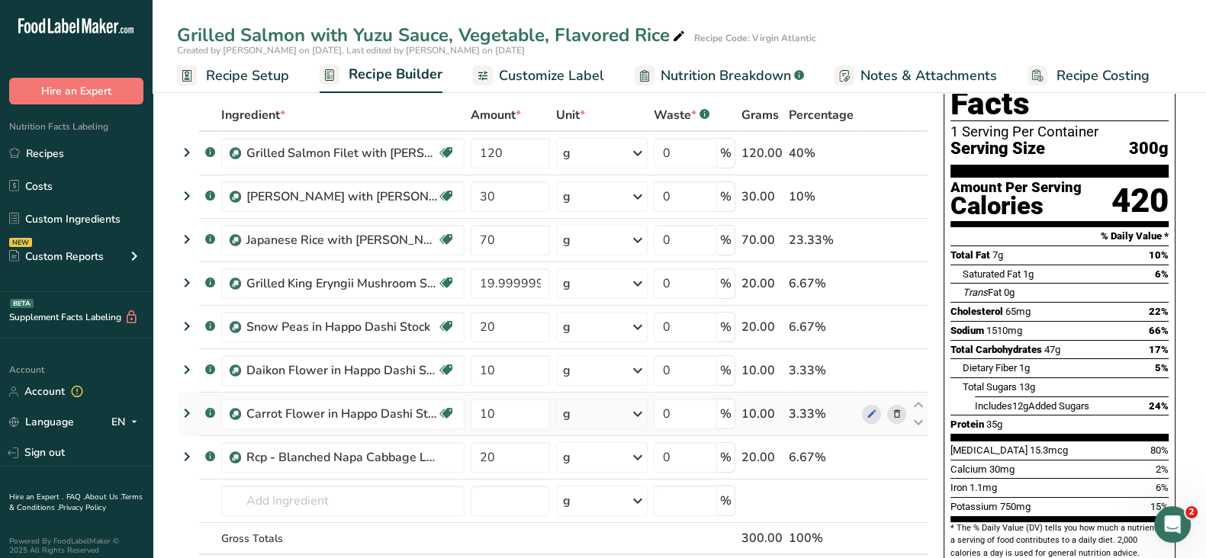
scroll to position [95, 0]
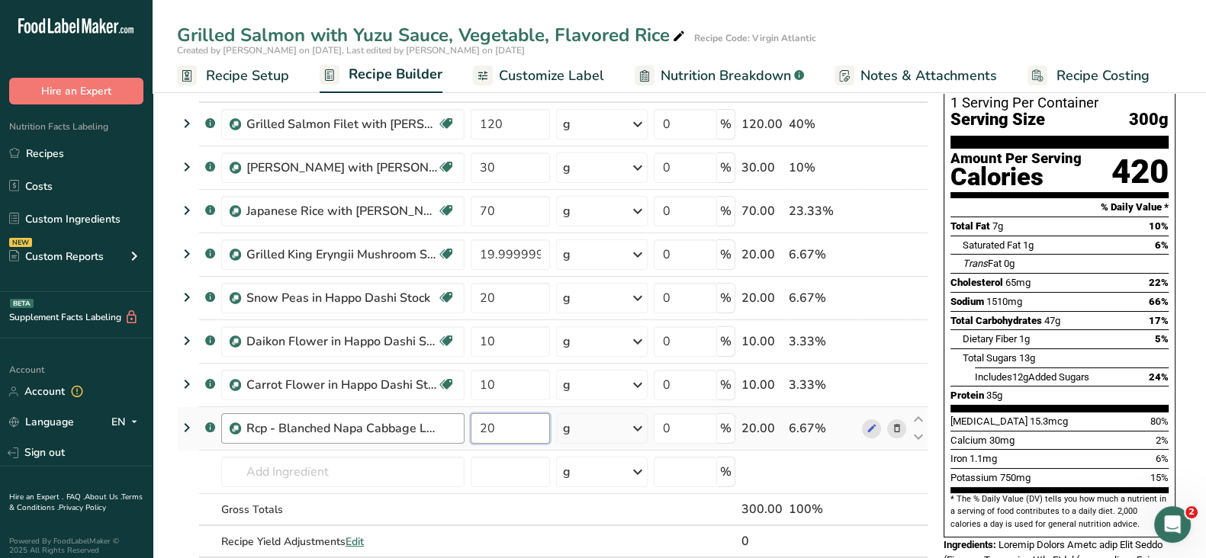
drag, startPoint x: 501, startPoint y: 430, endPoint x: 452, endPoint y: 425, distance: 49.9
click at [452, 425] on tr ".a-a{fill:#347362;}.b-a{fill:#fff;} Rcp - Blanched Napa Cabbage Leaf 20 g Weigh…" at bounding box center [553, 428] width 750 height 43
type input "5"
click at [493, 479] on div "Ingredient * Amount * Unit * Waste * .a-a{fill:#347362;}.b-a{fill:#fff;} Grams …" at bounding box center [552, 330] width 751 height 520
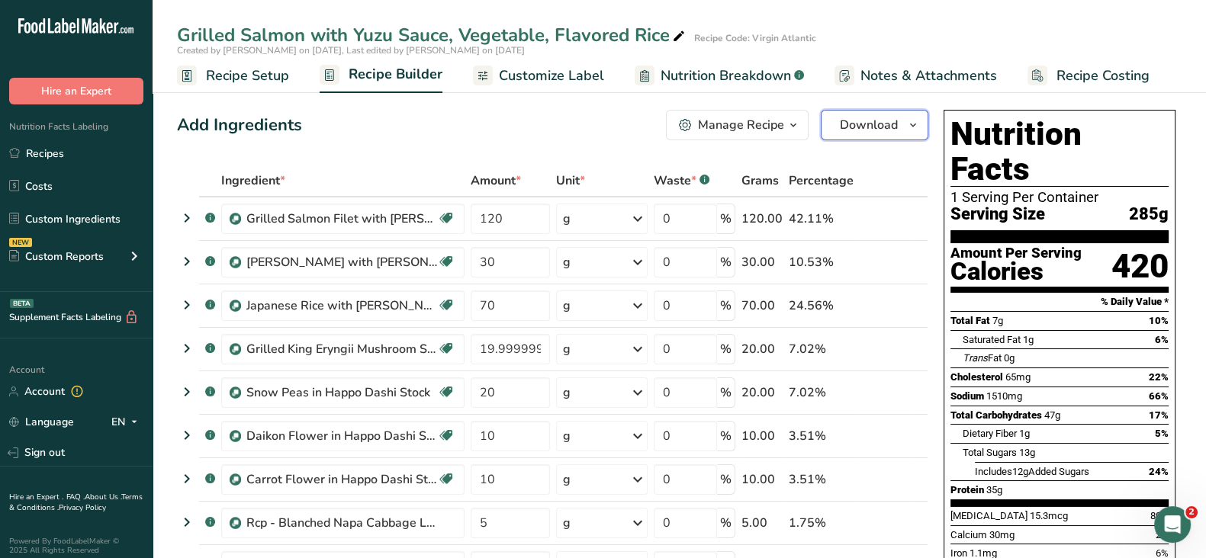
click at [864, 121] on span "Download" at bounding box center [869, 125] width 58 height 18
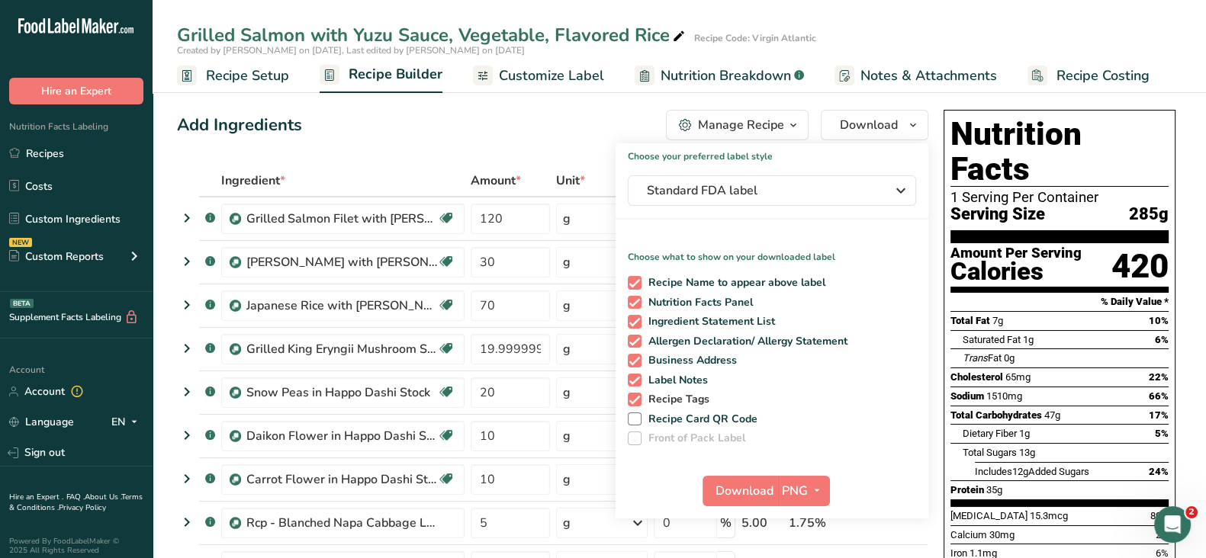
click at [661, 401] on span "Recipe Tags" at bounding box center [676, 400] width 69 height 14
click at [638, 401] on input "Recipe Tags" at bounding box center [633, 399] width 10 height 10
checkbox input "false"
click at [672, 378] on span "Label Notes" at bounding box center [675, 381] width 67 height 14
click at [638, 378] on input "Label Notes" at bounding box center [633, 380] width 10 height 10
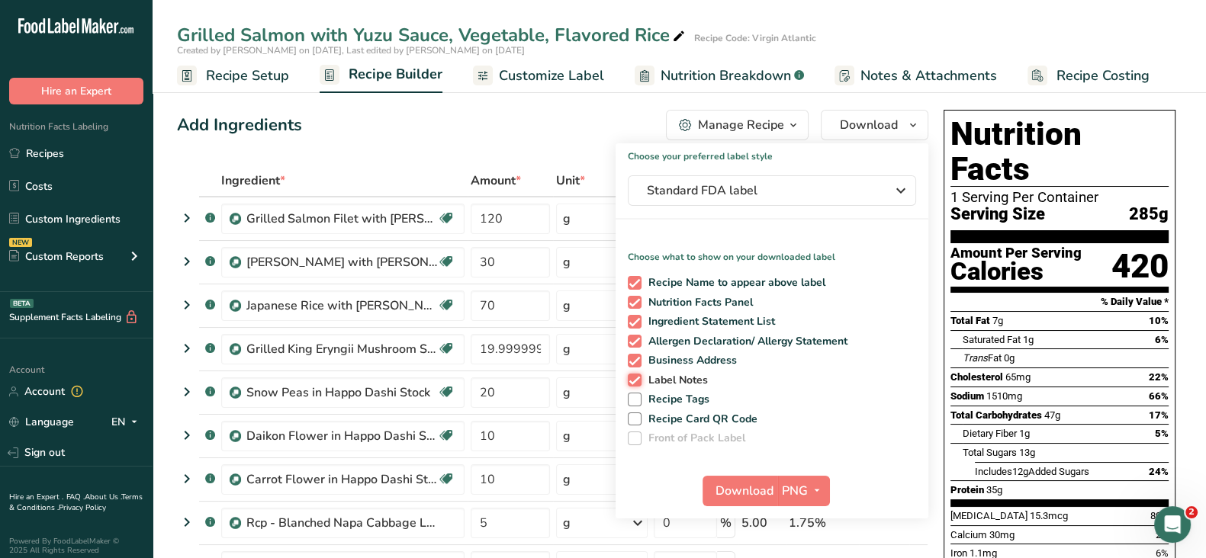
checkbox input "false"
click at [674, 363] on span "Business Address" at bounding box center [690, 361] width 96 height 14
click at [638, 363] on input "Business Address" at bounding box center [633, 361] width 10 height 10
checkbox input "false"
drag, startPoint x: 677, startPoint y: 337, endPoint x: 679, endPoint y: 323, distance: 13.9
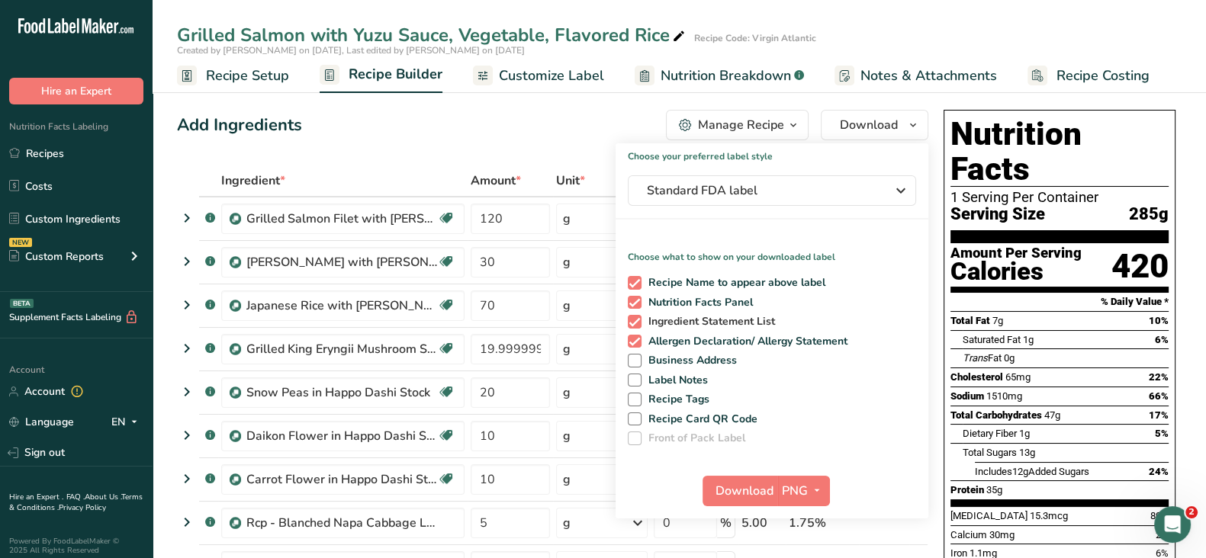
click at [677, 337] on span "Allergen Declaration/ Allergy Statement" at bounding box center [745, 342] width 207 height 14
click at [638, 337] on input "Allergen Declaration/ Allergy Statement" at bounding box center [633, 341] width 10 height 10
checkbox input "false"
click at [679, 317] on span "Ingredient Statement List" at bounding box center [709, 322] width 134 height 14
click at [638, 317] on input "Ingredient Statement List" at bounding box center [633, 322] width 10 height 10
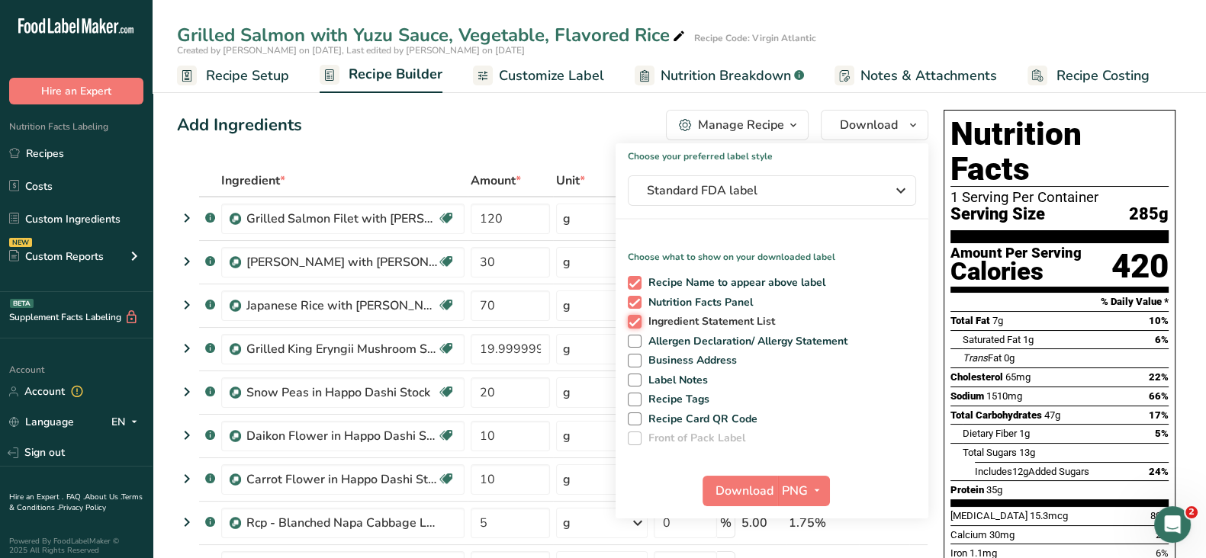
checkbox input "false"
click at [744, 497] on span "Download" at bounding box center [745, 491] width 58 height 18
click at [702, 76] on span "Nutrition Breakdown" at bounding box center [726, 76] width 130 height 21
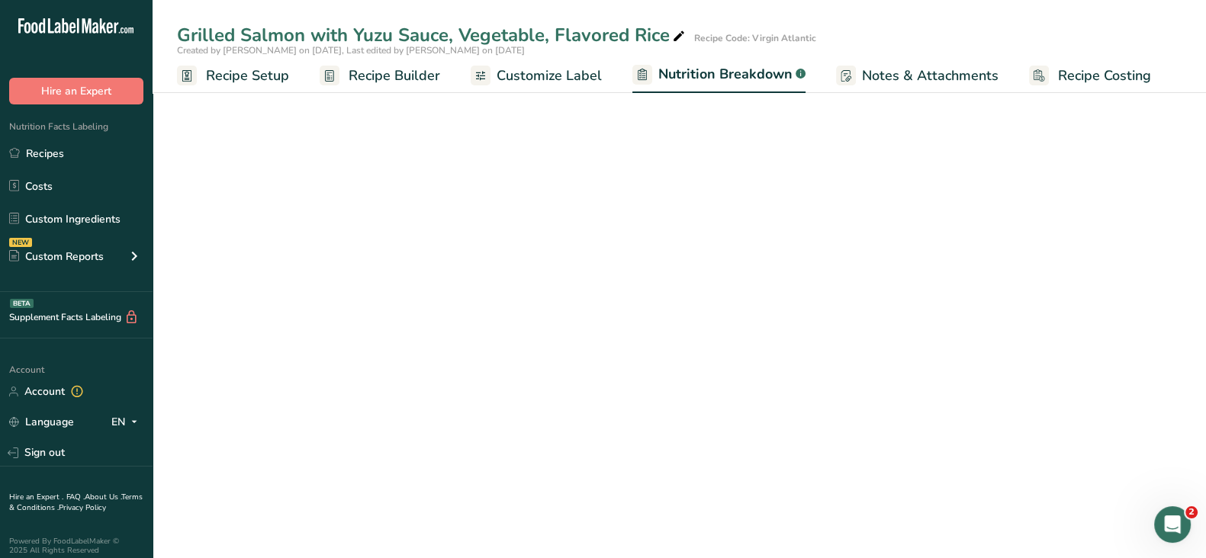
select select "Calories"
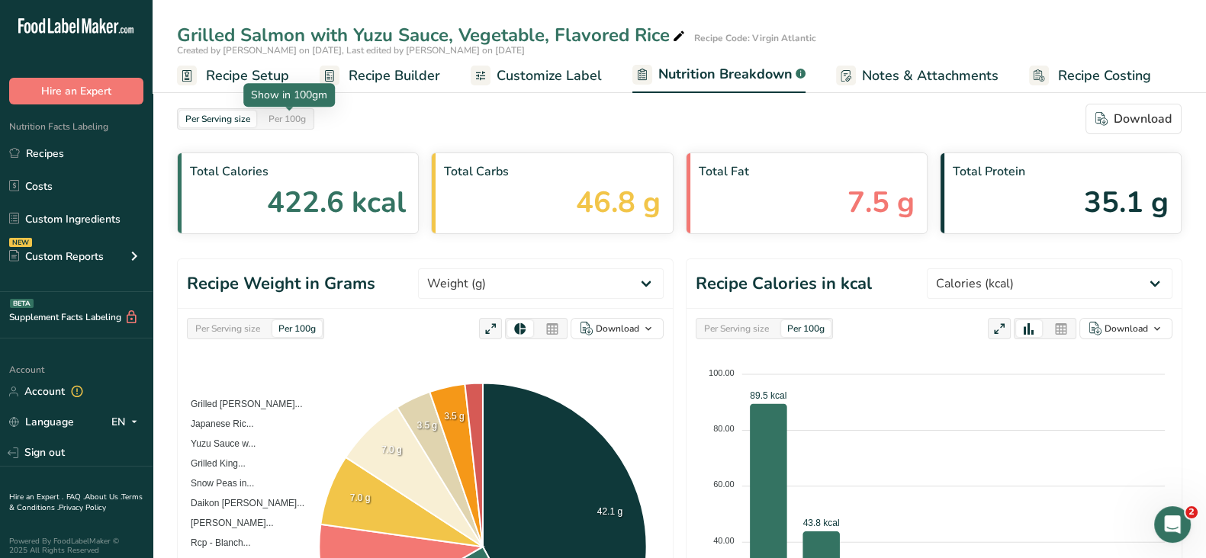
click at [307, 117] on div "Per 100g" at bounding box center [287, 119] width 50 height 17
click at [267, 72] on span "Recipe Setup" at bounding box center [247, 76] width 83 height 21
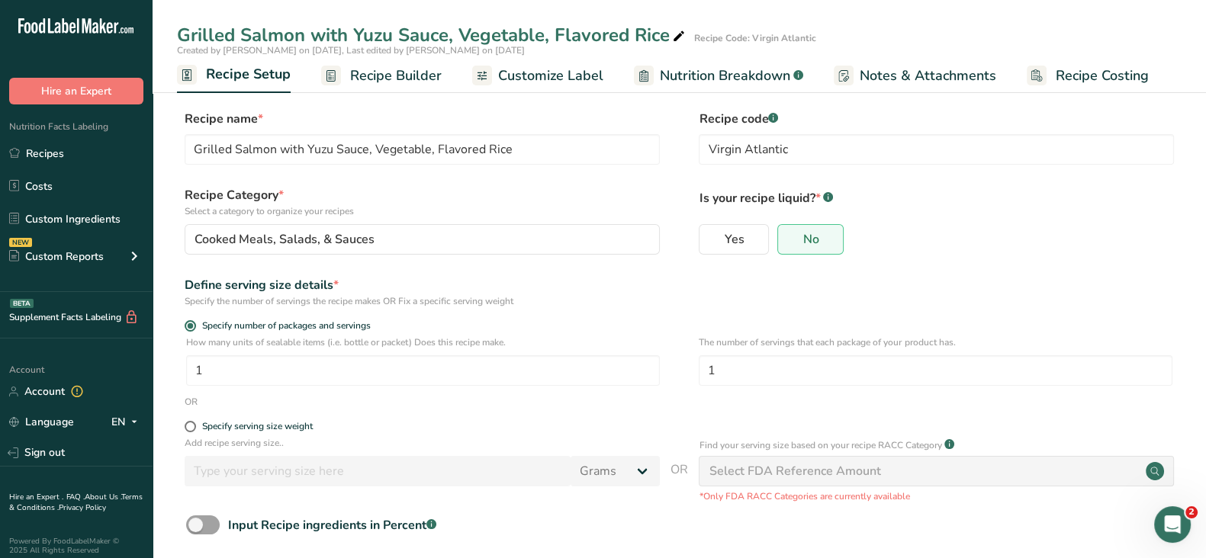
click at [397, 74] on span "Recipe Builder" at bounding box center [396, 76] width 92 height 21
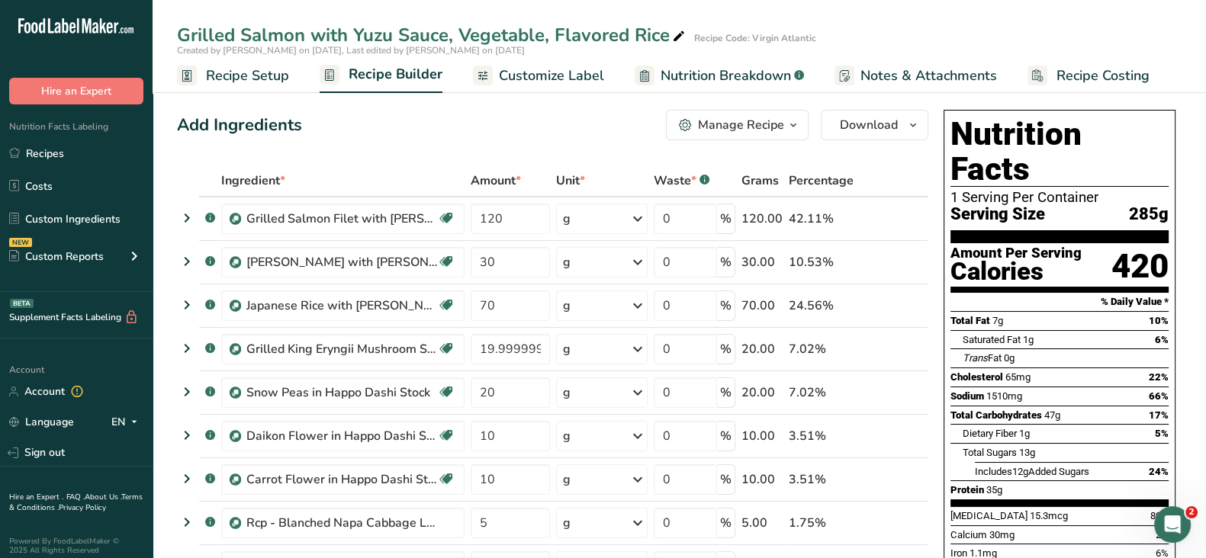
click at [729, 75] on span "Nutrition Breakdown" at bounding box center [726, 76] width 130 height 21
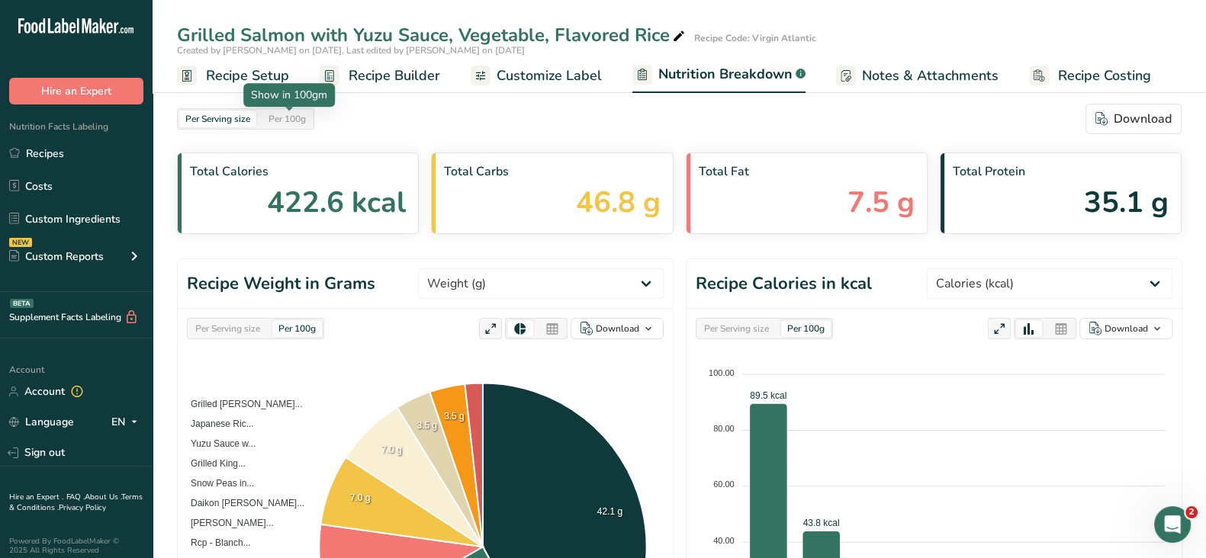
click at [303, 116] on div "Per 100g" at bounding box center [287, 119] width 50 height 17
click at [1064, 285] on select "Weight (g) Calories (kcal) Energy KJ (kj) Total Fat (g) Saturated Fat (g) Trans…" at bounding box center [1050, 284] width 246 height 31
select select "Energy KJ"
click at [983, 269] on select "Weight (g) Calories (kcal) Energy KJ (kj) Total Fat (g) Saturated Fat (g) Trans…" at bounding box center [1050, 284] width 246 height 31
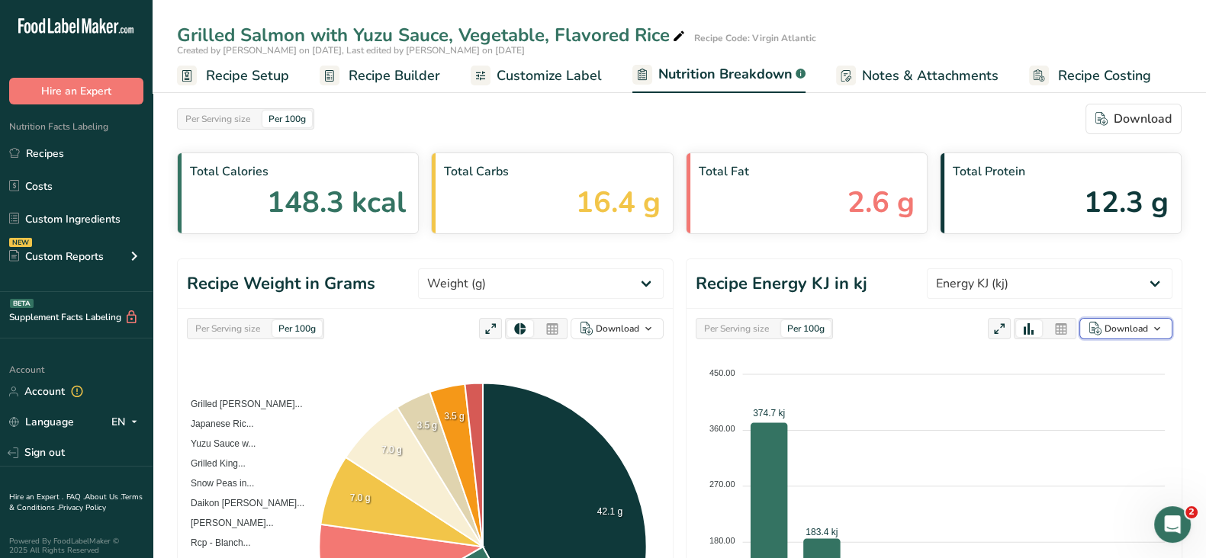
click at [1141, 323] on div "Download" at bounding box center [1126, 329] width 43 height 14
click at [1111, 376] on div "As table (.xlsx)" at bounding box center [1121, 378] width 84 height 20
click at [737, 336] on div "Per Serving size" at bounding box center [736, 328] width 77 height 17
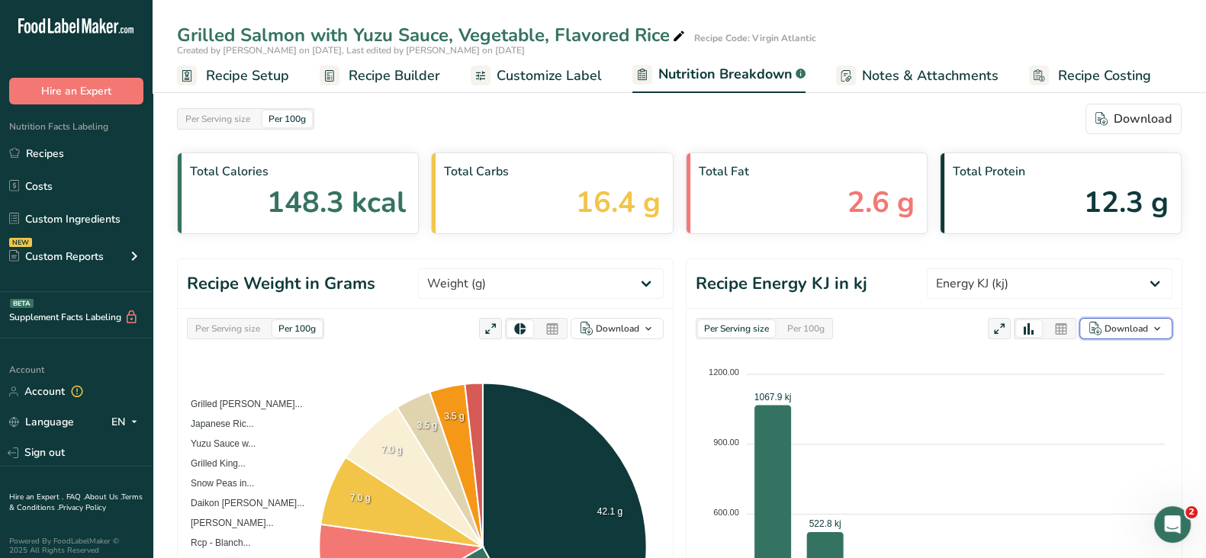
click at [1137, 327] on div "Download" at bounding box center [1126, 329] width 43 height 14
click at [1112, 373] on div "As table (.xlsx)" at bounding box center [1121, 378] width 84 height 20
drag, startPoint x: 42, startPoint y: 153, endPoint x: 534, endPoint y: 235, distance: 498.8
click at [42, 153] on link "Recipes" at bounding box center [76, 153] width 153 height 29
